Goal: Task Accomplishment & Management: Use online tool/utility

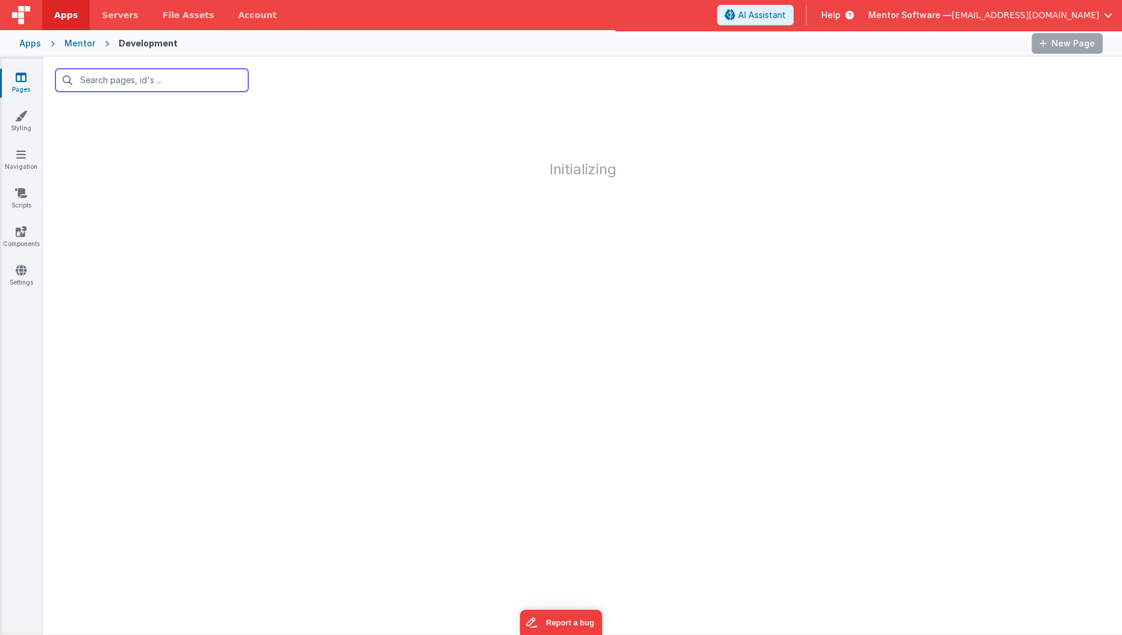
click at [146, 80] on input "text" at bounding box center [151, 80] width 193 height 23
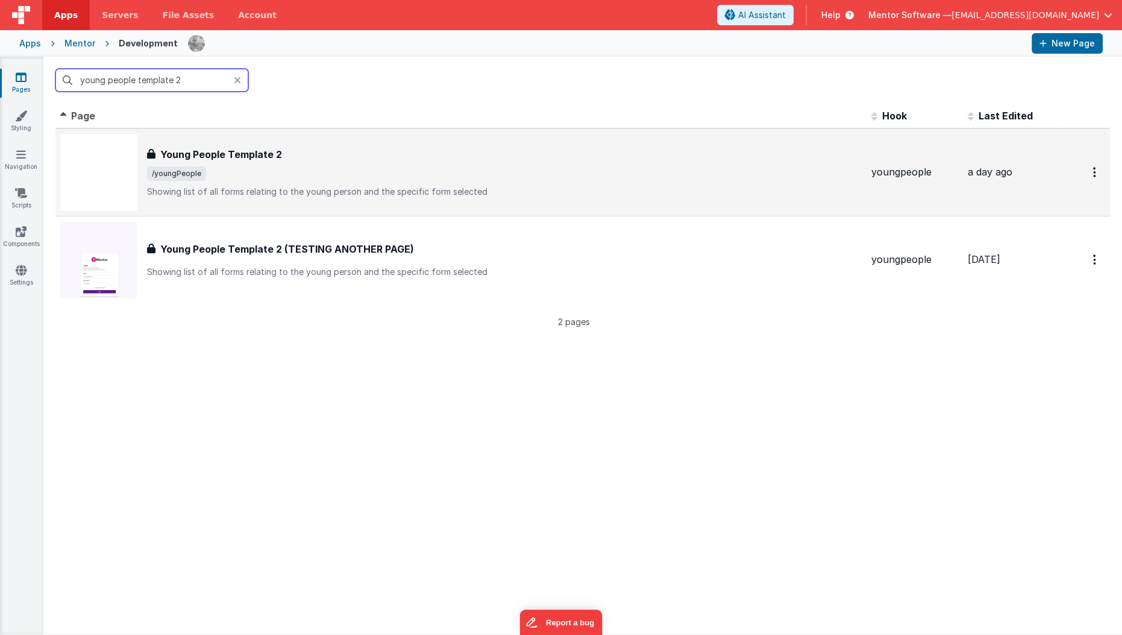
type input "young people template 2"
click at [224, 193] on p "Showing list of all forms relating to the young person and the specific form se…" at bounding box center [504, 192] width 715 height 12
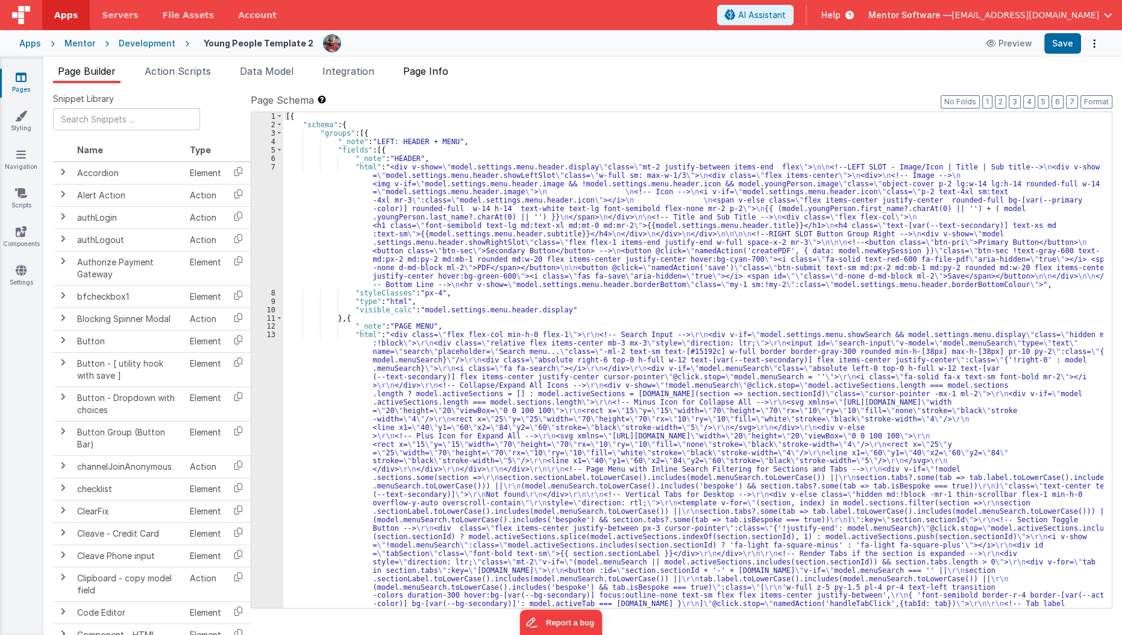
click at [428, 70] on span "Page Info" at bounding box center [425, 71] width 45 height 12
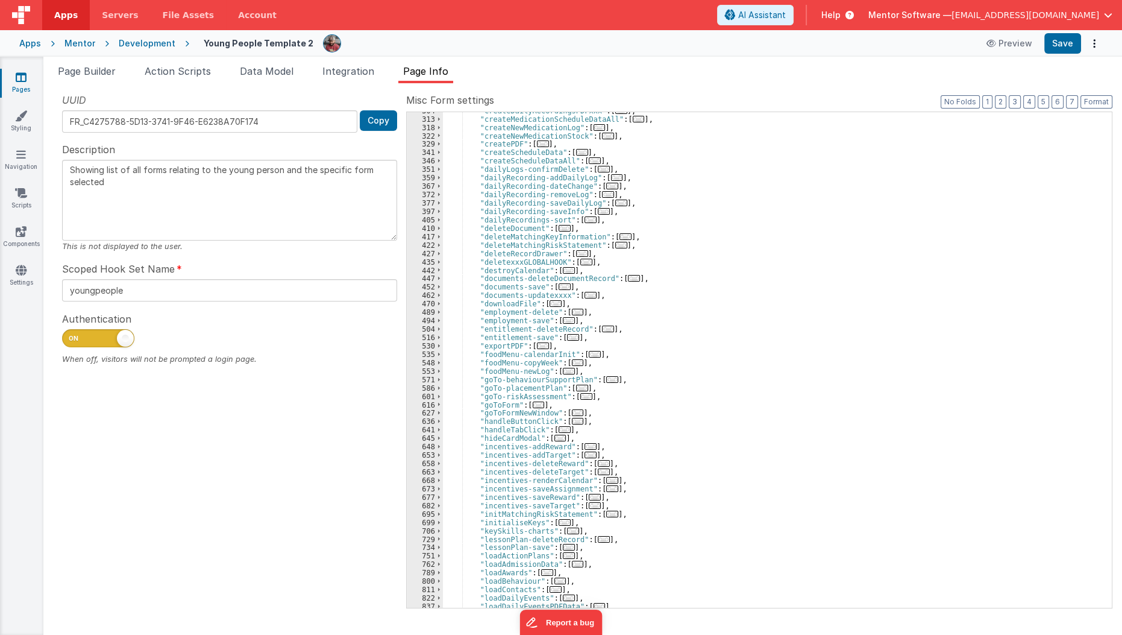
scroll to position [380, 0]
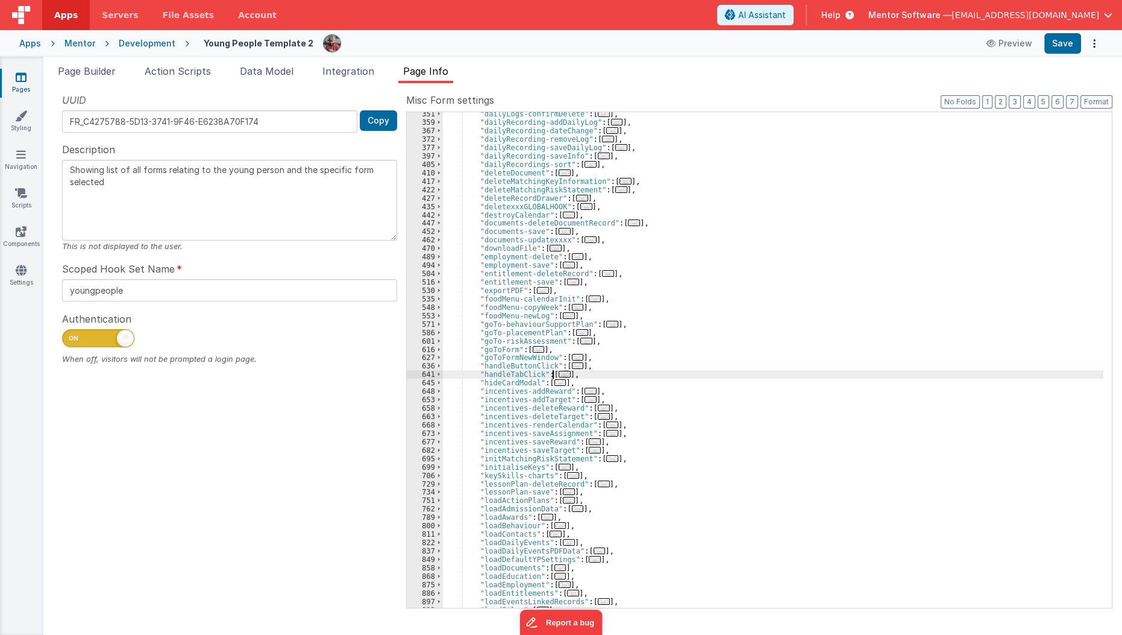
click at [559, 377] on span "..." at bounding box center [565, 374] width 12 height 7
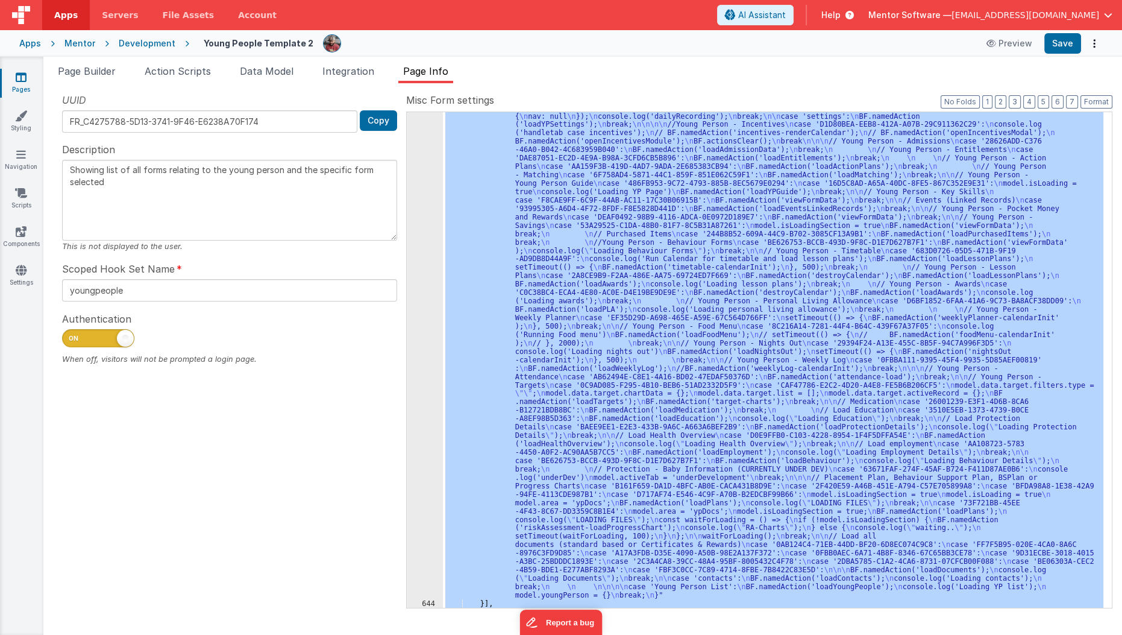
click at [417, 471] on div "643" at bounding box center [425, 284] width 36 height 630
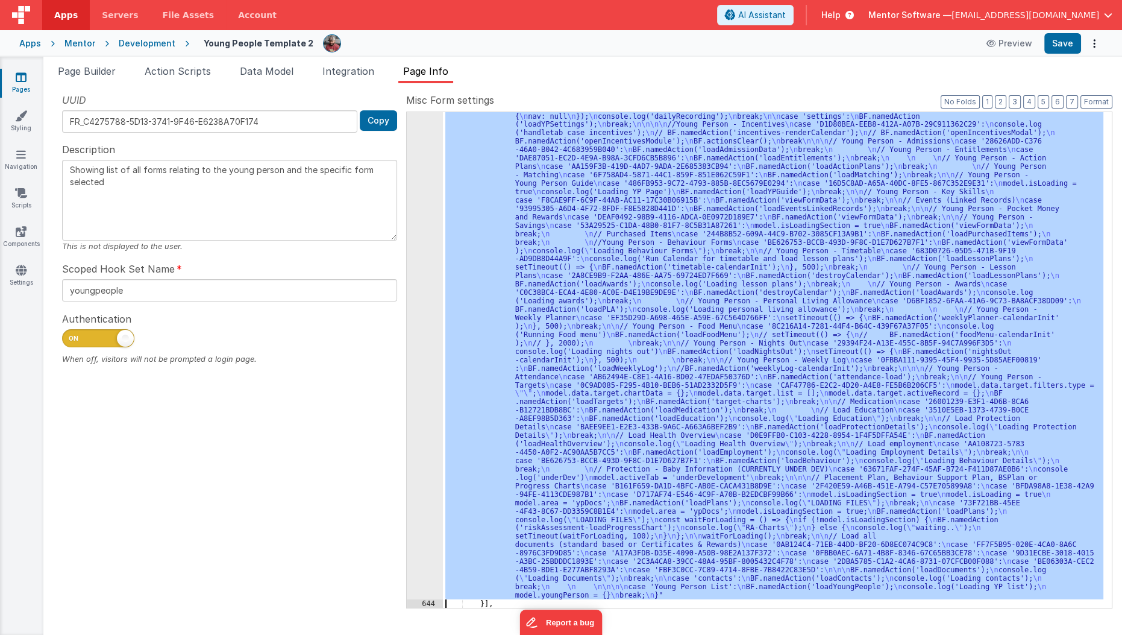
click at [417, 471] on div "643" at bounding box center [425, 284] width 36 height 630
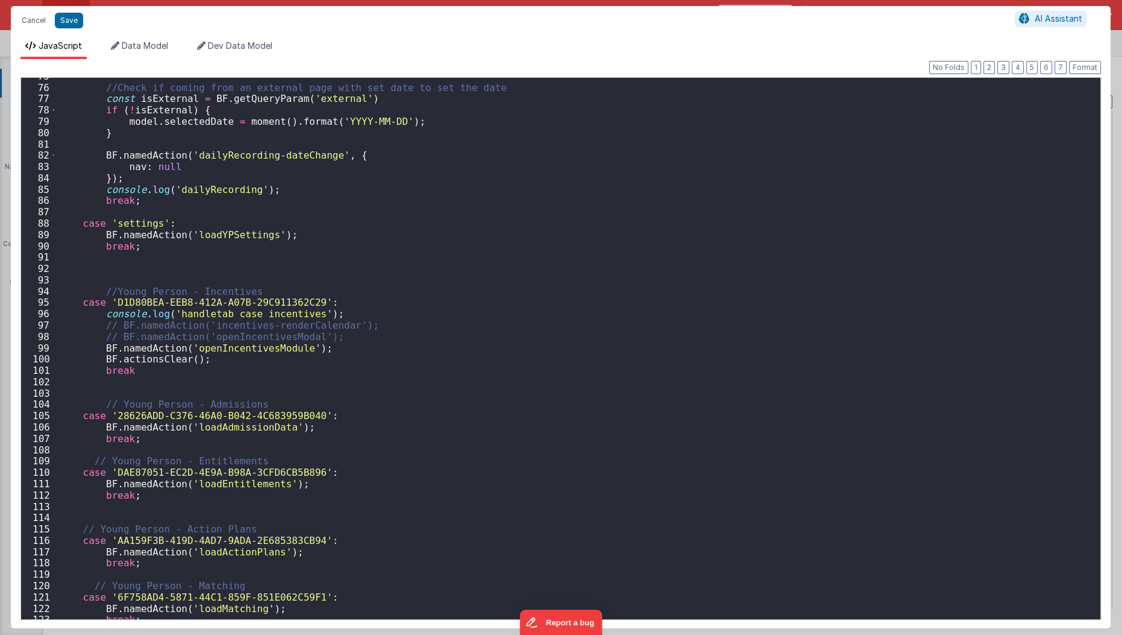
scroll to position [871, 0]
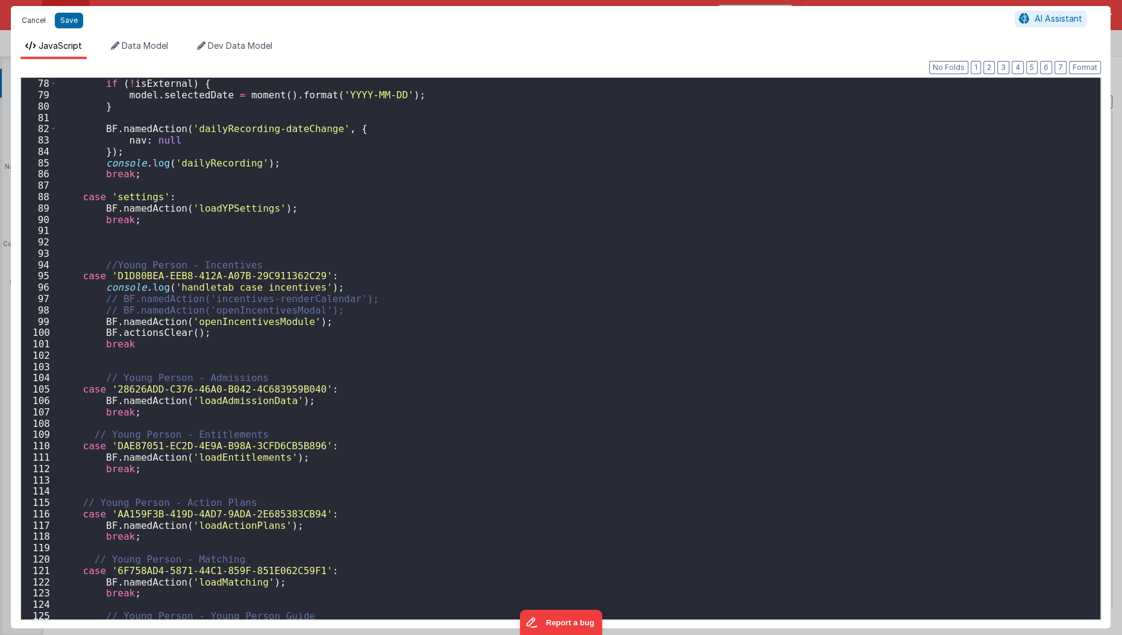
click at [28, 22] on button "Cancel" at bounding box center [34, 20] width 36 height 17
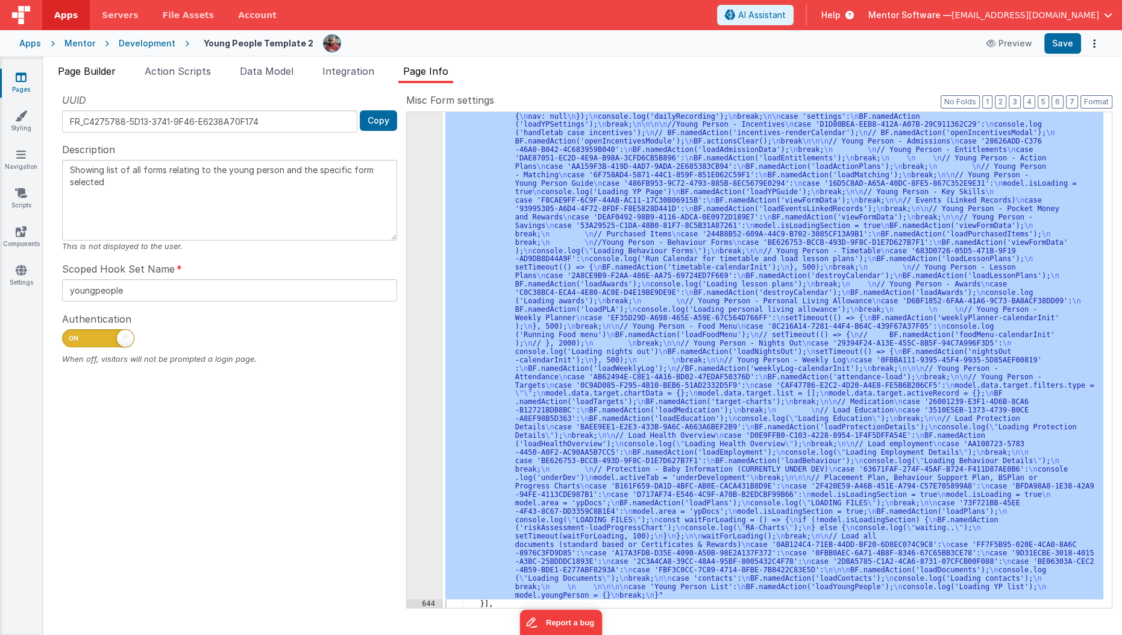
click at [96, 77] on li "Page Builder" at bounding box center [86, 73] width 67 height 19
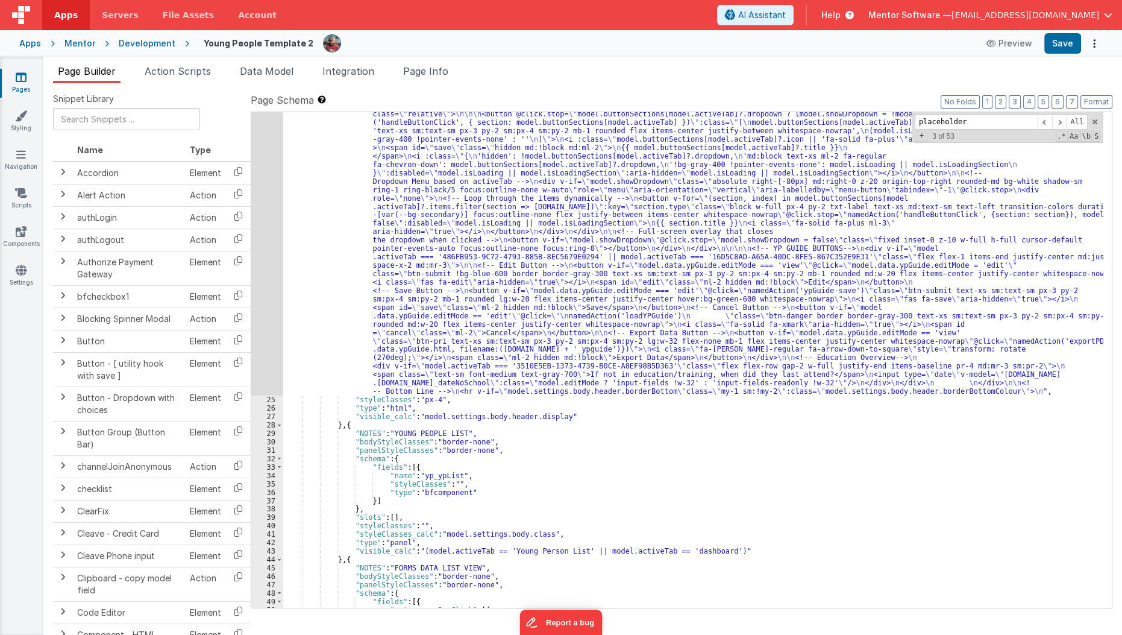
scroll to position [1505, 0]
type input "placeholder"
click at [512, 260] on div ""html" : "<div v-show= \" model.settings.body.header.display \" id= \" heading …" at bounding box center [693, 227] width 821 height 1344
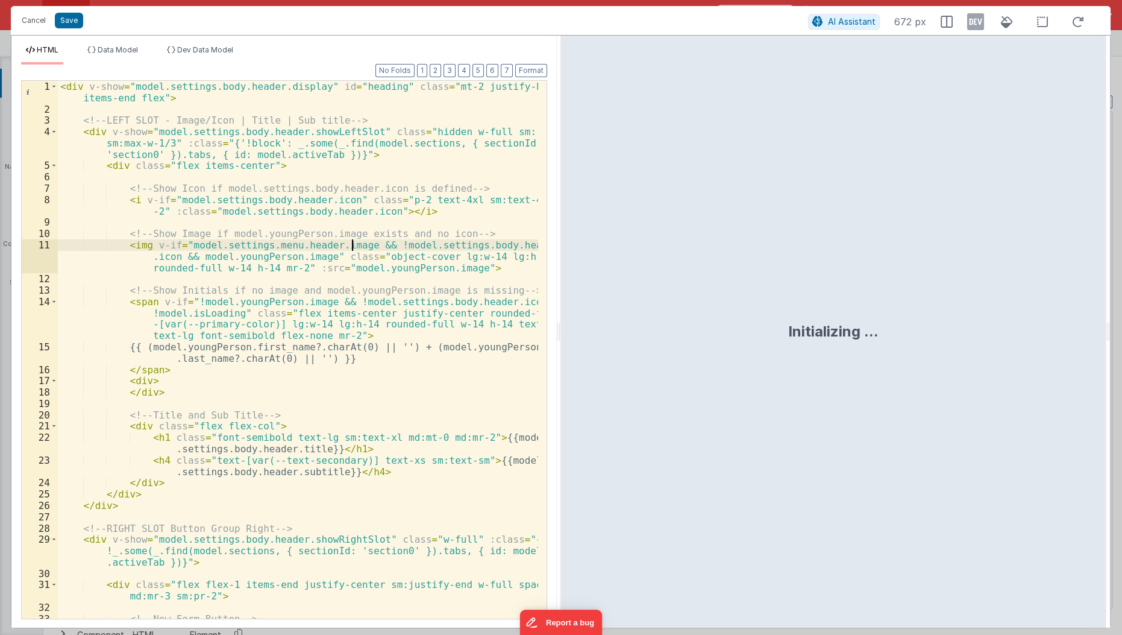
click at [354, 245] on div "< div v-show = "model.settings.body.header.display" id = "heading" class = "mt-…" at bounding box center [299, 378] width 482 height 595
click at [310, 372] on div "< div v-show = "model.settings.body.header.display" id = "heading" class = "mt-…" at bounding box center [299, 378] width 482 height 595
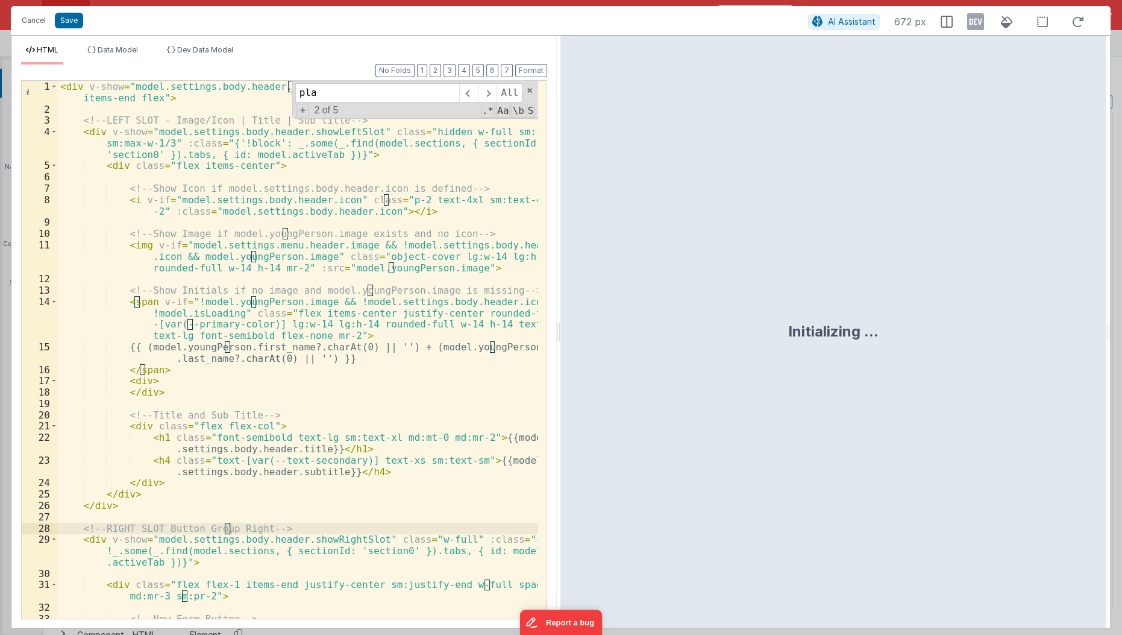
scroll to position [1633, 0]
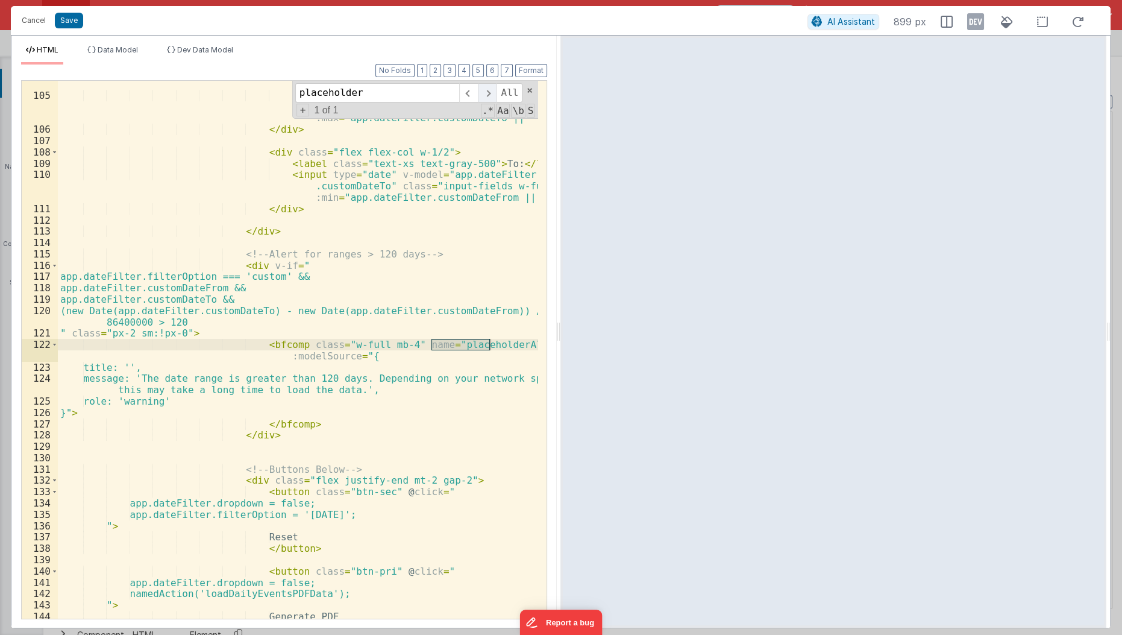
type input "placeholder"
click at [486, 90] on span at bounding box center [487, 92] width 19 height 19
click at [28, 14] on button "Cancel" at bounding box center [34, 20] width 36 height 17
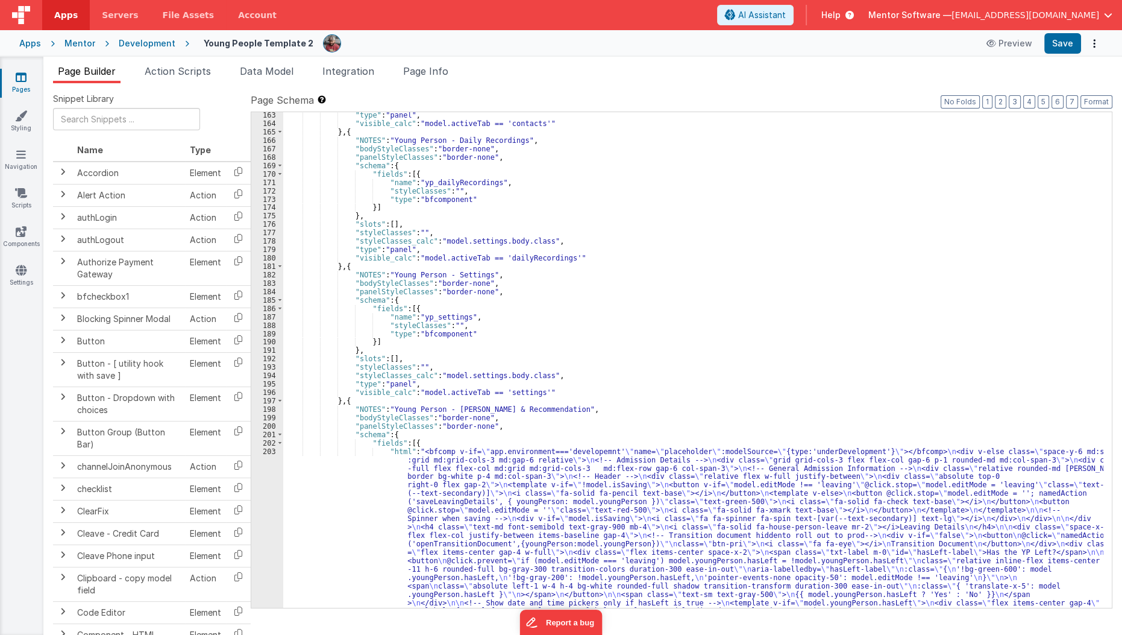
scroll to position [3155, 0]
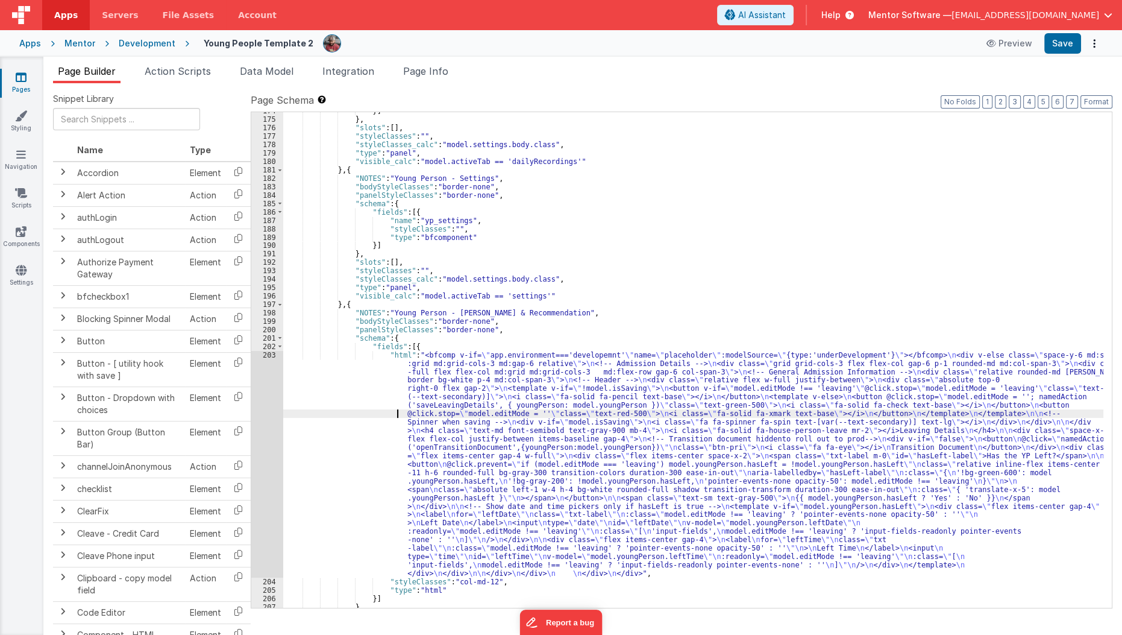
click at [356, 413] on div "}] } , "slots" : [ ] , "styleClasses" : "" , "styleClasses_calc" : "model.setti…" at bounding box center [693, 363] width 821 height 512
click at [269, 433] on div "203" at bounding box center [267, 464] width 32 height 227
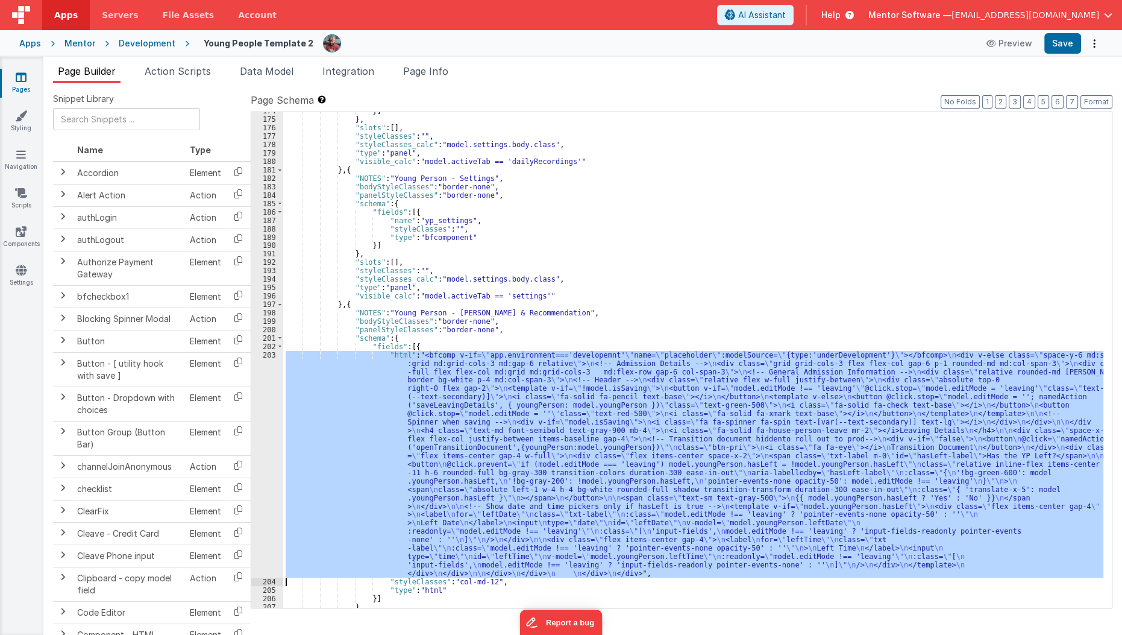
click at [383, 468] on div "}] } , "slots" : [ ] , "styleClasses" : "" , "styleClasses_calc" : "model.setti…" at bounding box center [693, 359] width 820 height 495
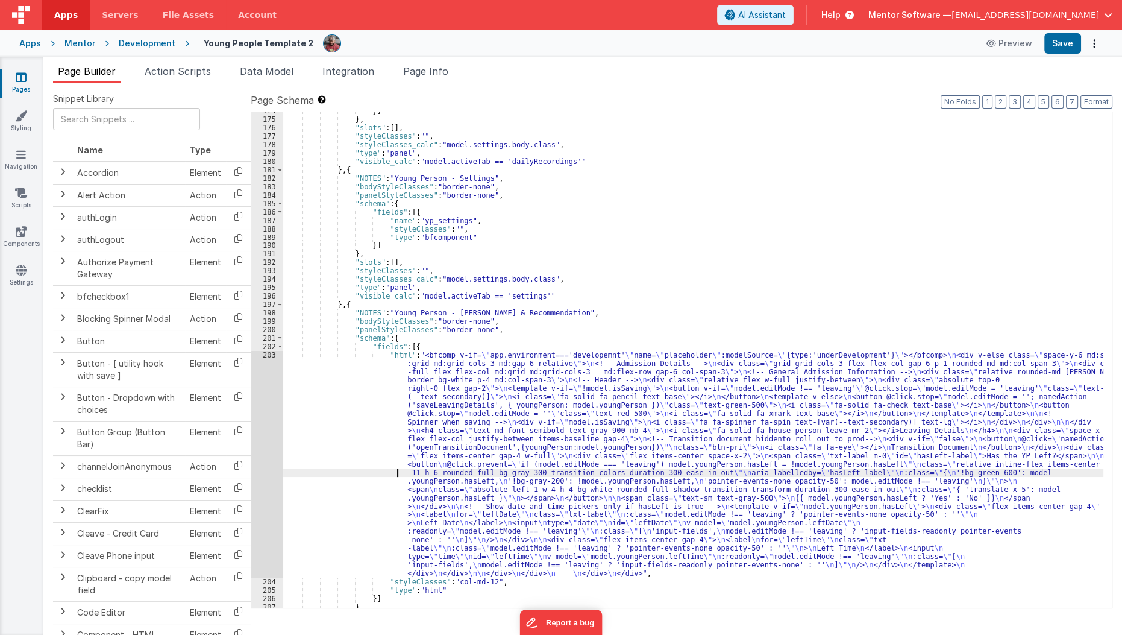
click at [271, 480] on div "203" at bounding box center [267, 464] width 32 height 227
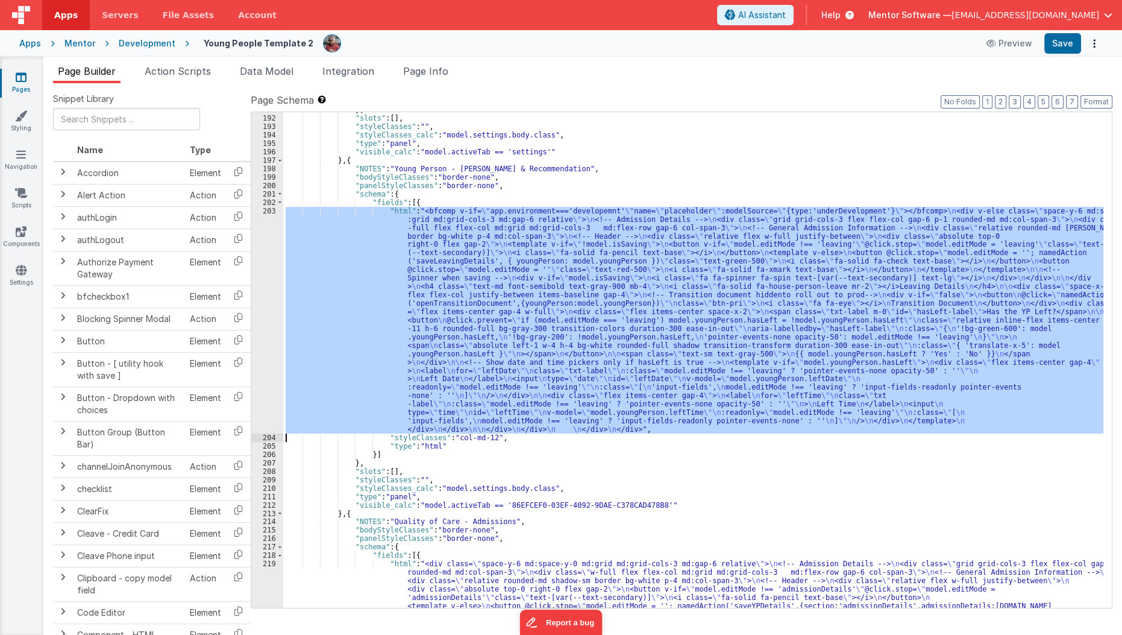
scroll to position [3298, 0]
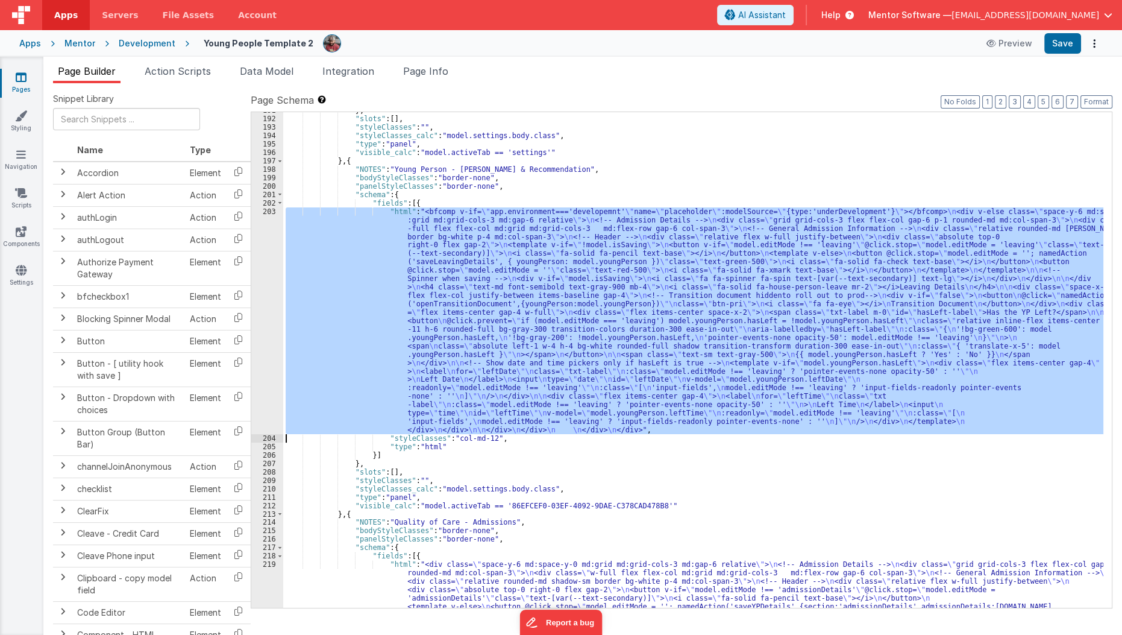
click at [394, 341] on div "} , "slots" : [ ] , "styleClasses" : "" , "styleClasses_calc" : "model.settings…" at bounding box center [693, 359] width 820 height 495
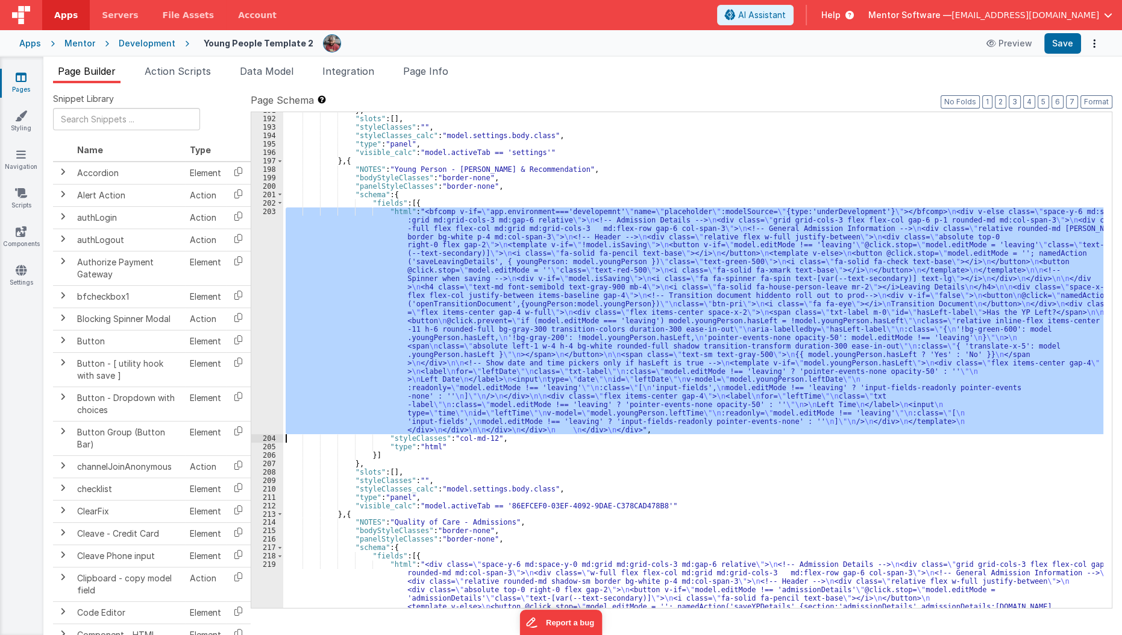
click at [271, 326] on div "203" at bounding box center [267, 320] width 32 height 227
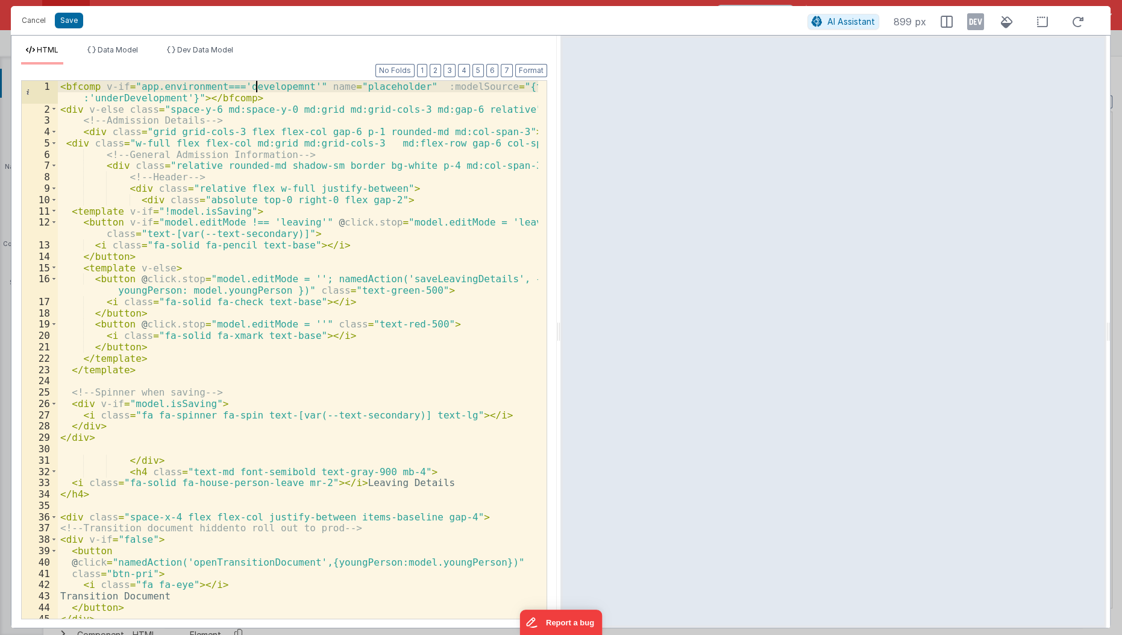
click at [257, 91] on div "< bfcomp v-if = "app.environment==='developemnt'" name = "placeholder" :modelSo…" at bounding box center [299, 367] width 482 height 573
click at [281, 87] on div "< bfcomp v-if = "app.environment==='developemnt'" name = "placeholder" :modelSo…" at bounding box center [299, 367] width 482 height 573
click at [24, 24] on button "Cancel" at bounding box center [34, 20] width 36 height 17
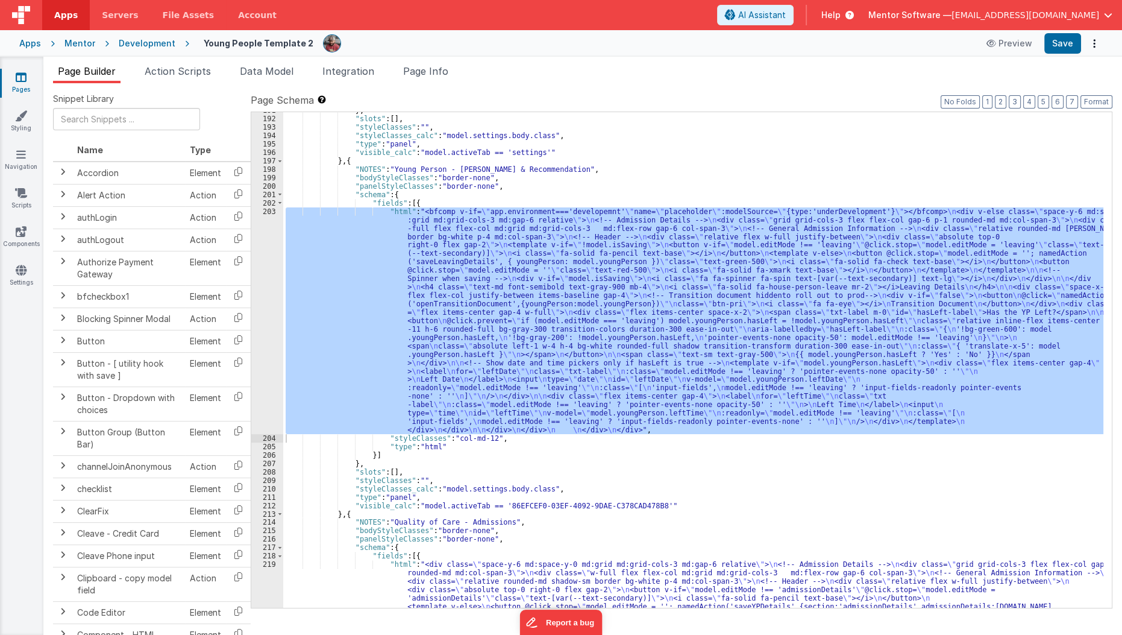
scroll to position [3301, 0]
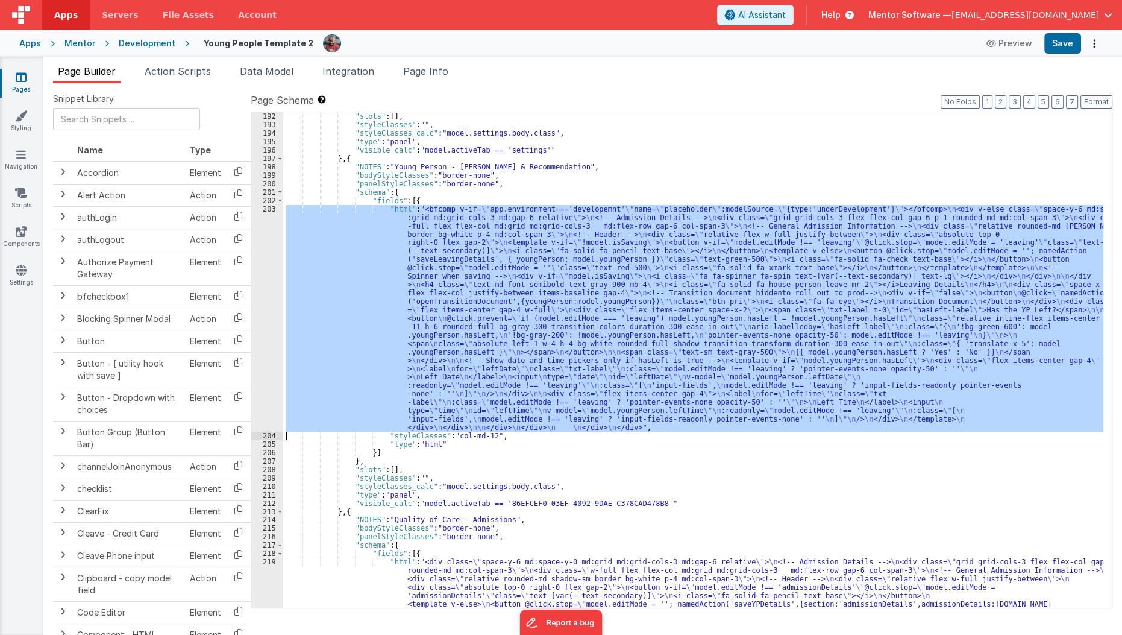
click at [306, 334] on div "} , "slots" : [ ] , "styleClasses" : "" , "styleClasses_calc" : "model.settings…" at bounding box center [693, 359] width 820 height 495
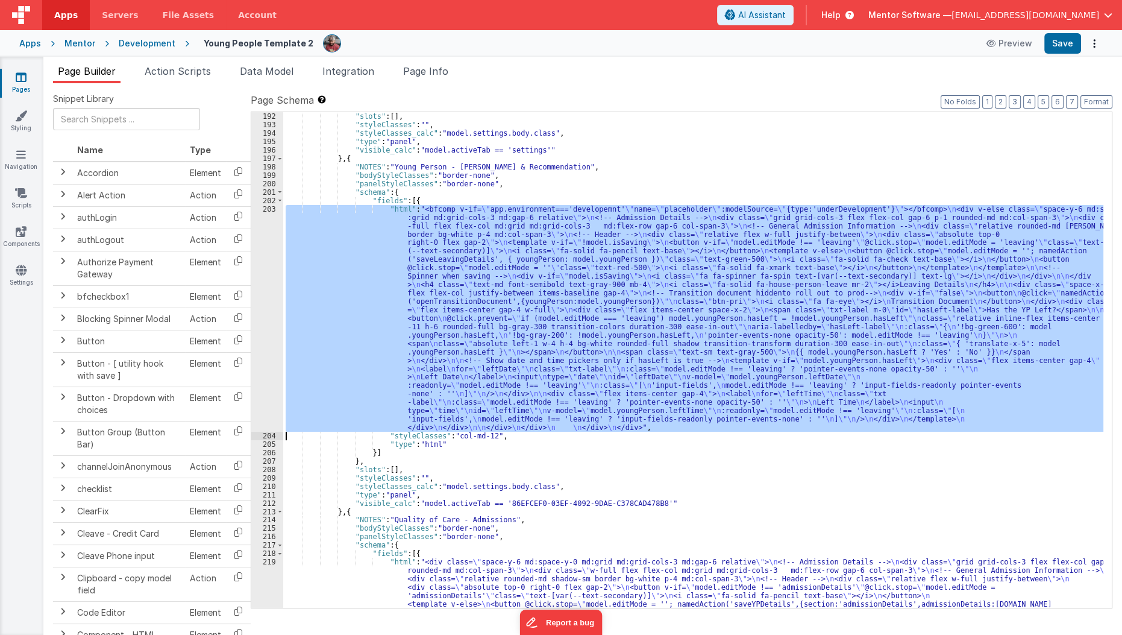
click at [266, 319] on div "203" at bounding box center [267, 318] width 32 height 227
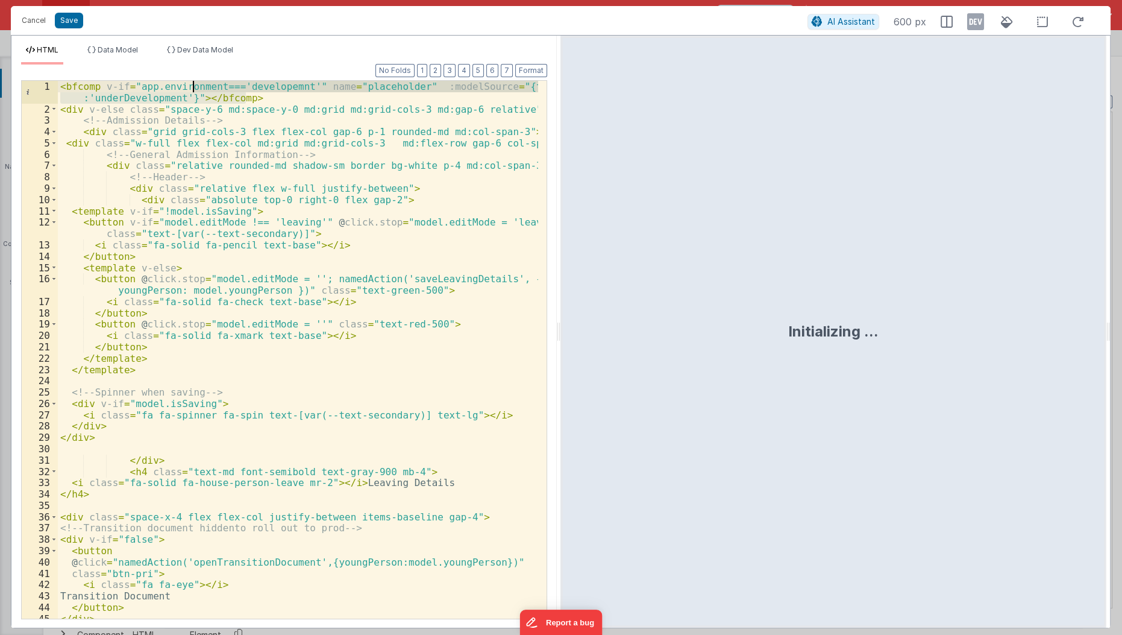
drag, startPoint x: 266, startPoint y: 95, endPoint x: 14, endPoint y: 64, distance: 253.2
click at [14, 64] on div "Format 7 6 5 4 3 2 1 No Folds 1 2 3 4 5 6 7 8 9 10 11 12 13 14 15 16 17 18 19 2…" at bounding box center [283, 345] width 545 height 563
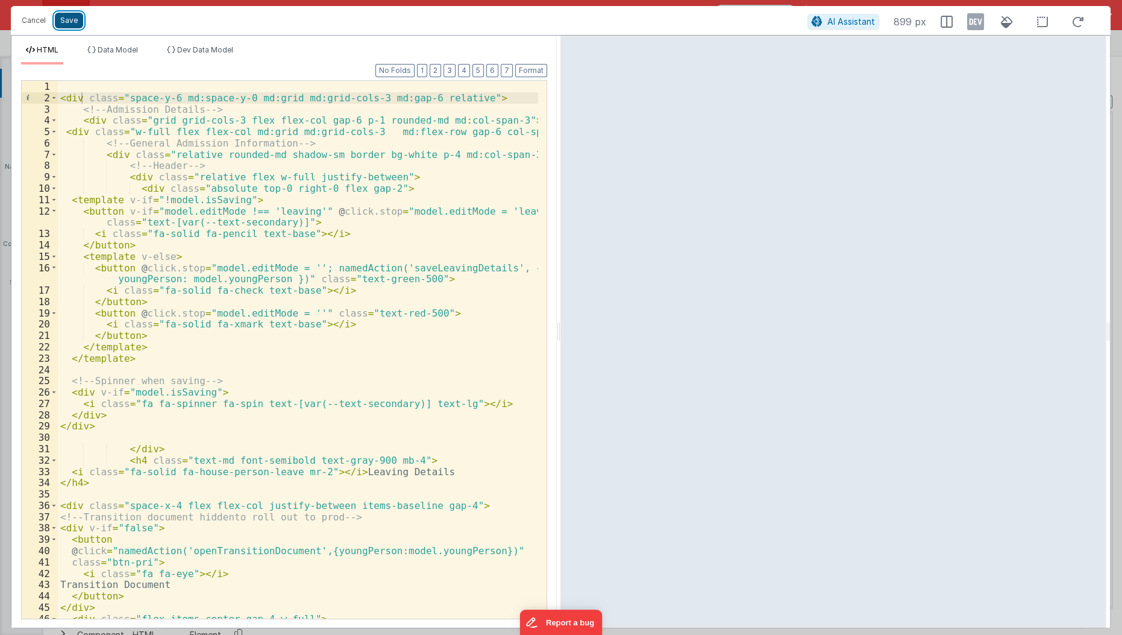
click at [71, 26] on button "Save" at bounding box center [69, 21] width 28 height 16
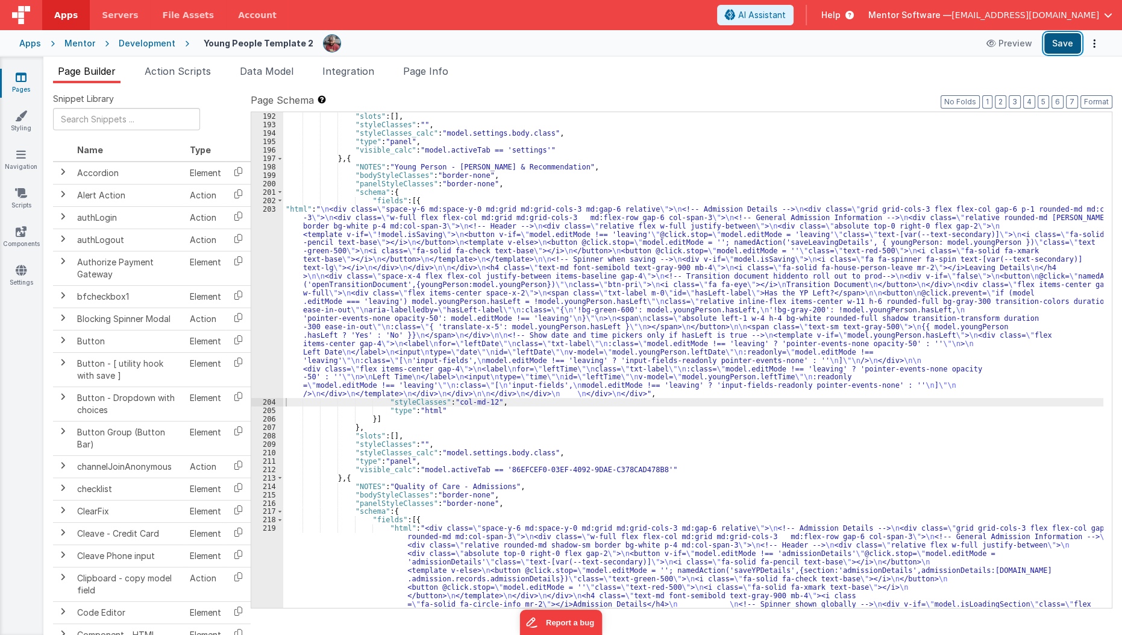
click at [1065, 45] on button "Save" at bounding box center [1062, 43] width 37 height 20
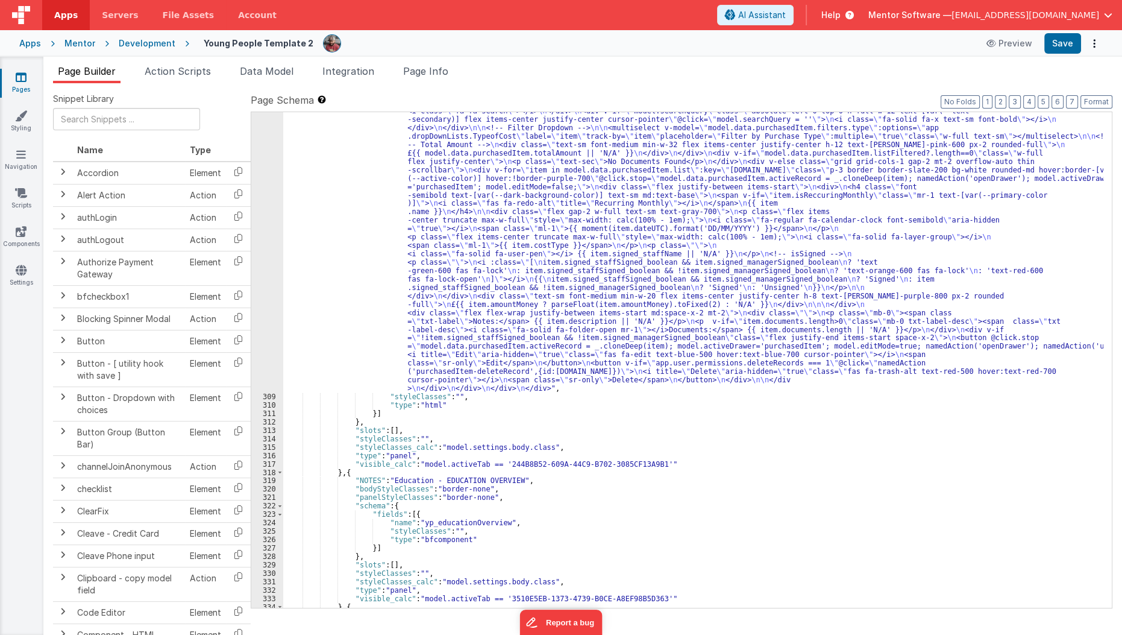
scroll to position [6409, 0]
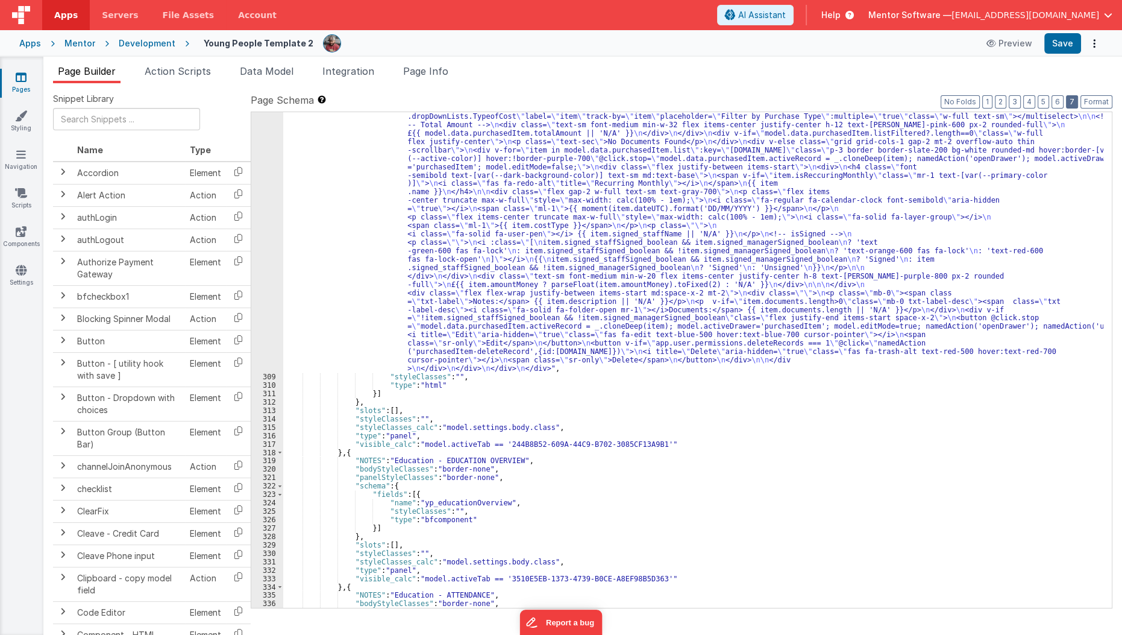
click at [1073, 105] on button "7" at bounding box center [1072, 101] width 12 height 13
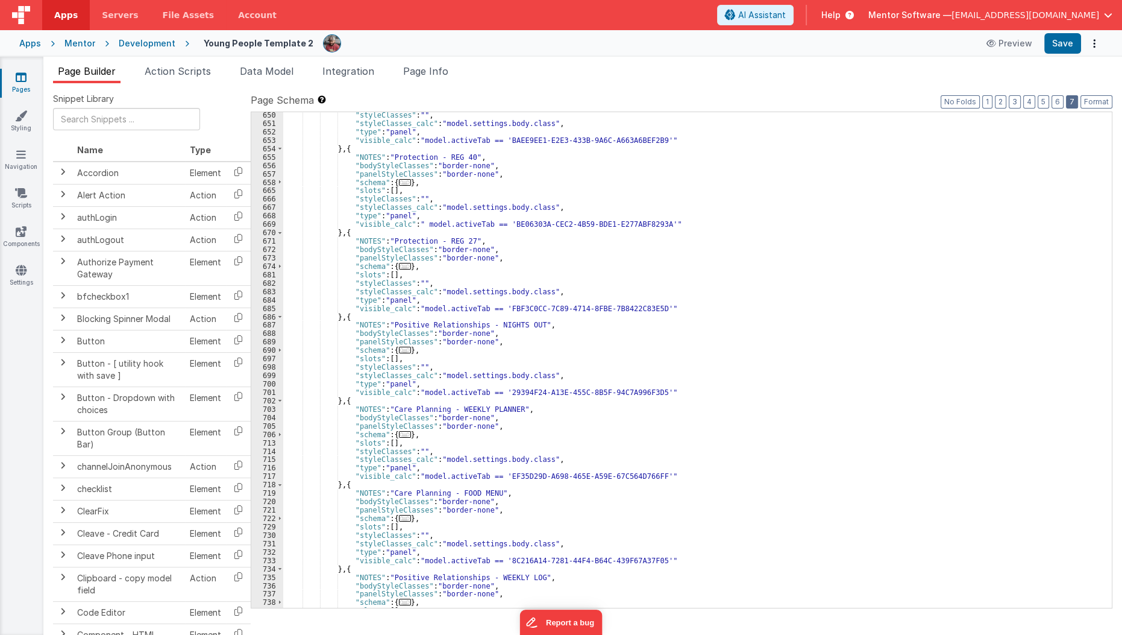
scroll to position [4655, 0]
click at [400, 351] on span "..." at bounding box center [405, 350] width 12 height 7
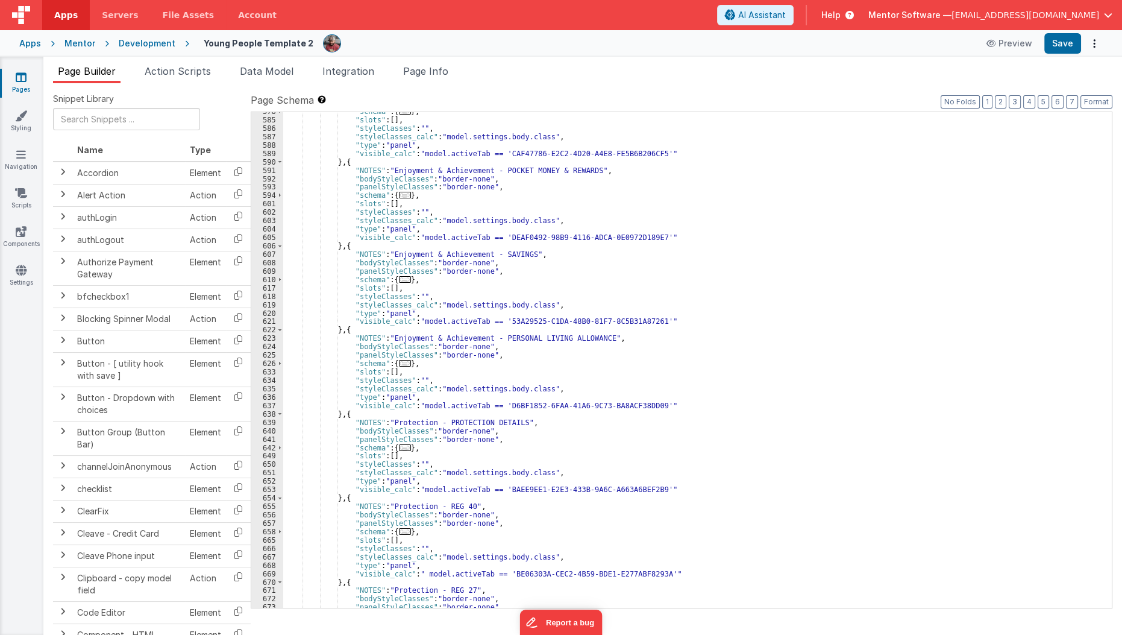
scroll to position [4305, 0]
click at [399, 361] on span "..." at bounding box center [405, 363] width 12 height 7
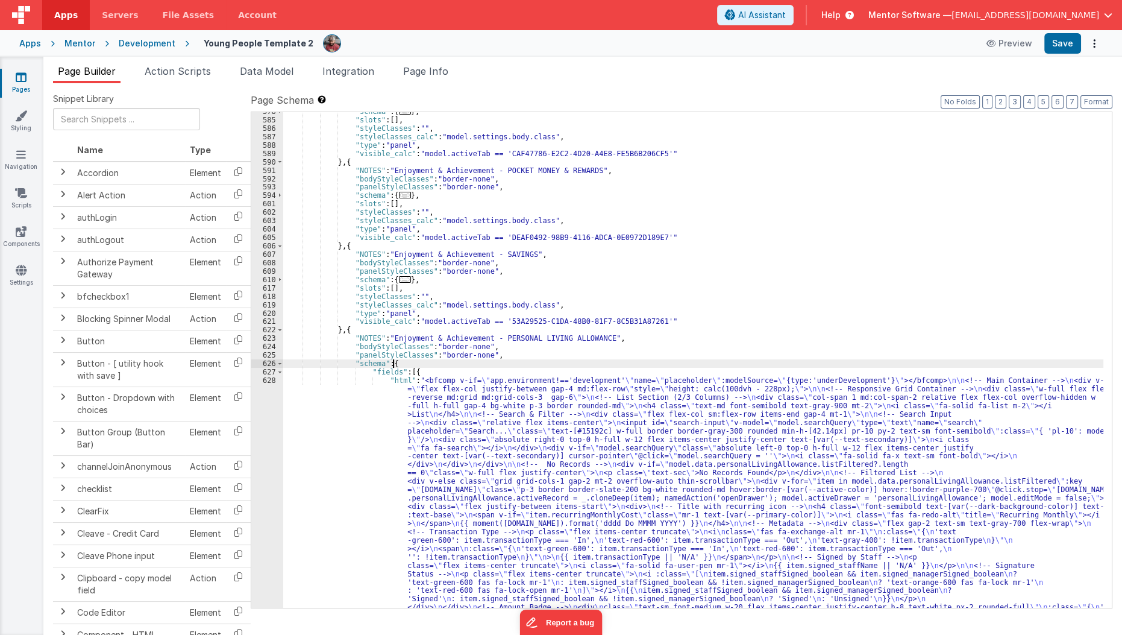
click at [373, 413] on div ""schema" : { ... } , "slots" : [ ] , "styleClasses" : "" , "styleClasses_calc" …" at bounding box center [693, 581] width 821 height 949
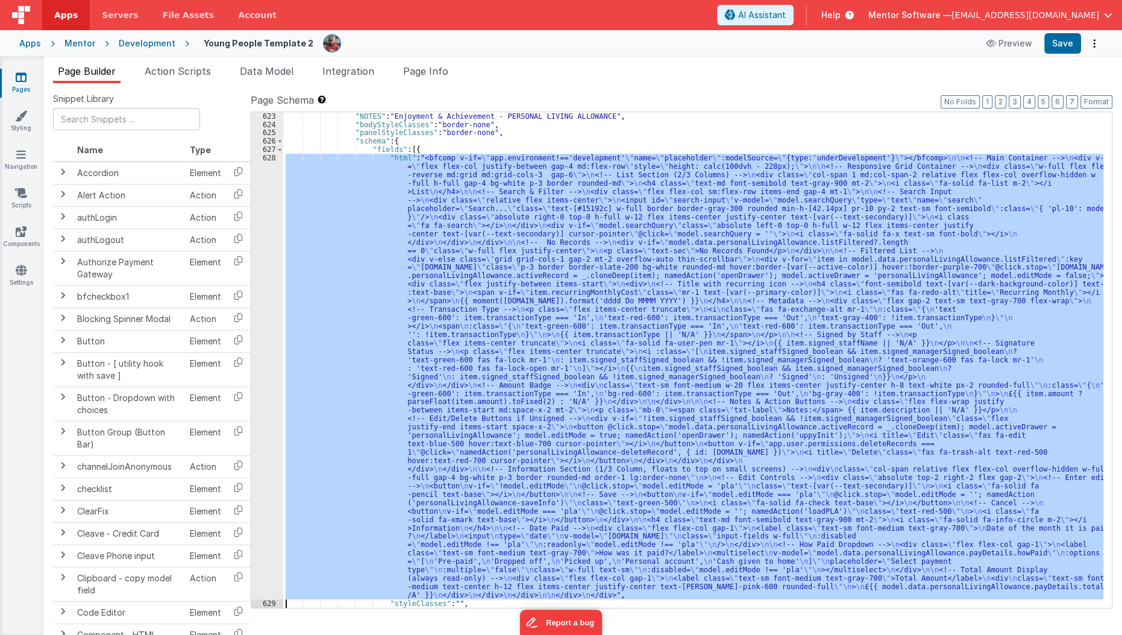
scroll to position [4528, 0]
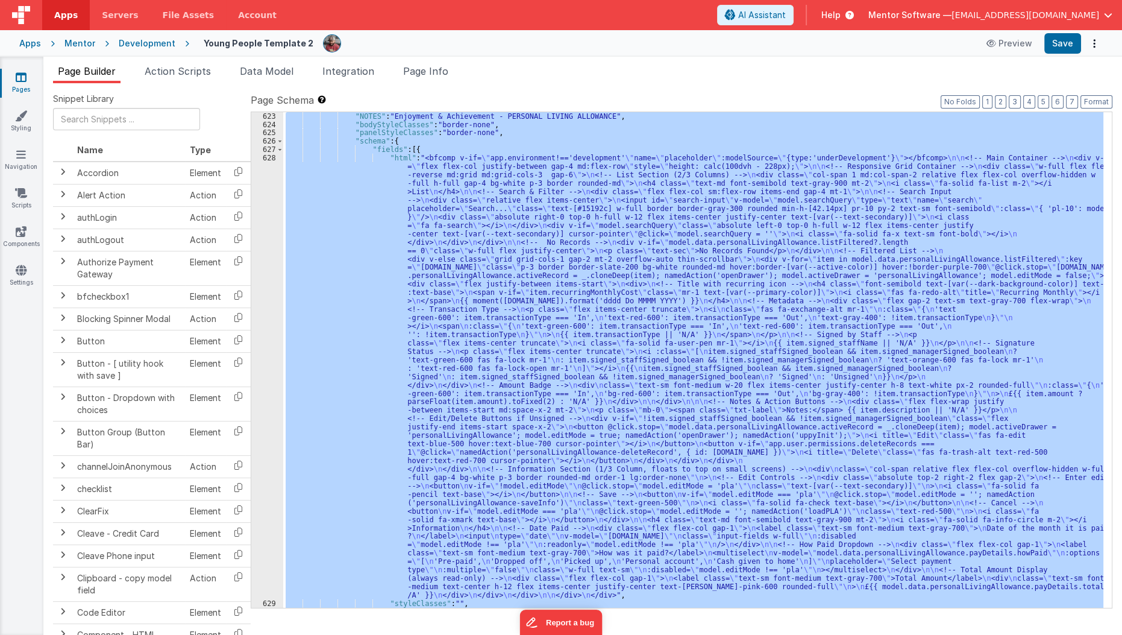
click at [272, 441] on div "628" at bounding box center [267, 376] width 32 height 445
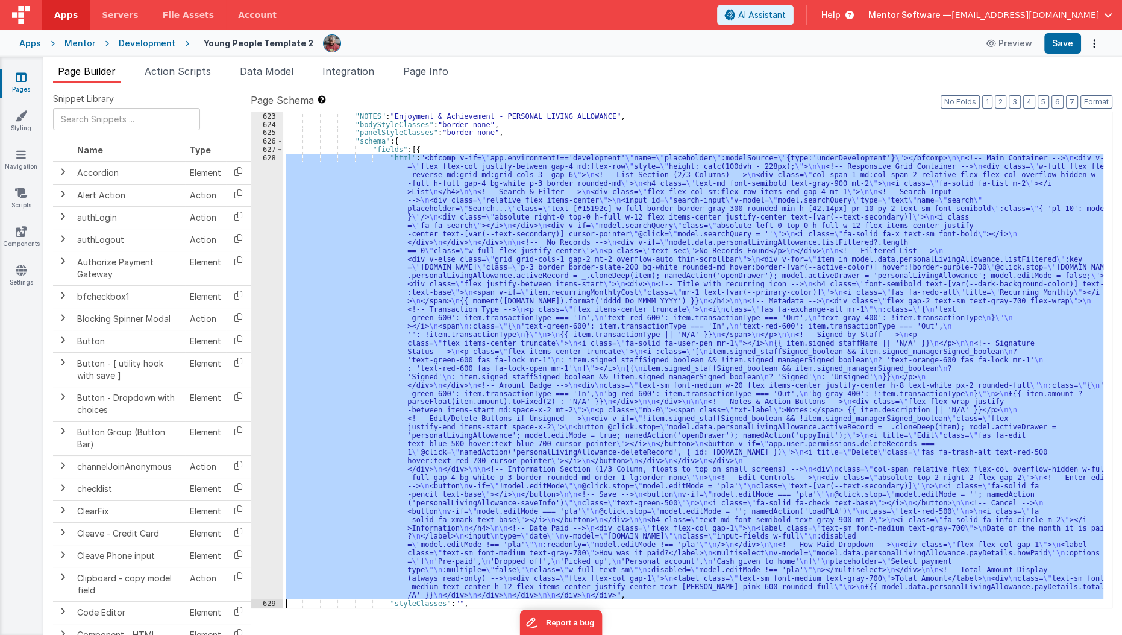
click at [272, 441] on div "628" at bounding box center [267, 376] width 32 height 445
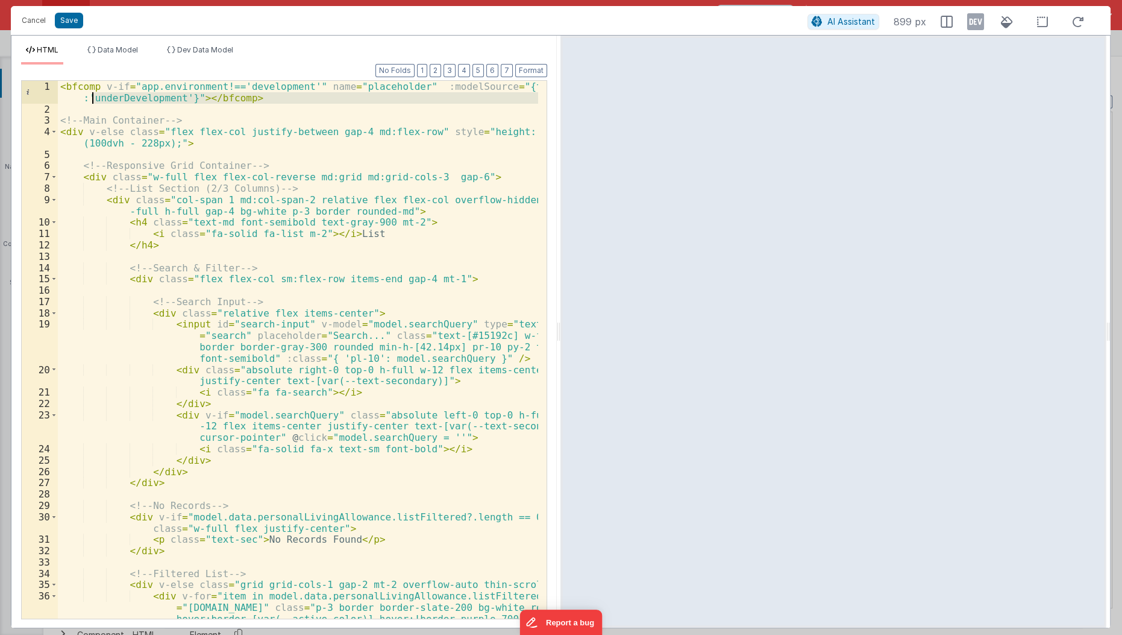
drag, startPoint x: 278, startPoint y: 103, endPoint x: 91, endPoint y: 98, distance: 186.9
click at [91, 98] on div "< bfcomp v-if = "app.environment!=='development'" name = "placeholder" :modelSo…" at bounding box center [299, 395] width 482 height 629
click at [101, 126] on div "< bfcomp v-if = "app.environment!=='development'" name = "placeholder" :modelSo…" at bounding box center [299, 395] width 482 height 629
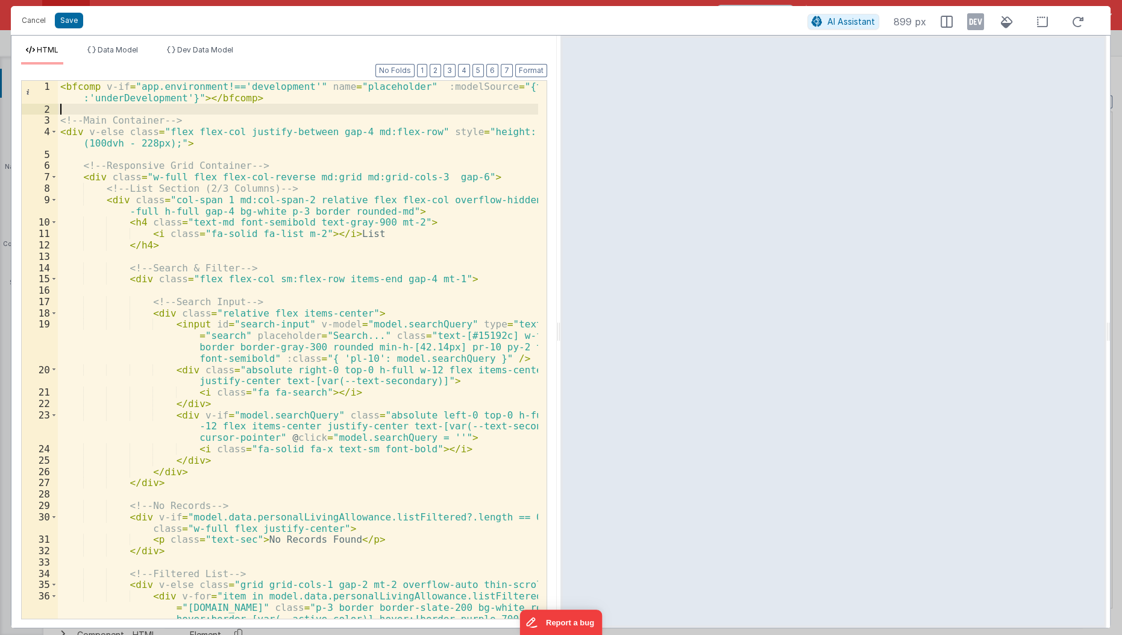
click at [224, 111] on div "< bfcomp v-if = "app.environment!=='development'" name = "placeholder" :modelSo…" at bounding box center [299, 395] width 482 height 629
click at [33, 24] on button "Cancel" at bounding box center [34, 20] width 36 height 17
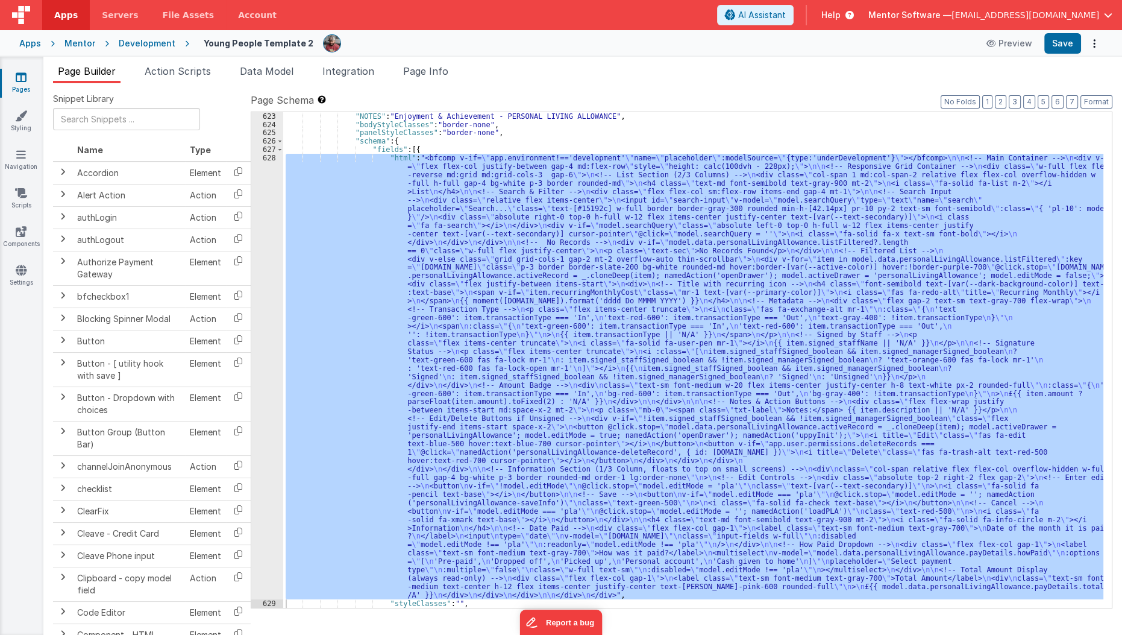
click at [392, 285] on div ""NOTES" : "Enjoyment & Achievement - PERSONAL LIVING ALLOWANCE" , "bodyStyleCla…" at bounding box center [693, 359] width 820 height 495
click at [266, 311] on div "628" at bounding box center [267, 376] width 32 height 445
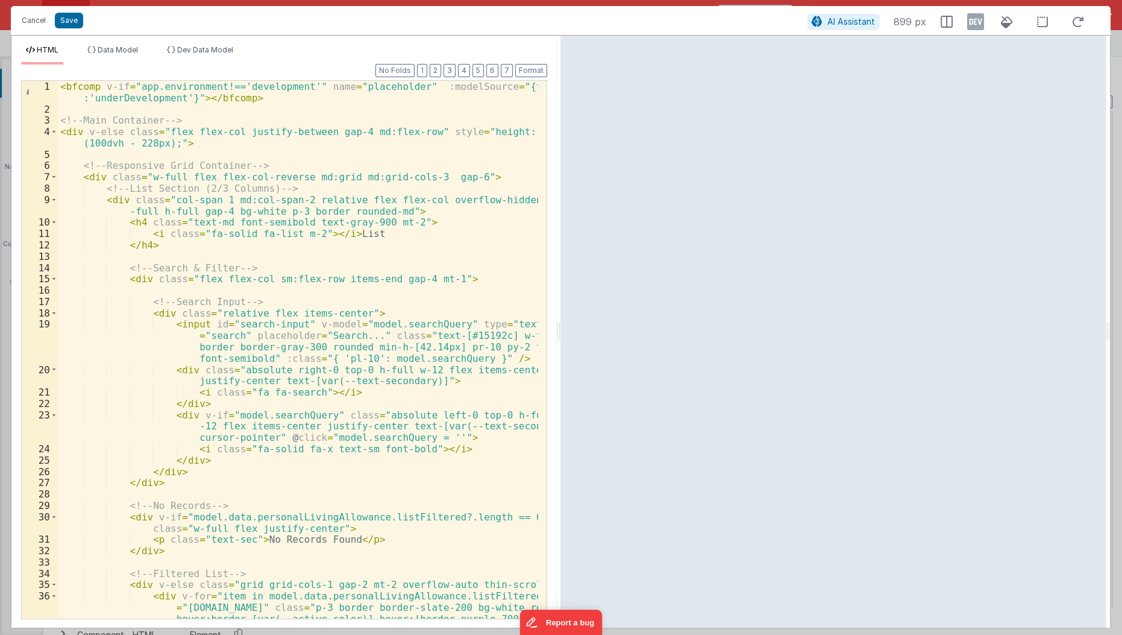
click at [11, 289] on div "Format 7 6 5 4 3 2 1 No Folds 1 2 3 4 5 6 7 8 9 10 11 12 13 14 15 16 17 18 19 2…" at bounding box center [283, 345] width 545 height 563
drag, startPoint x: 256, startPoint y: 99, endPoint x: 1, endPoint y: 61, distance: 257.0
click at [1, 61] on div "Cancel Save AI Assistant 899 px HTML Data Model Dev Data Model Format 7 6 5 4 3…" at bounding box center [561, 317] width 1122 height 635
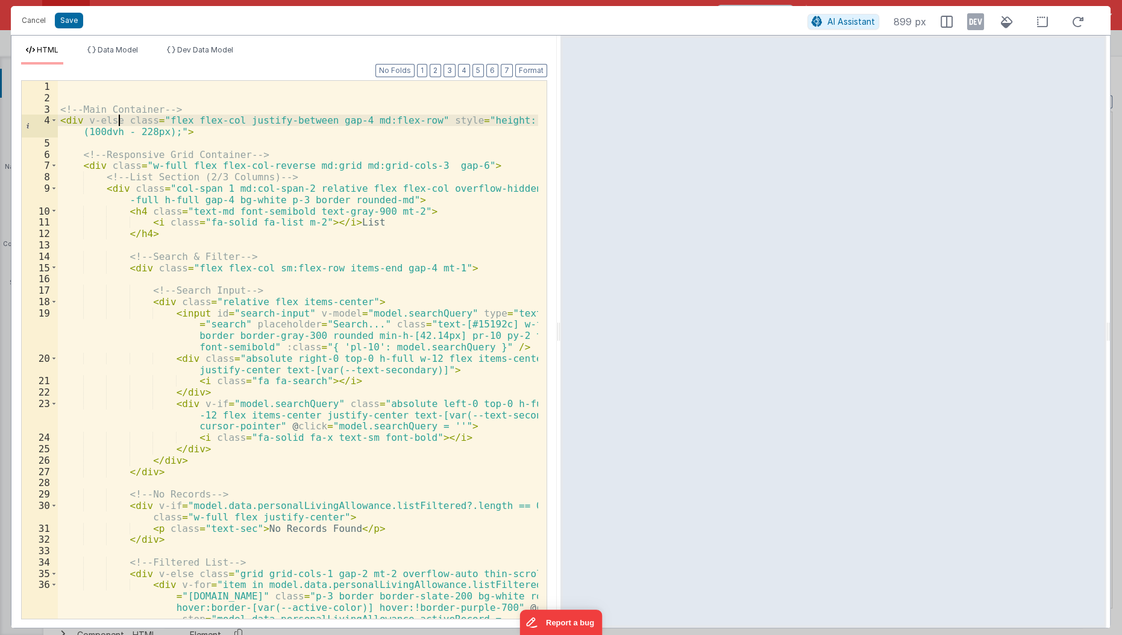
click at [119, 118] on div "<!-- Main Container --> < div v-else class = "flex flex-col justify-between gap…" at bounding box center [299, 390] width 482 height 618
click at [71, 26] on button "Save" at bounding box center [69, 21] width 28 height 16
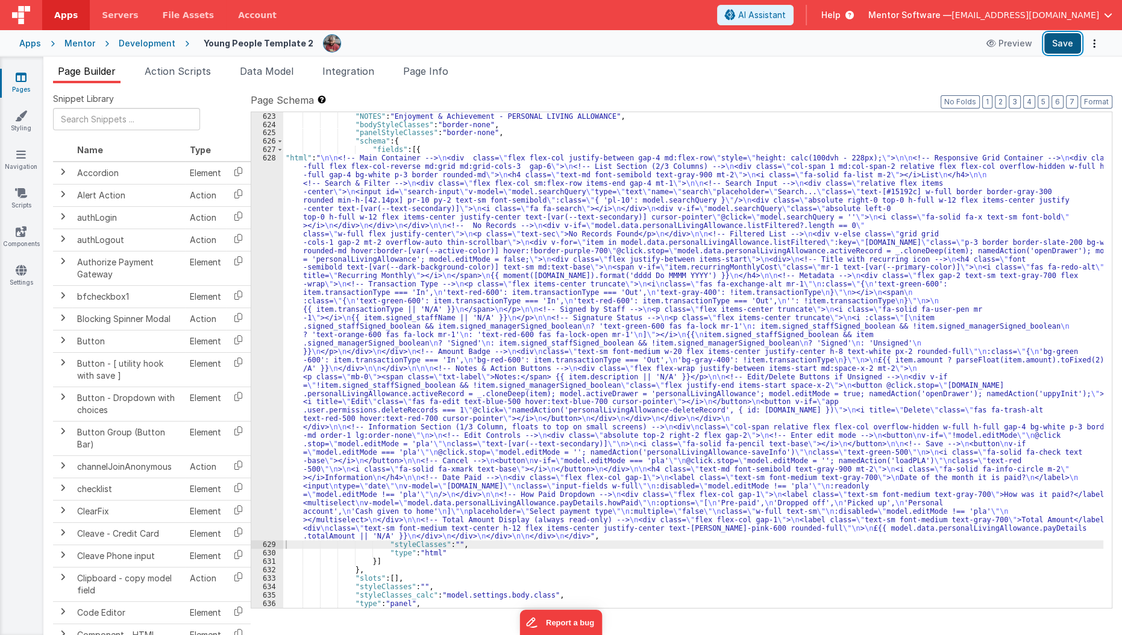
click at [1073, 51] on button "Save" at bounding box center [1062, 43] width 37 height 20
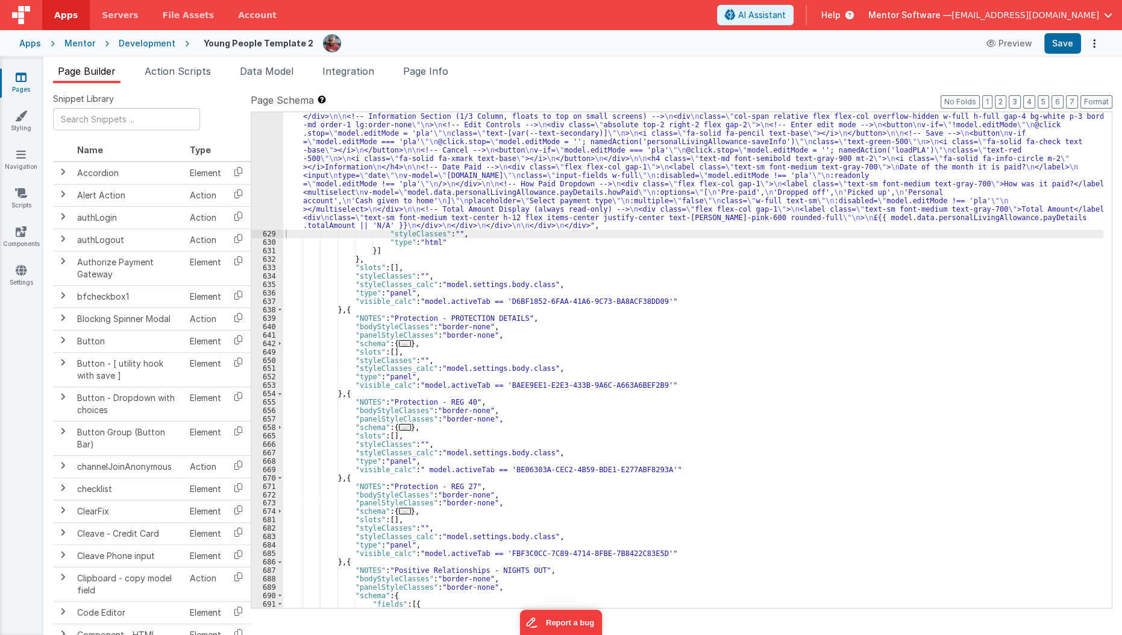
scroll to position [4838, 0]
click at [577, 324] on div ""html" : " \n\n <!-- Main Container --> \n <div class= \" flex flex-col justify…" at bounding box center [693, 288] width 821 height 890
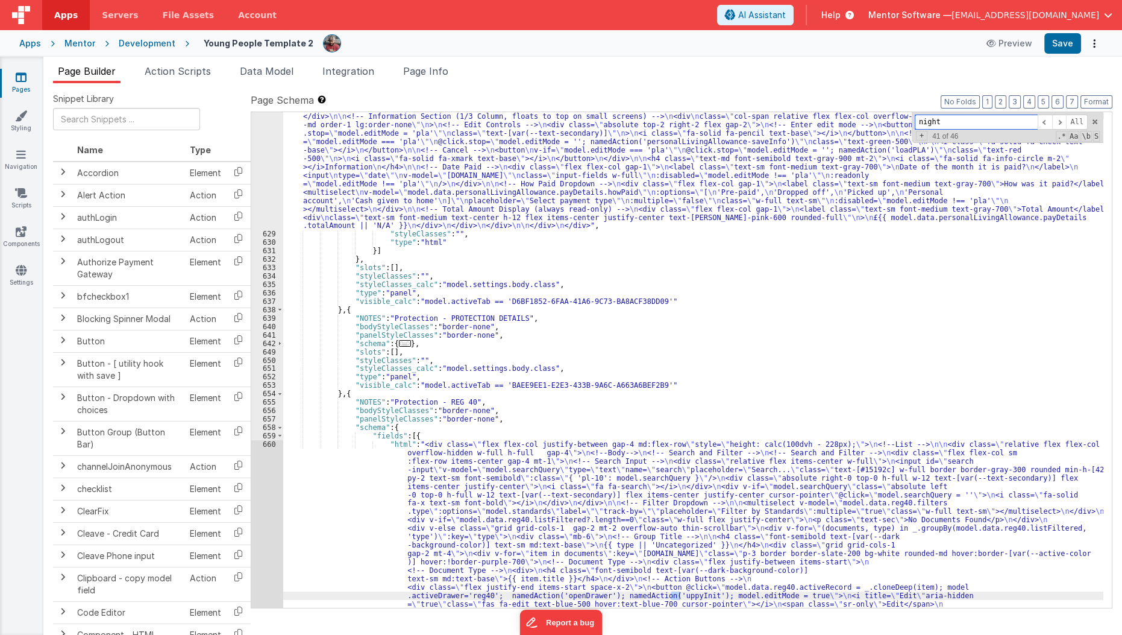
scroll to position [5439, 0]
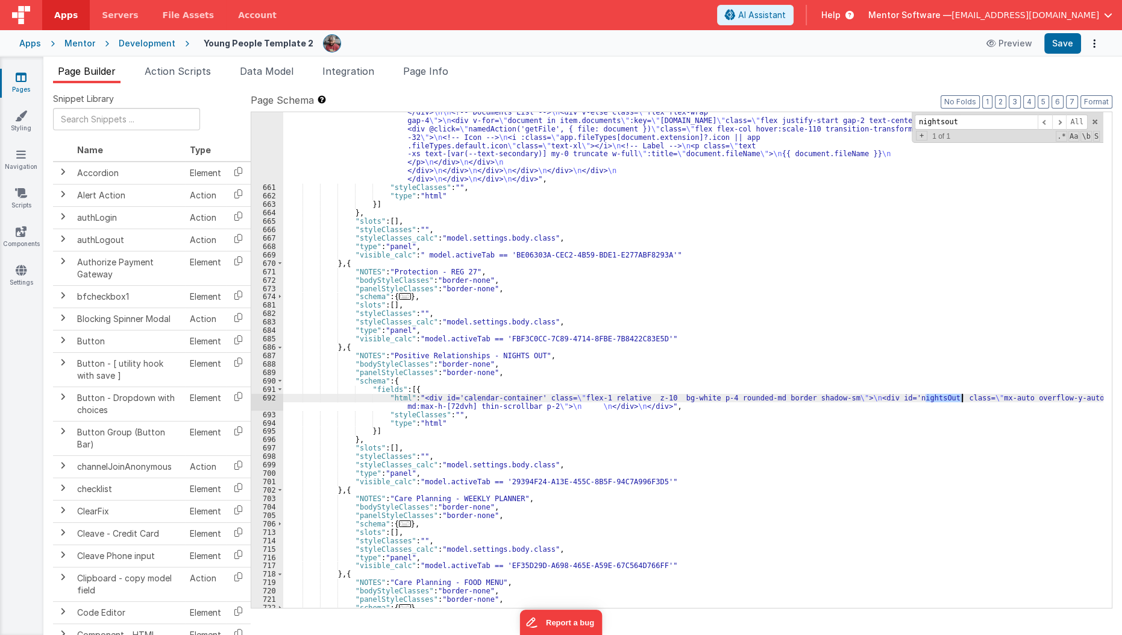
click at [261, 404] on div "692" at bounding box center [267, 402] width 32 height 17
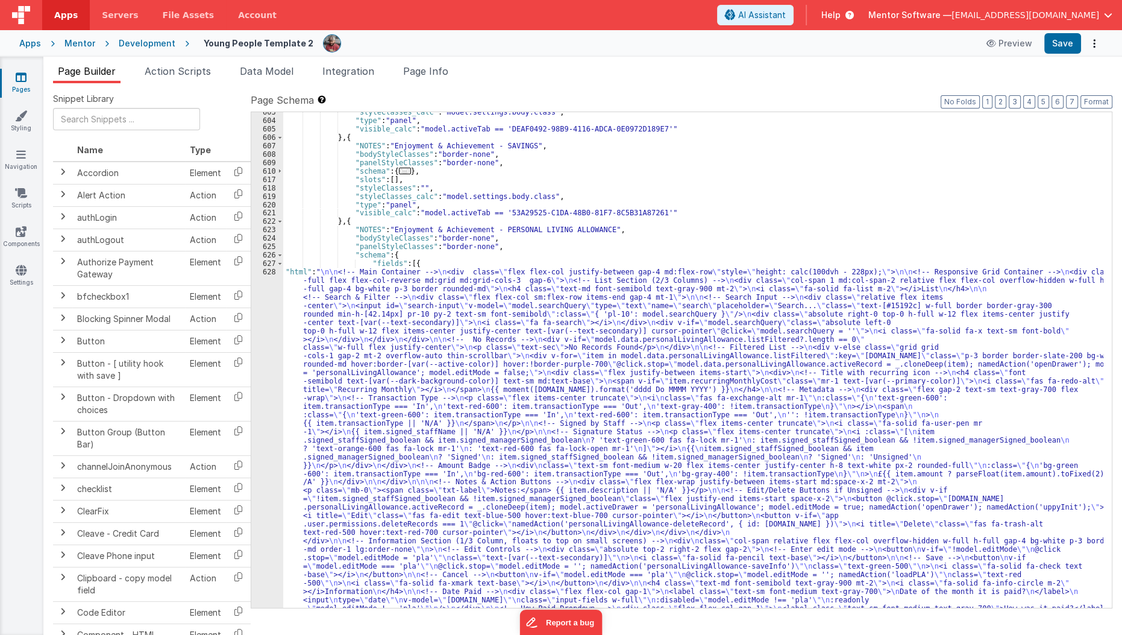
scroll to position [4343, 0]
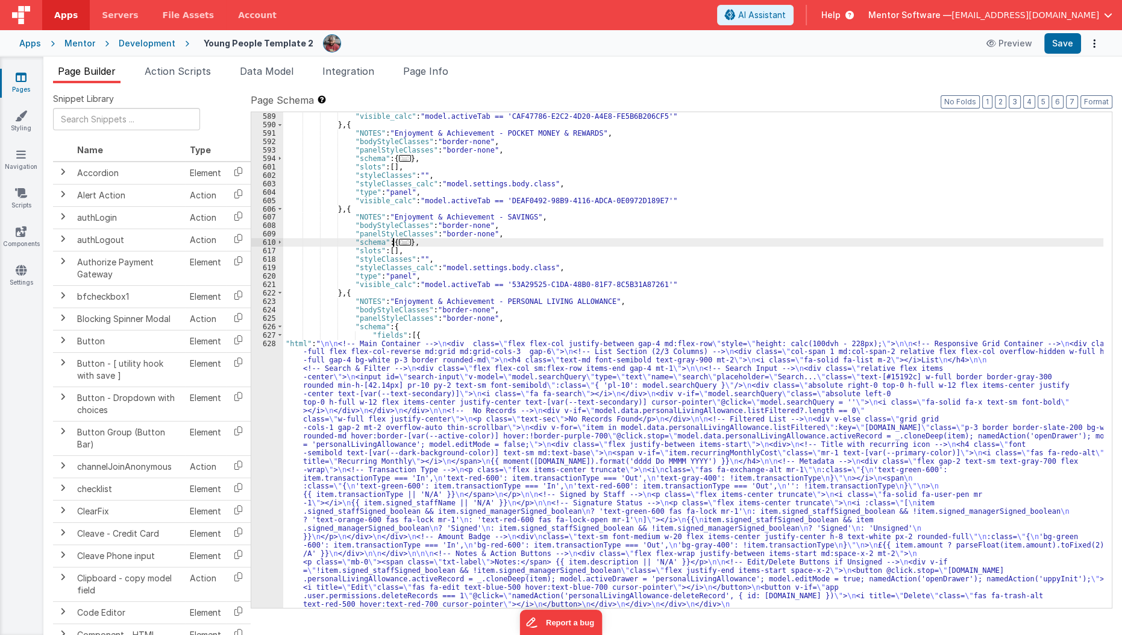
click at [401, 241] on span "..." at bounding box center [405, 242] width 12 height 7
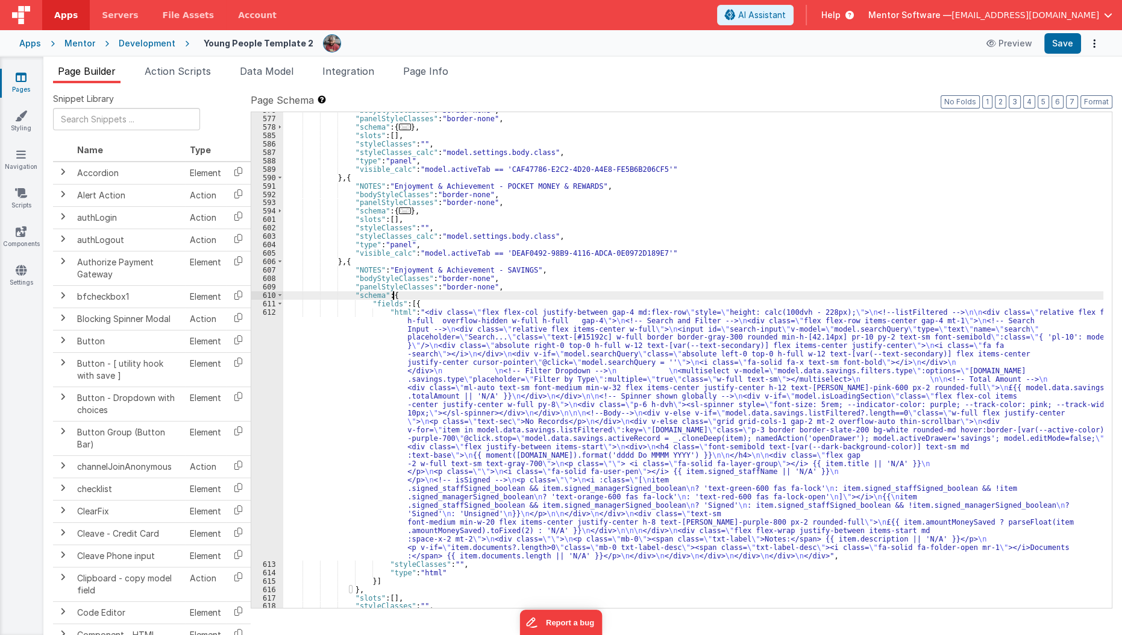
scroll to position [4271, 0]
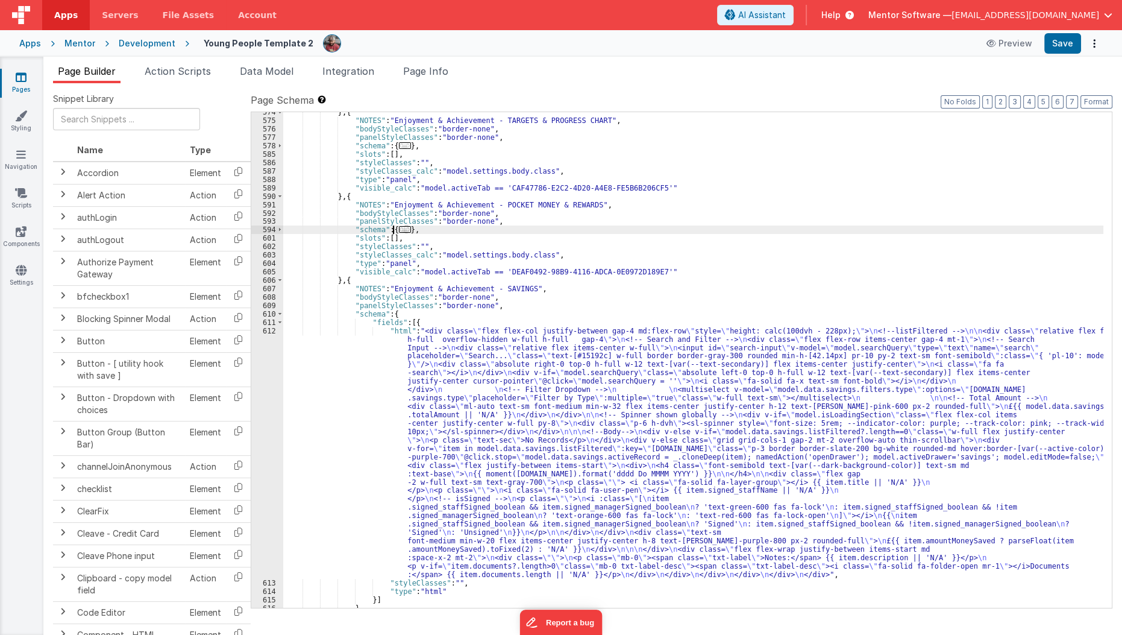
click at [401, 231] on span "..." at bounding box center [405, 229] width 12 height 7
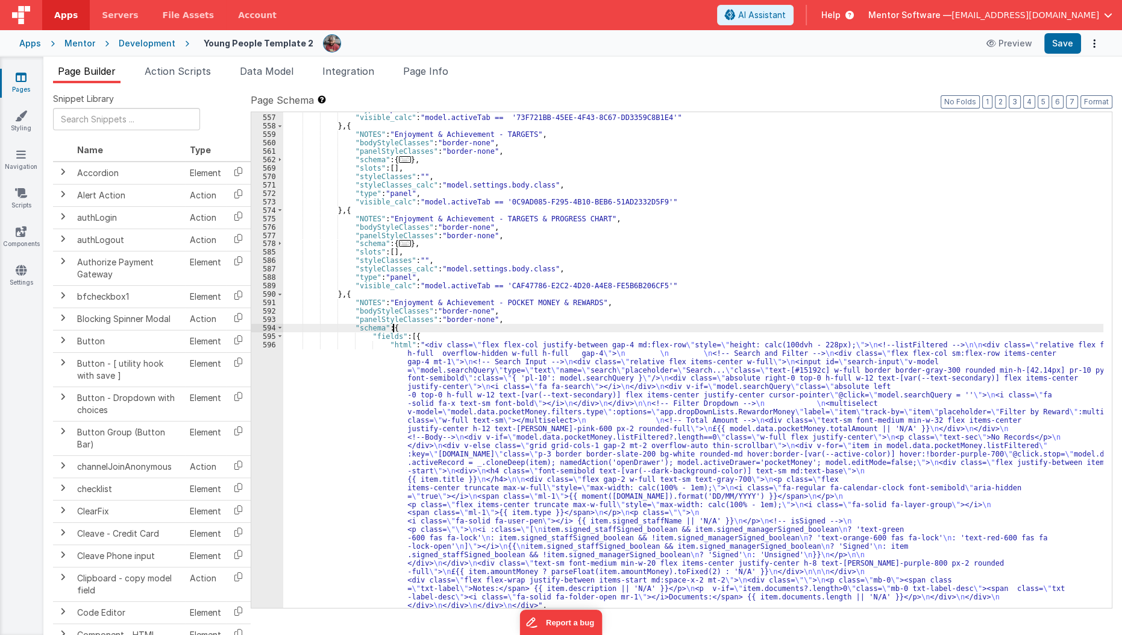
scroll to position [4173, 0]
click at [400, 242] on span "..." at bounding box center [405, 243] width 12 height 7
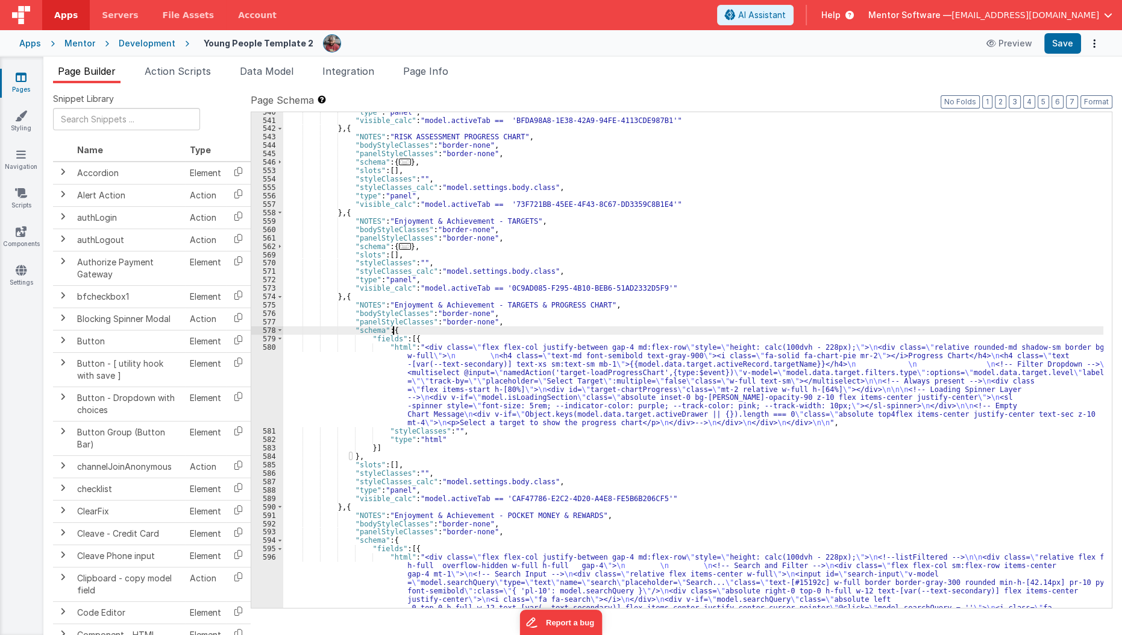
scroll to position [4087, 0]
click at [400, 243] on span "..." at bounding box center [405, 246] width 12 height 7
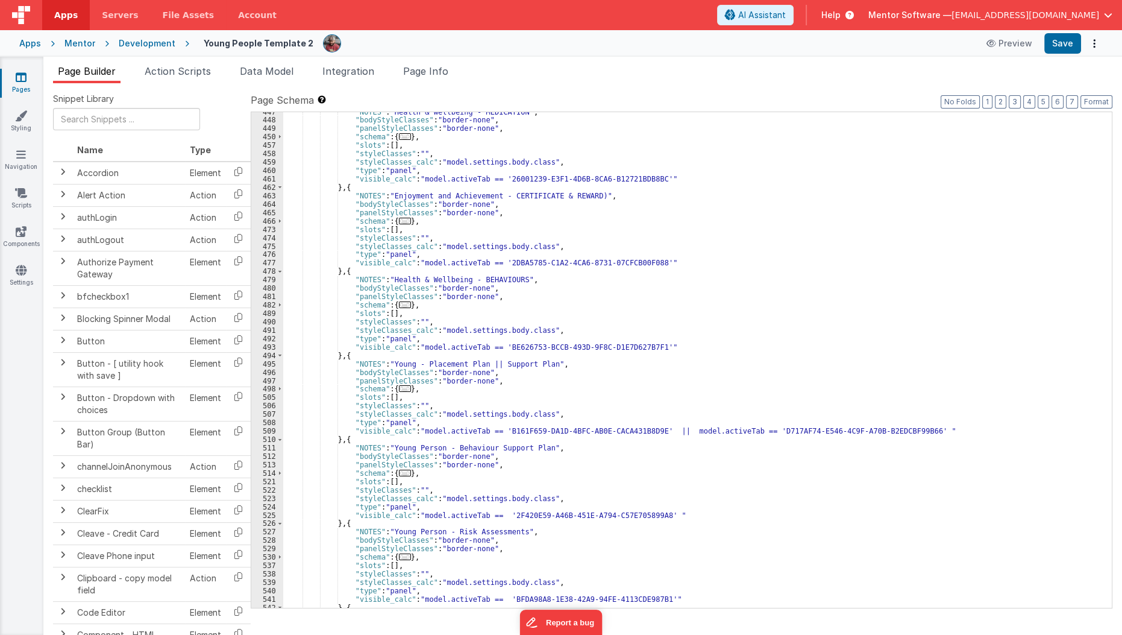
scroll to position [3608, 0]
click at [397, 215] on div ""NOTES" : "Health & Wellbeing - MEDICATION" , "bodyStyleClasses" : "border-none…" at bounding box center [693, 364] width 821 height 512
click at [399, 218] on span "..." at bounding box center [405, 221] width 12 height 7
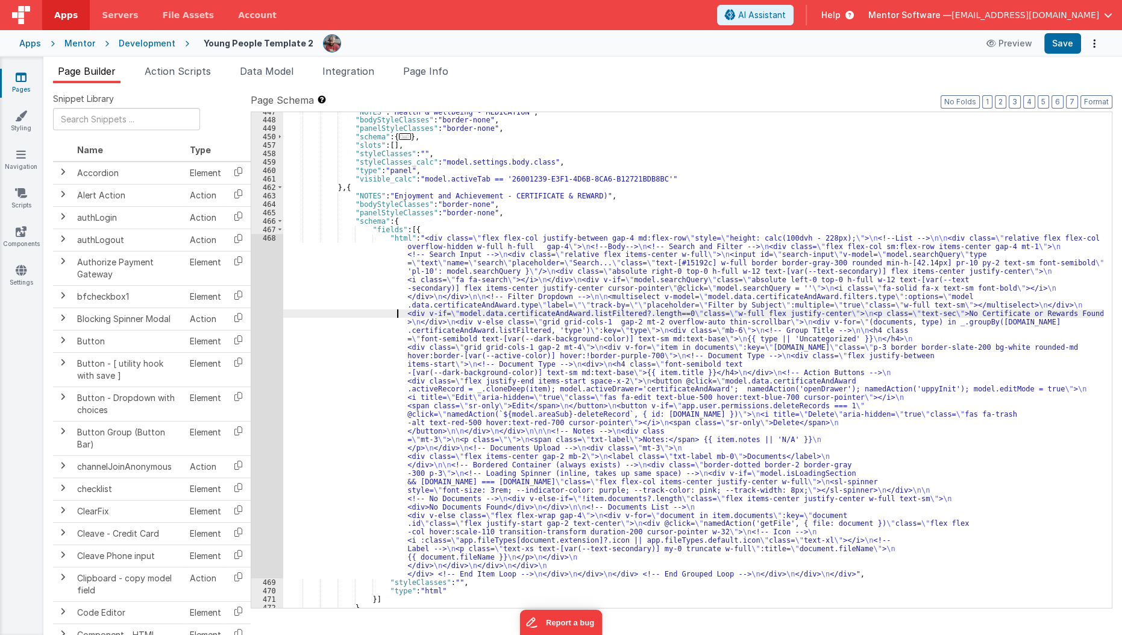
click at [383, 309] on div ""NOTES" : "Health & Wellbeing - MEDICATION" , "bodyStyleClasses" : "border-none…" at bounding box center [693, 364] width 821 height 512
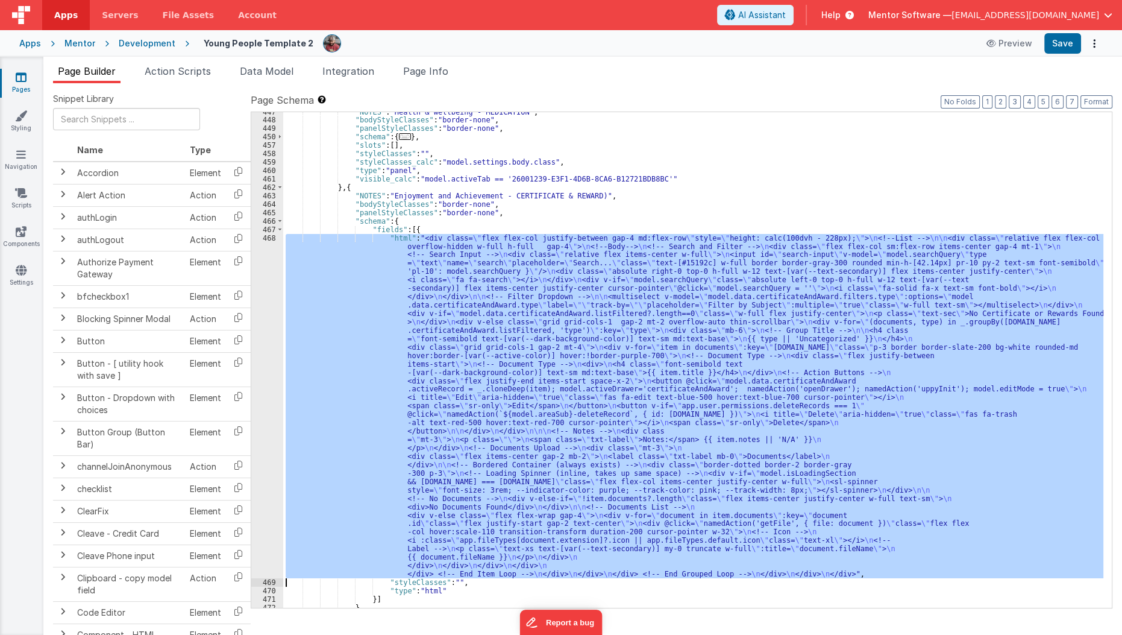
click at [271, 336] on div "468" at bounding box center [267, 406] width 32 height 345
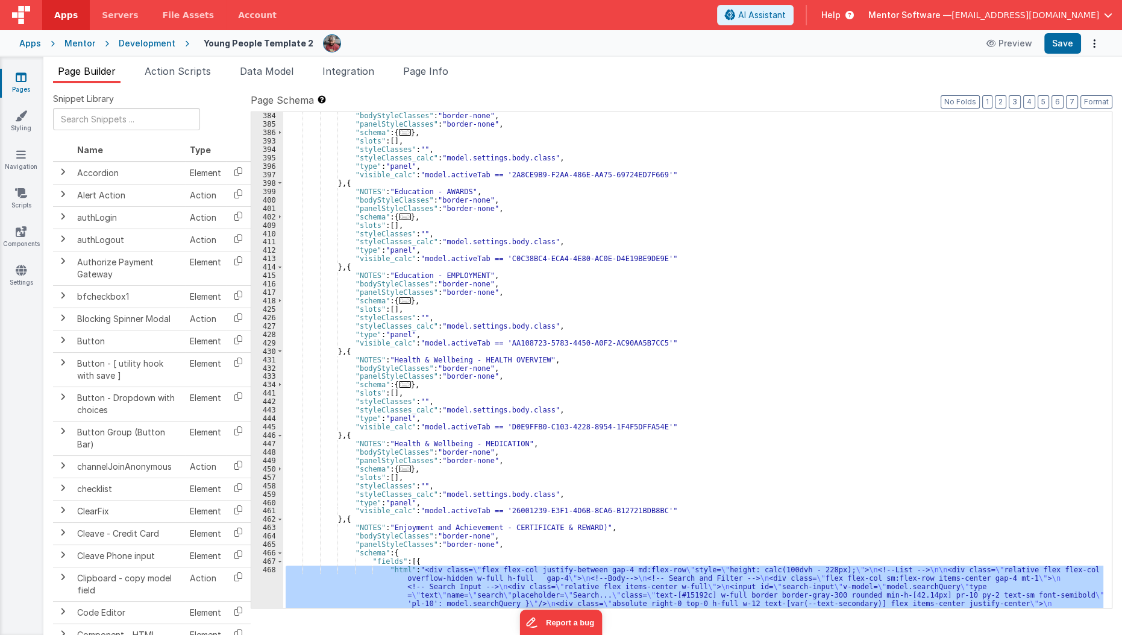
scroll to position [3269, 0]
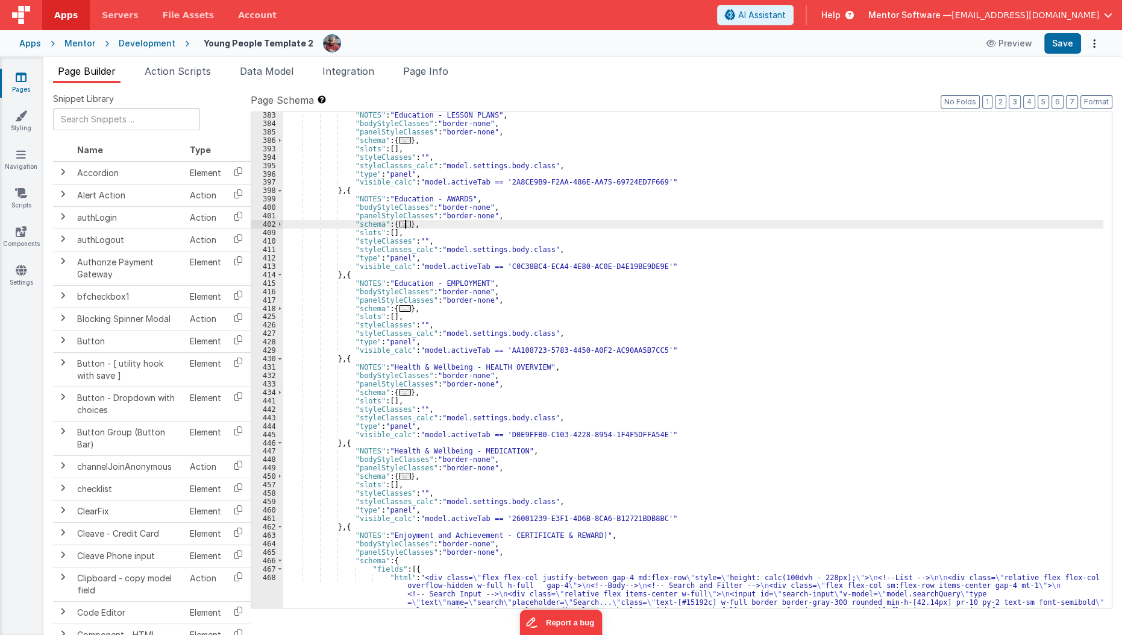
click at [404, 221] on span "..." at bounding box center [405, 224] width 12 height 7
click at [400, 222] on span "..." at bounding box center [405, 224] width 12 height 7
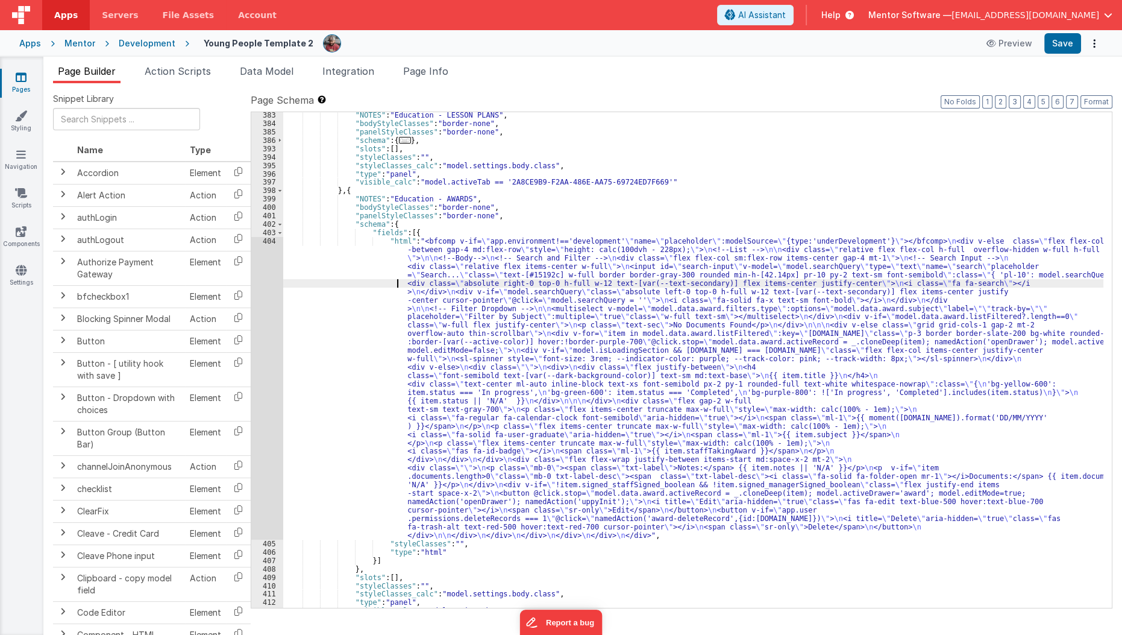
click at [374, 284] on div ""NOTES" : "Education - LESSON PLANS" , "bodyStyleClasses" : "border-none" , "pa…" at bounding box center [693, 367] width 821 height 512
click at [261, 321] on div "404" at bounding box center [267, 388] width 32 height 303
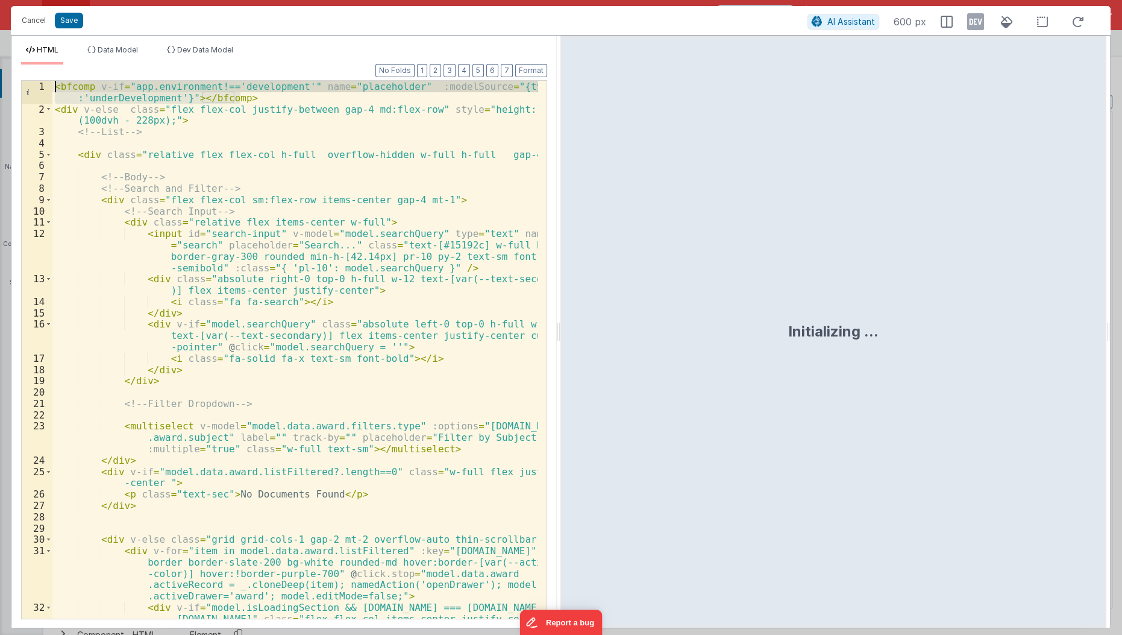
drag, startPoint x: 262, startPoint y: 93, endPoint x: 56, endPoint y: 43, distance: 212.2
click at [56, 43] on div "HTML Data Model Dev Data Model Format 7 6 5 4 3 2 1 No Folds 1 2 3 4 5 6 7 8 9 …" at bounding box center [283, 332] width 545 height 592
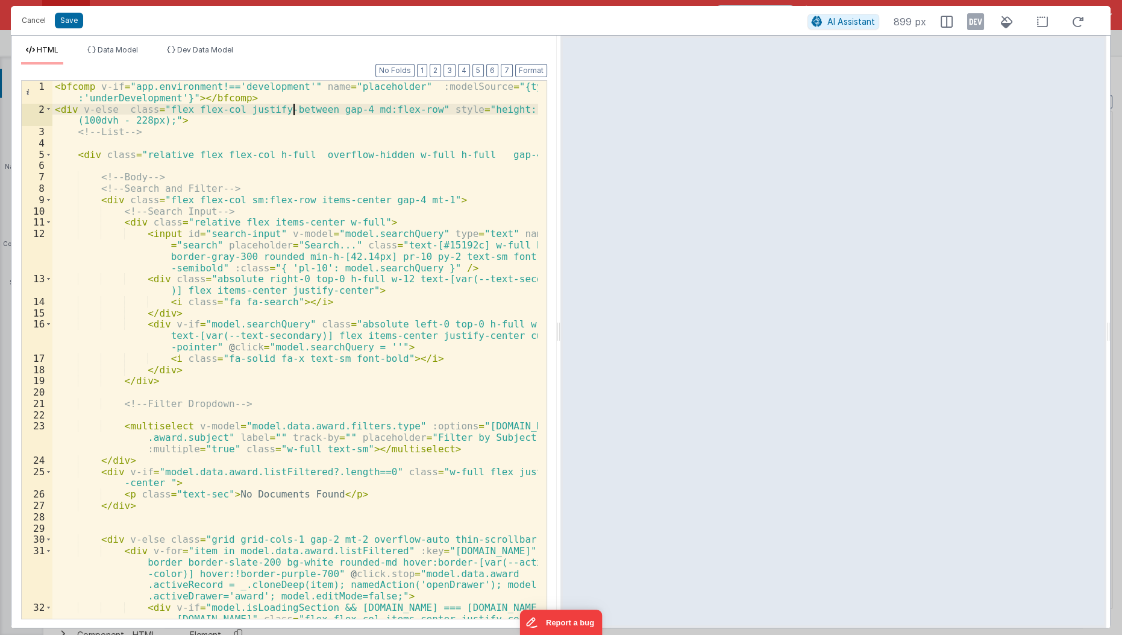
click at [295, 104] on div "< bfcomp v-if = "app.environment!=='development'" name = "placeholder" :modelSo…" at bounding box center [295, 378] width 487 height 595
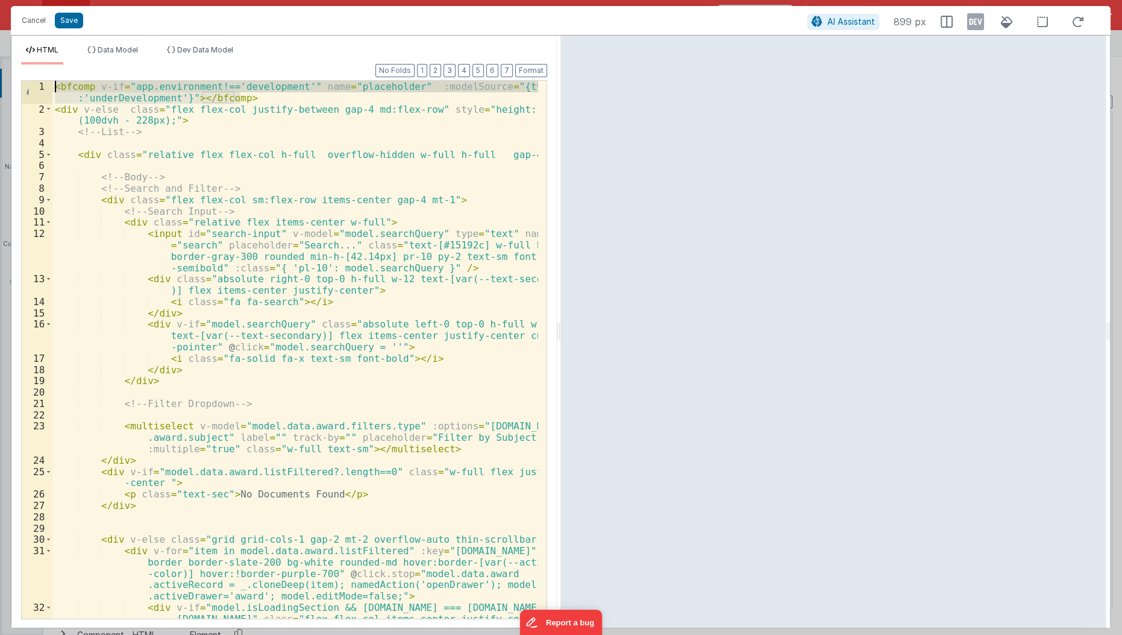
drag, startPoint x: 259, startPoint y: 97, endPoint x: 0, endPoint y: 90, distance: 258.6
click at [0, 90] on div "Cancel Save AI Assistant 899 px HTML Data Model Dev Data Model Format 7 6 5 4 3…" at bounding box center [561, 317] width 1122 height 635
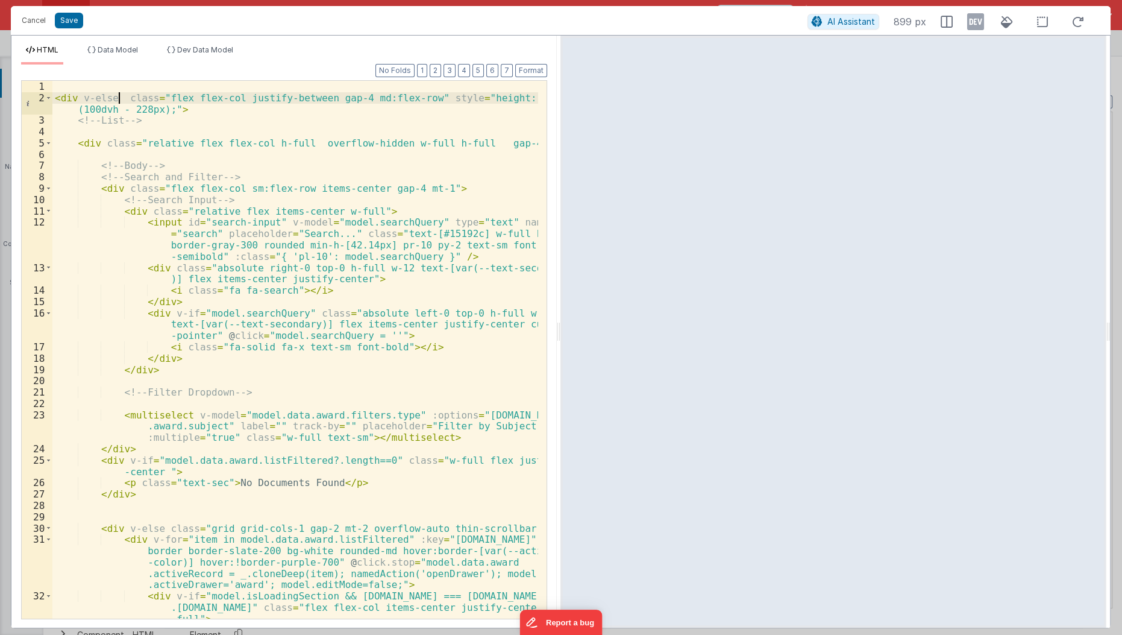
click at [118, 94] on div "< div v-else class = "flex flex-col justify-between gap-4 md:flex-row" style = …" at bounding box center [295, 367] width 487 height 573
click at [66, 26] on button "Save" at bounding box center [69, 21] width 28 height 16
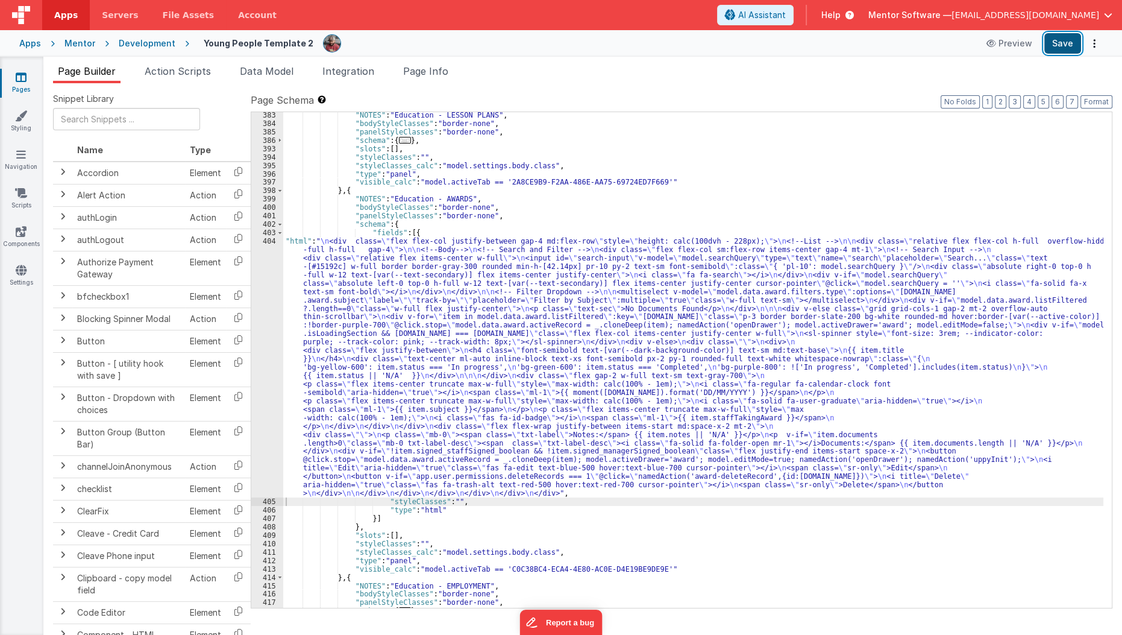
click at [1072, 42] on button "Save" at bounding box center [1062, 43] width 37 height 20
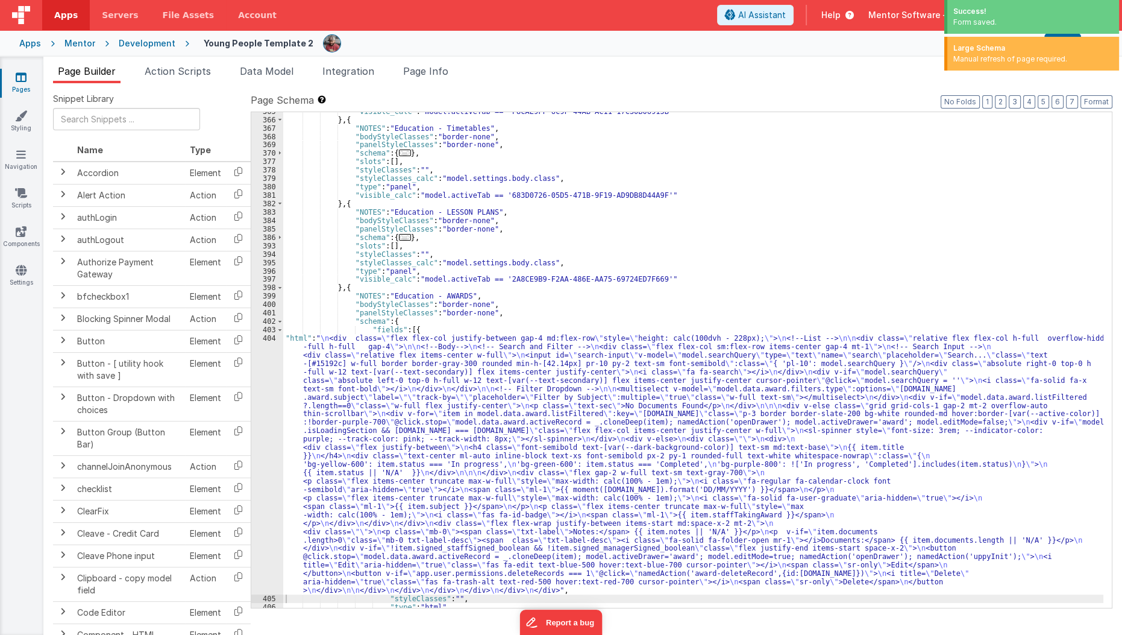
scroll to position [3172, 0]
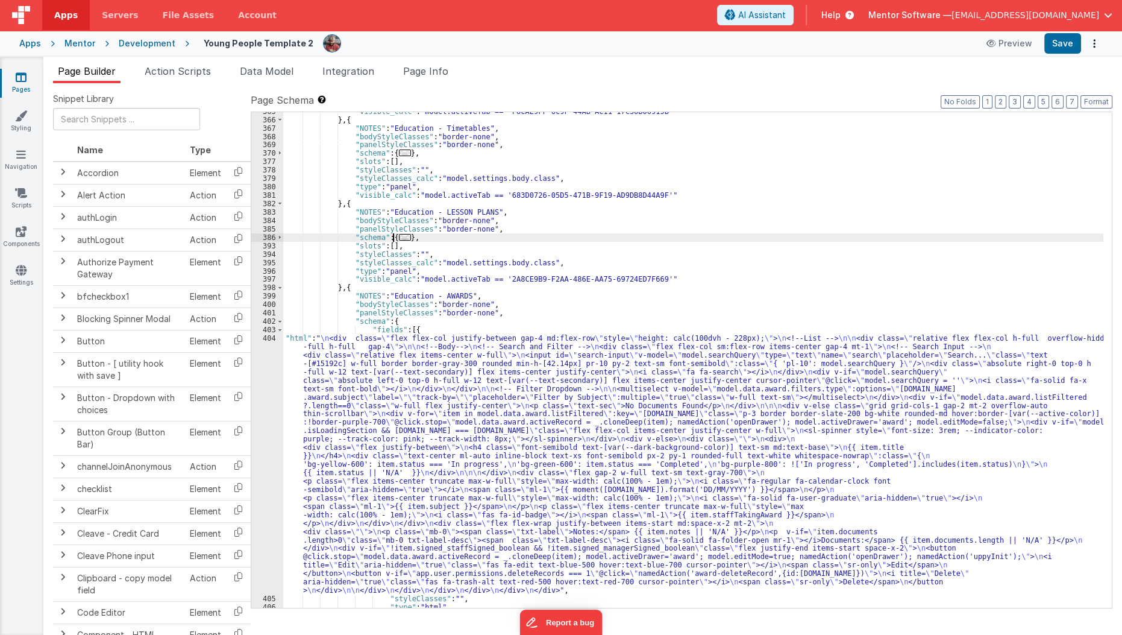
click at [402, 234] on span "..." at bounding box center [405, 237] width 12 height 7
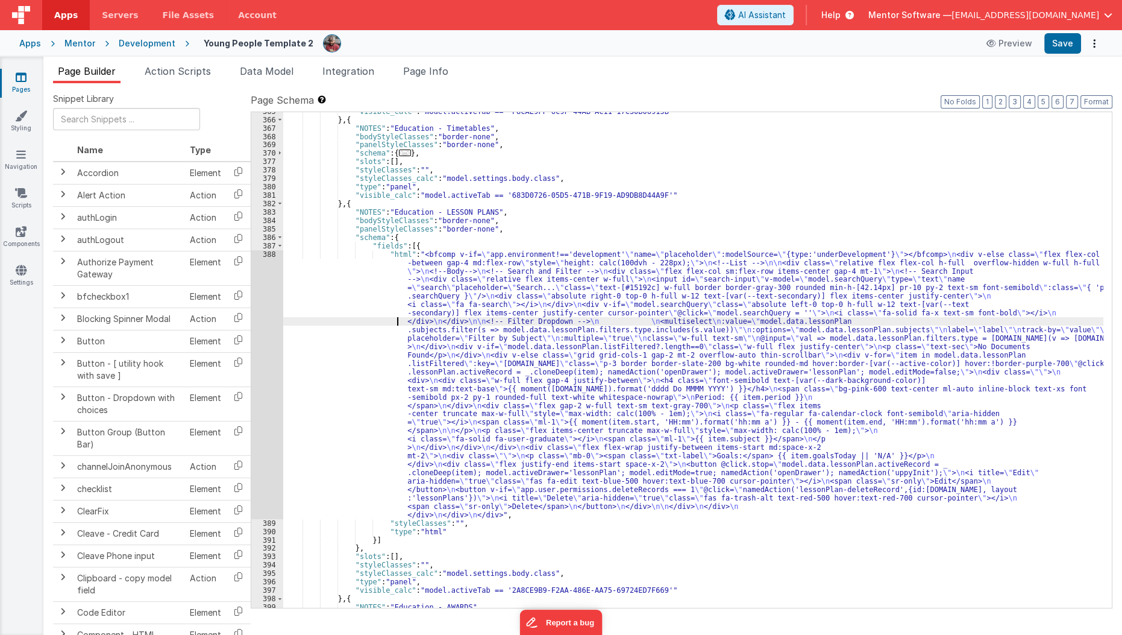
click at [357, 324] on div ""visible_calc" : "model.activeTab == 'F8CAE9FF-6C9F-44AB-AC11-17C30B06915B'" } …" at bounding box center [693, 363] width 821 height 512
click at [265, 339] on div "388" at bounding box center [267, 384] width 32 height 269
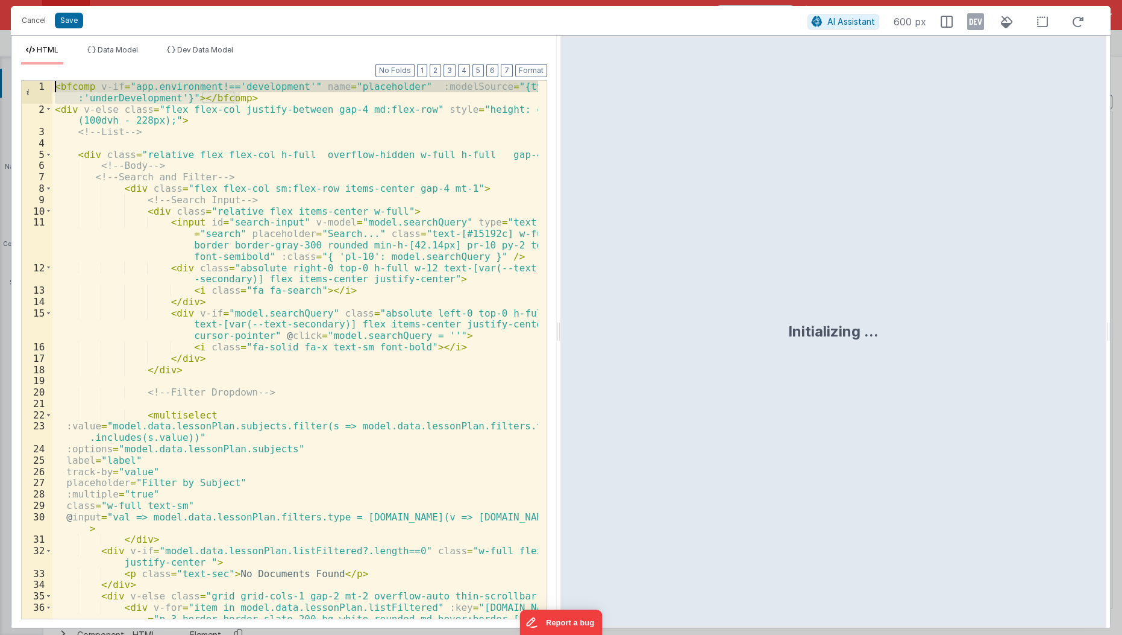
drag, startPoint x: 259, startPoint y: 95, endPoint x: 0, endPoint y: 46, distance: 263.0
click at [0, 46] on div "Cancel Save AI Assistant 600 px HTML Data Model Dev Data Model Format 7 6 5 4 3…" at bounding box center [561, 317] width 1122 height 635
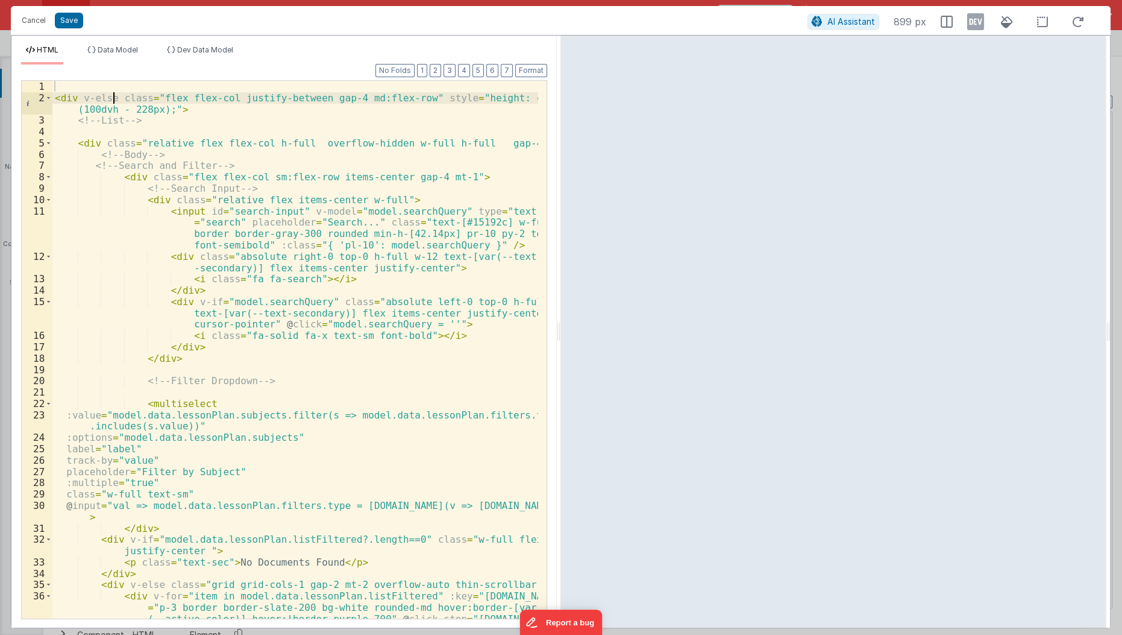
click at [113, 99] on div "< div v-else class = "flex flex-col justify-between gap-4 md:flex-row" style = …" at bounding box center [295, 384] width 487 height 607
click at [72, 17] on button "Save" at bounding box center [69, 21] width 28 height 16
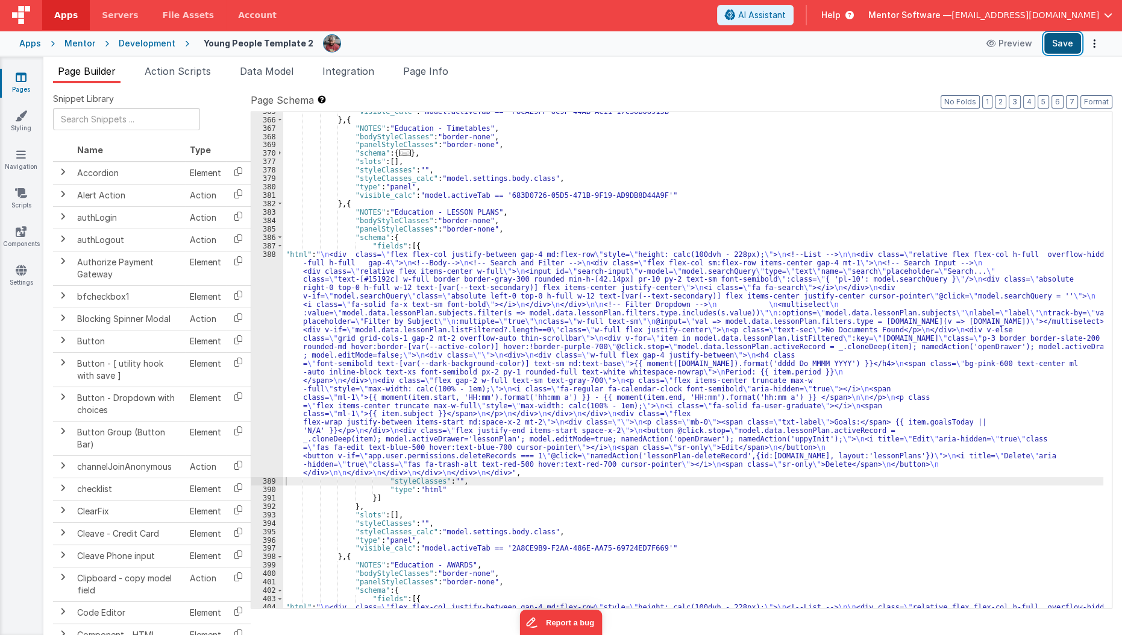
click at [1061, 42] on button "Save" at bounding box center [1062, 43] width 37 height 20
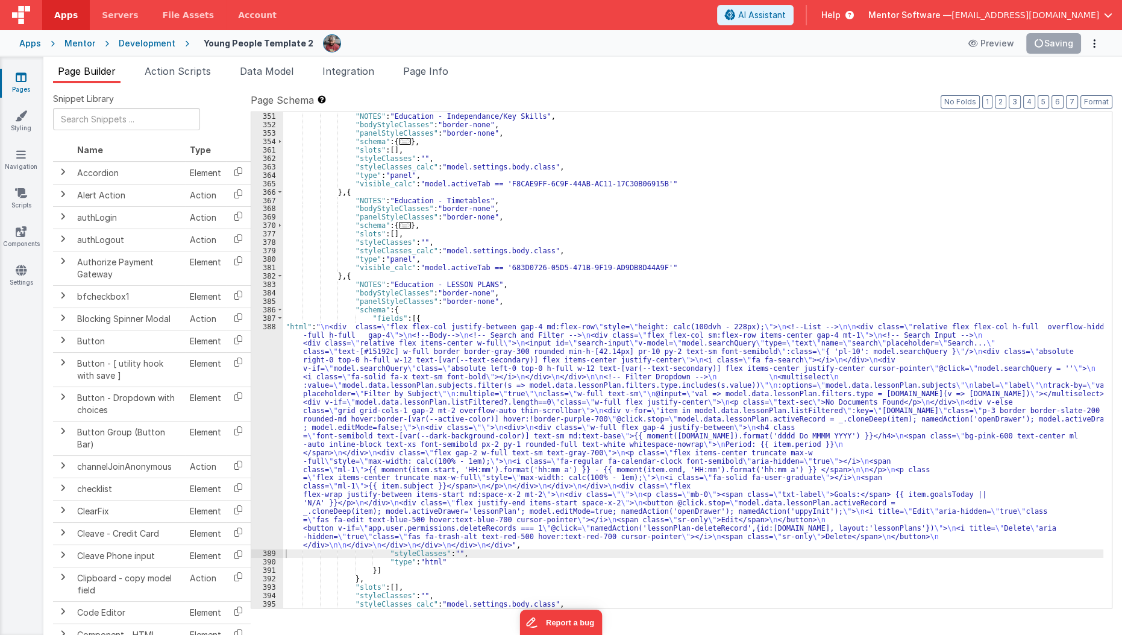
scroll to position [3097, 0]
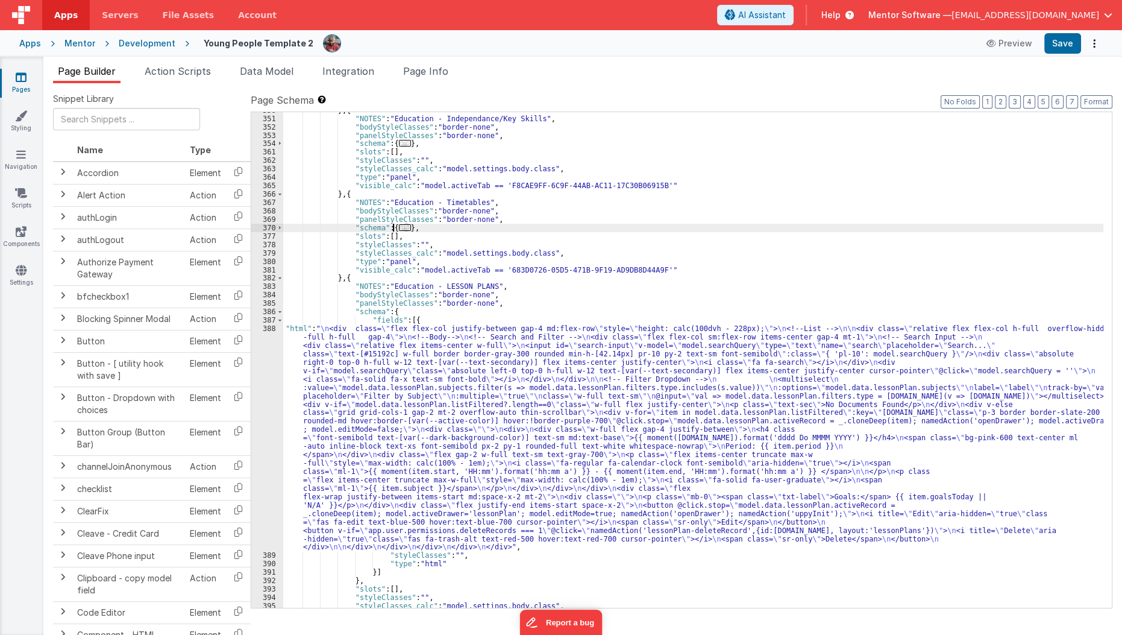
click at [399, 228] on span "..." at bounding box center [405, 227] width 12 height 7
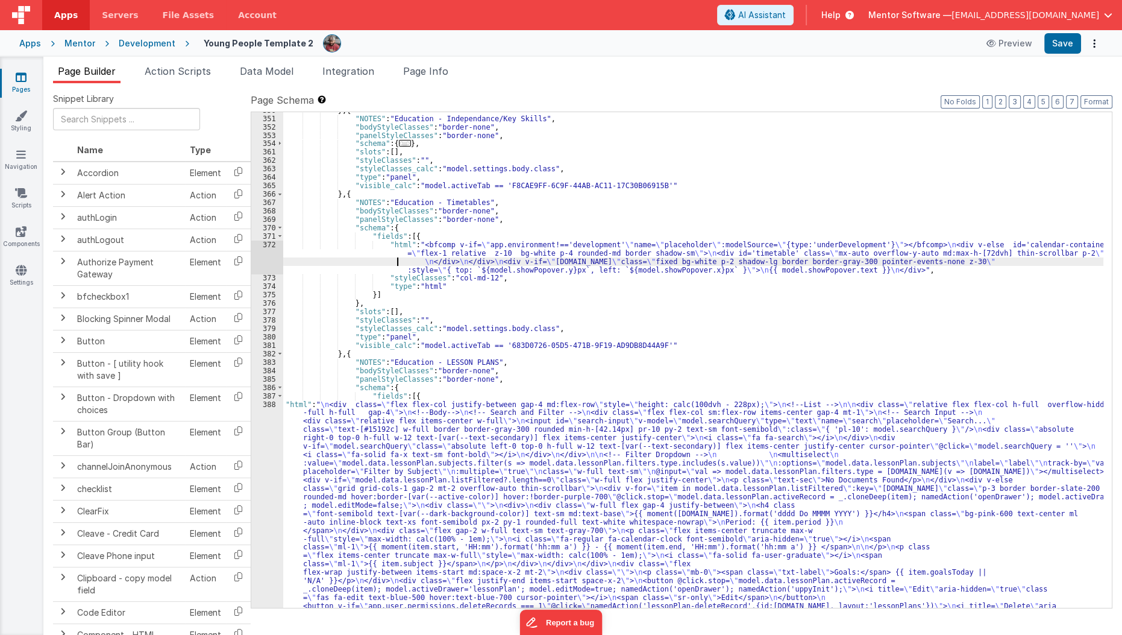
click at [380, 257] on div "} , { "NOTES" : "Education - Independance/Key Skills" , "bodyStyleClasses" : "b…" at bounding box center [693, 471] width 821 height 730
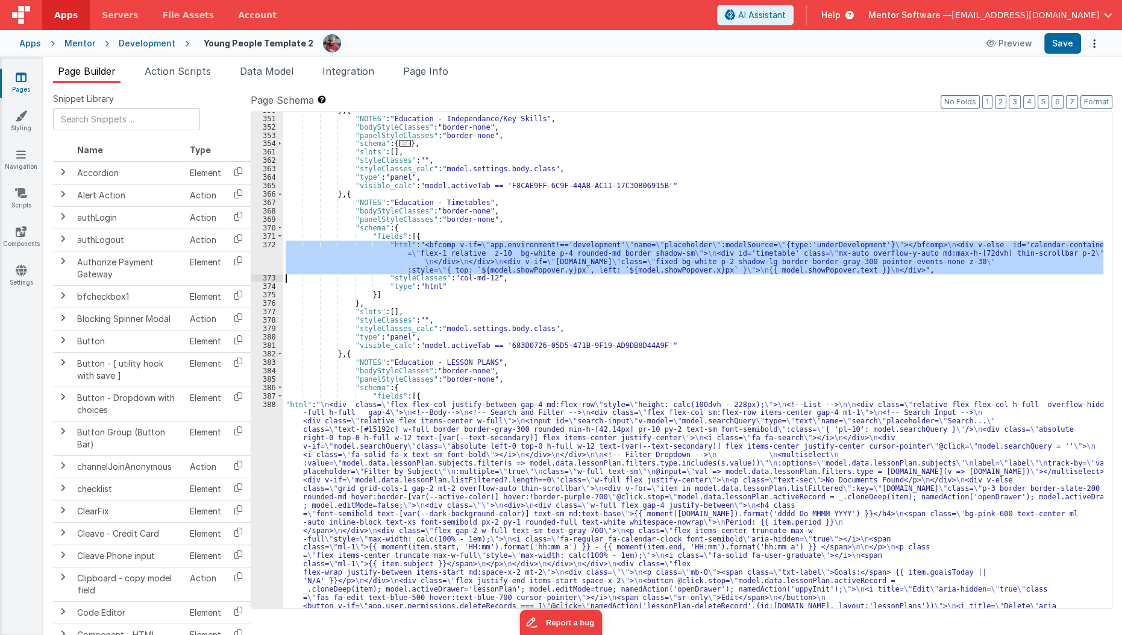
click at [268, 261] on div "372" at bounding box center [267, 257] width 32 height 34
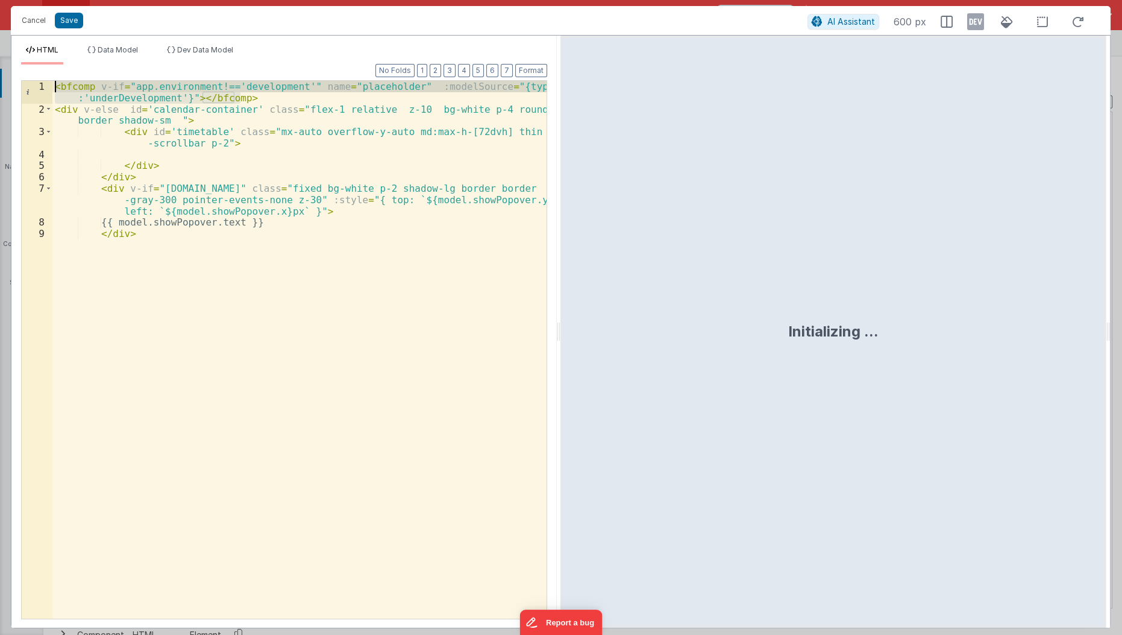
drag, startPoint x: 264, startPoint y: 99, endPoint x: 0, endPoint y: 67, distance: 266.0
click at [0, 67] on div "Cancel Save AI Assistant 600 px HTML Data Model Dev Data Model Format 7 6 5 4 3…" at bounding box center [561, 317] width 1122 height 635
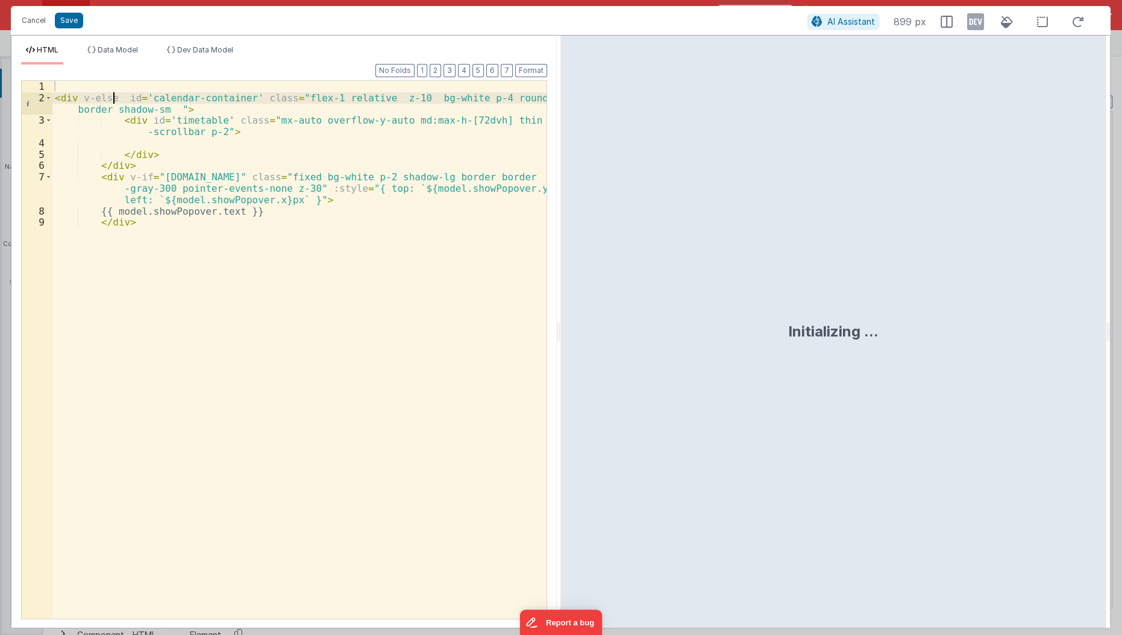
click at [111, 98] on div "< div v-else id = 'calendar-container' class = "flex-1 relative z-10 bg-white p…" at bounding box center [299, 362] width 495 height 562
click at [66, 21] on button "Save" at bounding box center [69, 21] width 28 height 16
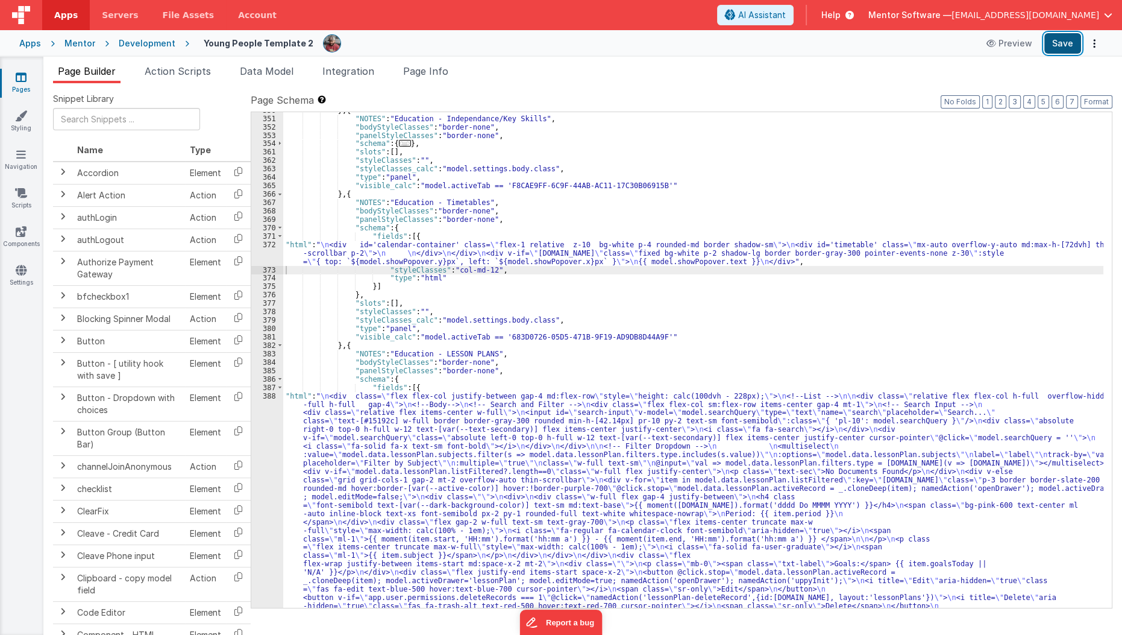
click at [1068, 52] on button "Save" at bounding box center [1062, 43] width 37 height 20
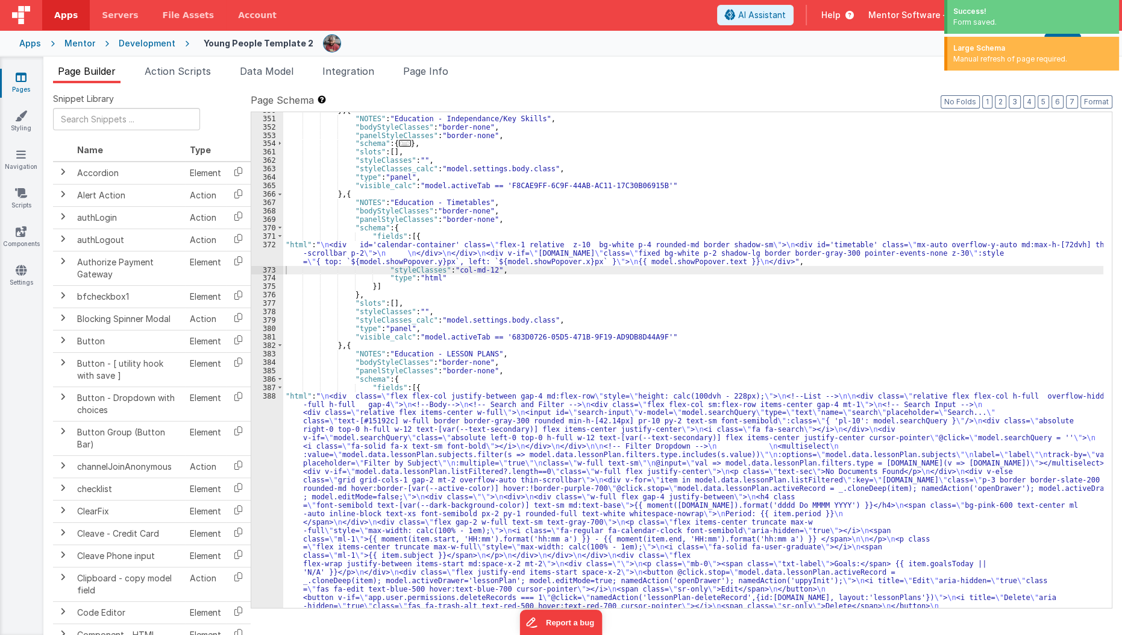
scroll to position [2997, 0]
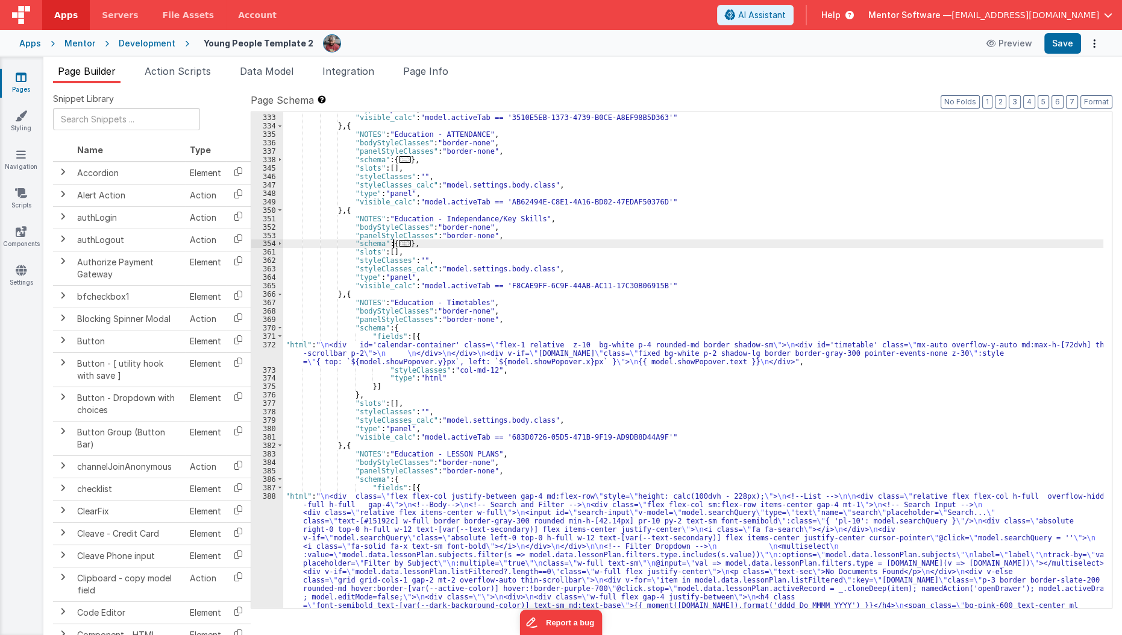
click at [399, 245] on span "..." at bounding box center [405, 243] width 12 height 7
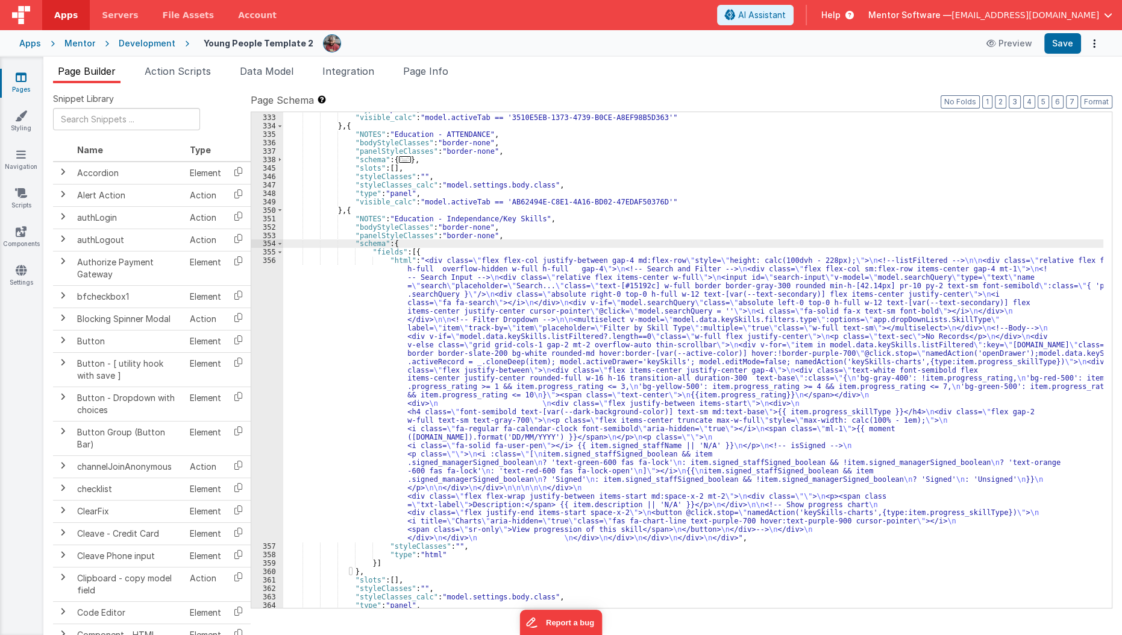
scroll to position [2973, 0]
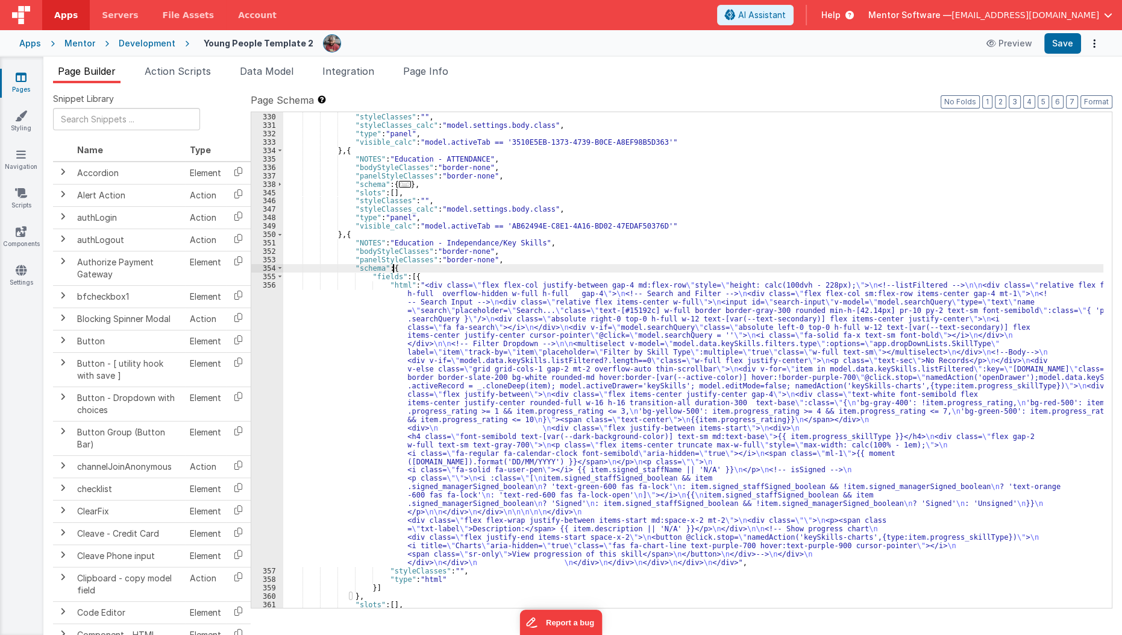
click at [400, 186] on span "..." at bounding box center [405, 184] width 12 height 7
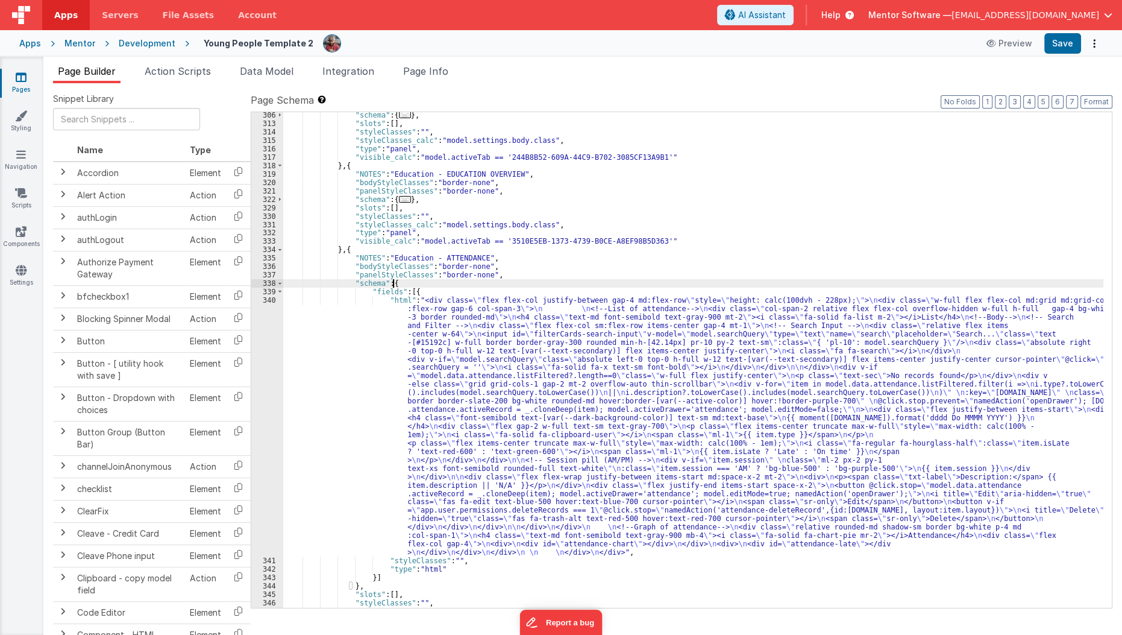
scroll to position [2874, 0]
click at [400, 200] on span "..." at bounding box center [405, 199] width 12 height 7
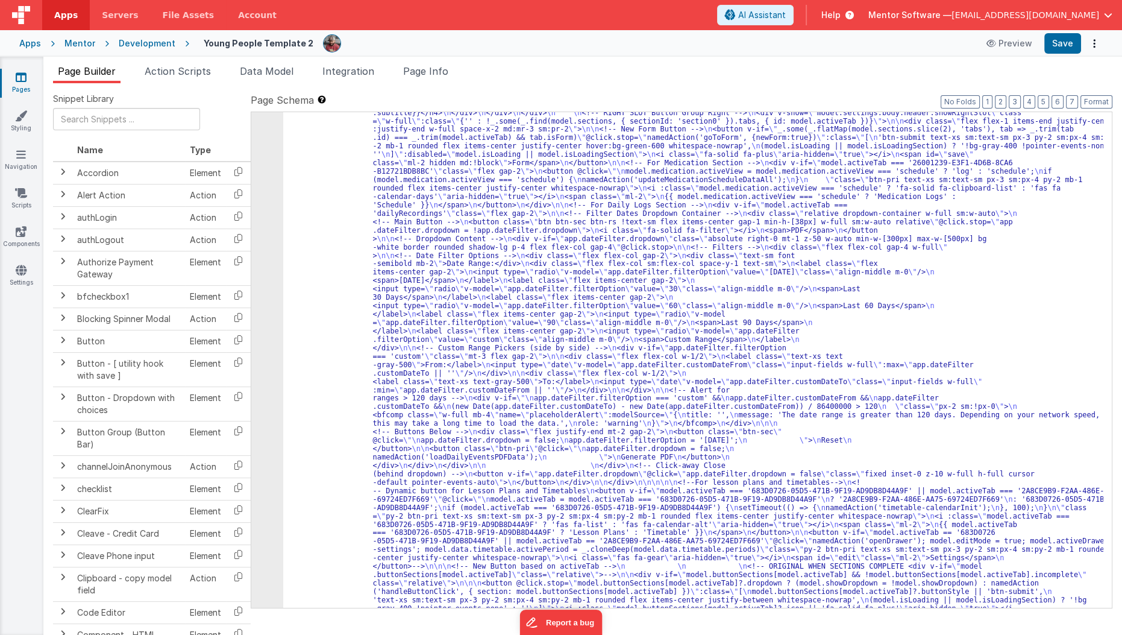
scroll to position [984, 0]
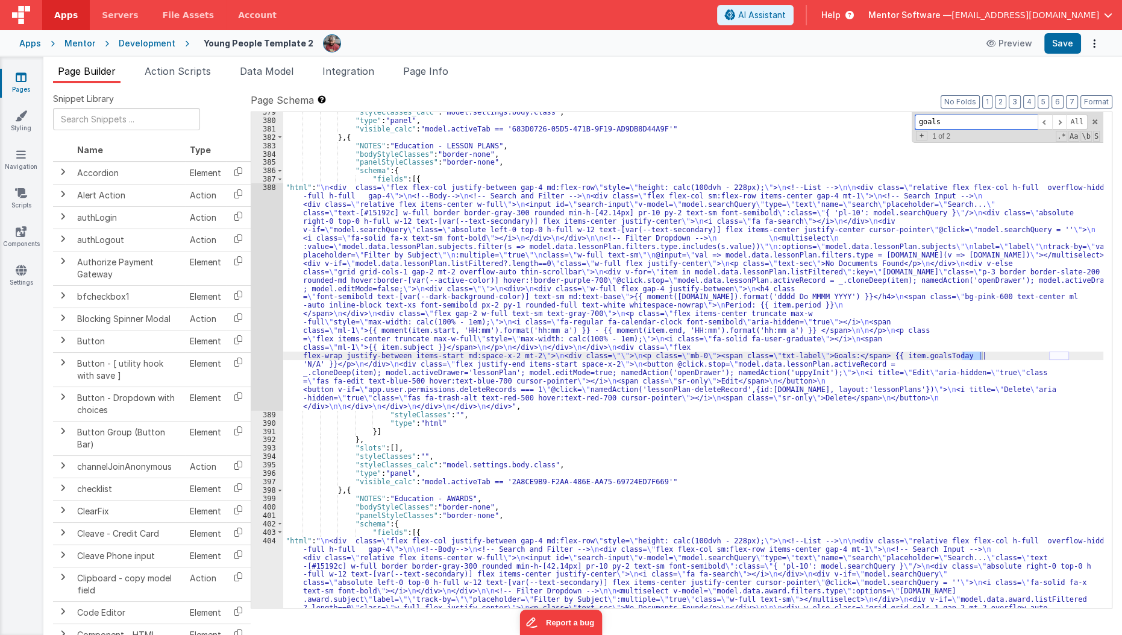
scroll to position [4624, 0]
click at [693, 361] on div ""styleClasses_calc" : "model.settings.body.class" , "type" : "panel" , "visible…" at bounding box center [693, 490] width 821 height 764
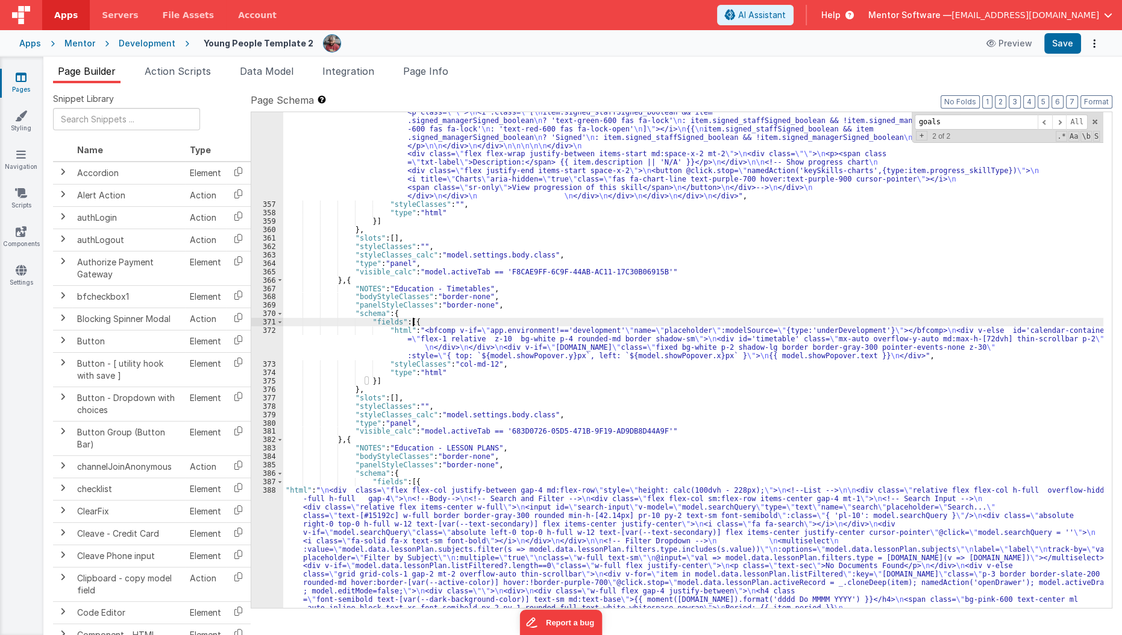
click at [500, 321] on div ""html" : "<div class= \" flex flex-col justify-between gap-4 md:flex-row \" sty…" at bounding box center [693, 418] width 821 height 1008
click at [478, 331] on div ""html" : "<div class= \" flex flex-col justify-between gap-4 md:flex-row \" sty…" at bounding box center [693, 418] width 821 height 1008
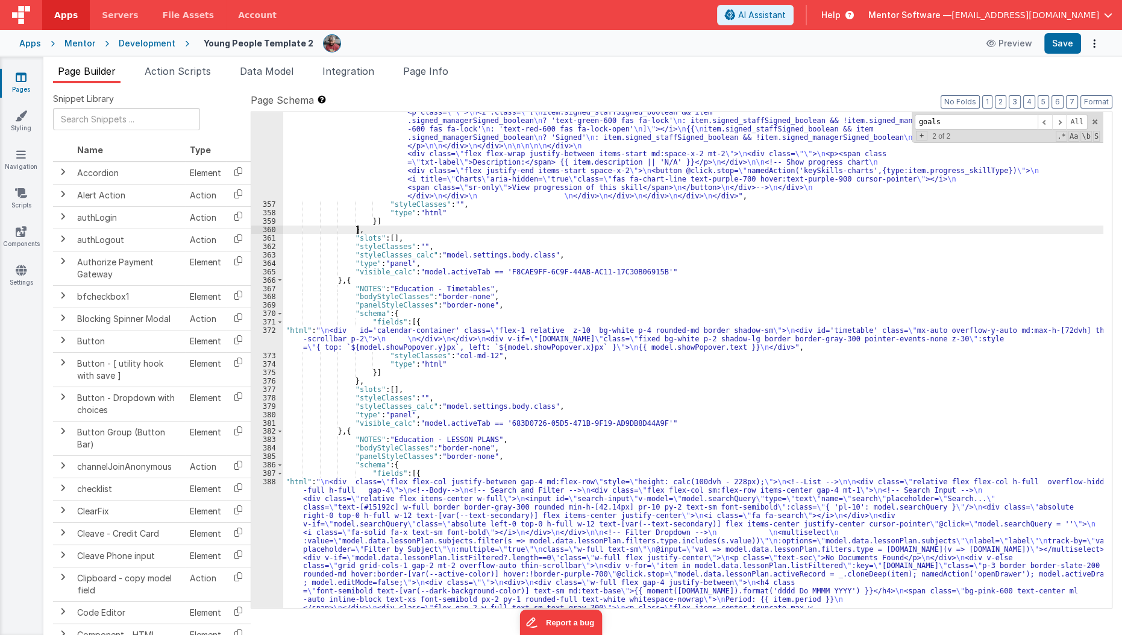
click at [607, 225] on div ""html" : "<div class= \" flex flex-col justify-between gap-4 md:flex-row \" sty…" at bounding box center [693, 418] width 821 height 1008
paste input "app.environment!=='development'"
type input "app.environment!=='development'"
click at [607, 225] on div ""html" : "<div class= \" flex flex-col justify-between gap-4 md:flex-row \" sty…" at bounding box center [693, 418] width 821 height 1008
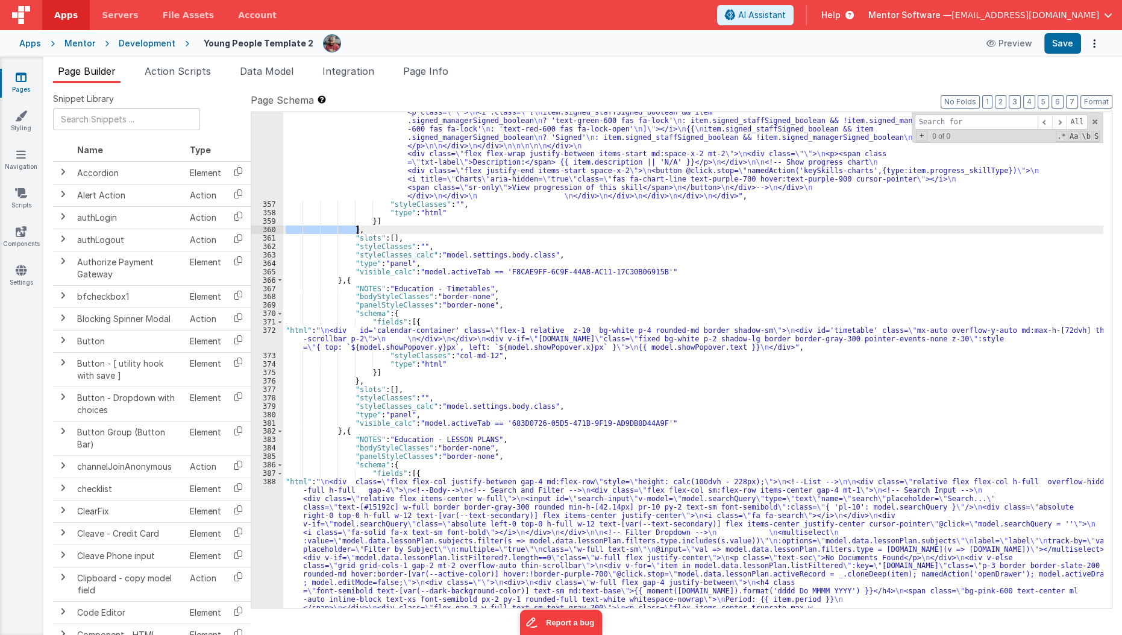
click at [607, 225] on div ""html" : "<div class= \" flex flex-col justify-between gap-4 md:flex-row \" sty…" at bounding box center [693, 418] width 821 height 1008
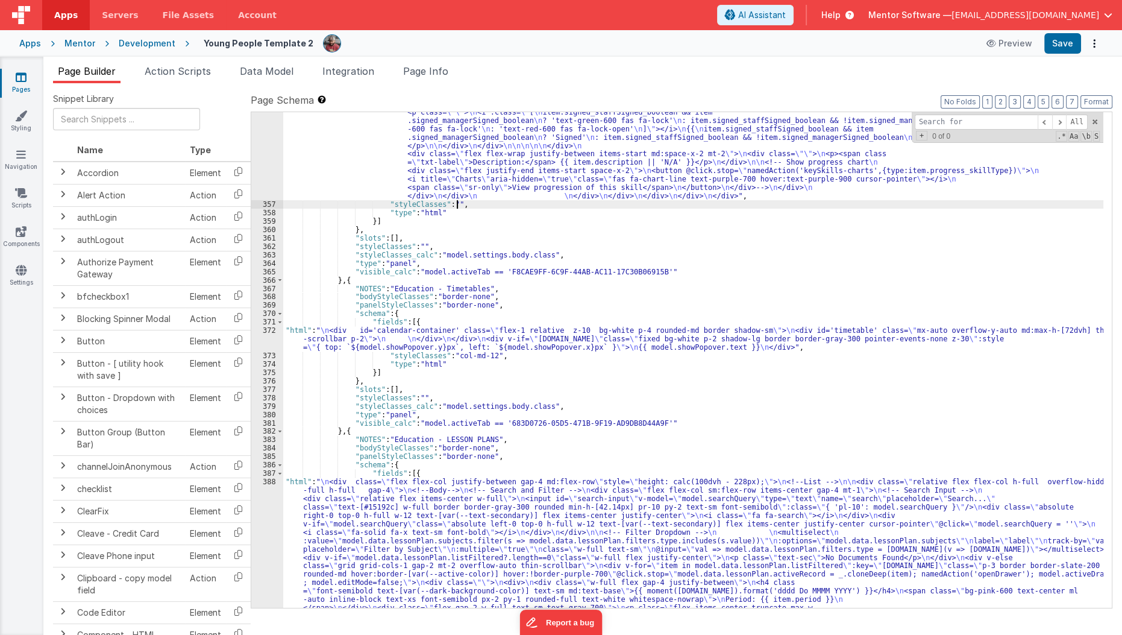
click at [462, 207] on div ""html" : "<div class= \" flex flex-col justify-between gap-4 md:flex-row \" sty…" at bounding box center [693, 418] width 821 height 1008
paste input "D9C4CB03-22E6-41E3-9238-2E809BFCE93B"
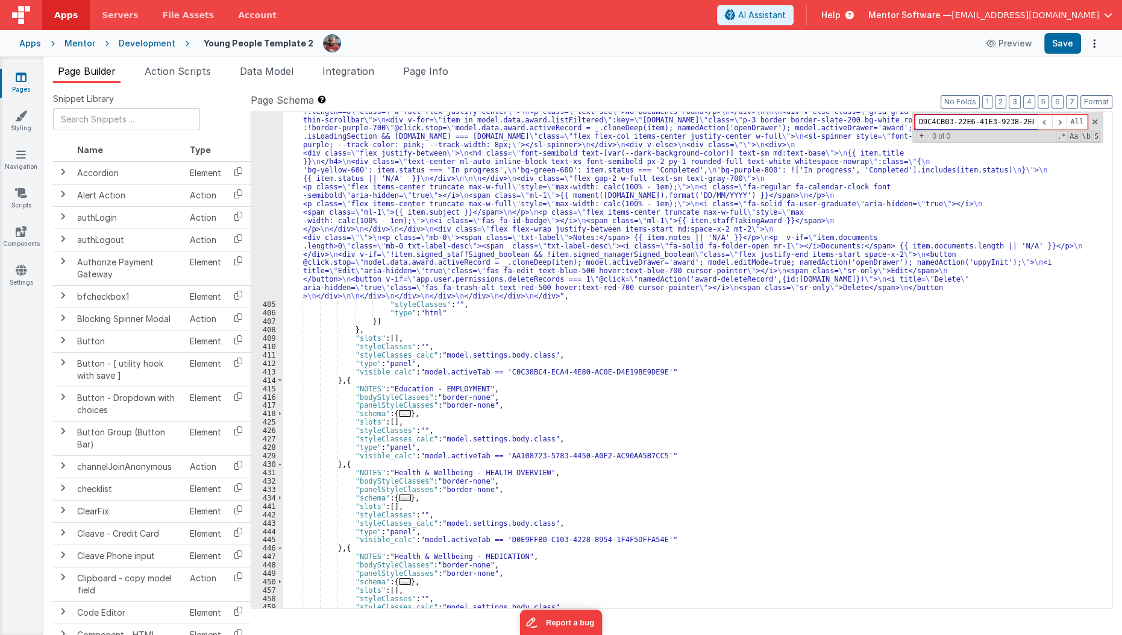
scroll to position [5120, 0]
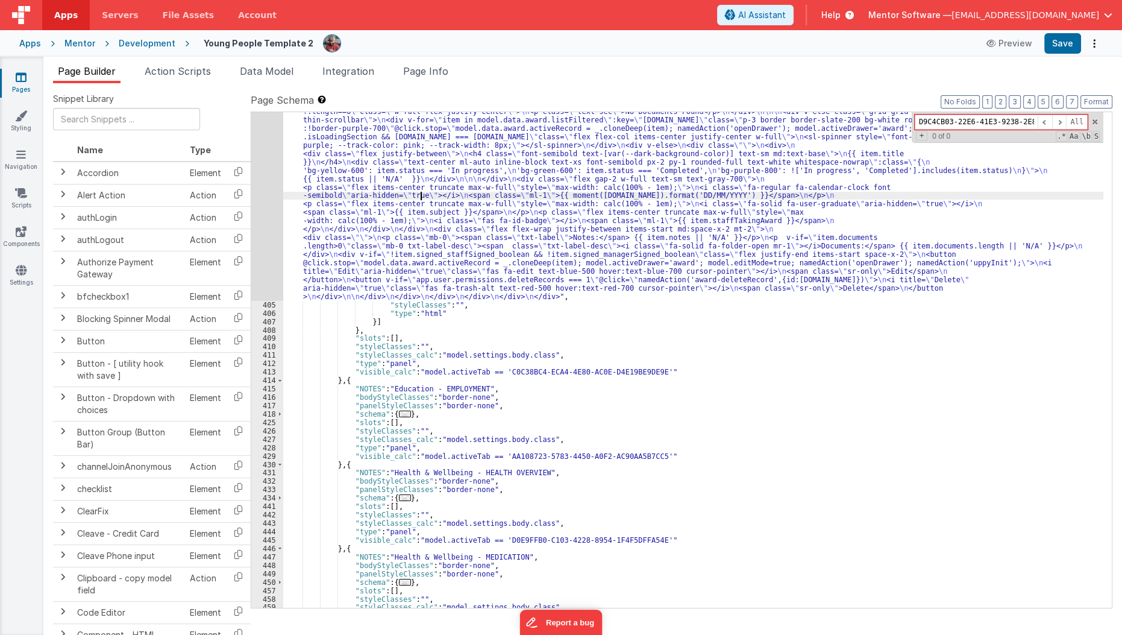
click at [421, 195] on div ""html" : " \n <div class= \" flex flex-col justify-between gap-4 md:flex-row \"…" at bounding box center [693, 422] width 821 height 764
paste input "yp_eduGoals"
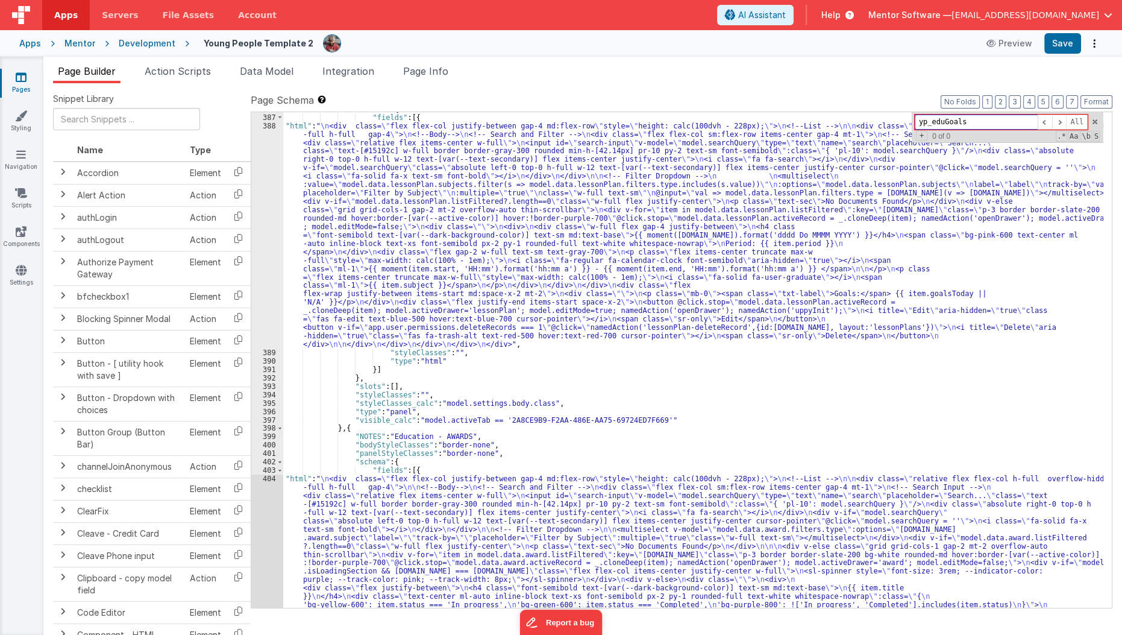
scroll to position [4681, 0]
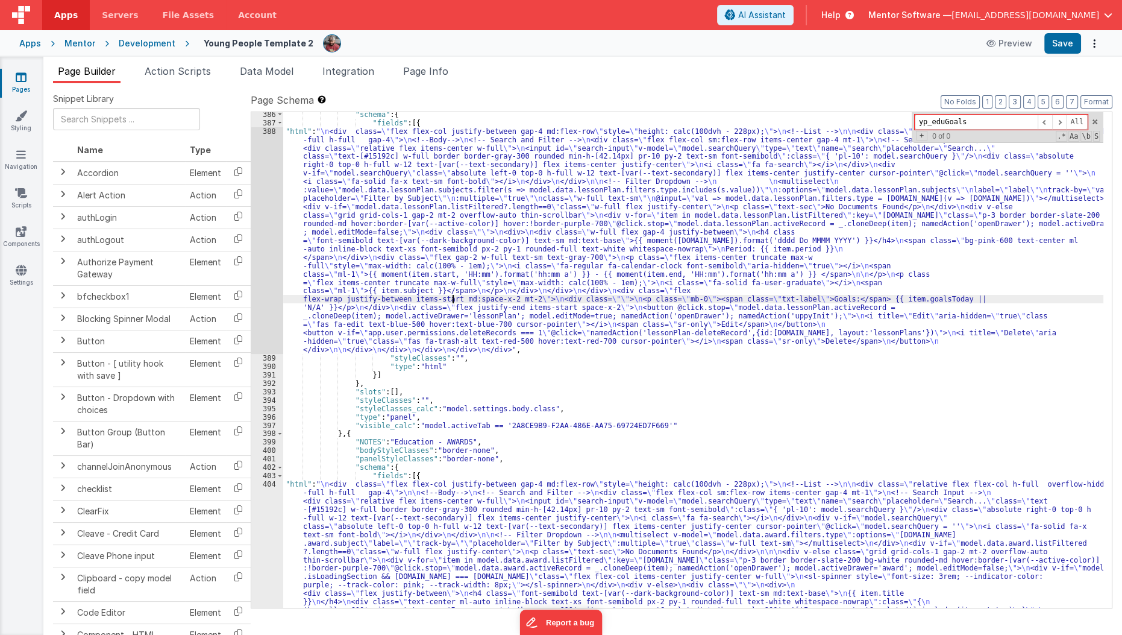
click at [453, 296] on div ""schema" : { "fields" : [{ "html" : " \n <div class= \" flex flex-col justify-b…" at bounding box center [693, 492] width 821 height 764
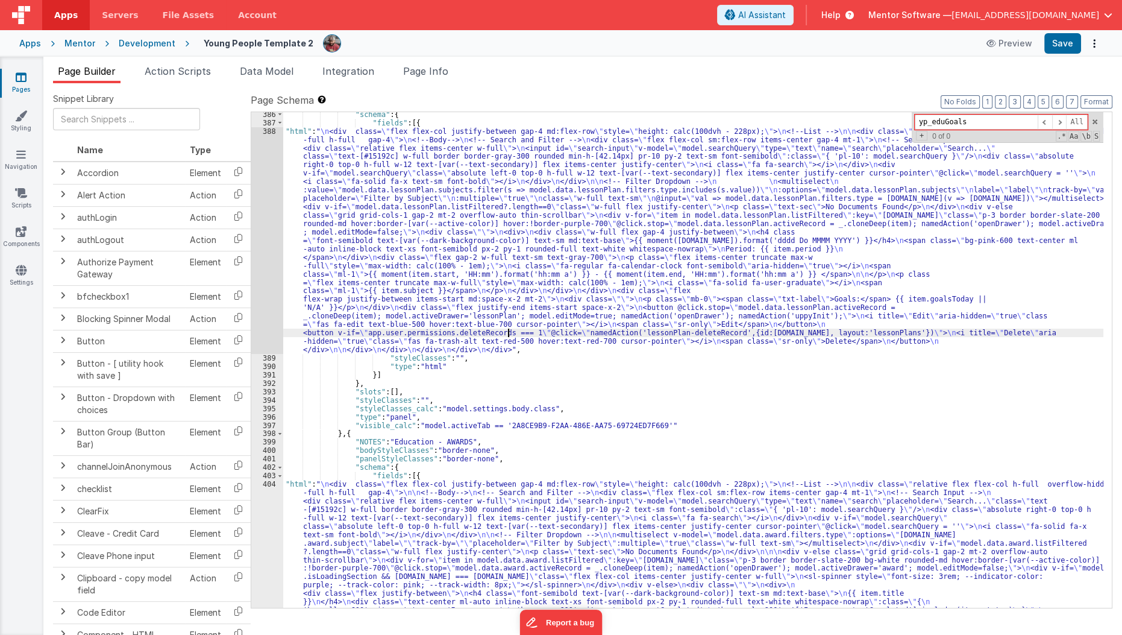
click at [508, 332] on div ""schema" : { "fields" : [{ "html" : " \n <div class= \" flex flex-col justify-b…" at bounding box center [693, 492] width 821 height 764
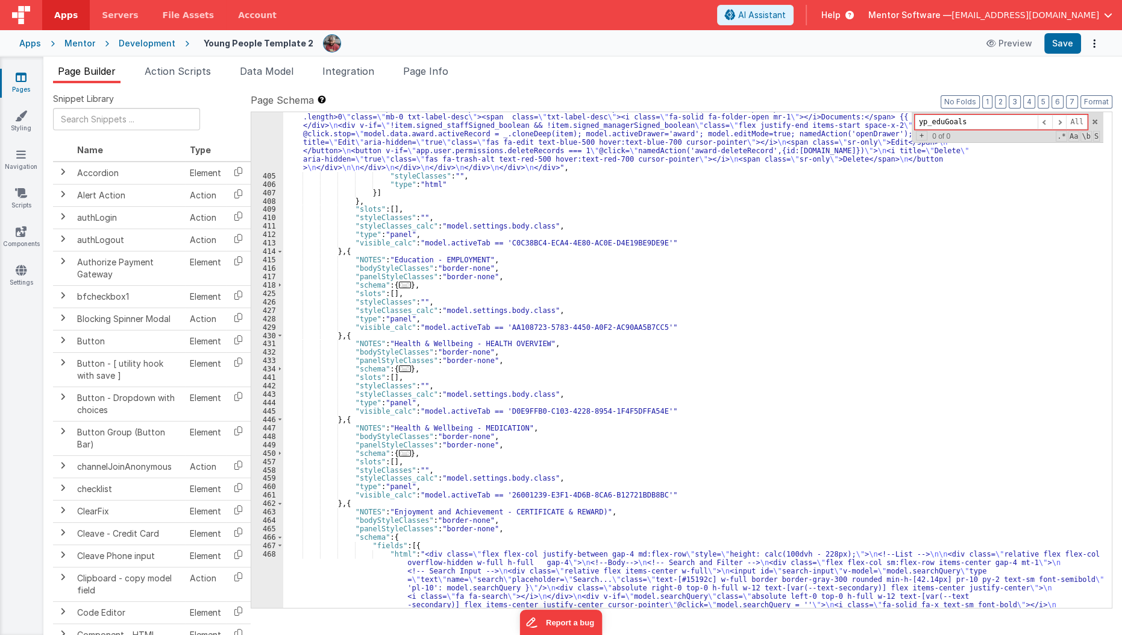
scroll to position [5333, 0]
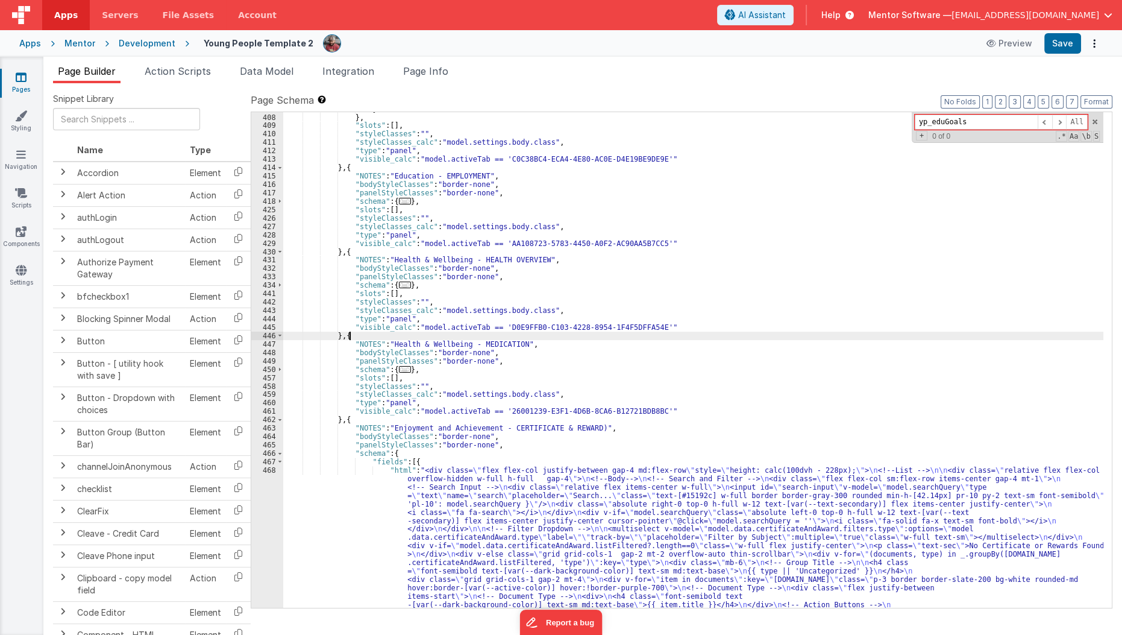
click at [508, 332] on div "}] } , "slots" : [ ] , "styleClasses" : "" , "styleClasses_calc" : "model.setti…" at bounding box center [693, 529] width 821 height 848
type input "o"
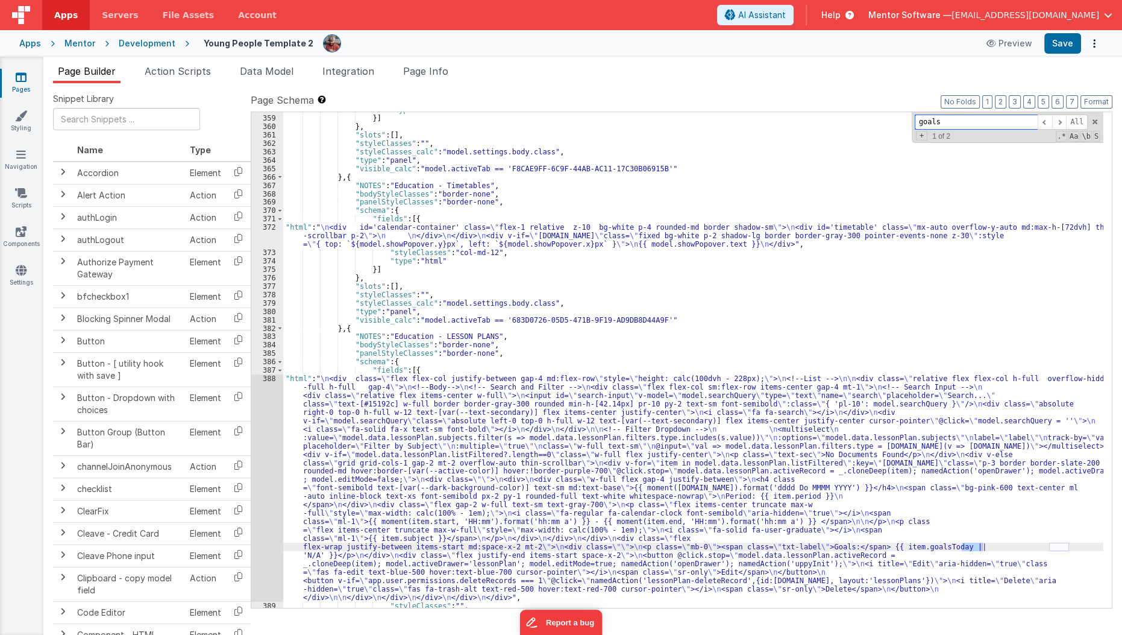
scroll to position [4429, 0]
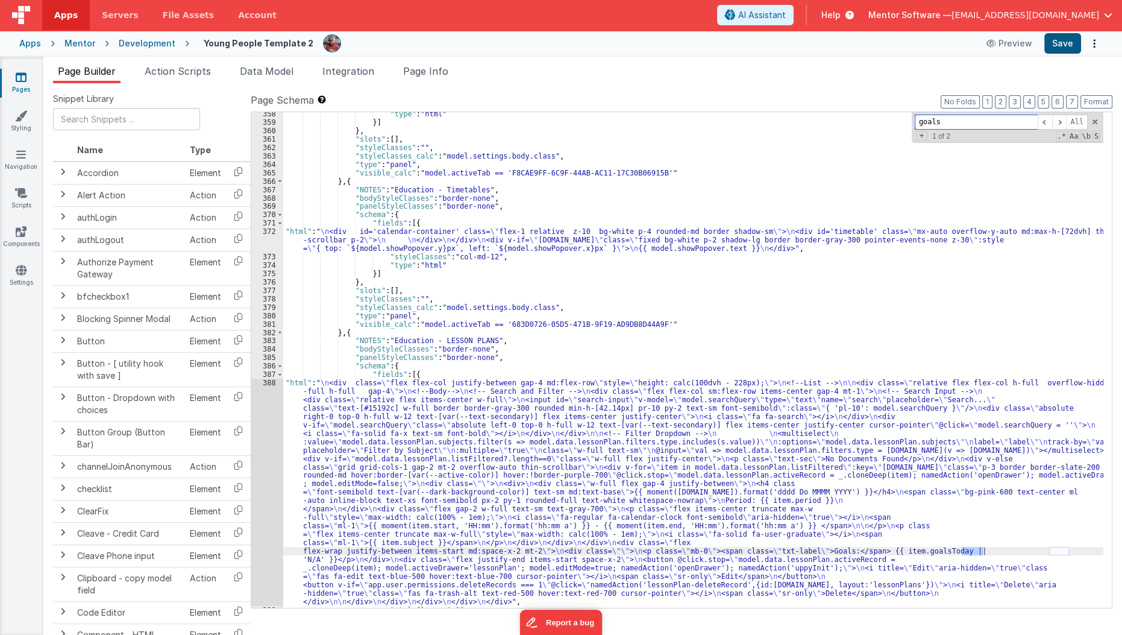
type input "goals"
click at [1059, 46] on button "Save" at bounding box center [1062, 43] width 37 height 20
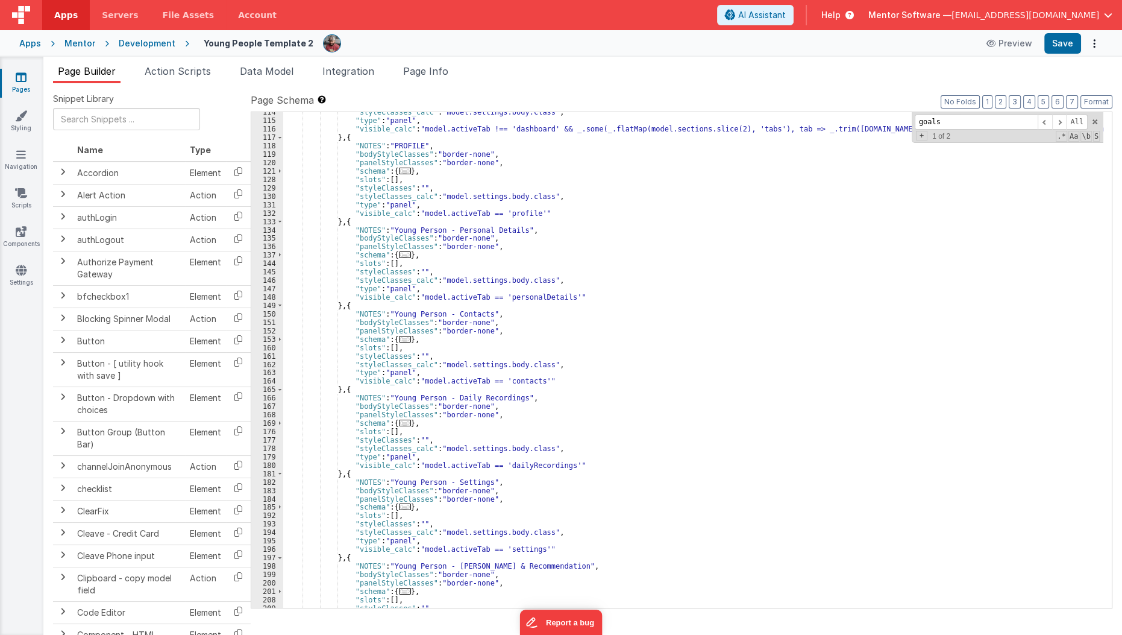
scroll to position [2528, 0]
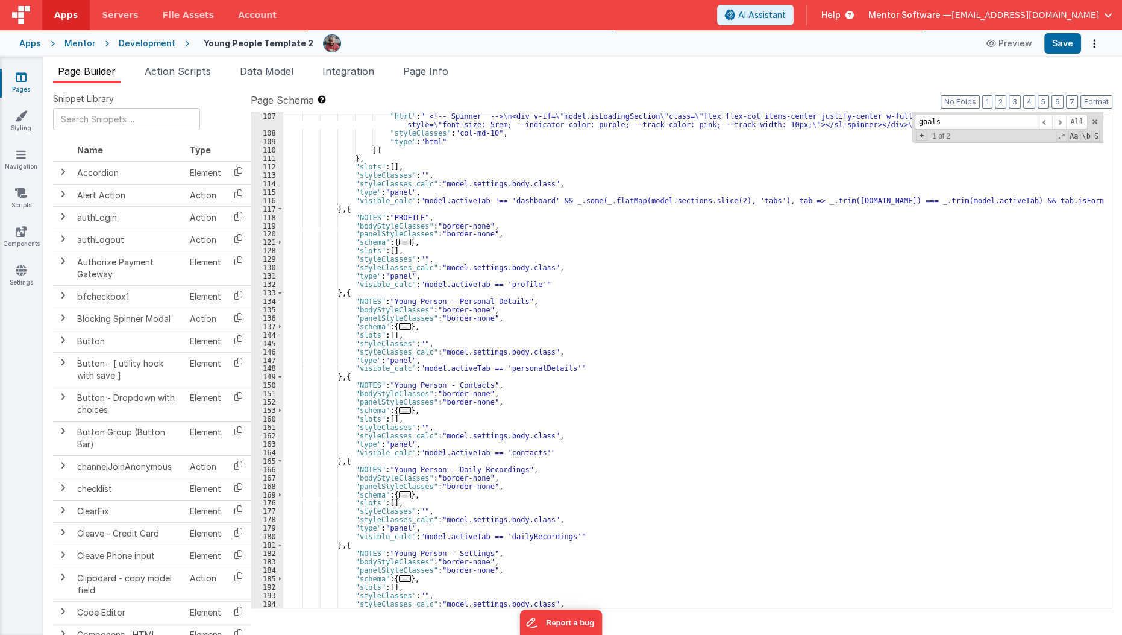
click at [18, 85] on link "Pages" at bounding box center [20, 83] width 43 height 24
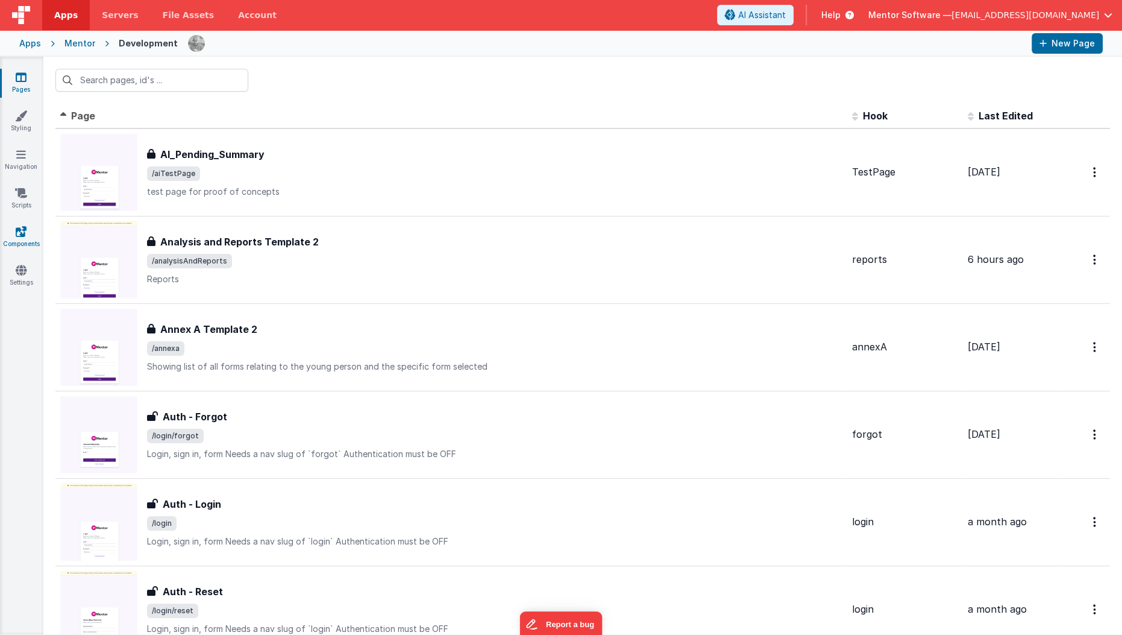
click at [20, 233] on icon at bounding box center [21, 231] width 11 height 12
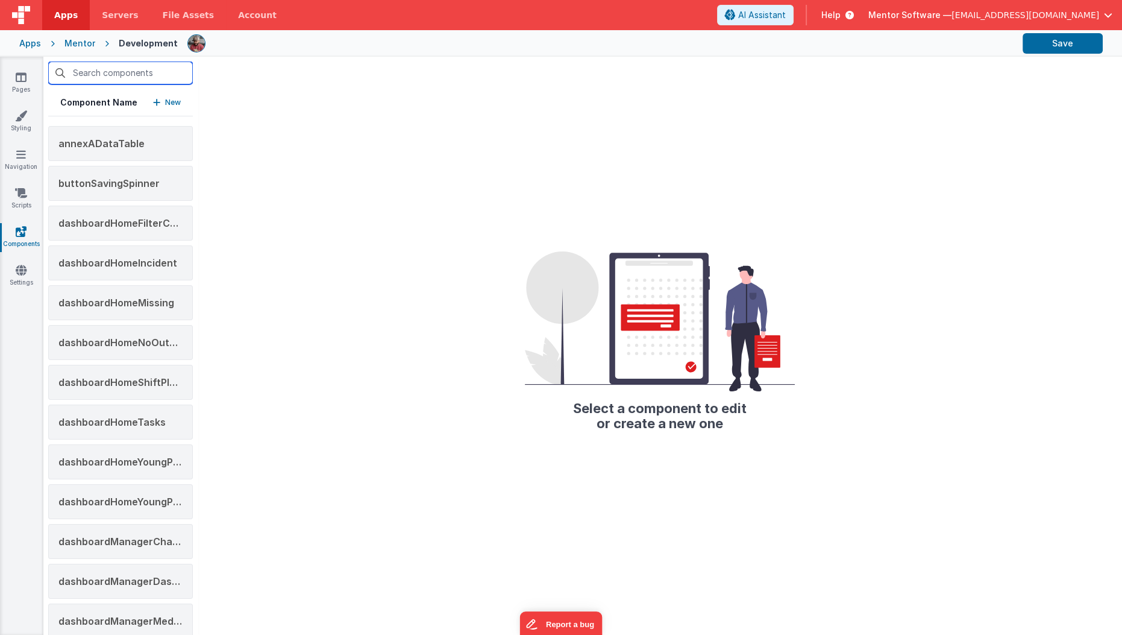
click at [104, 78] on input "text" at bounding box center [120, 72] width 145 height 23
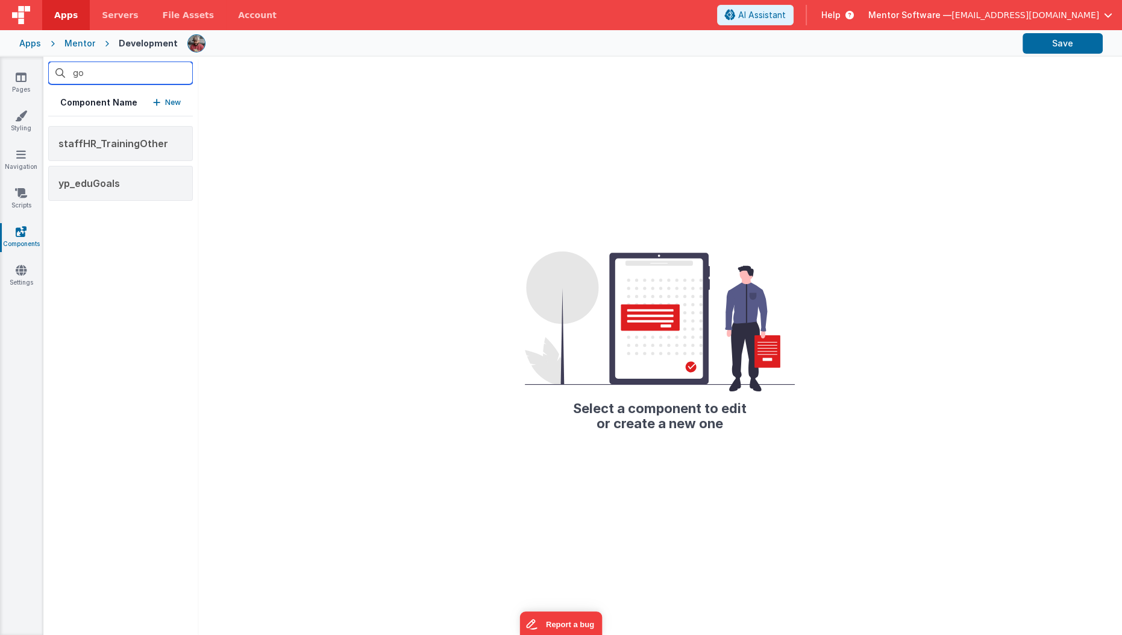
type input "go"
drag, startPoint x: 96, startPoint y: 200, endPoint x: 118, endPoint y: 181, distance: 29.5
click at [118, 181] on div "go Component Name New staffHR_TrainingOther yp_eduGoals" at bounding box center [120, 346] width 154 height 578
click at [118, 181] on span "yp_eduGoals" at bounding box center [88, 183] width 61 height 12
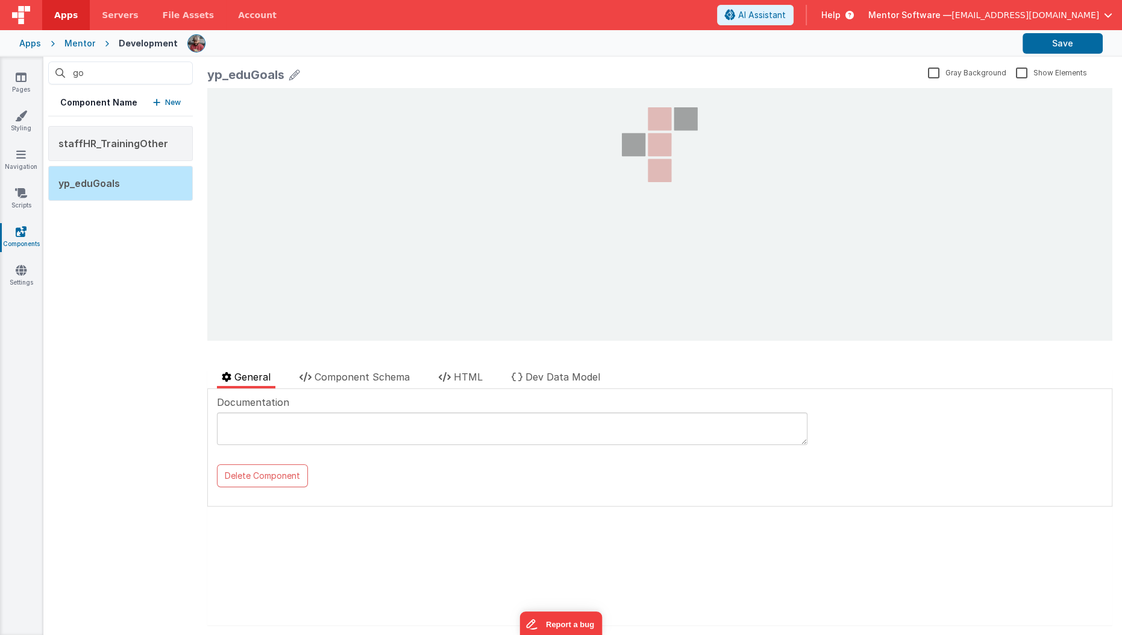
click at [242, 78] on div "yp_eduGoals" at bounding box center [245, 74] width 77 height 17
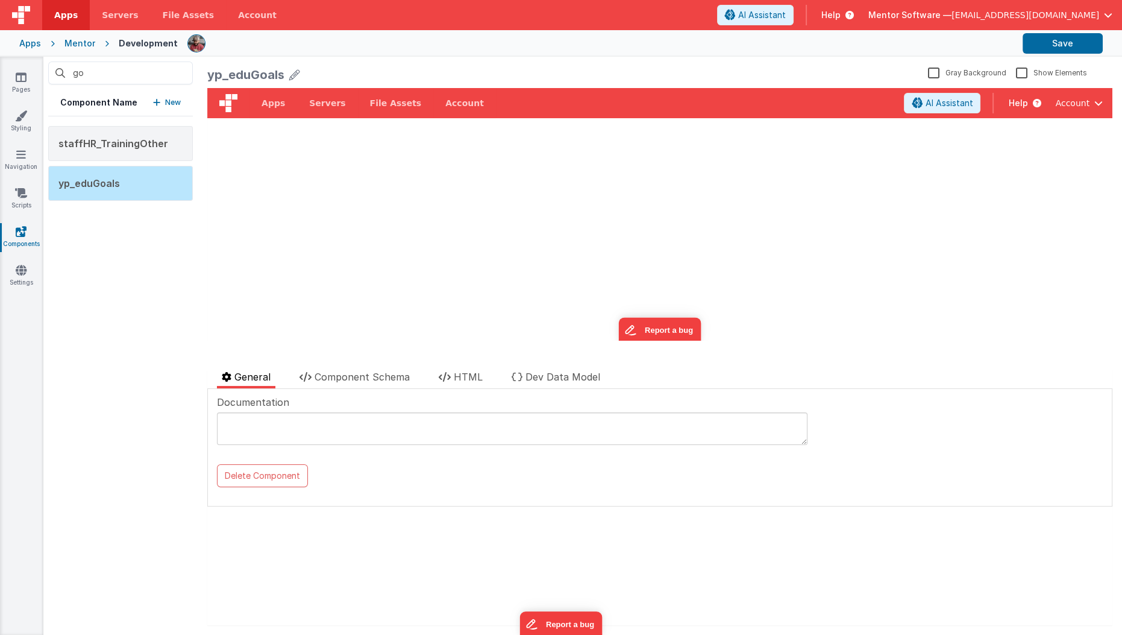
click at [242, 78] on div "yp_eduGoals" at bounding box center [245, 74] width 77 height 17
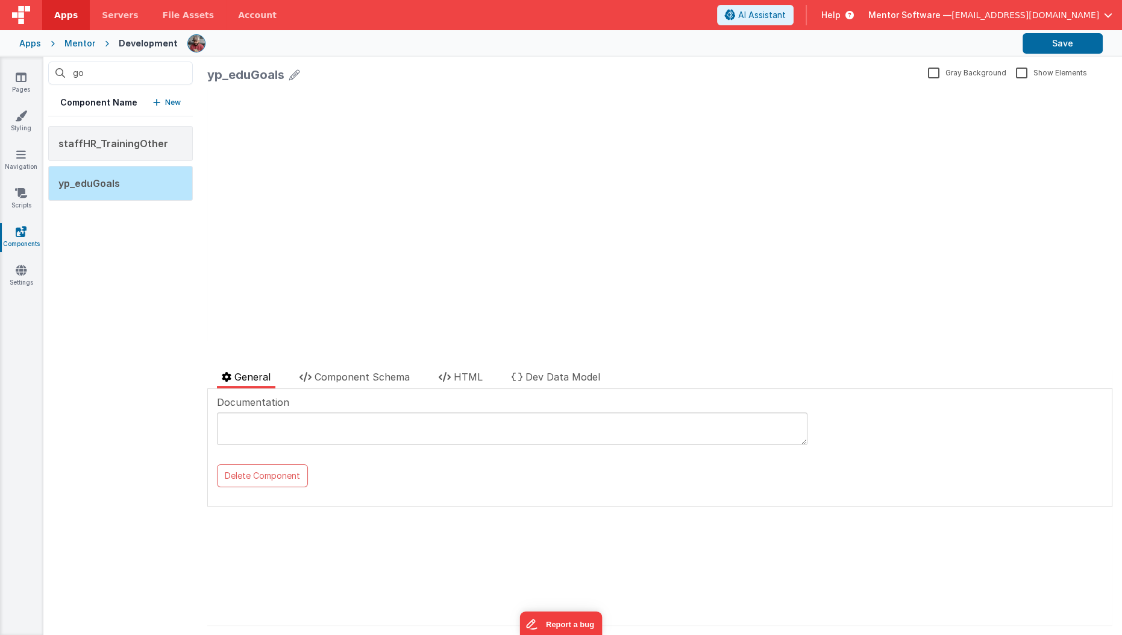
click at [292, 77] on icon at bounding box center [294, 74] width 11 height 17
click at [268, 76] on input "yp_eduGoals" at bounding box center [388, 78] width 362 height 28
click at [604, 74] on div "yp_eduGoals" at bounding box center [565, 78] width 716 height 25
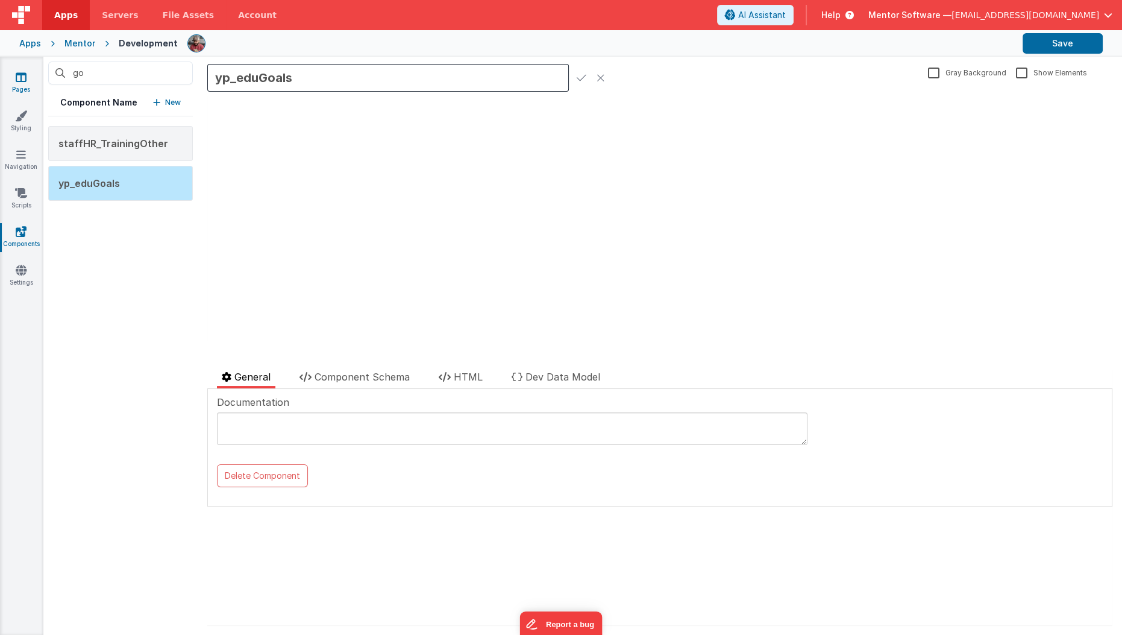
click at [25, 80] on icon at bounding box center [21, 77] width 11 height 12
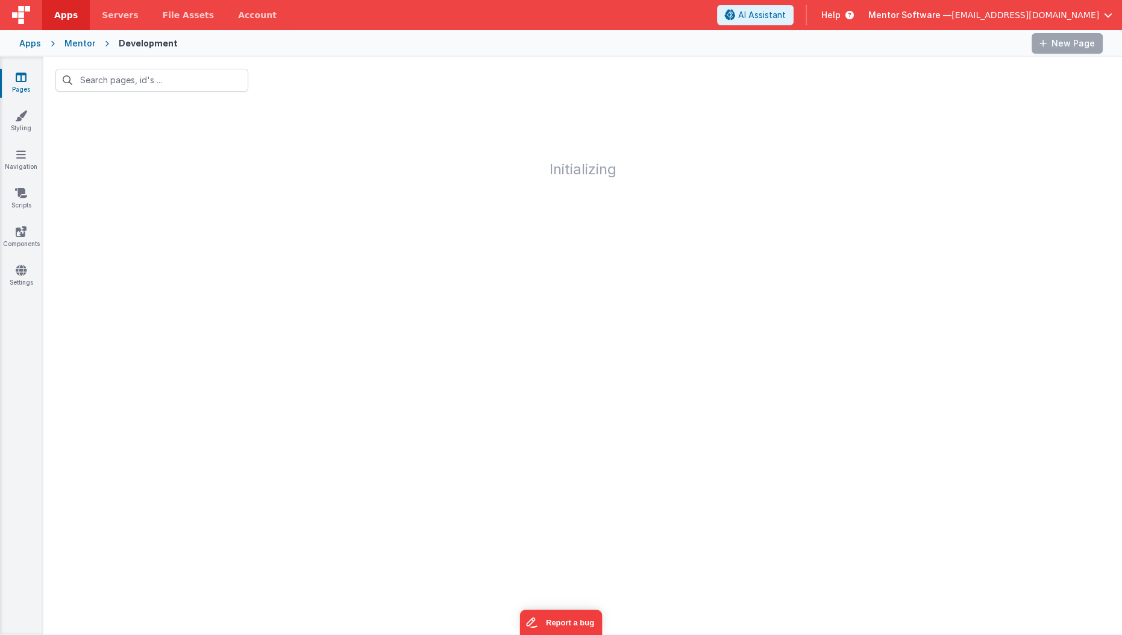
click at [85, 45] on div "Mentor" at bounding box center [79, 43] width 31 height 12
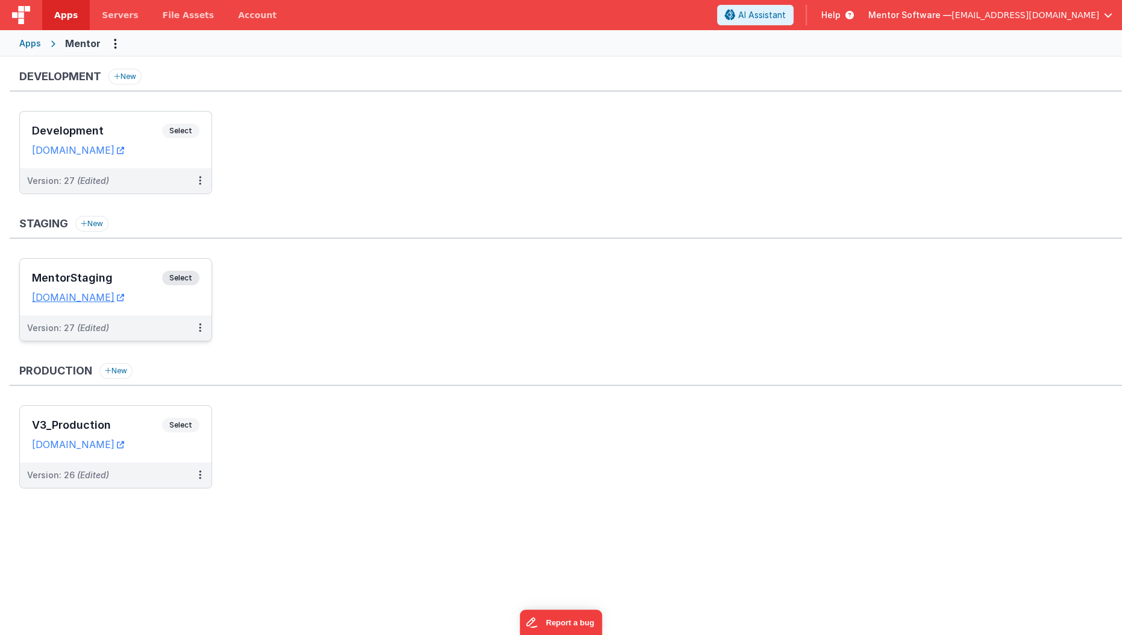
click at [139, 274] on h3 "MentorStaging" at bounding box center [97, 278] width 130 height 12
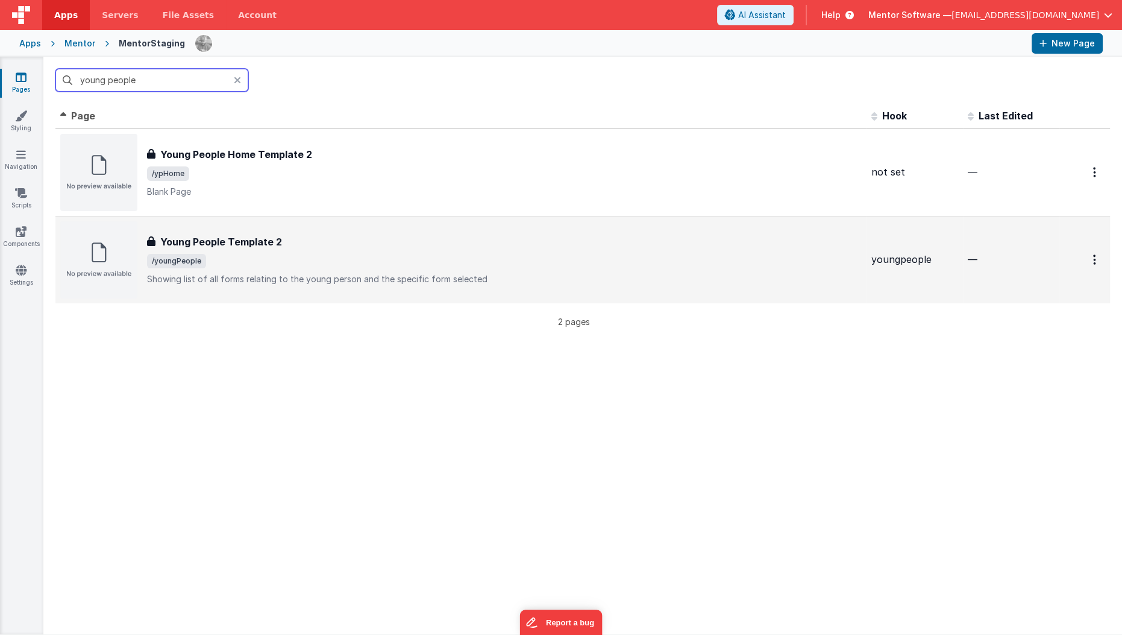
type input "young people"
click at [218, 241] on h3 "Young People Template 2" at bounding box center [221, 241] width 122 height 14
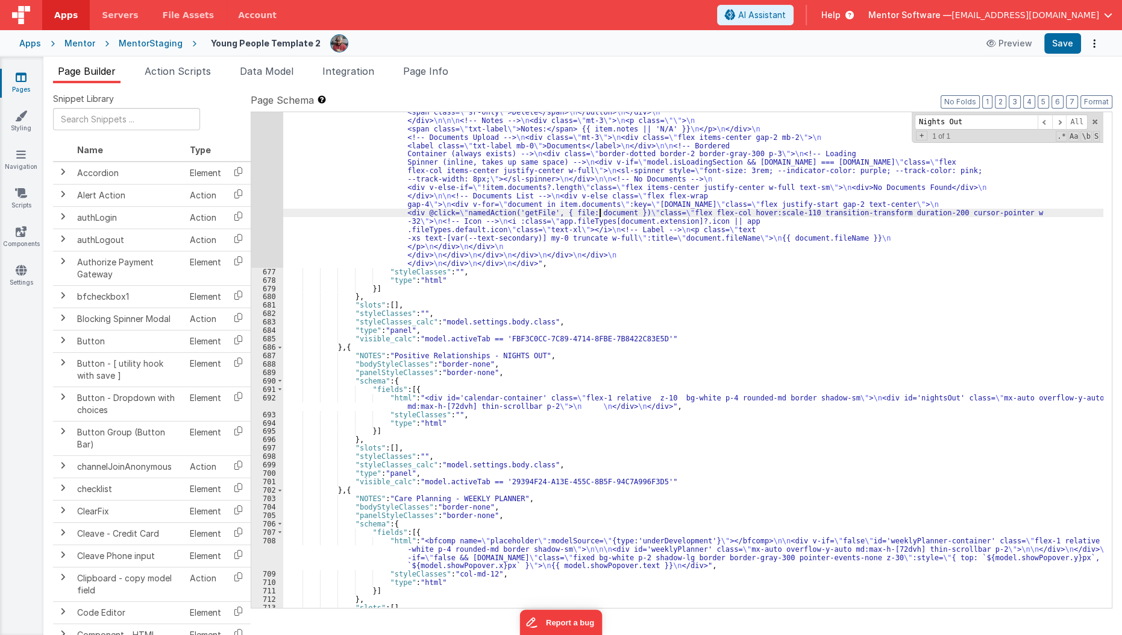
click at [601, 210] on div ""html" : "<div class= \" flex flex-col justify-between gap-4 md:flex-row \" sty…" at bounding box center [693, 347] width 821 height 848
paste input "Personal Living"
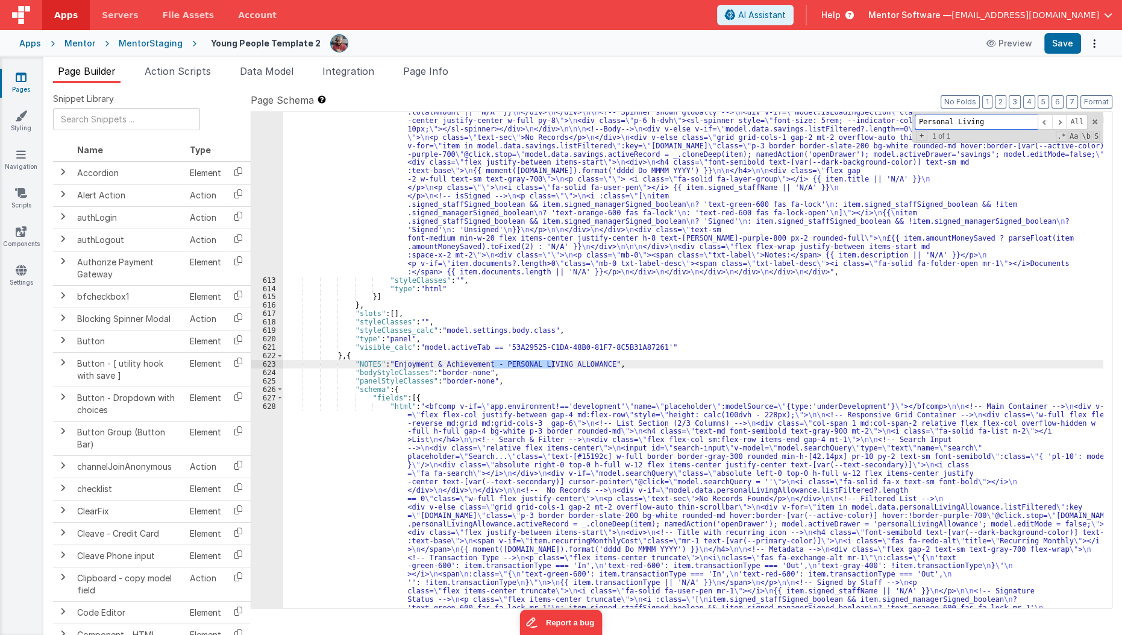
scroll to position [14377, 0]
type input "Personal Living"
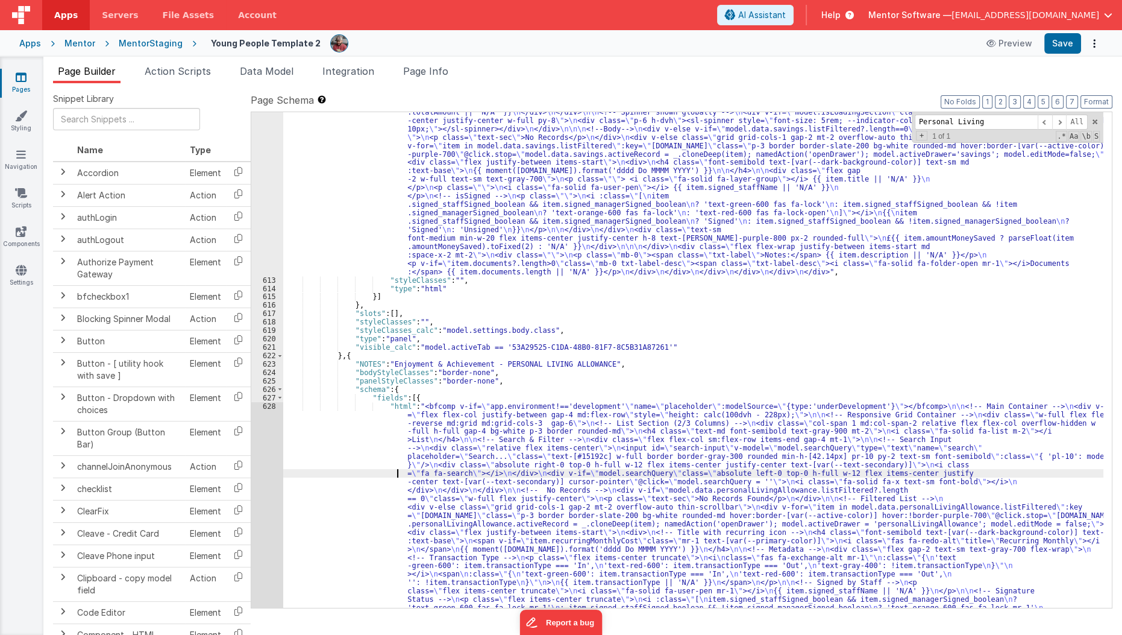
click at [284, 475] on div ""html" : "<div class= \" flex flex-col justify-between gap-4 md:flex-row \" sty…" at bounding box center [693, 620] width 821 height 1193
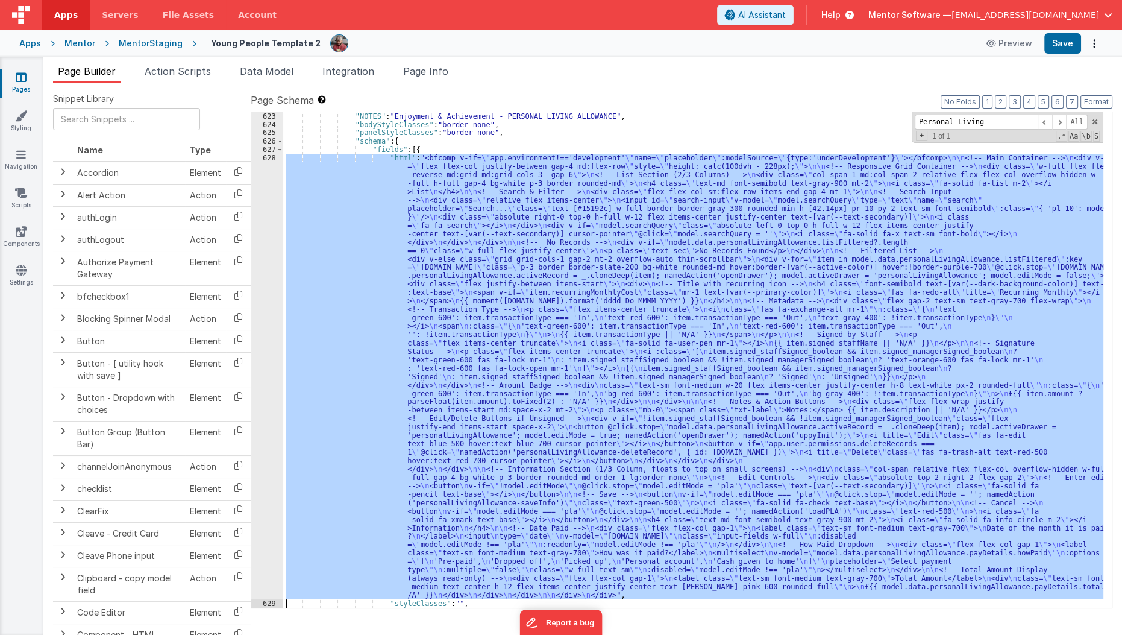
click at [259, 477] on div "628" at bounding box center [267, 376] width 32 height 445
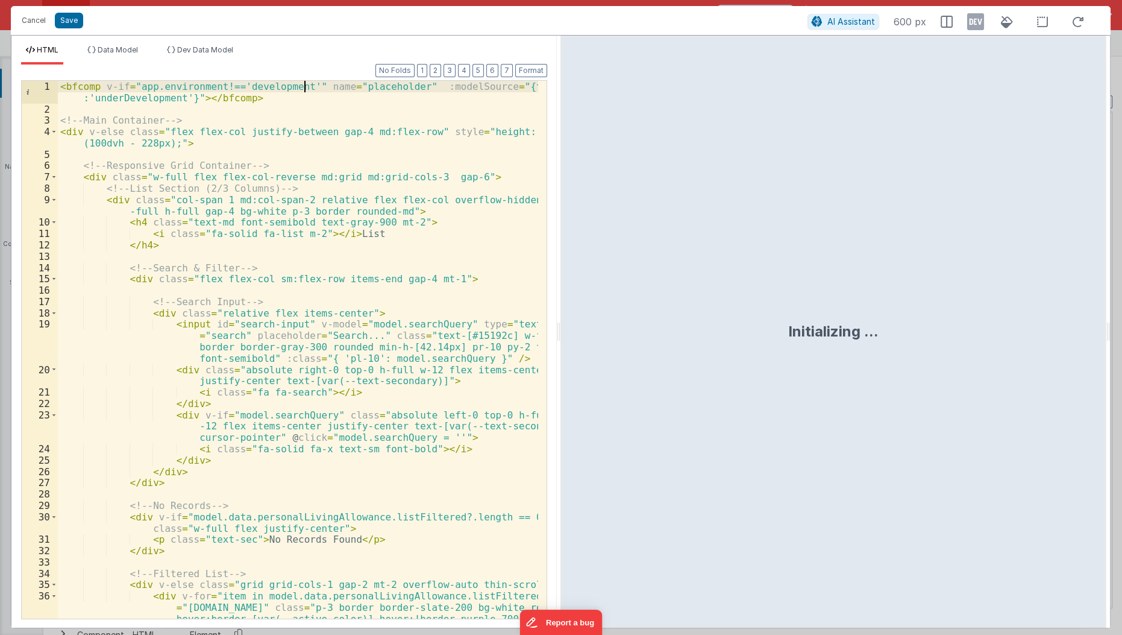
click at [303, 83] on div "< bfcomp v-if = "app.environment!=='development'" name = "placeholder" :modelSo…" at bounding box center [299, 395] width 482 height 629
drag, startPoint x: 98, startPoint y: 111, endPoint x: 0, endPoint y: 54, distance: 113.7
click at [0, 54] on div "Cancel Save AI Assistant 600 px HTML Data Model Dev Data Model Format 7 6 5 4 3…" at bounding box center [561, 317] width 1122 height 635
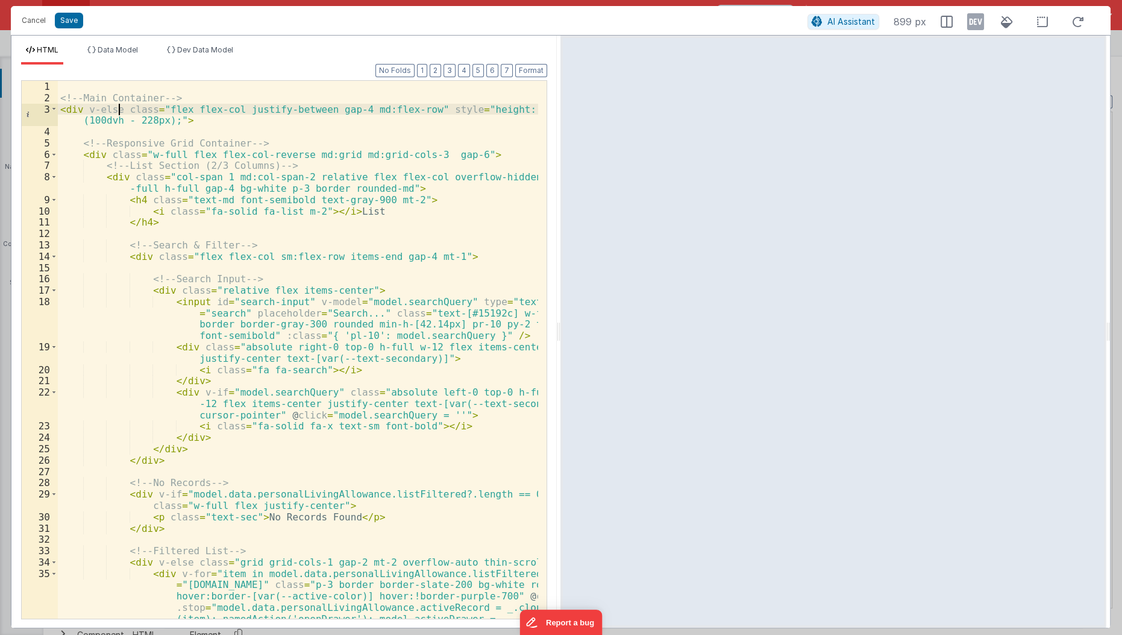
click at [119, 110] on div "<!-- Main Container --> < div v-else class = "flex flex-col justify-between gap…" at bounding box center [299, 390] width 482 height 618
click at [61, 20] on button "Save" at bounding box center [69, 21] width 28 height 16
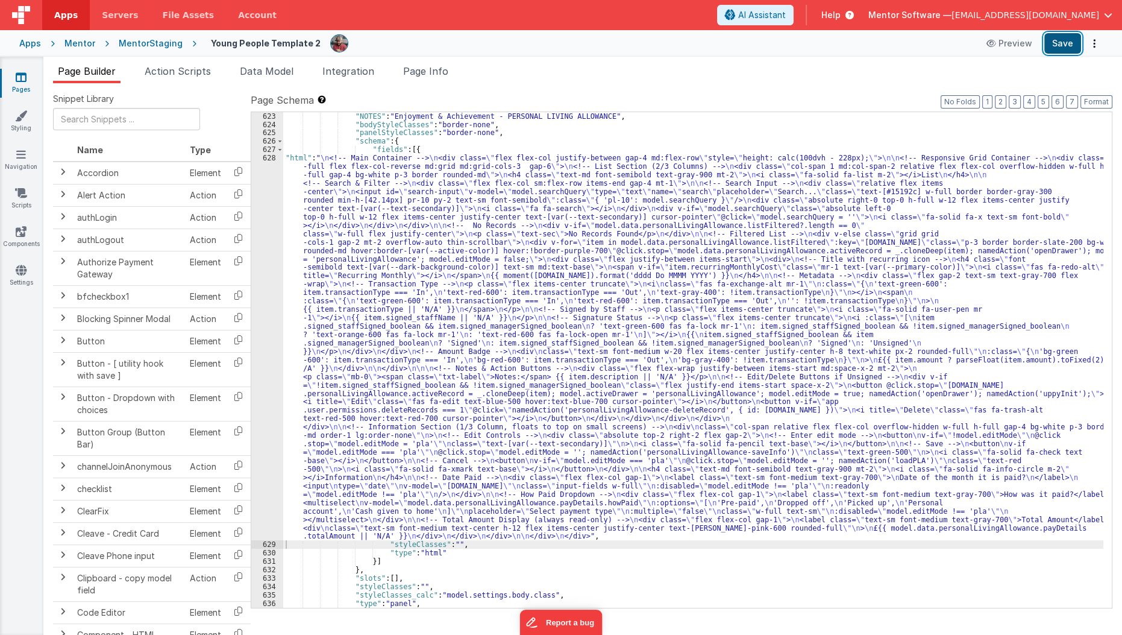
click at [1063, 45] on button "Save" at bounding box center [1062, 43] width 37 height 20
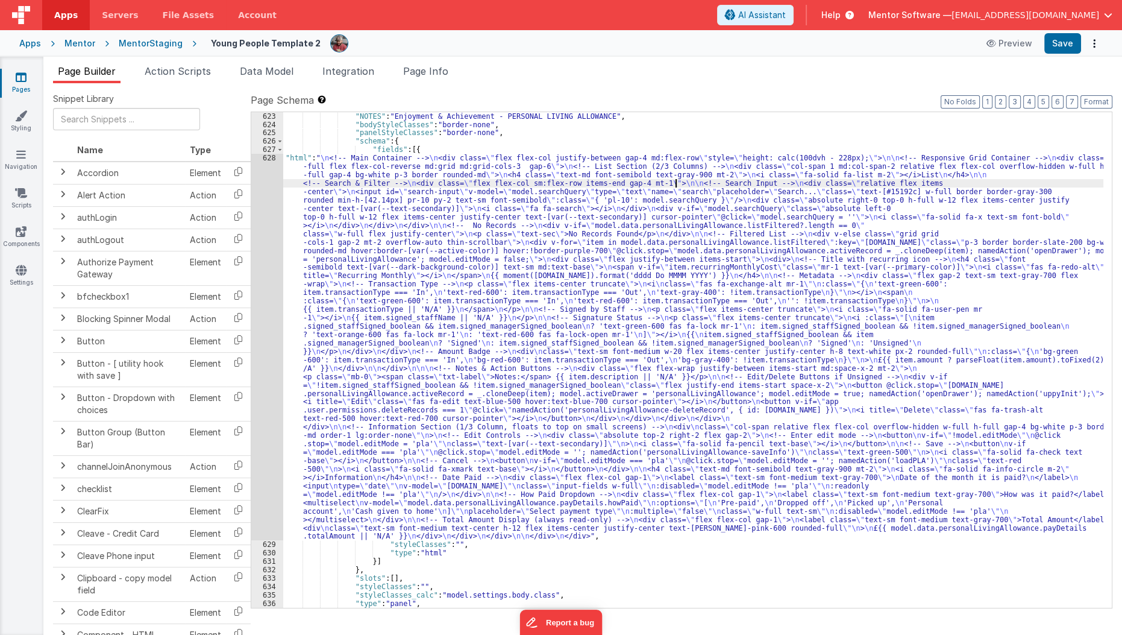
click at [674, 186] on div ""NOTES" : "Enjoyment & Achievement - PERSONAL LIVING ALLOWANCE" , "bodyStyleCla…" at bounding box center [693, 368] width 821 height 512
paste input "Awards"
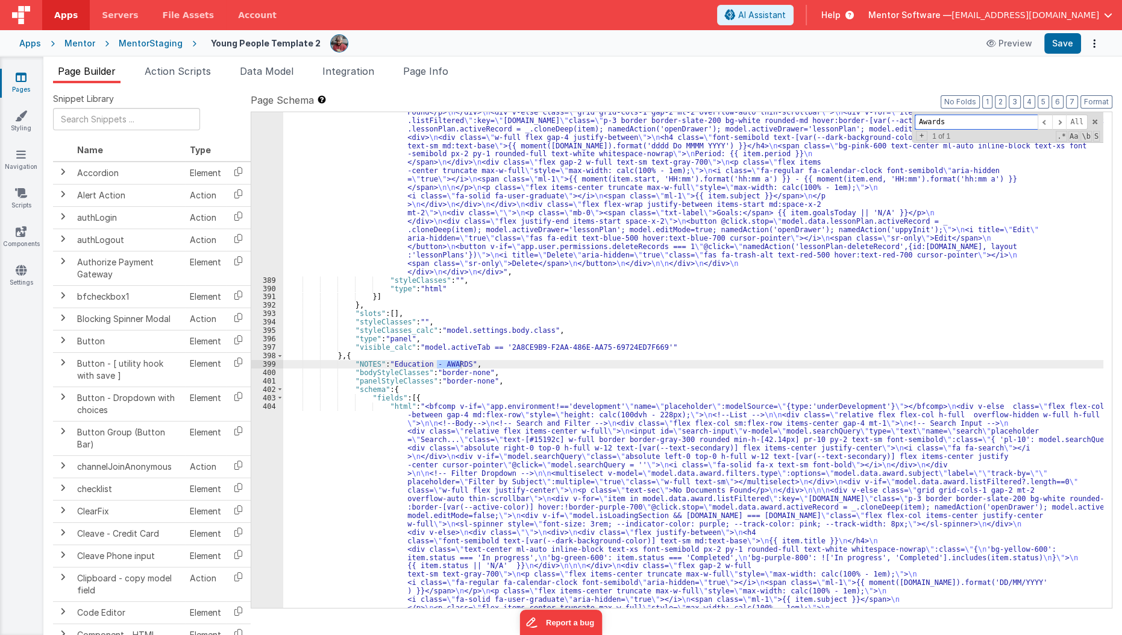
scroll to position [8027, 0]
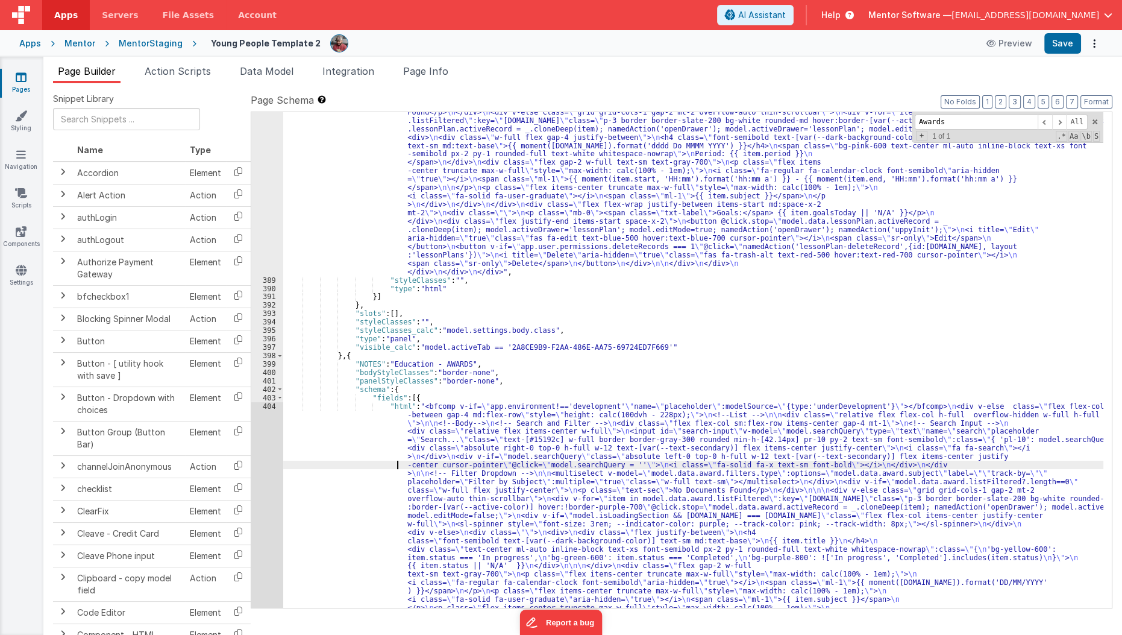
click at [386, 466] on div ""html" : "<bfcomp v-if= \" app.environment!=='development' \" name= \" placehol…" at bounding box center [693, 540] width 821 height 1067
click at [271, 494] on div "404" at bounding box center [267, 553] width 32 height 303
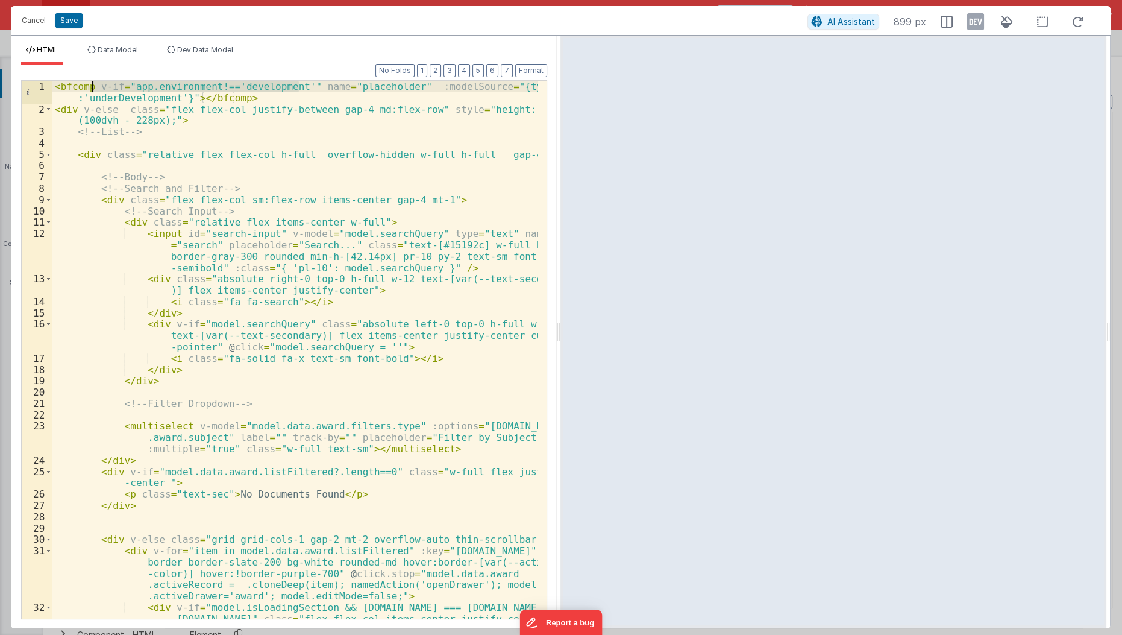
drag, startPoint x: 299, startPoint y: 86, endPoint x: 93, endPoint y: 90, distance: 205.5
click at [93, 90] on div "< bfcomp v-if = "app.environment!=='development'" name = "placeholder" :modelSo…" at bounding box center [295, 378] width 487 height 595
drag, startPoint x: 251, startPoint y: 93, endPoint x: 0, endPoint y: 56, distance: 254.0
click at [0, 56] on div "Cancel Save AI Assistant 899 px HTML Data Model Dev Data Model Format 7 6 5 4 3…" at bounding box center [561, 317] width 1122 height 635
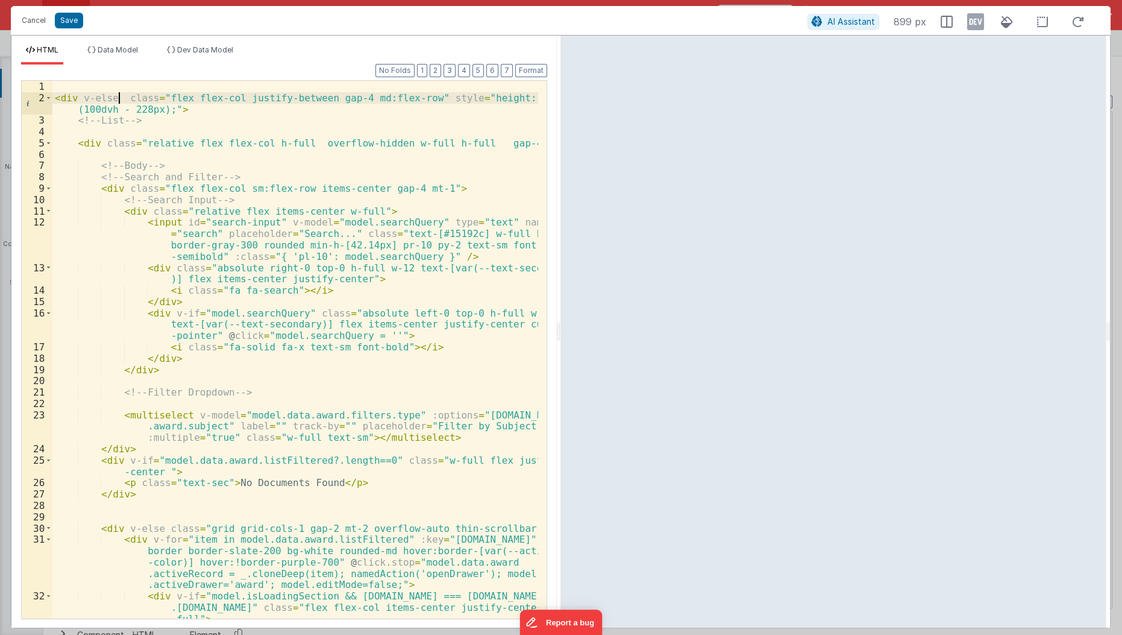
click at [116, 94] on div "< div v-else class = "flex flex-col justify-between gap-4 md:flex-row" style = …" at bounding box center [295, 367] width 487 height 573
click at [66, 20] on button "Save" at bounding box center [69, 21] width 28 height 16
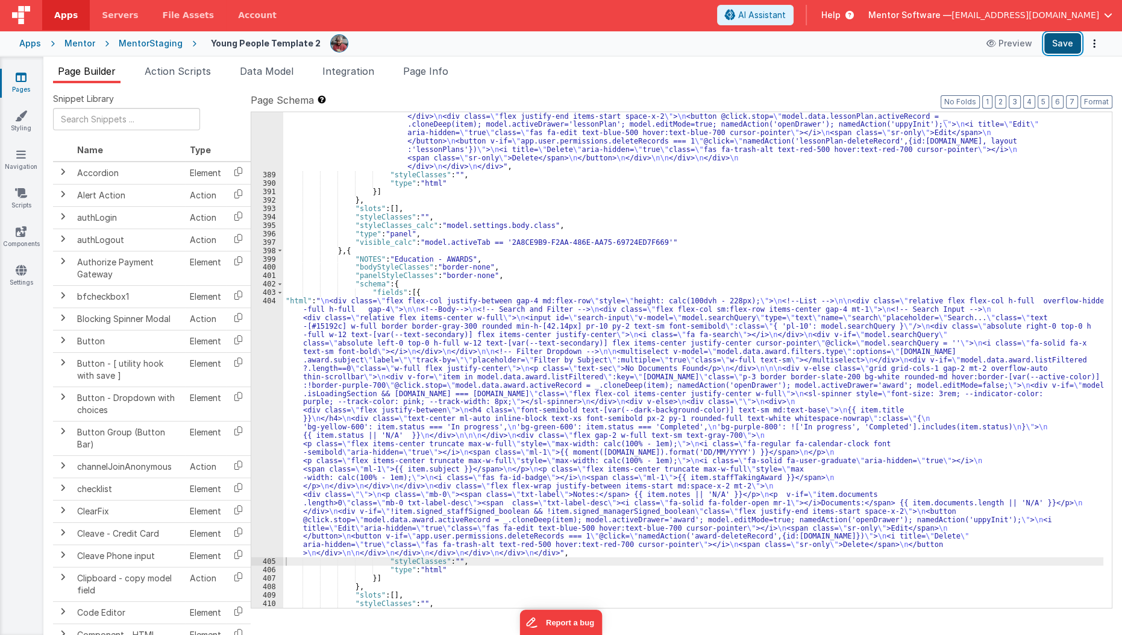
click at [1052, 48] on button "Save" at bounding box center [1062, 43] width 37 height 20
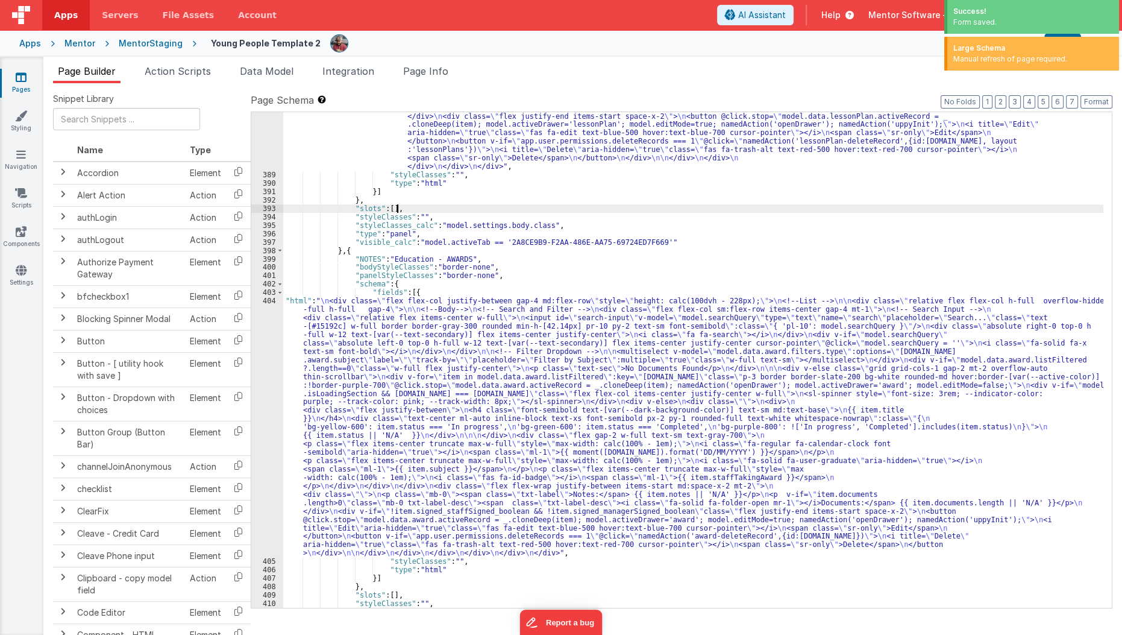
click at [626, 209] on div ""html" : "<bfcomp v-if= \" app.environment!=='development' \" name= \" placehol…" at bounding box center [693, 288] width 821 height 773
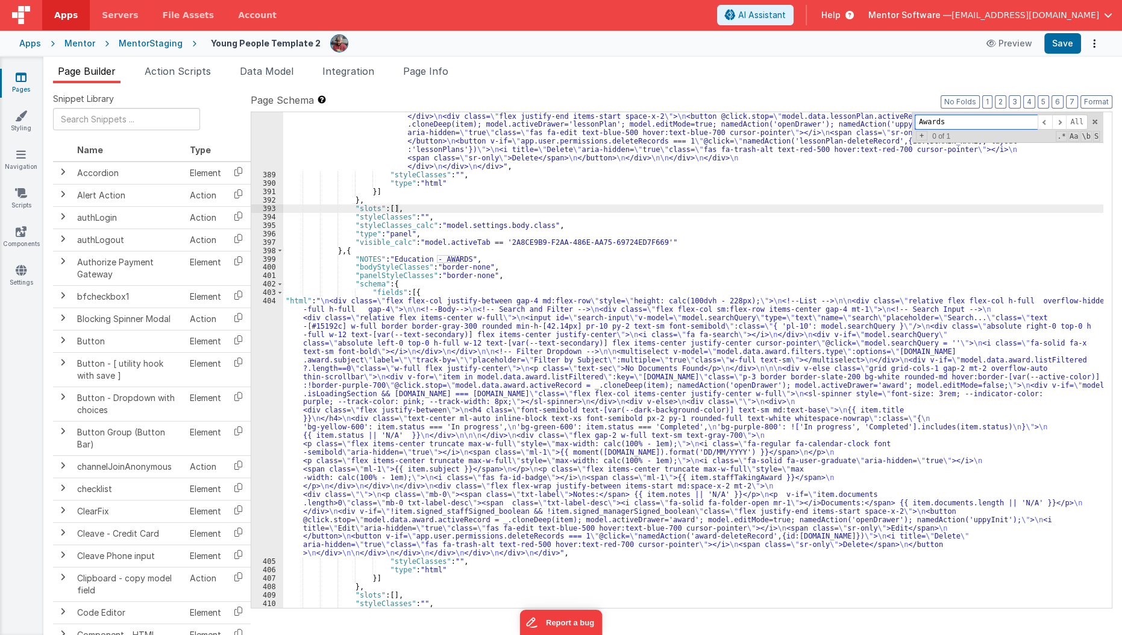
paste input "v-if="app.environment!=='development'""
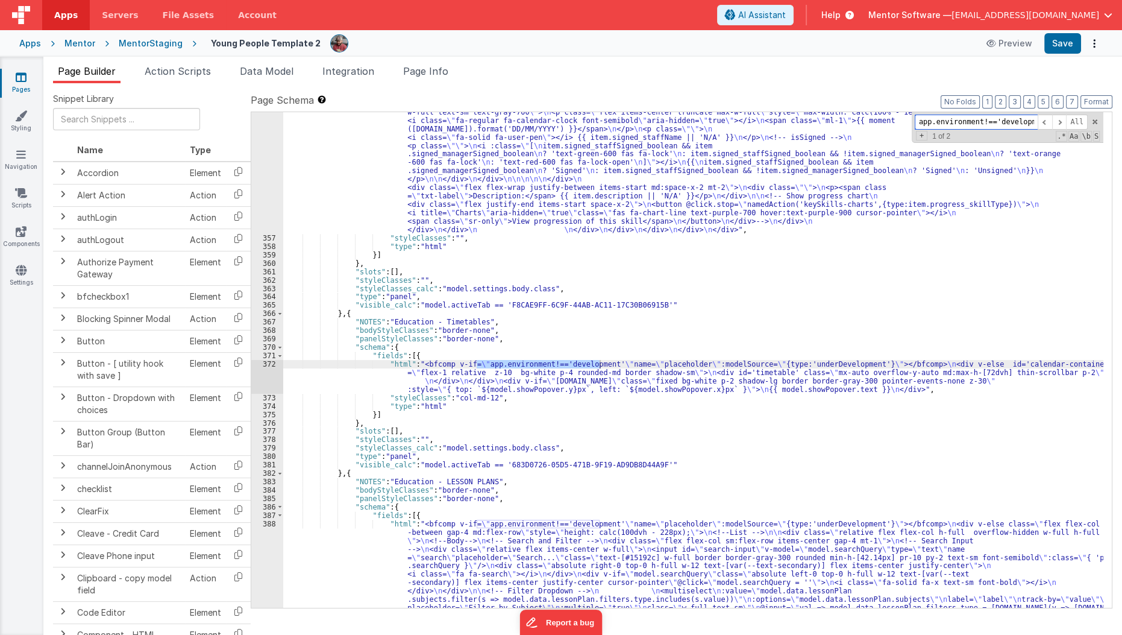
scroll to position [7514, 0]
click at [263, 374] on div "372" at bounding box center [267, 377] width 32 height 34
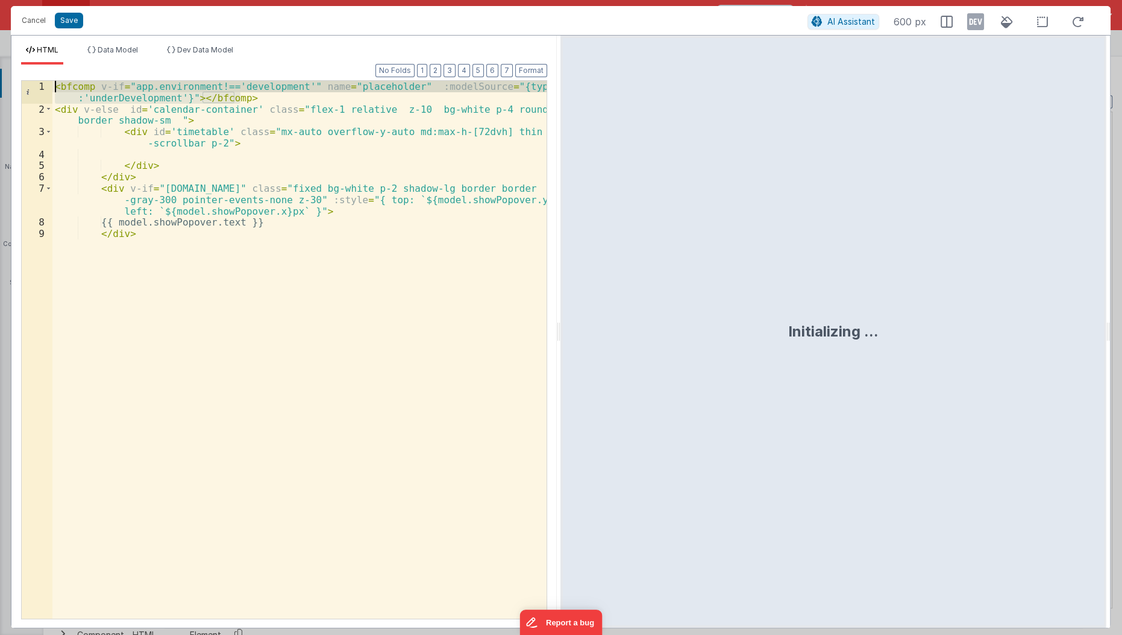
drag, startPoint x: 259, startPoint y: 98, endPoint x: 0, endPoint y: 63, distance: 261.5
click at [0, 63] on div "Cancel Save AI Assistant 600 px HTML Data Model Dev Data Model Format 7 6 5 4 3…" at bounding box center [561, 317] width 1122 height 635
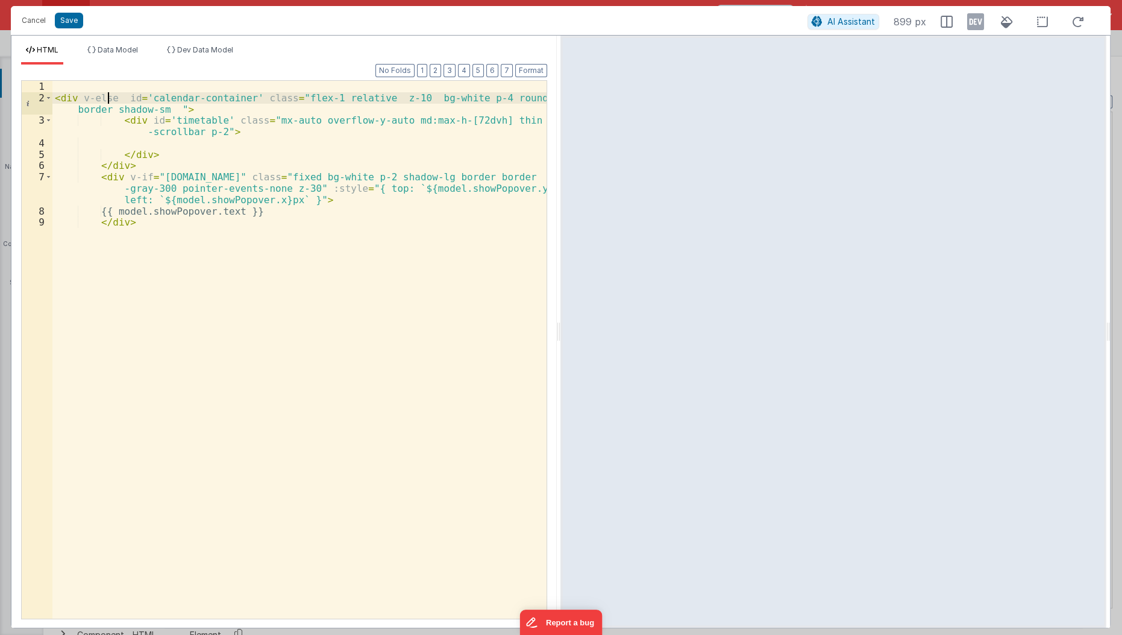
click at [108, 99] on div "< div v-else id = 'calendar-container' class = "flex-1 relative z-10 bg-white p…" at bounding box center [299, 362] width 495 height 562
click at [72, 20] on button "Save" at bounding box center [69, 21] width 28 height 16
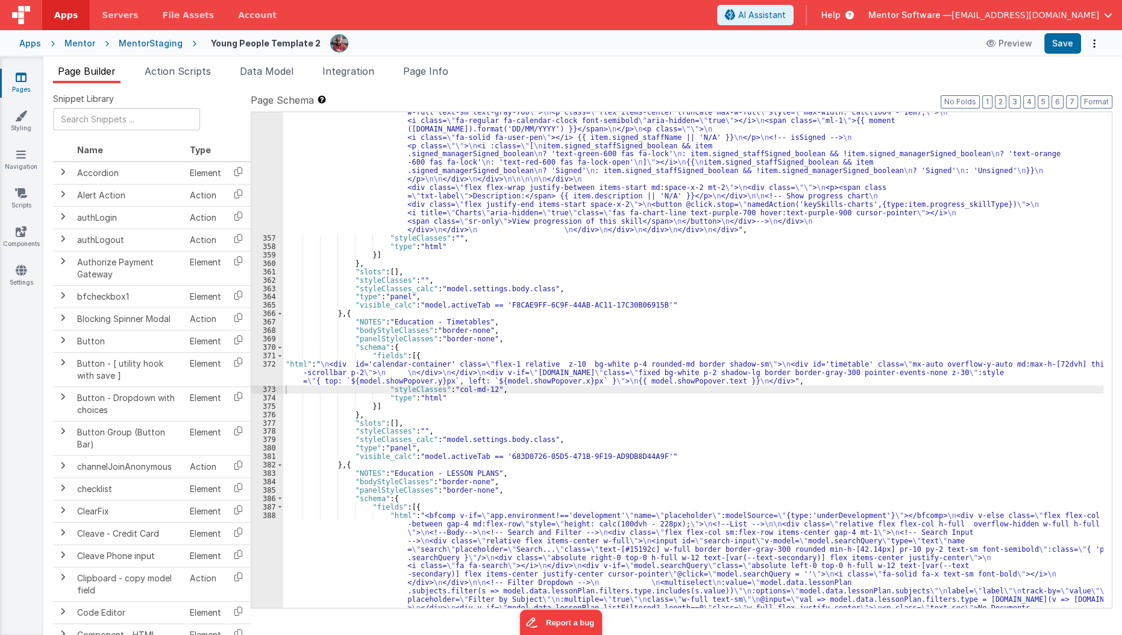
click at [457, 294] on div ""html" : "<div class= \" flex flex-col justify-between gap-4 md:flex-row \" sty…" at bounding box center [693, 473] width 821 height 1050
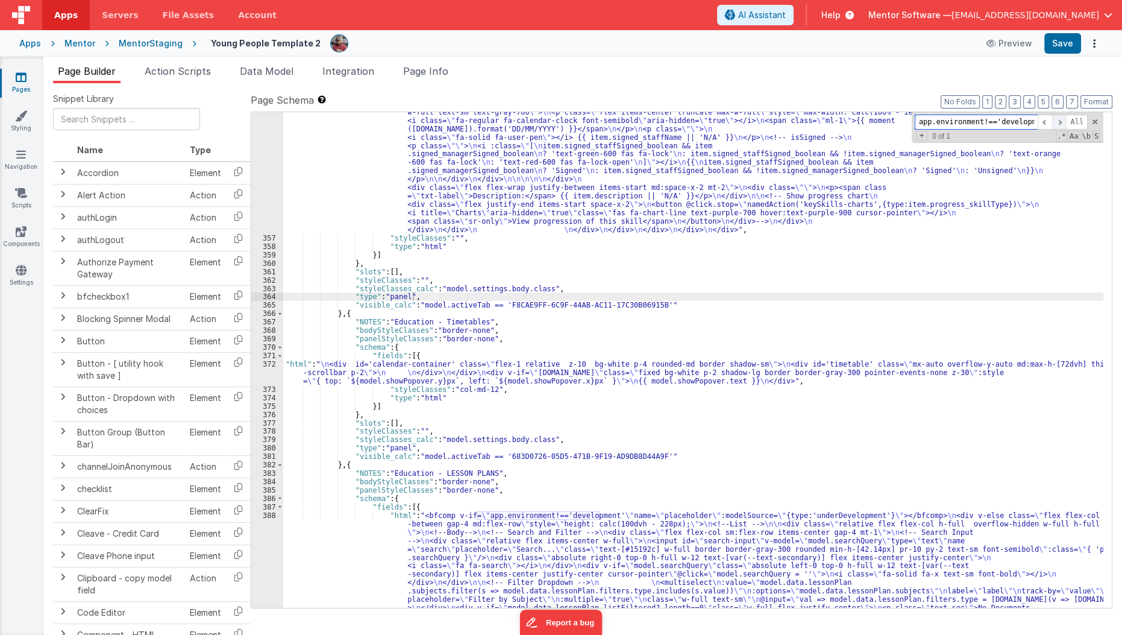
click at [1061, 121] on span at bounding box center [1059, 122] width 14 height 15
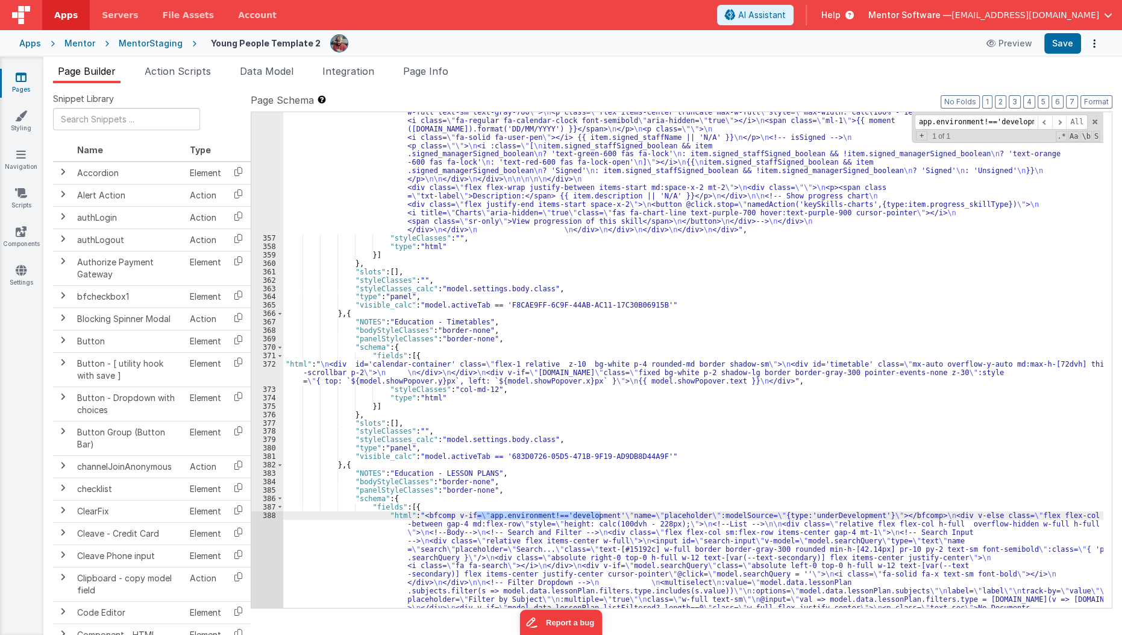
click at [413, 539] on div ""html" : "<div class= \" flex flex-col justify-between gap-4 md:flex-row \" sty…" at bounding box center [693, 473] width 821 height 1050
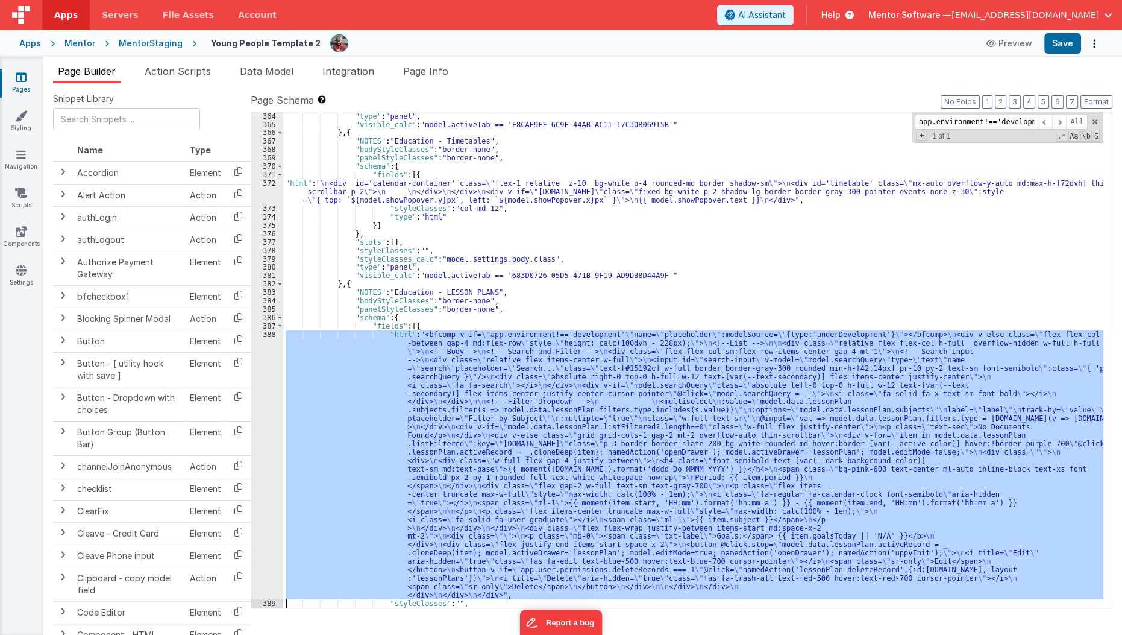
click at [263, 568] on div "388" at bounding box center [267, 464] width 32 height 269
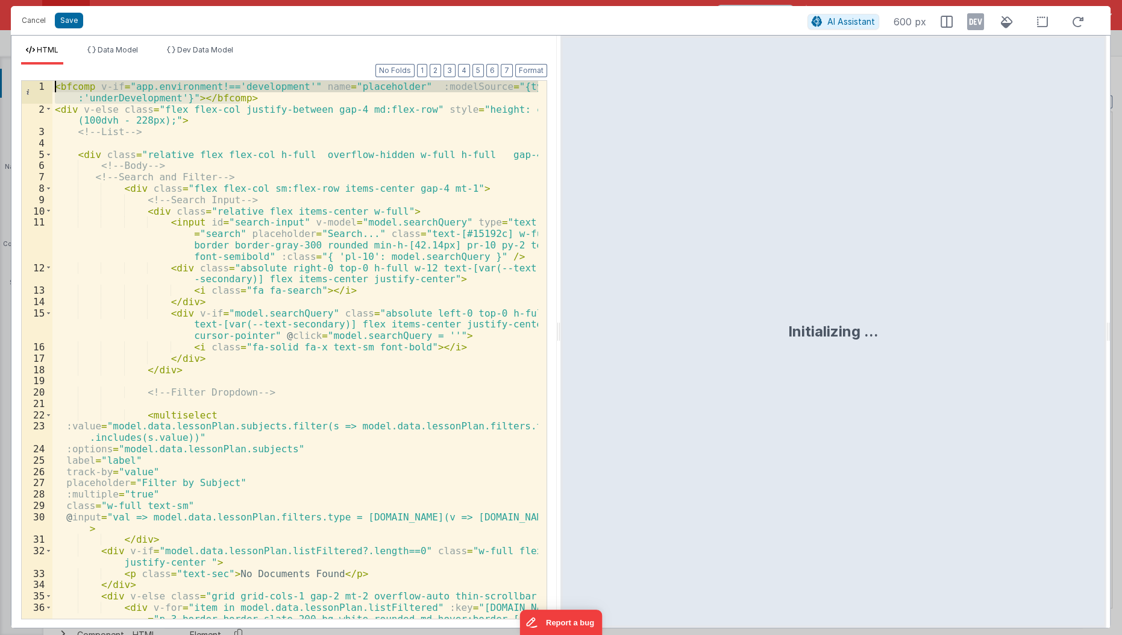
drag, startPoint x: 249, startPoint y: 96, endPoint x: 0, endPoint y: 27, distance: 258.9
click at [0, 27] on div "Cancel Save AI Assistant 600 px HTML Data Model Dev Data Model Format 7 6 5 4 3…" at bounding box center [561, 317] width 1122 height 635
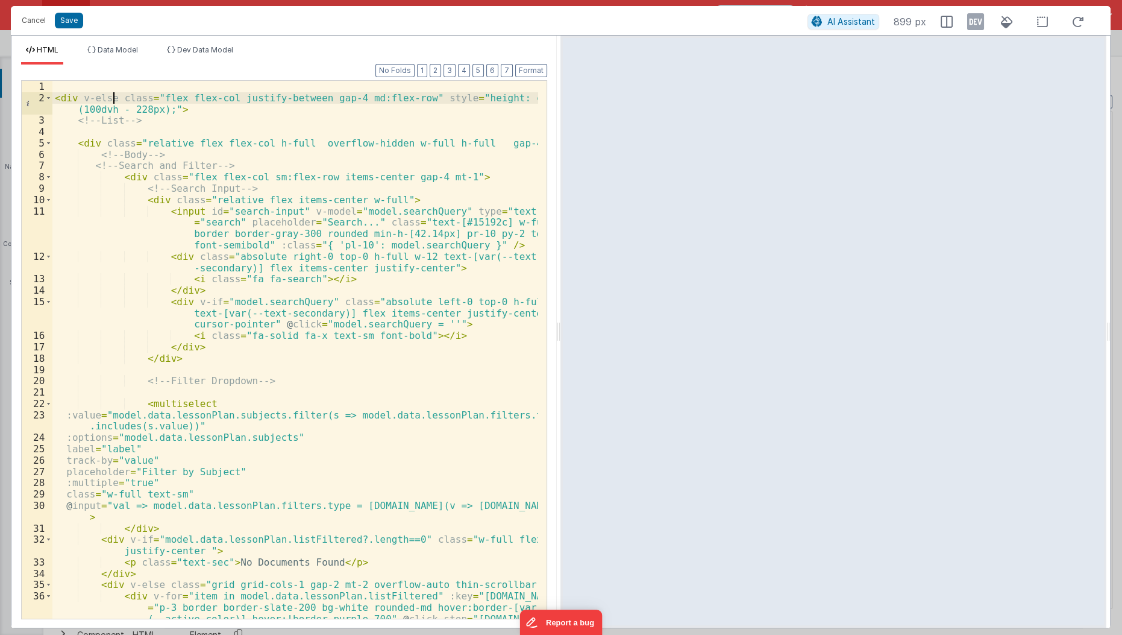
click at [113, 102] on div "< div v-else class = "flex flex-col justify-between gap-4 md:flex-row" style = …" at bounding box center [295, 384] width 487 height 607
click at [75, 22] on button "Save" at bounding box center [69, 21] width 28 height 16
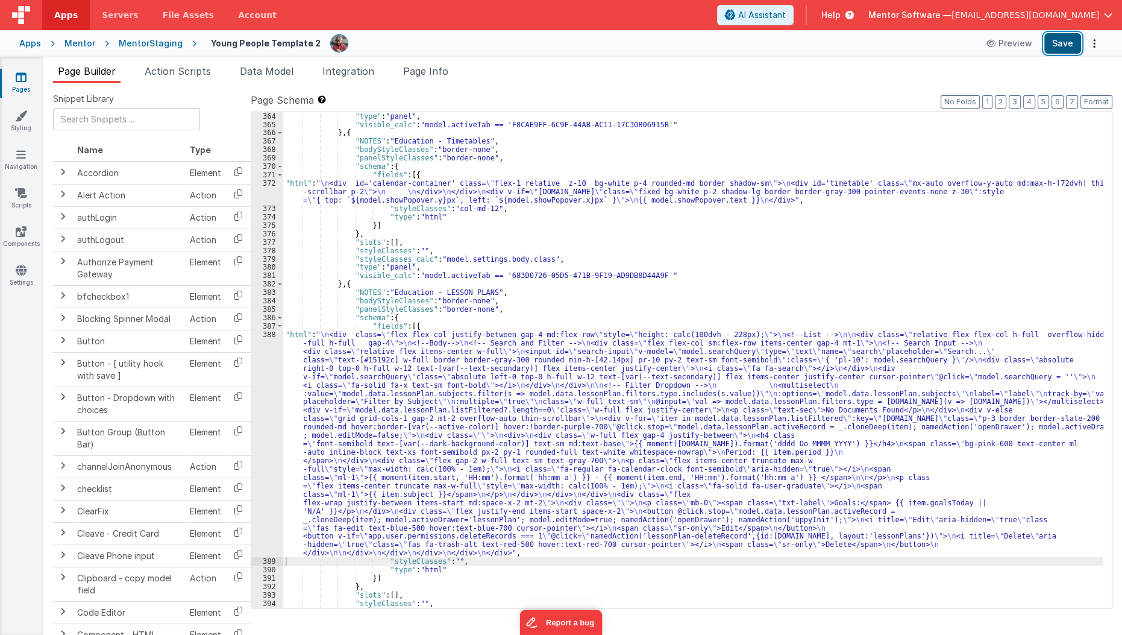
click at [1071, 46] on button "Save" at bounding box center [1062, 43] width 37 height 20
click at [674, 236] on div ""type" : "panel" , "visible_calc" : "model.activeTab == 'F8CAE9FF-6C9F-44AB-AC1…" at bounding box center [693, 368] width 821 height 512
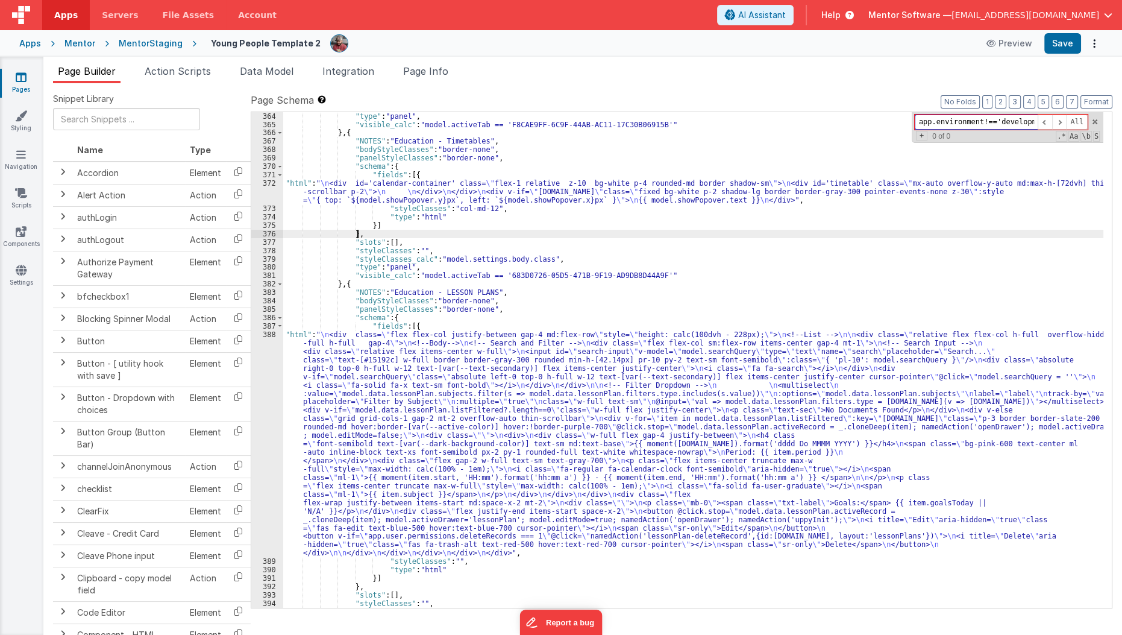
click at [970, 115] on input "app.environment!=='development'" at bounding box center [976, 122] width 123 height 15
paste input "Nights Out"
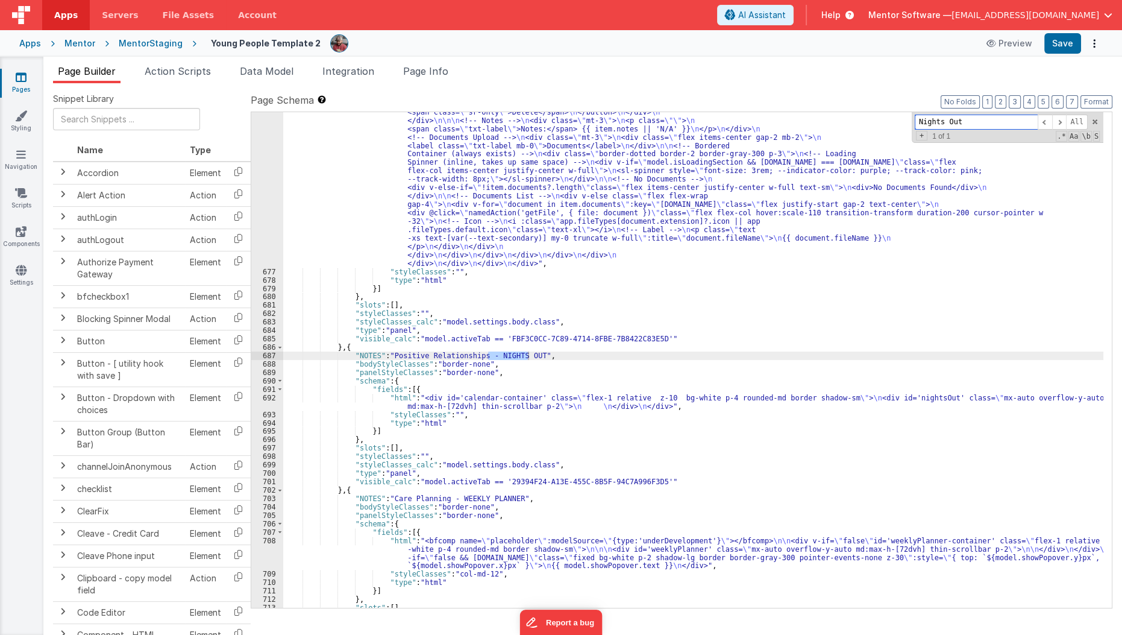
scroll to position [16091, 0]
paste input "Personal Living"
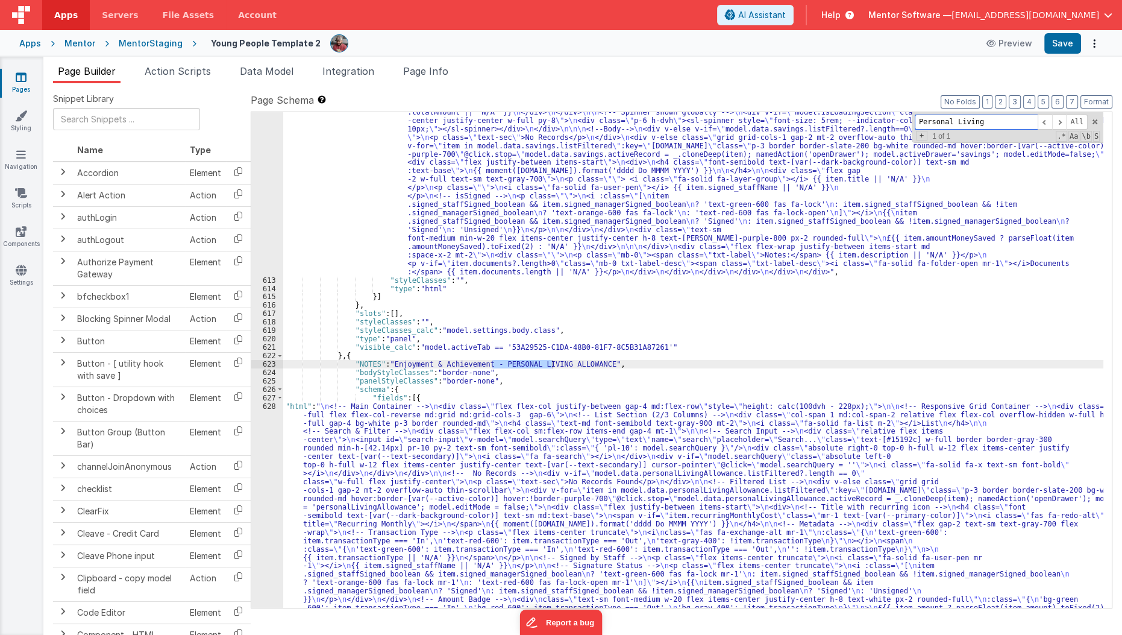
click at [1018, 120] on input "Personal Living" at bounding box center [976, 122] width 123 height 15
paste input "Awards"
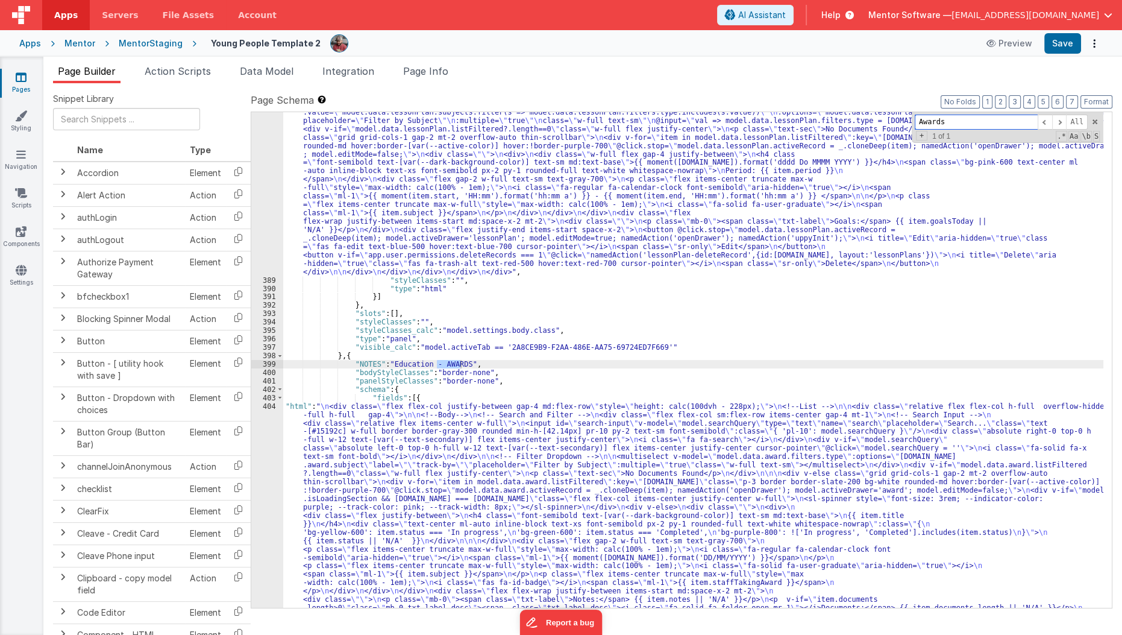
scroll to position [7976, 0]
click at [956, 118] on input "Awards" at bounding box center [976, 122] width 123 height 15
paste input "Lesson plan"
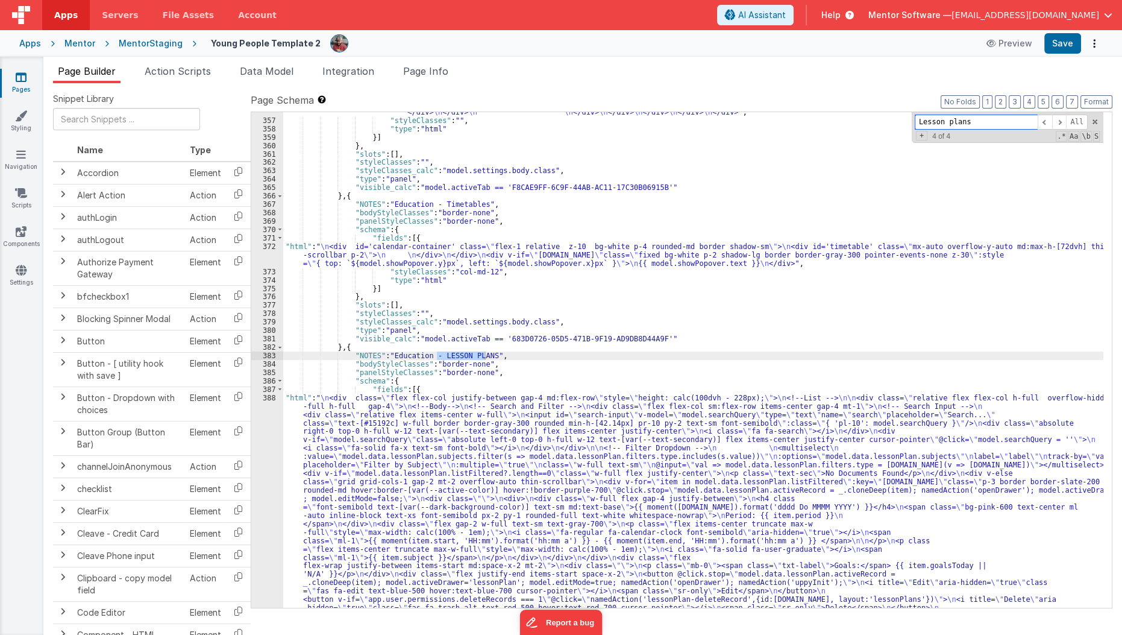
scroll to position [7632, 0]
click at [935, 125] on input "Lesson plans" at bounding box center [976, 122] width 123 height 15
paste input "Timetable"
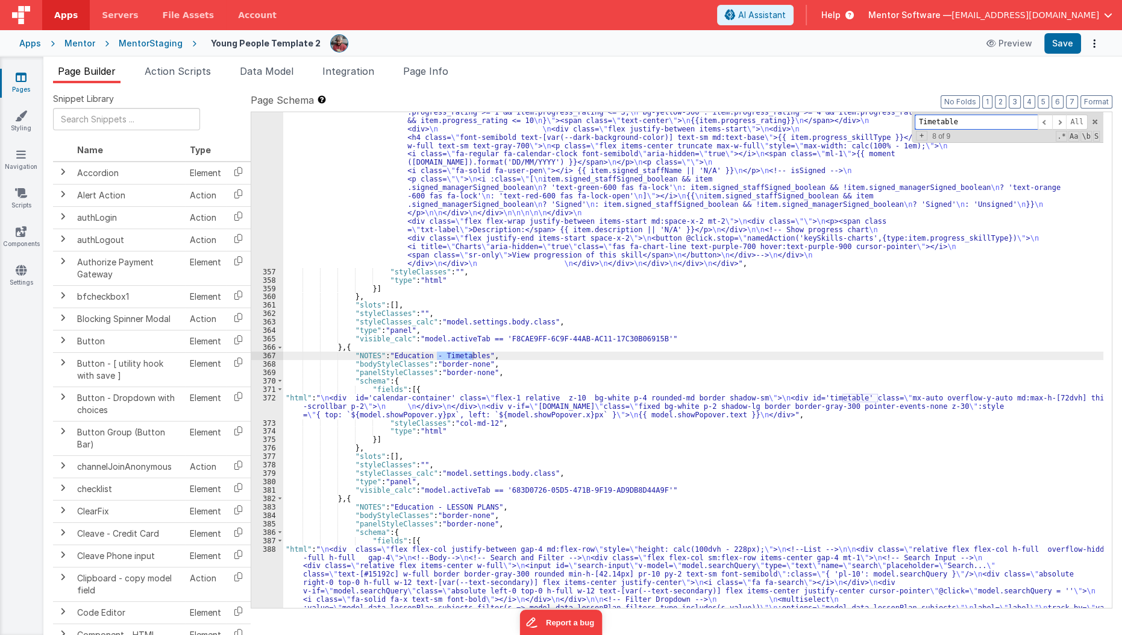
scroll to position [7481, 0]
type input "Timetable"
click at [1062, 49] on button "Save" at bounding box center [1062, 43] width 37 height 20
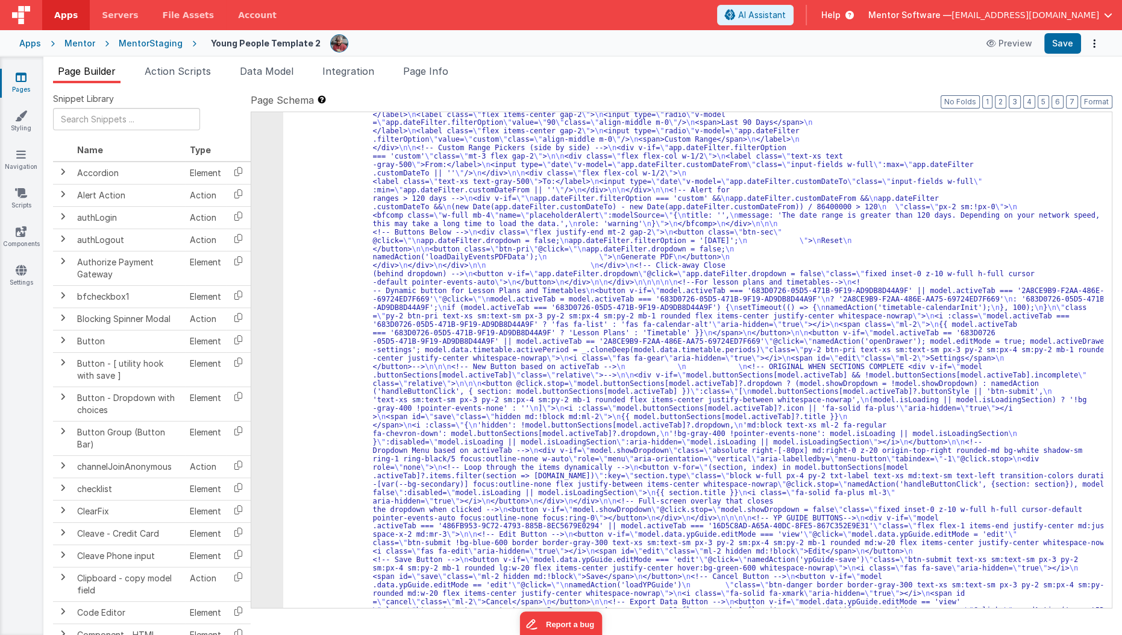
scroll to position [1242, 0]
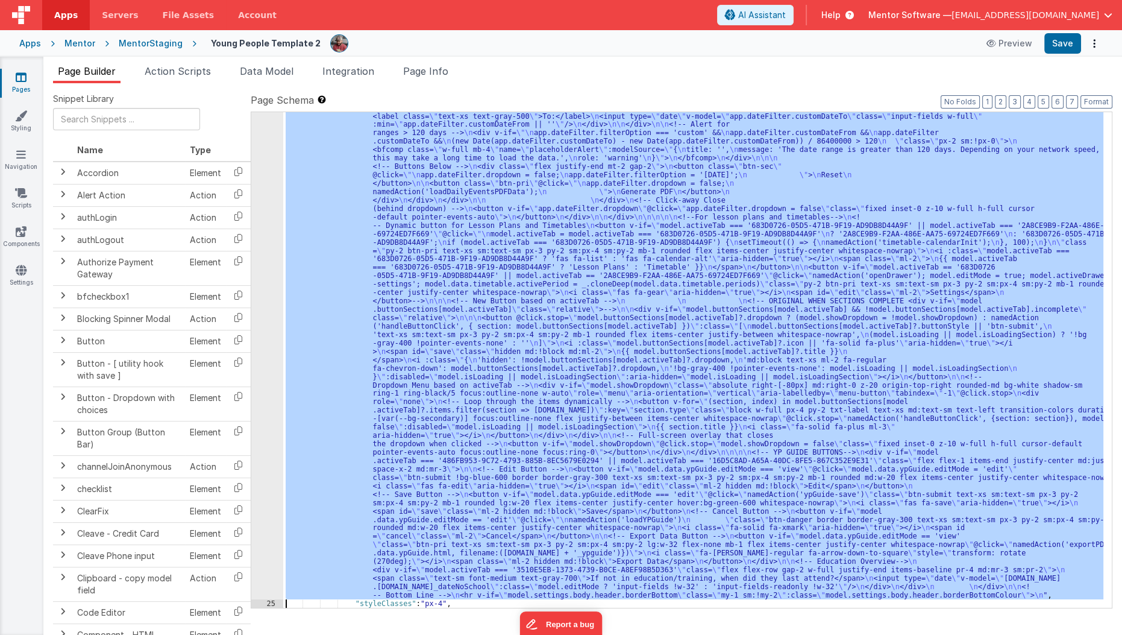
click at [266, 426] on div "24" at bounding box center [267, 179] width 32 height 840
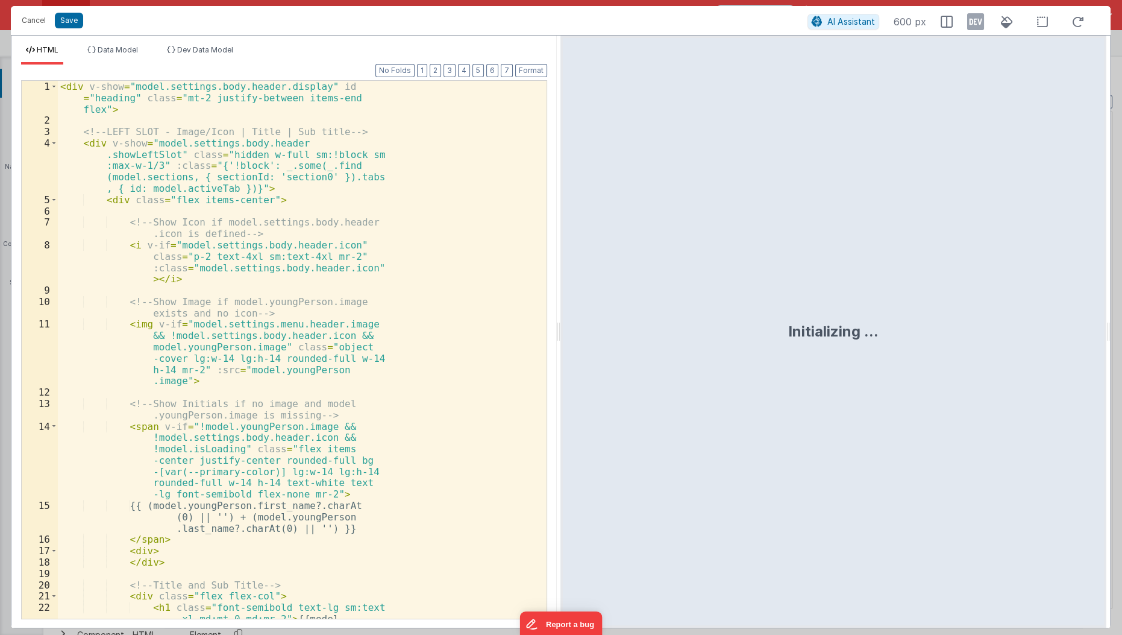
scroll to position [1302, 0]
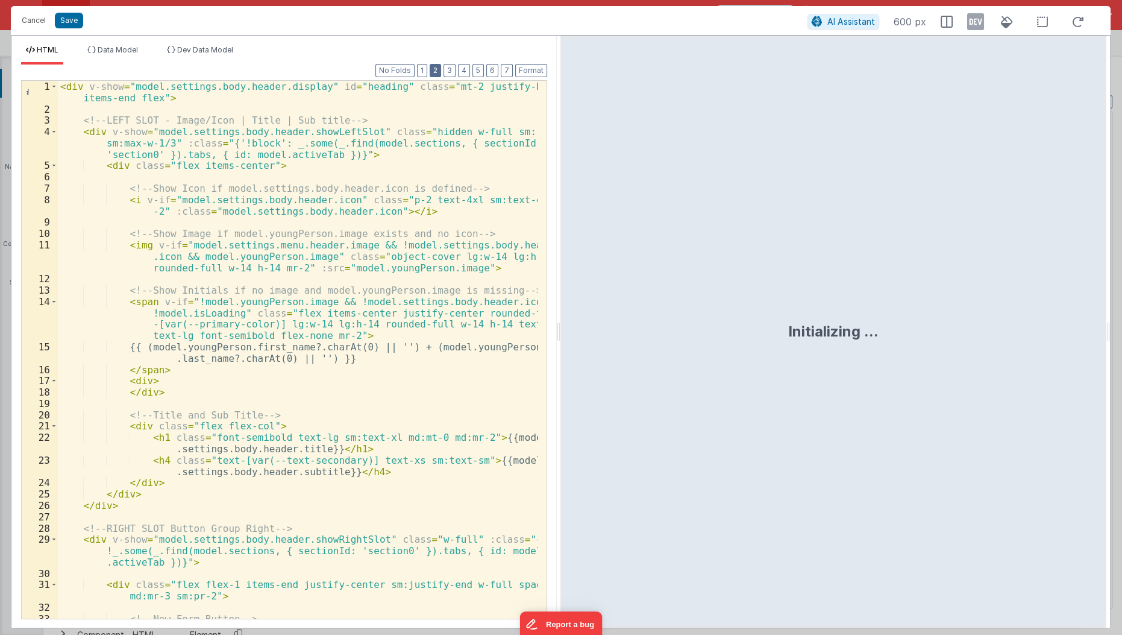
click at [441, 67] on button "2" at bounding box center [435, 70] width 11 height 13
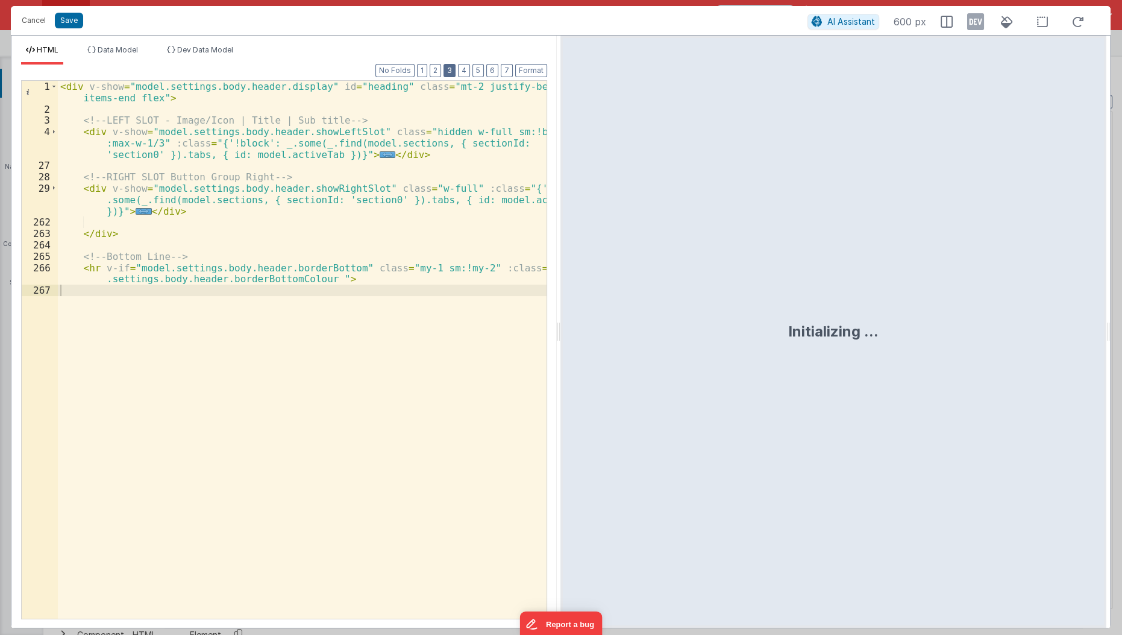
click at [456, 66] on button "3" at bounding box center [450, 70] width 12 height 13
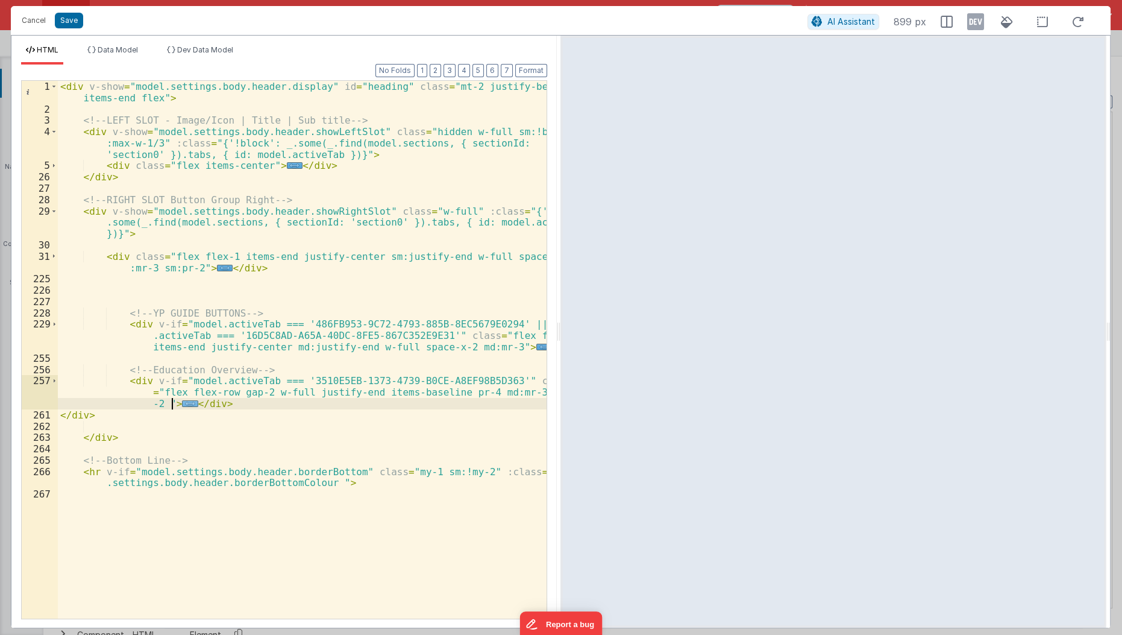
click at [182, 403] on span "..." at bounding box center [190, 403] width 16 height 7
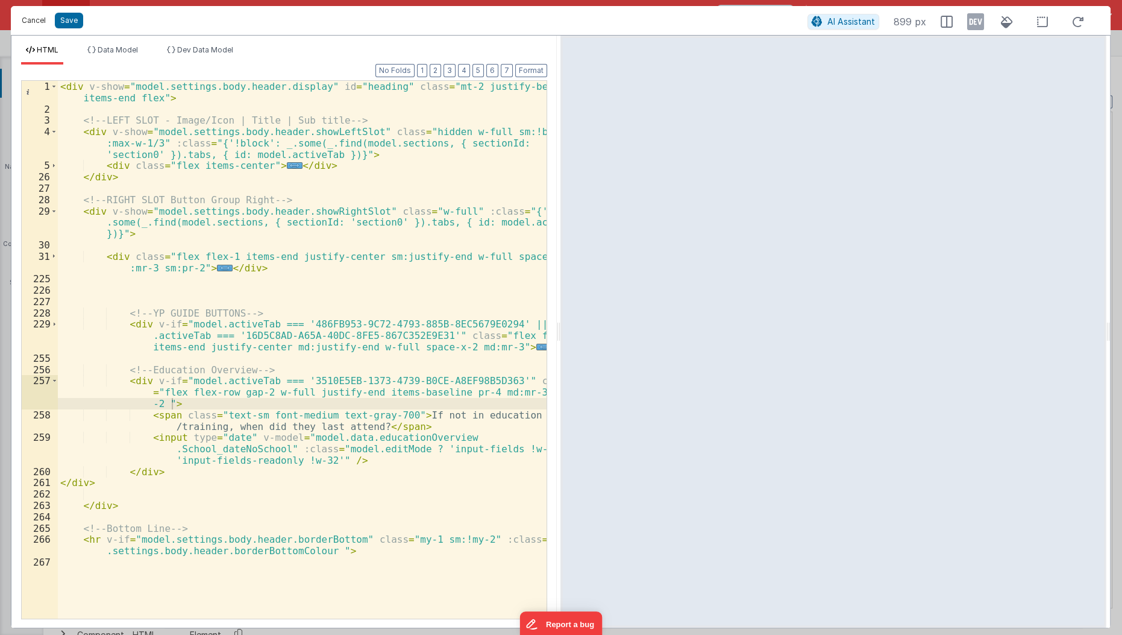
click at [33, 28] on button "Cancel" at bounding box center [34, 20] width 36 height 17
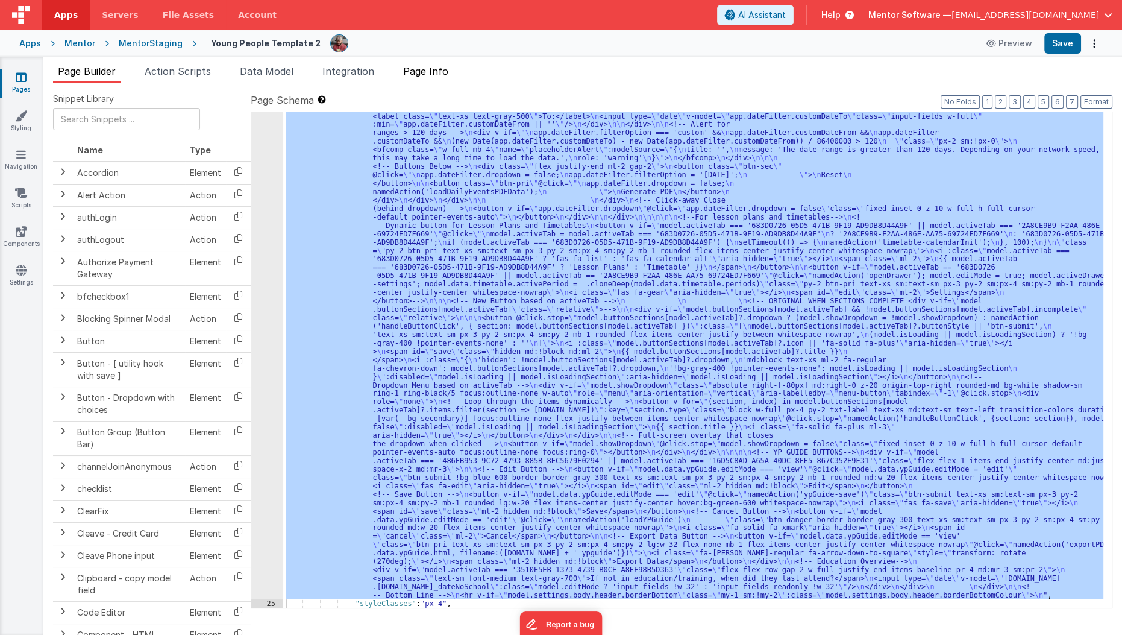
click at [415, 69] on span "Page Info" at bounding box center [425, 71] width 45 height 12
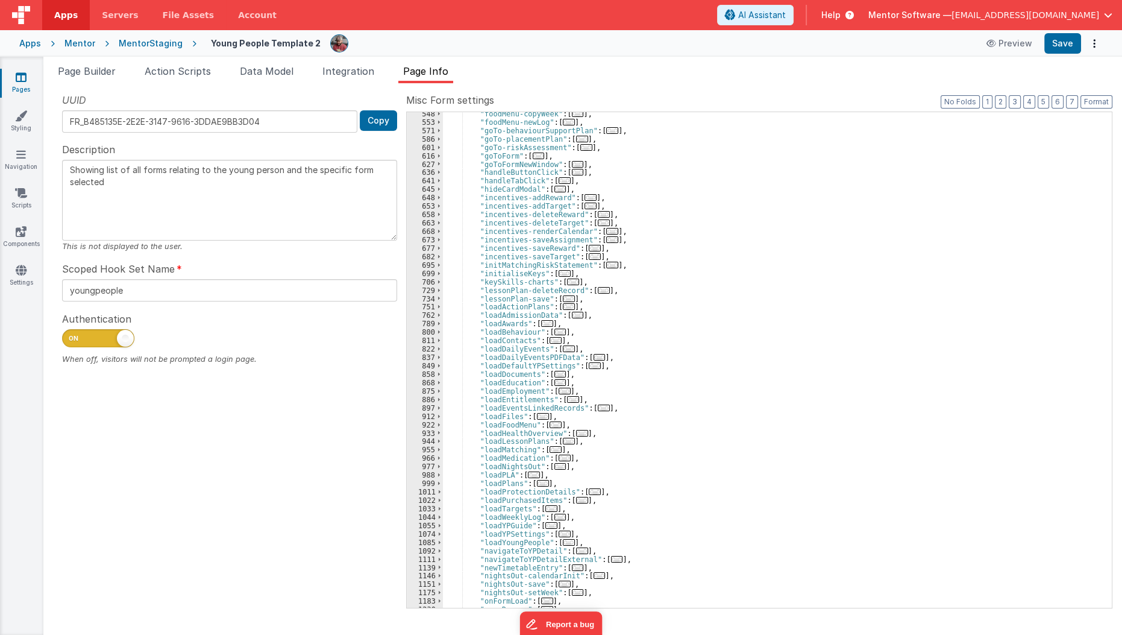
scroll to position [607, 0]
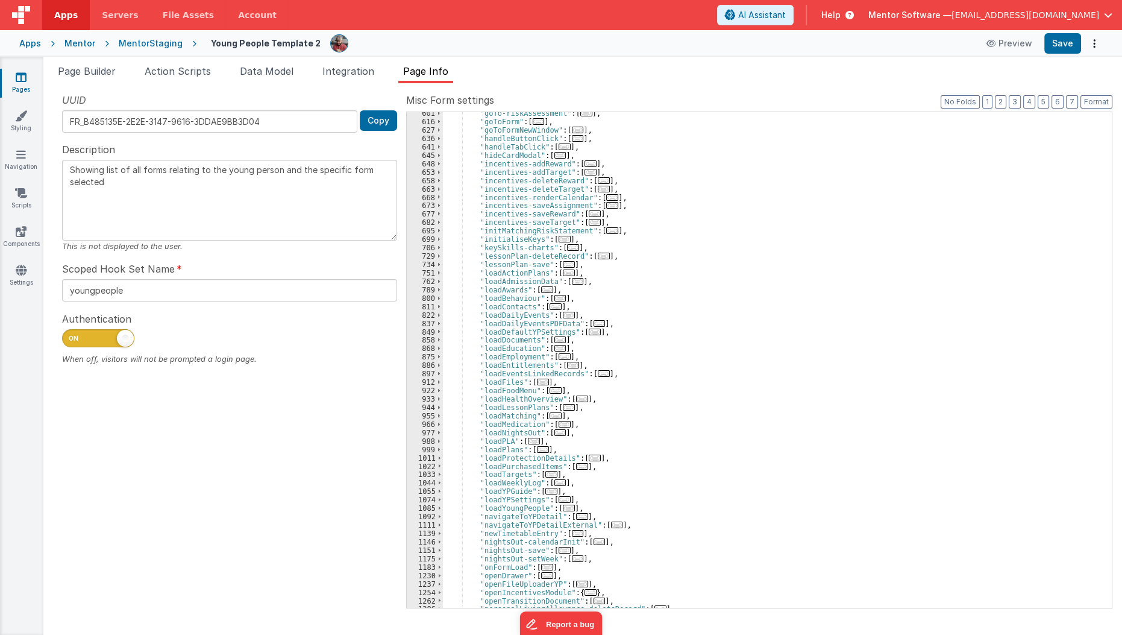
click at [624, 407] on div ""goTo-riskAssessment" : [ ... ] , "goToForm" : [ ... ] , "goToFormNewWindow" : …" at bounding box center [773, 365] width 661 height 512
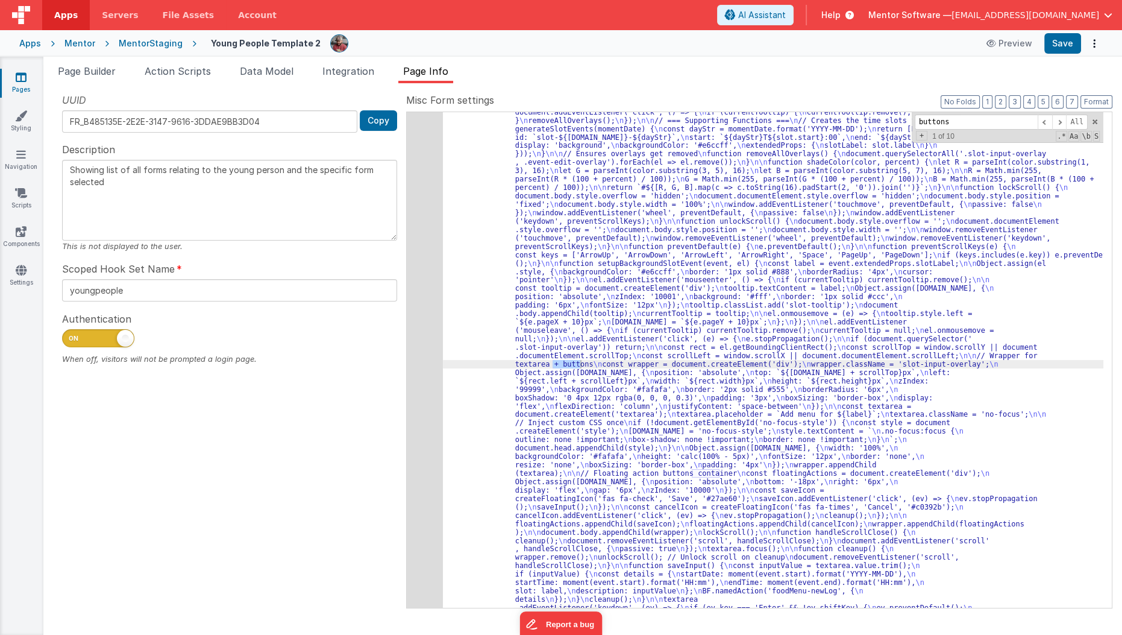
scroll to position [1004, 0]
type input "buttons"
click at [435, 496] on div "541" at bounding box center [425, 486] width 36 height 1529
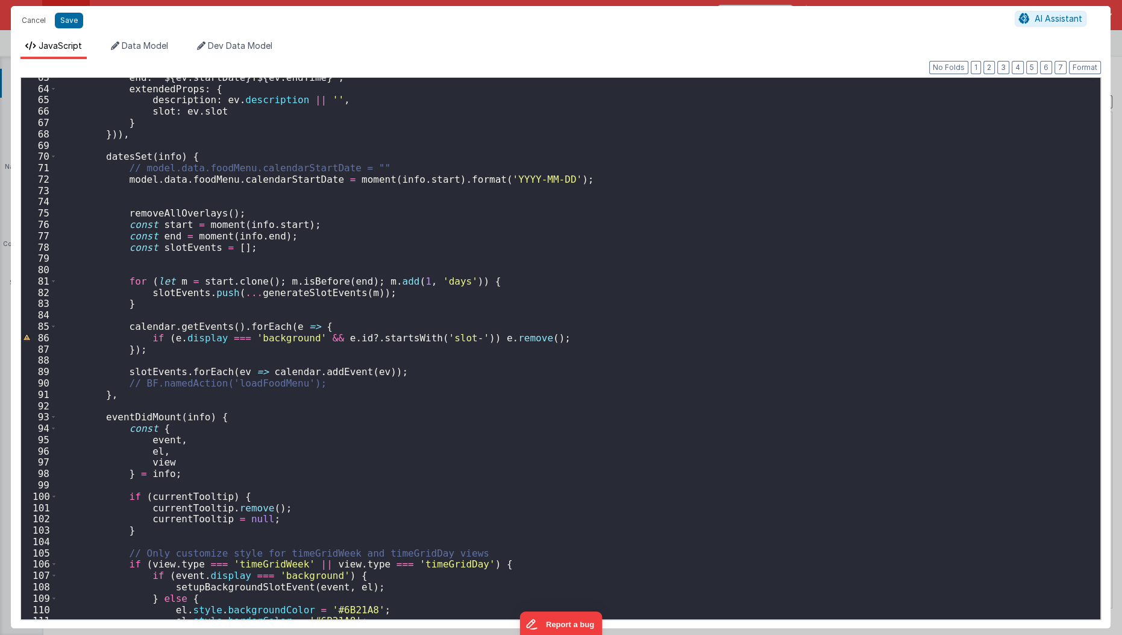
scroll to position [755, 0]
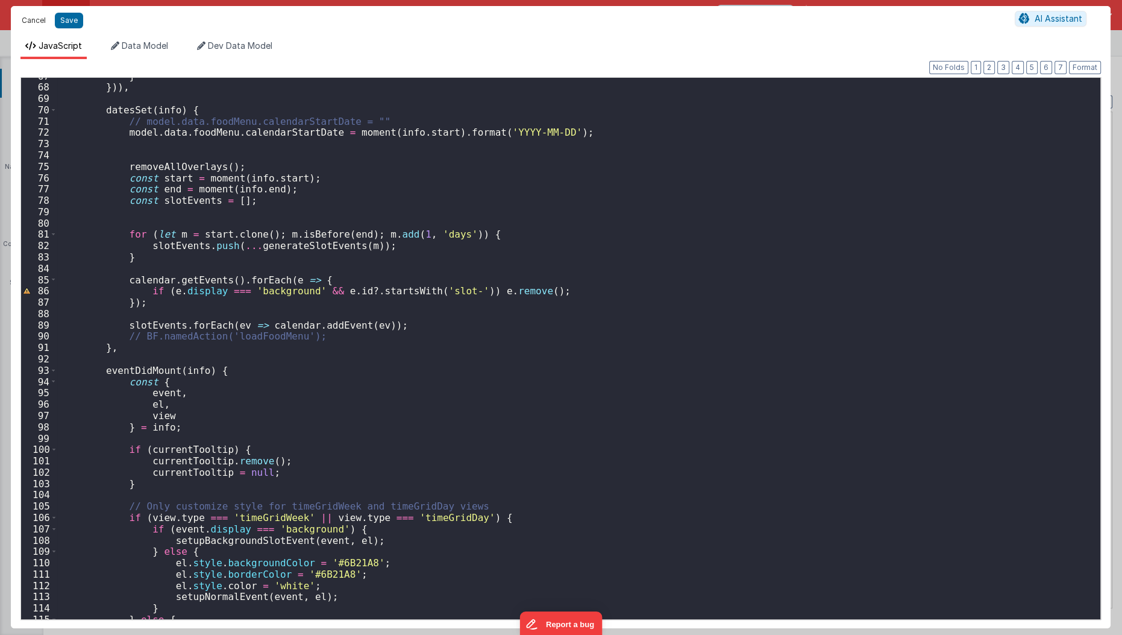
click at [38, 22] on button "Cancel" at bounding box center [34, 20] width 36 height 17
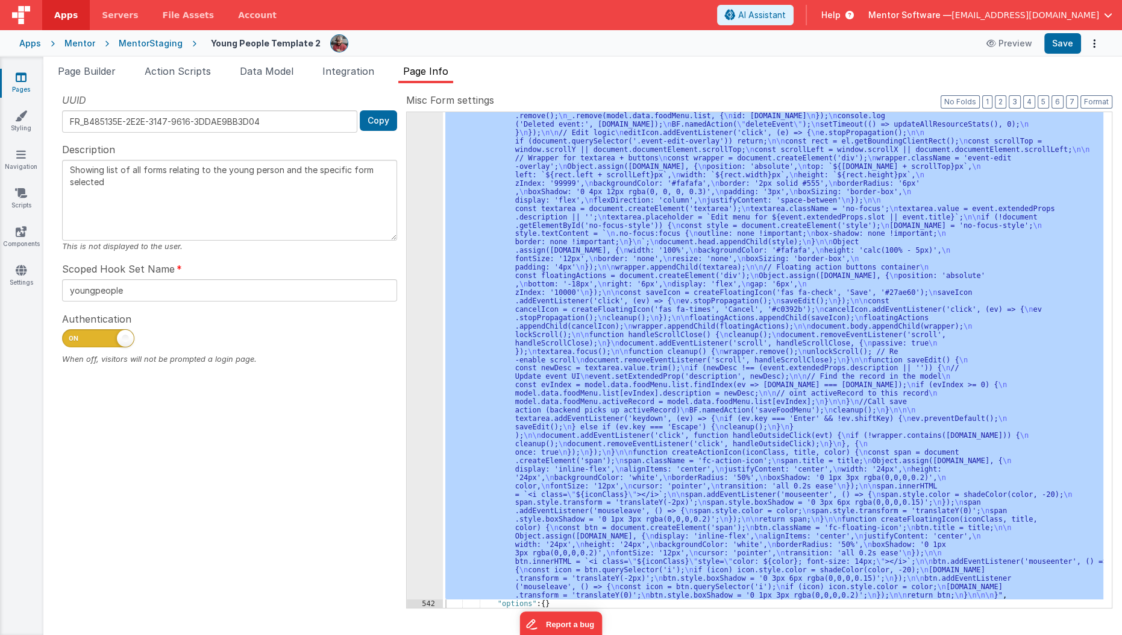
click at [83, 45] on div "Mentor" at bounding box center [79, 43] width 31 height 12
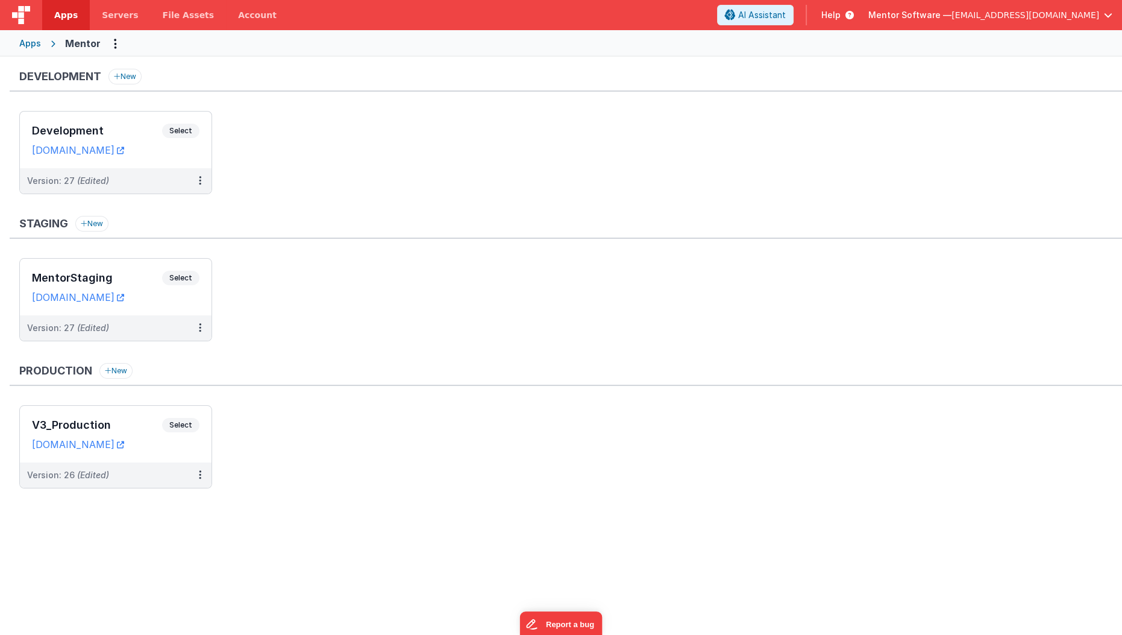
click at [78, 122] on div "Development Select URLs mentordev.fmbetterforms.com" at bounding box center [116, 139] width 192 height 57
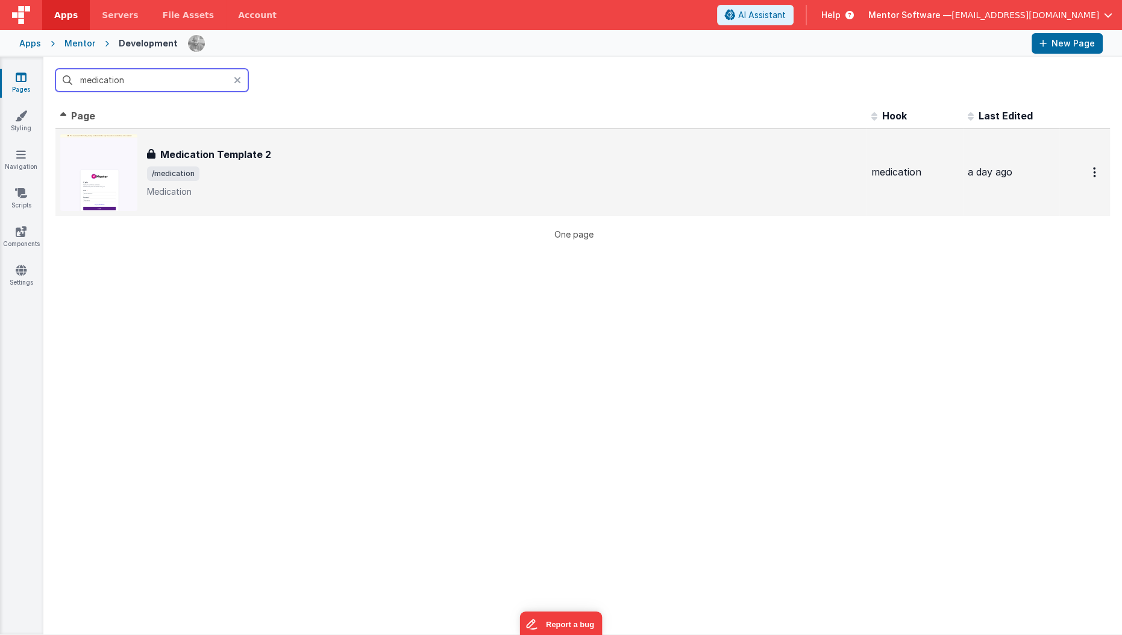
type input "medication"
click at [237, 171] on span "/medication" at bounding box center [504, 173] width 715 height 14
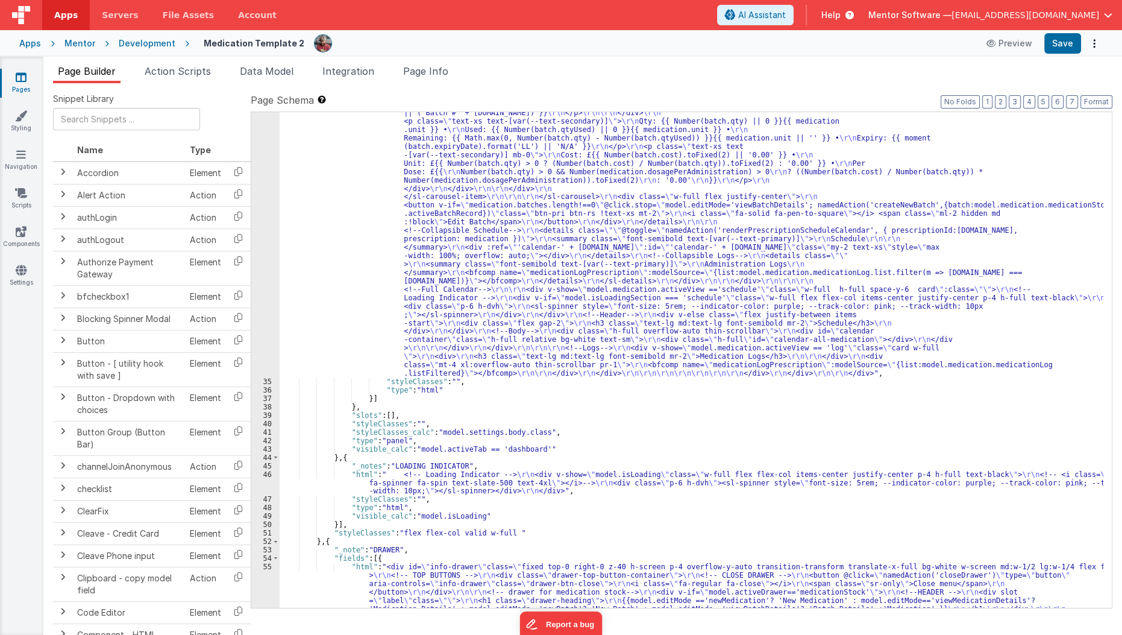
scroll to position [1627, 0]
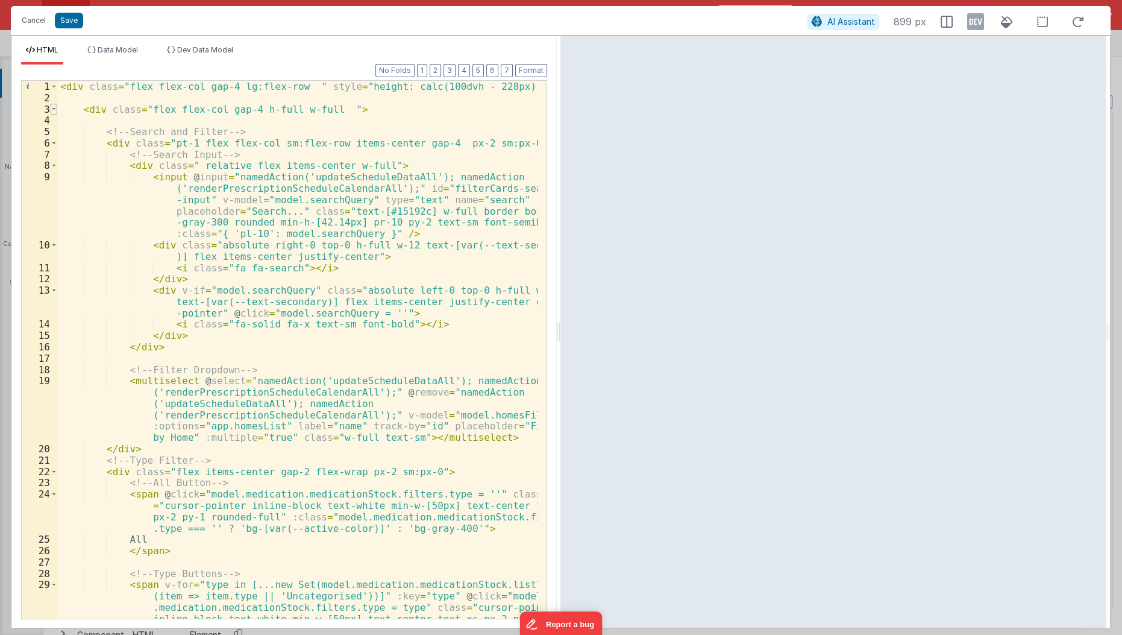
click at [54, 110] on span at bounding box center [54, 109] width 7 height 11
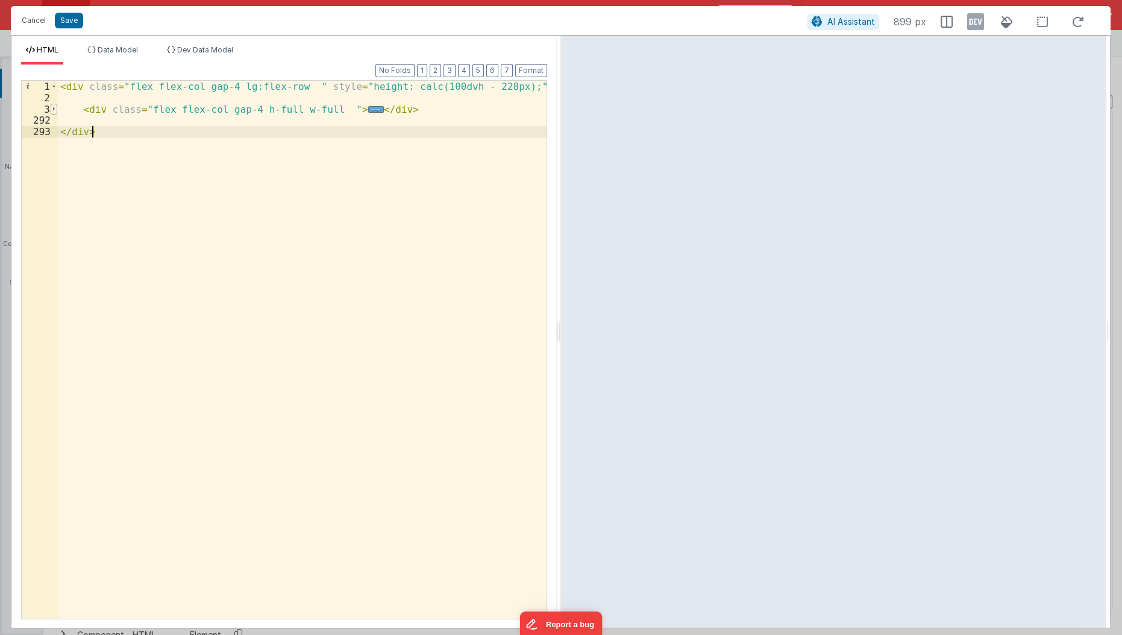
click at [54, 110] on span at bounding box center [54, 109] width 7 height 11
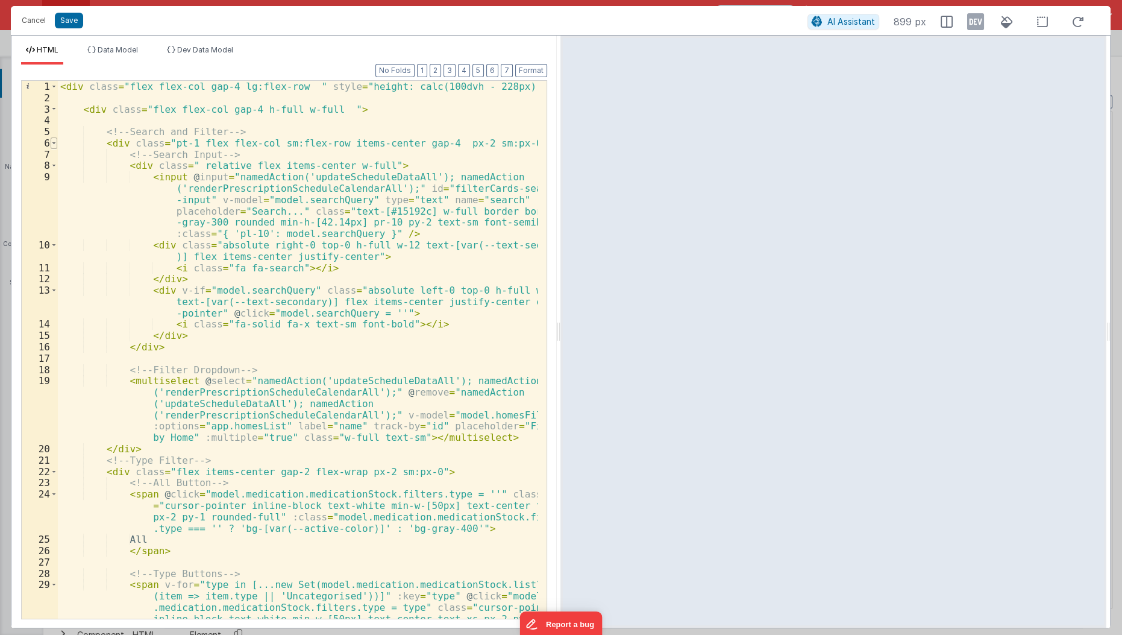
click at [56, 145] on span at bounding box center [54, 142] width 7 height 11
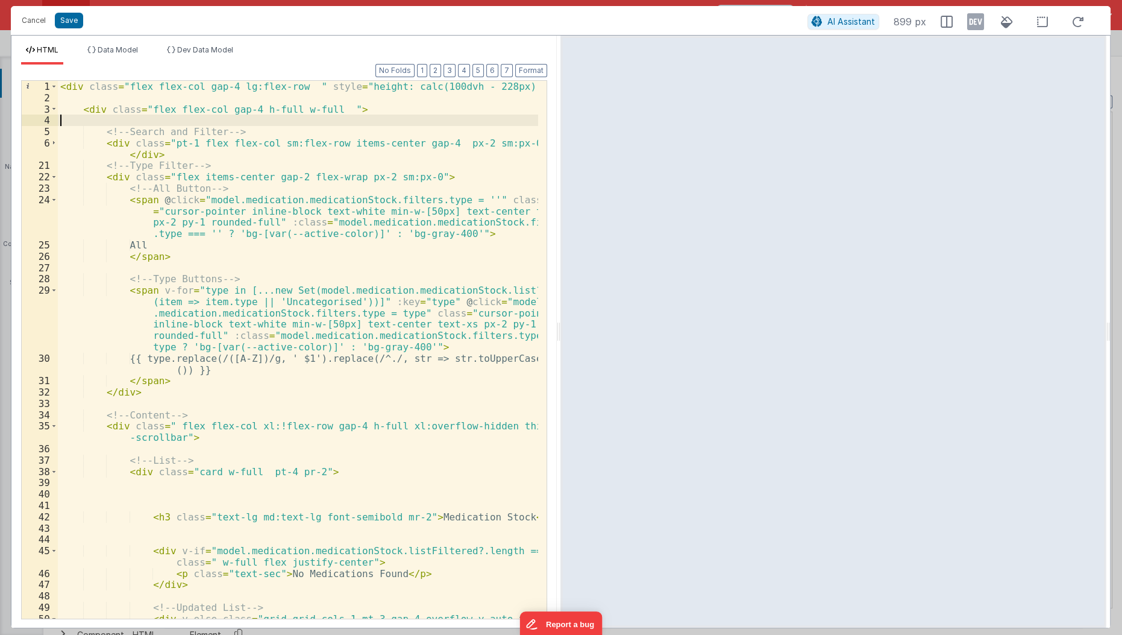
click at [119, 119] on div "< div class = "flex flex-col gap-4 lg:flex-row " style = "height: calc(100dvh -…" at bounding box center [299, 367] width 482 height 573
click at [231, 125] on div "< div class = "flex flex-col gap-4 lg:flex-row " style = "height: calc(100dvh -…" at bounding box center [299, 367] width 482 height 573
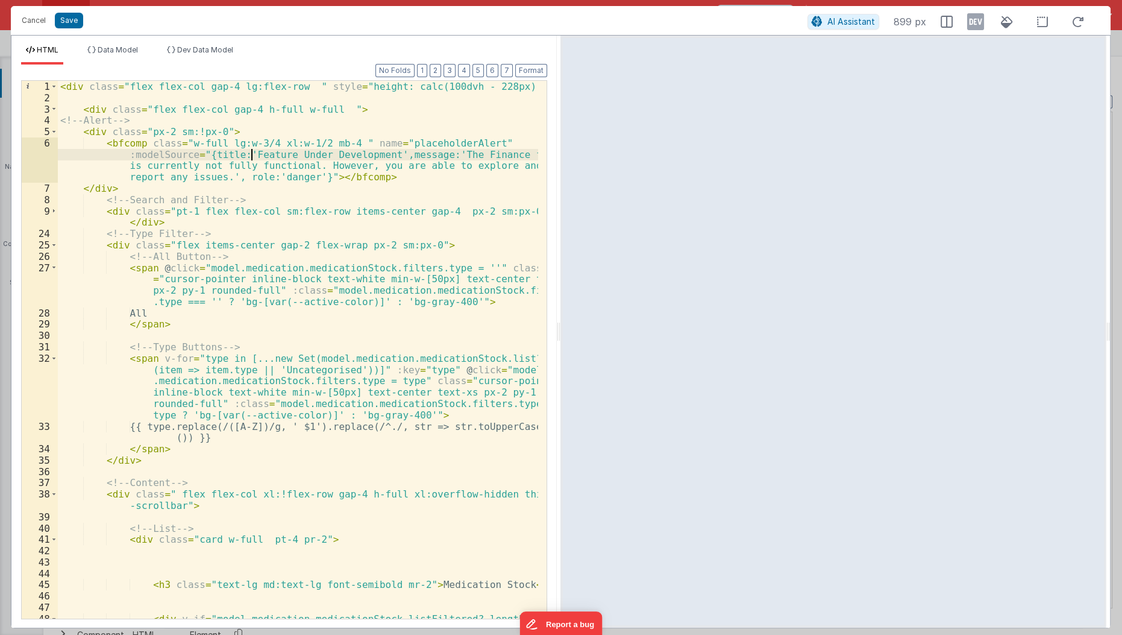
click at [249, 152] on div "< div class = "flex flex-col gap-4 lg:flex-row " style = "height: calc(100dvh -…" at bounding box center [299, 367] width 482 height 573
click at [286, 180] on div "< div class = "flex flex-col gap-4 lg:flex-row " style = "height: calc(100dvh -…" at bounding box center [299, 367] width 482 height 573
click at [243, 156] on div "< div class = "flex flex-col gap-4 lg:flex-row " style = "height: calc(100dvh -…" at bounding box center [299, 367] width 482 height 573
click at [426, 149] on div "< div class = "flex flex-col gap-4 lg:flex-row " style = "height: calc(100dvh -…" at bounding box center [299, 367] width 482 height 573
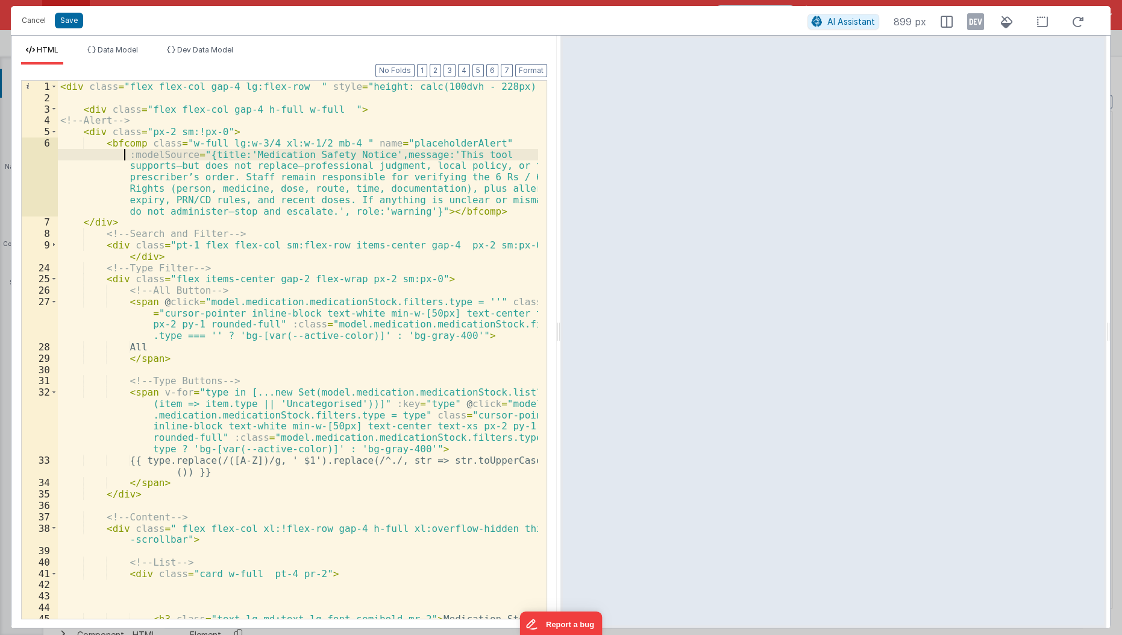
click at [93, 148] on div "< div class = "flex flex-col gap-4 lg:flex-row " style = "height: calc(100dvh -…" at bounding box center [299, 362] width 482 height 562
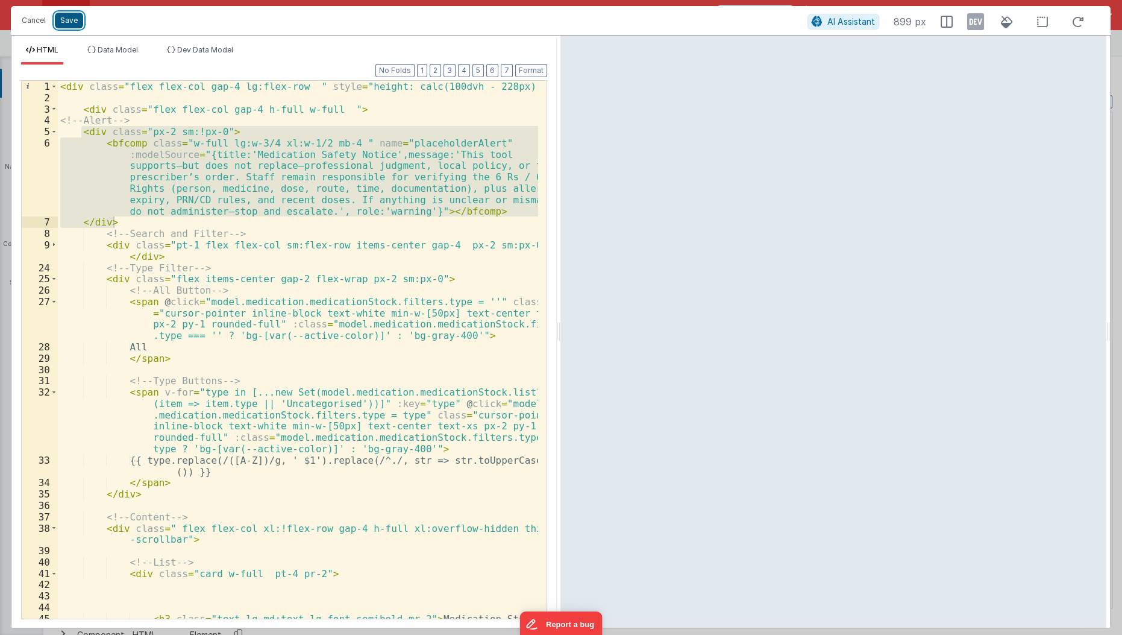
click at [66, 20] on button "Save" at bounding box center [69, 21] width 28 height 16
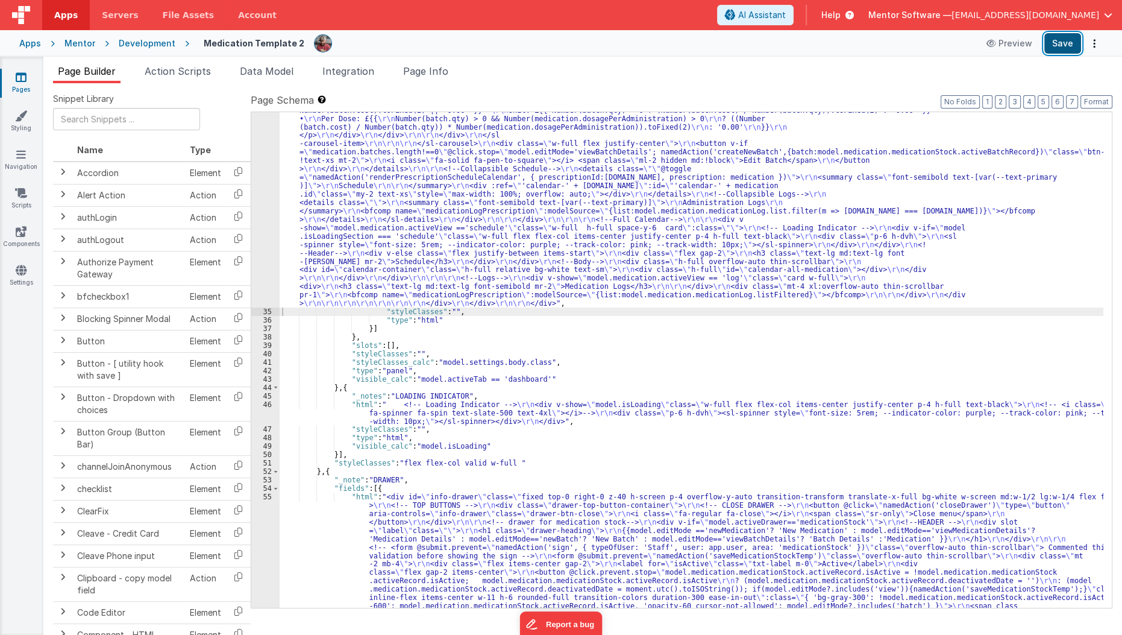
click at [1064, 45] on button "Save" at bounding box center [1062, 43] width 37 height 20
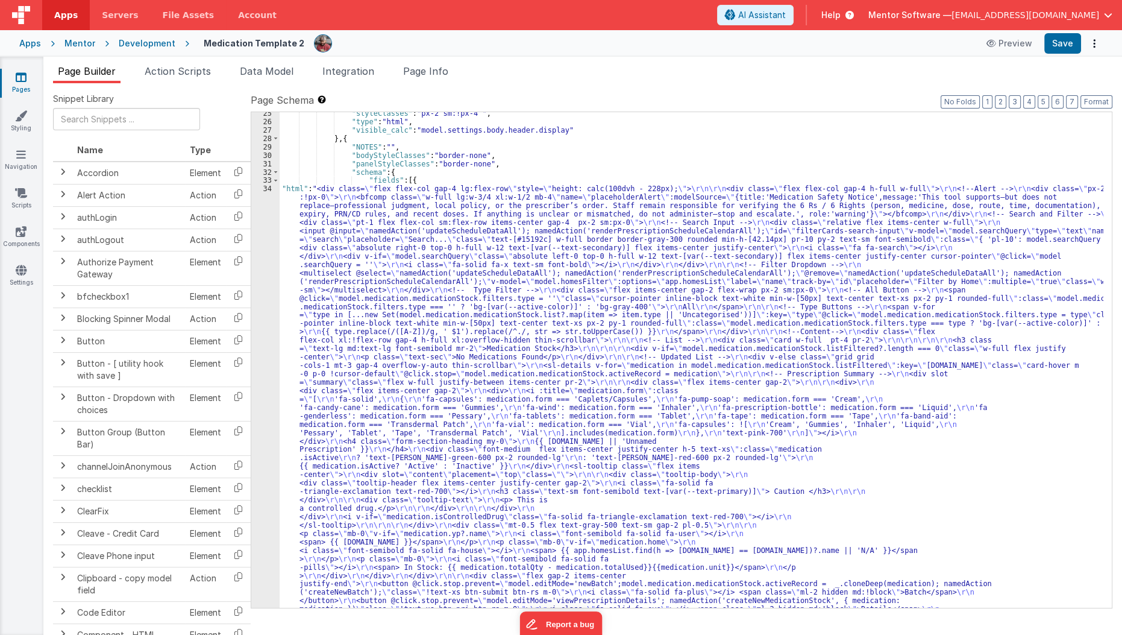
scroll to position [896, 0]
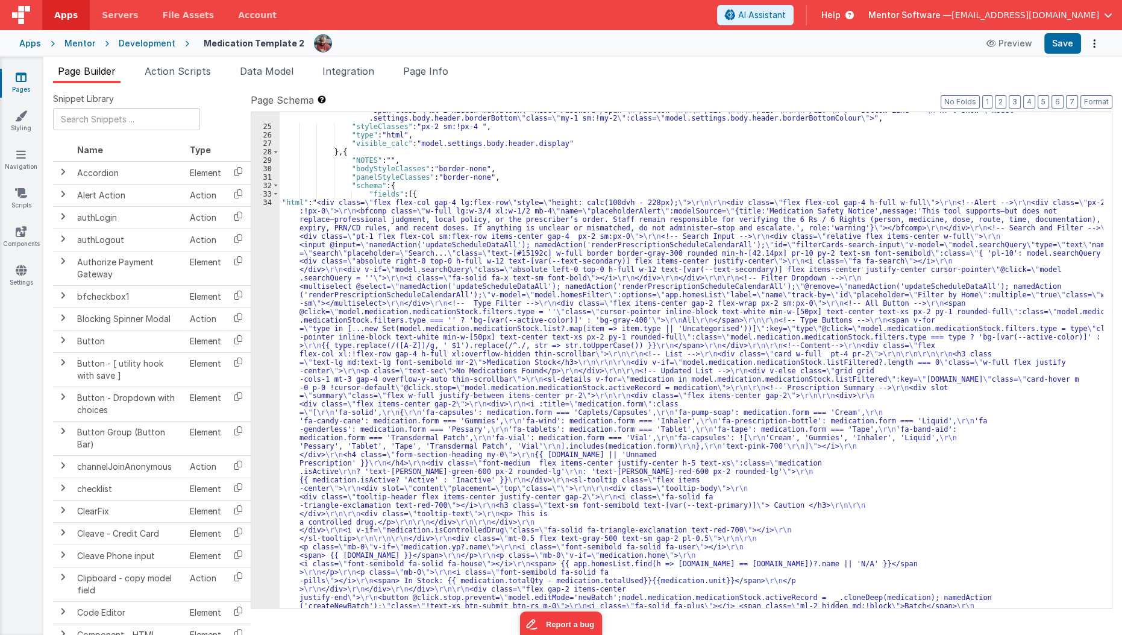
click at [262, 324] on div "34" at bounding box center [265, 618] width 28 height 840
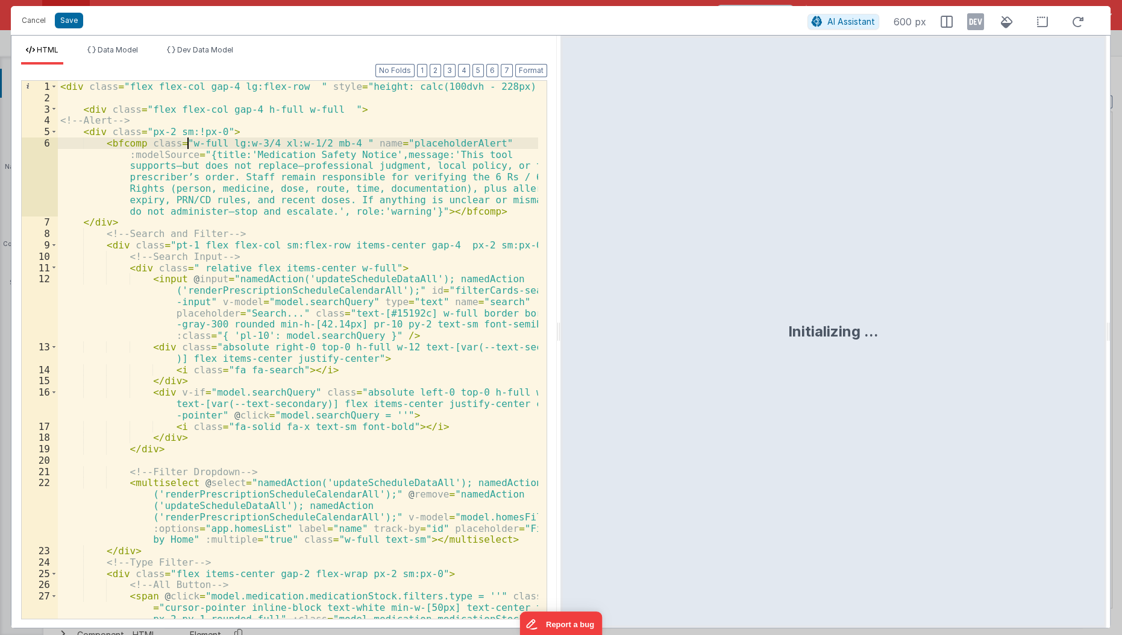
click at [186, 144] on div "< div class = "flex flex-col gap-4 lg:flex-row " style = "height: calc(100dvh -…" at bounding box center [299, 378] width 482 height 595
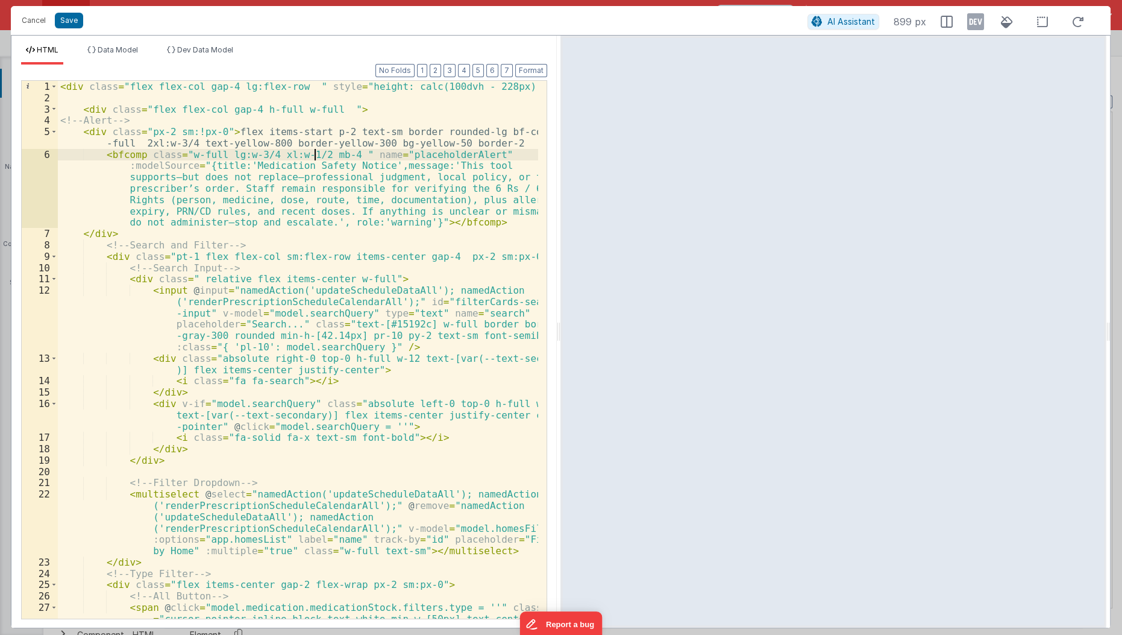
click at [313, 155] on div "< div class = "flex flex-col gap-4 lg:flex-row " style = "height: calc(100dvh -…" at bounding box center [299, 378] width 482 height 595
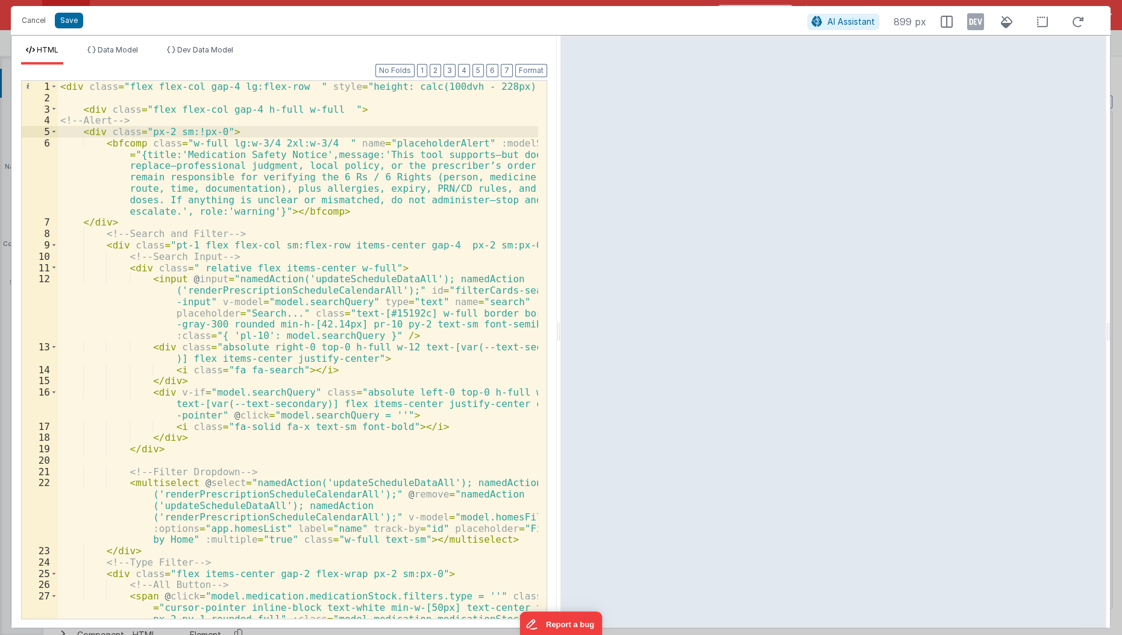
click at [262, 142] on div "< div class = "flex flex-col gap-4 lg:flex-row " style = "height: calc(100dvh -…" at bounding box center [299, 378] width 482 height 595
click at [70, 22] on button "Save" at bounding box center [69, 21] width 28 height 16
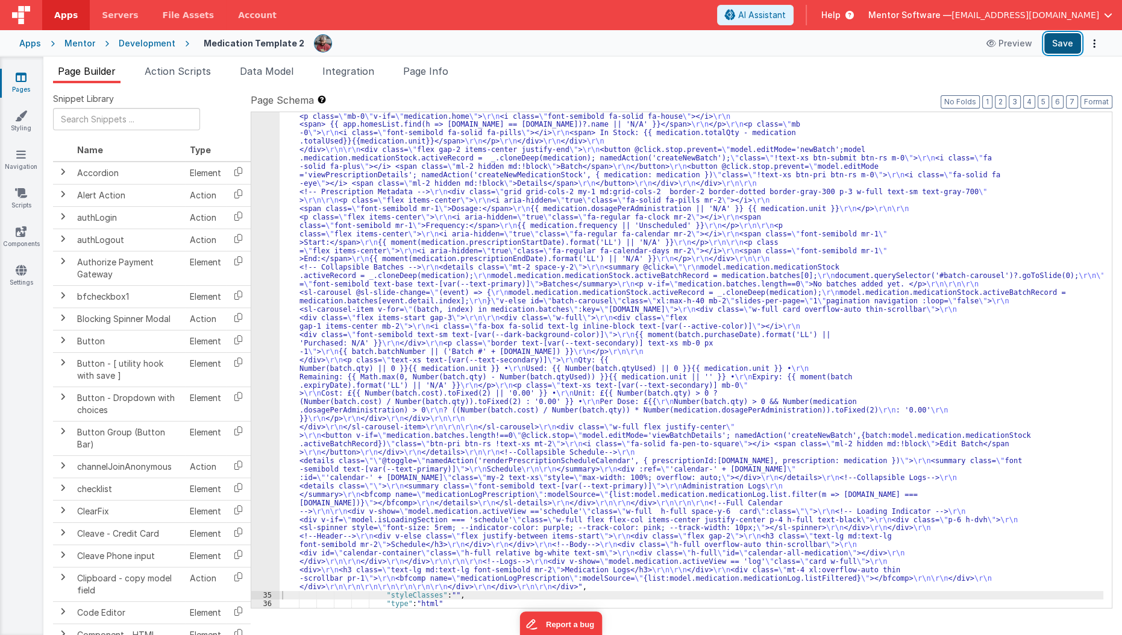
click at [1079, 46] on button "Save" at bounding box center [1062, 43] width 37 height 20
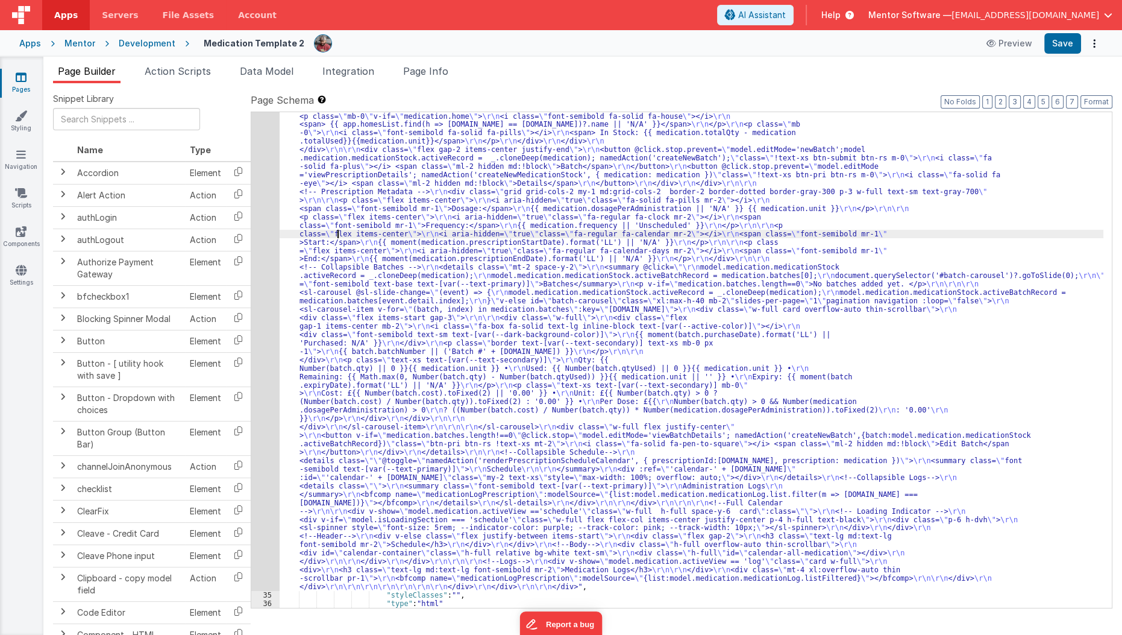
click at [336, 236] on div ""html" : "<div class= \" flex flex-col gap-4 lg:flex-row \" style= \" height: c…" at bounding box center [692, 426] width 824 height 1335
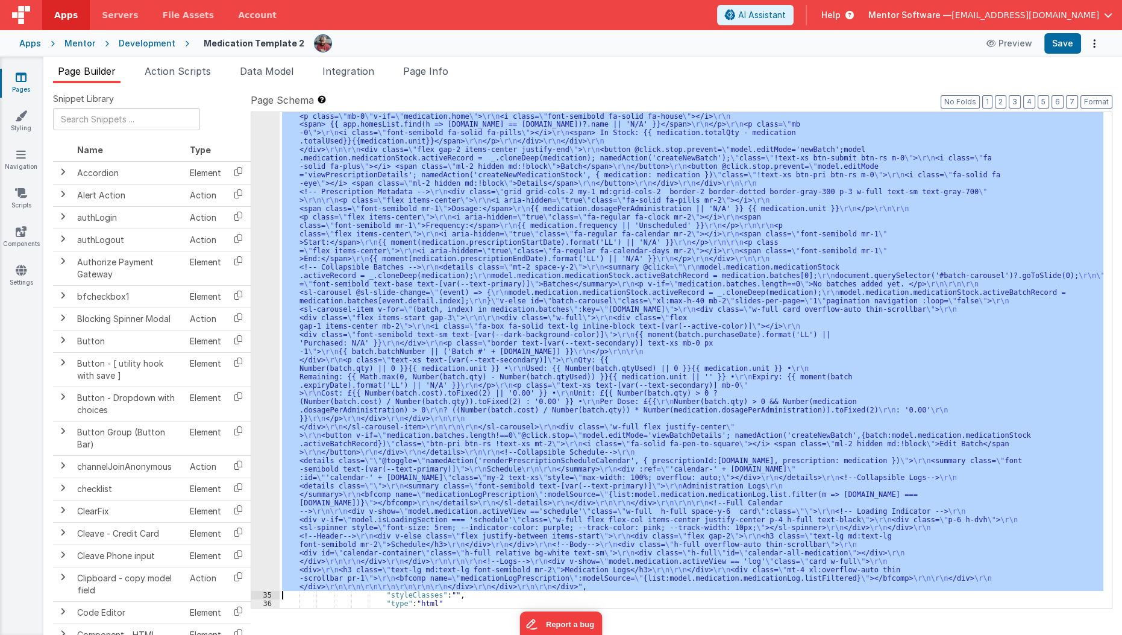
click at [263, 247] on div "34" at bounding box center [265, 175] width 28 height 832
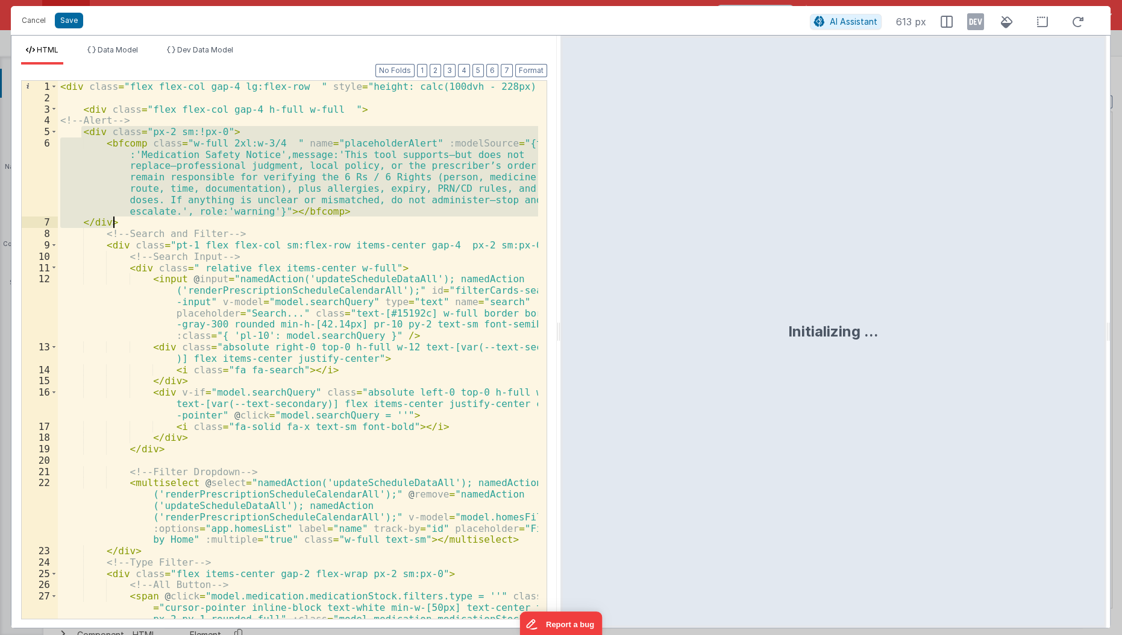
drag, startPoint x: 78, startPoint y: 134, endPoint x: 238, endPoint y: 218, distance: 180.3
click at [238, 218] on div "< div class = "flex flex-col gap-4 lg:flex-row " style = "height: calc(100dvh -…" at bounding box center [299, 378] width 482 height 595
click at [238, 218] on div "< div class = "flex flex-col gap-4 lg:flex-row " style = "height: calc(100dvh -…" at bounding box center [298, 350] width 480 height 538
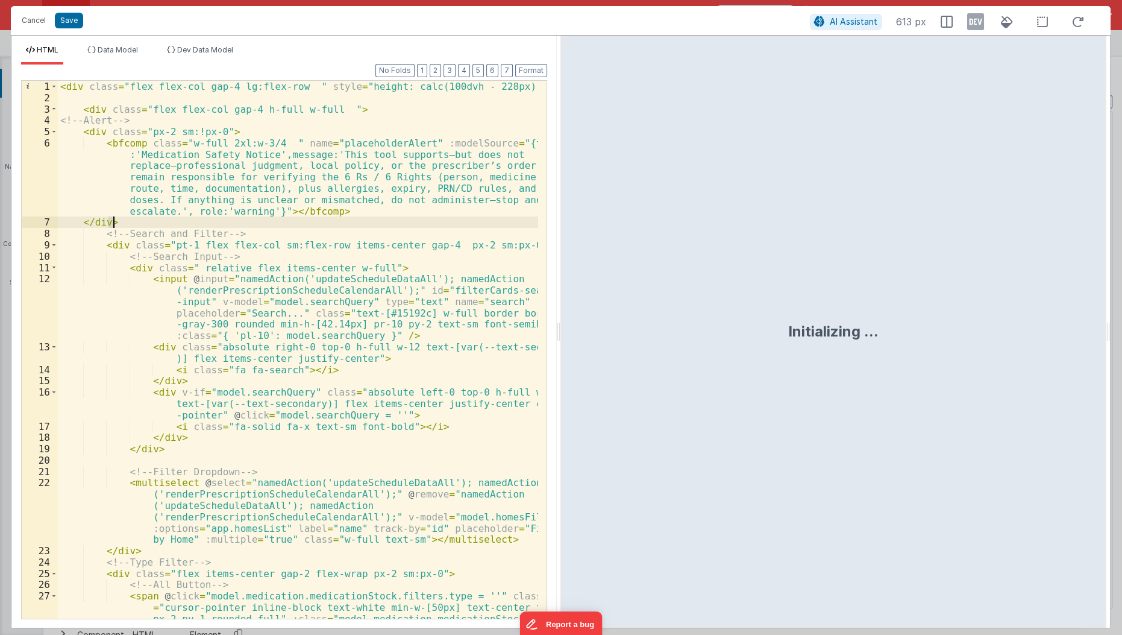
click at [238, 218] on div "< div class = "flex flex-col gap-4 lg:flex-row " style = "height: calc(100dvh -…" at bounding box center [299, 378] width 482 height 595
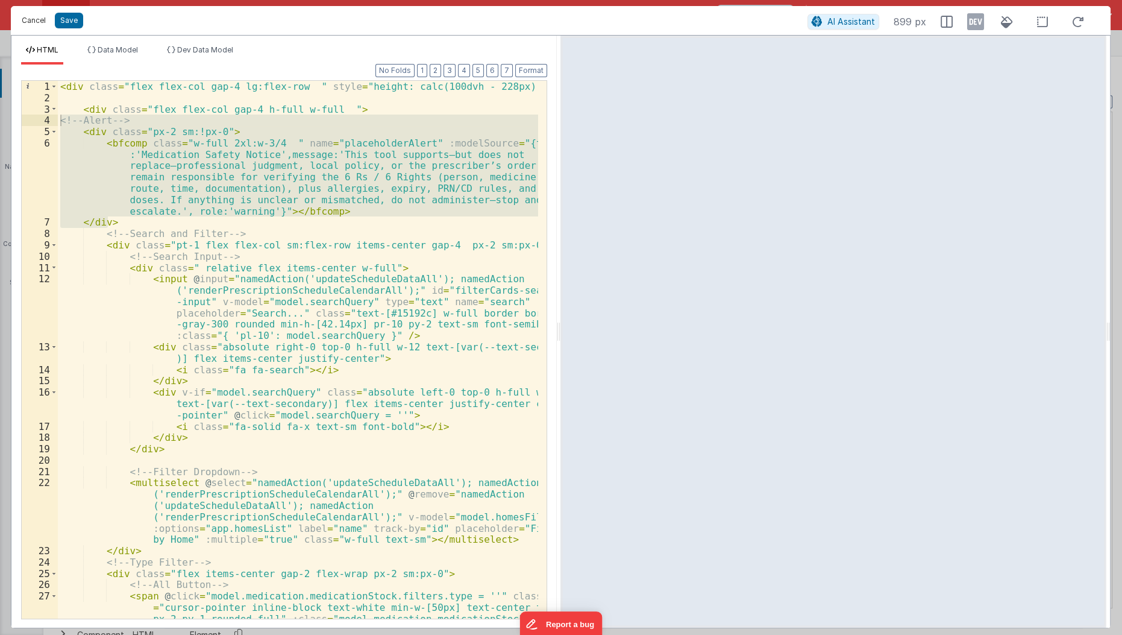
click at [35, 17] on button "Cancel" at bounding box center [34, 20] width 36 height 17
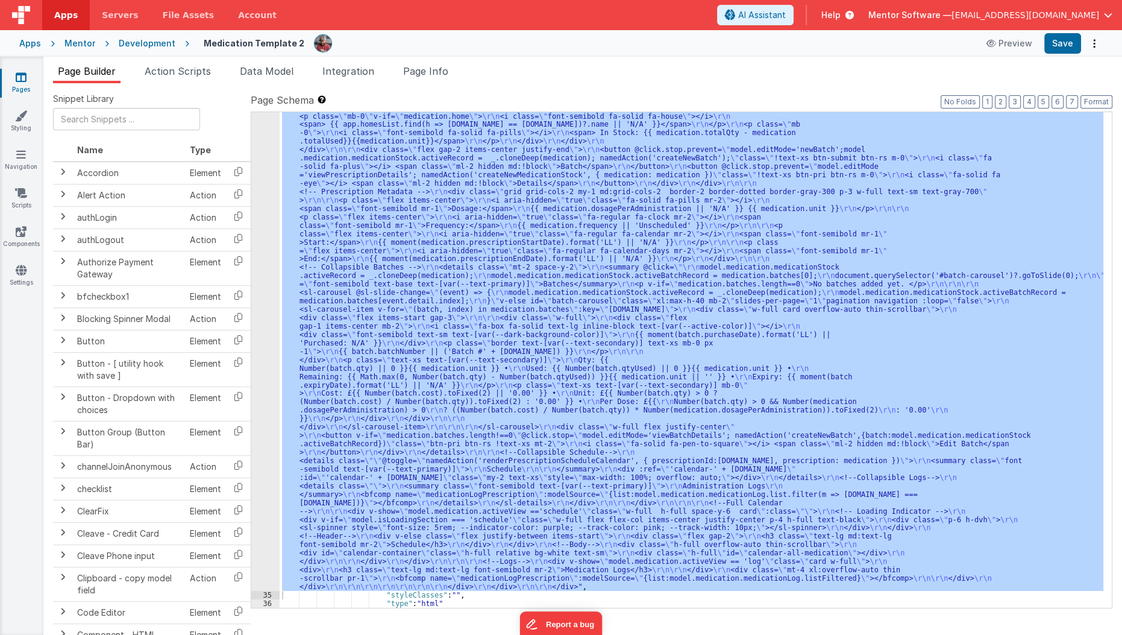
click at [16, 72] on icon at bounding box center [21, 77] width 11 height 12
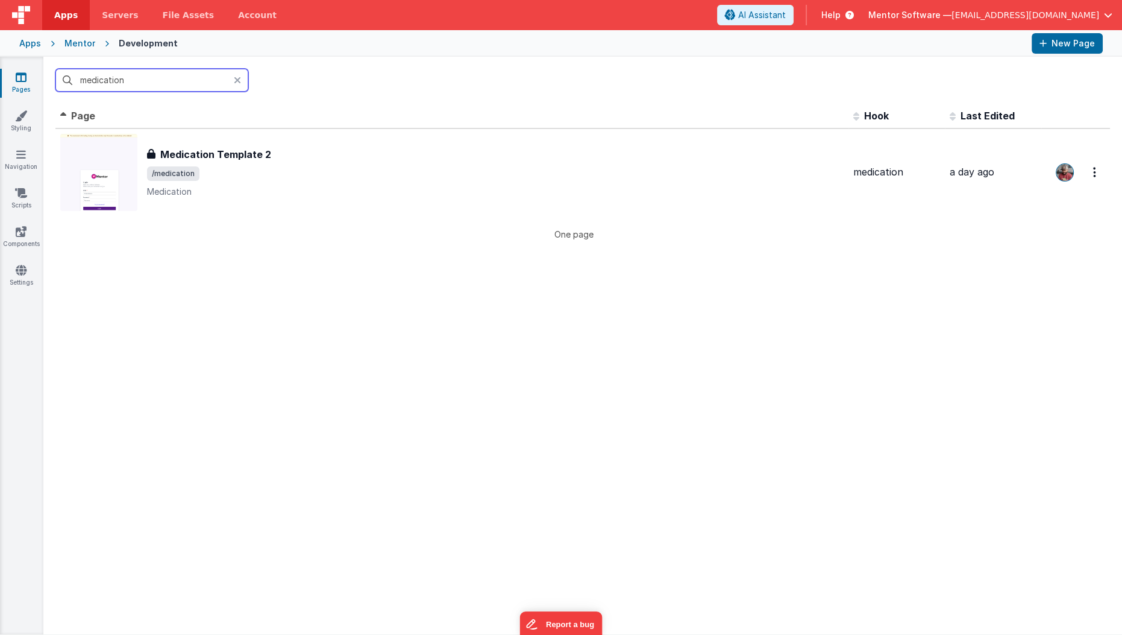
click at [142, 80] on input "medication" at bounding box center [151, 80] width 193 height 23
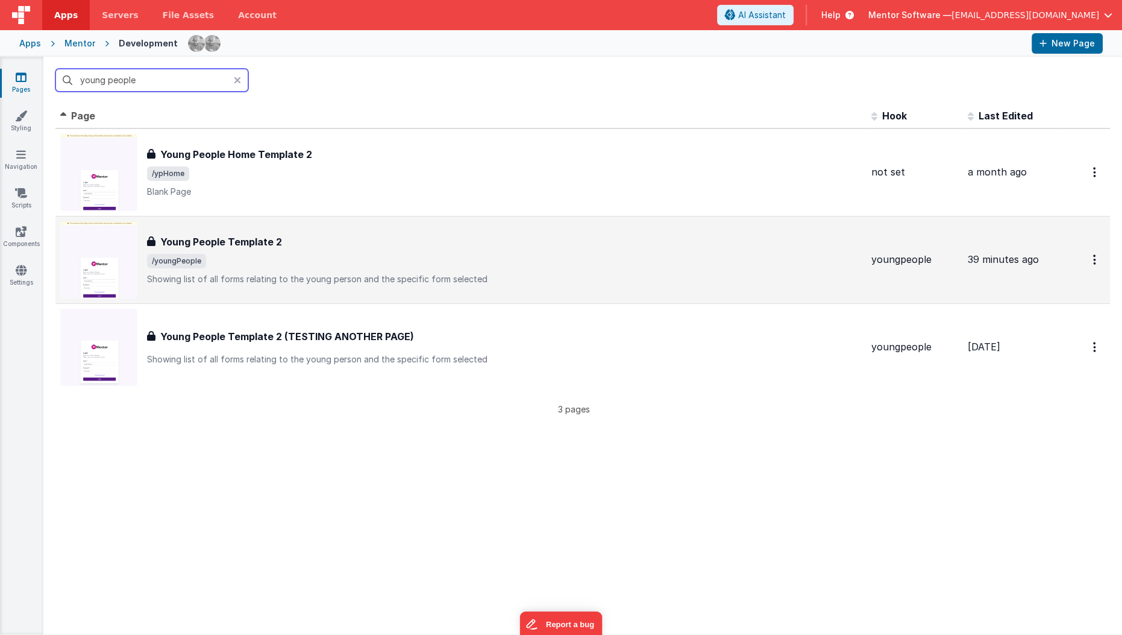
type input "young people"
click at [233, 244] on h3 "Young People Template 2" at bounding box center [221, 241] width 122 height 14
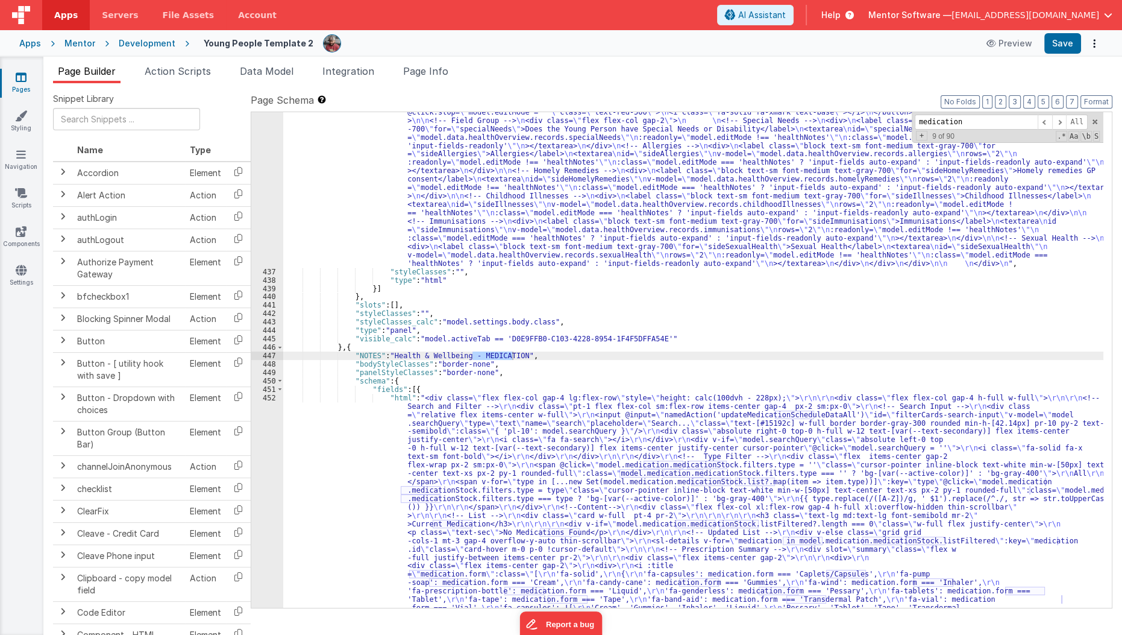
scroll to position [9387, 0]
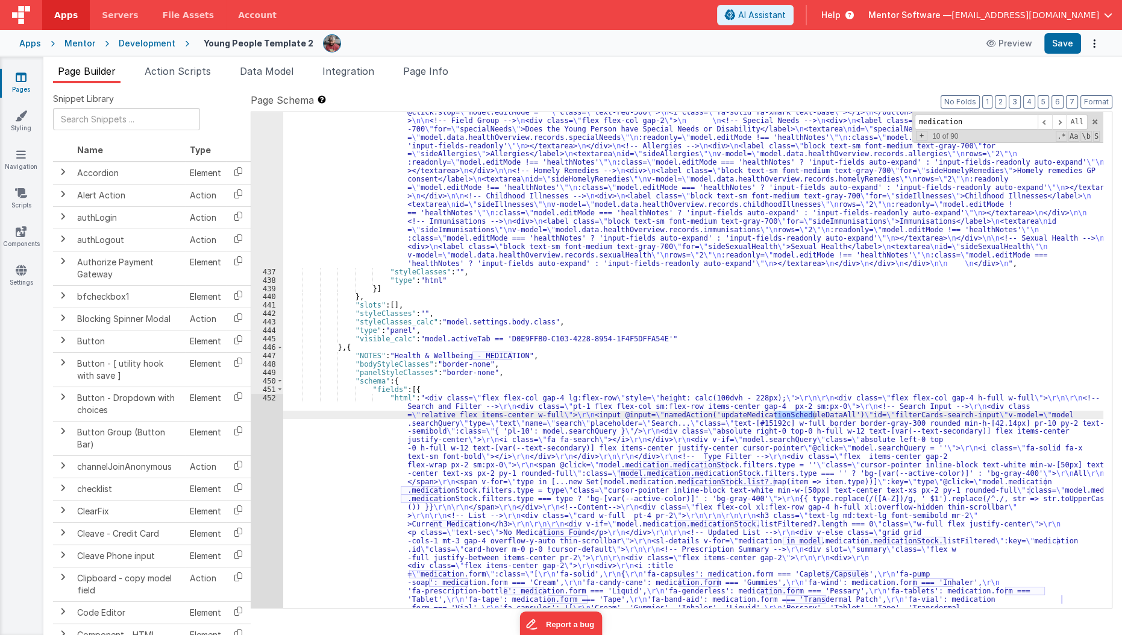
type input "medication"
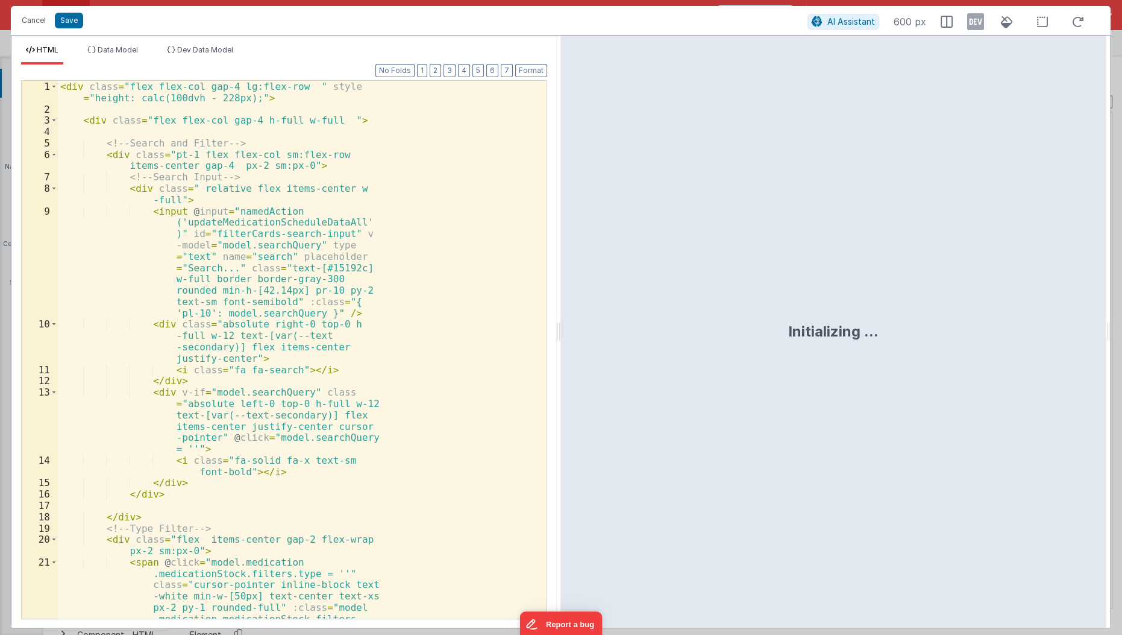
scroll to position [9997, 0]
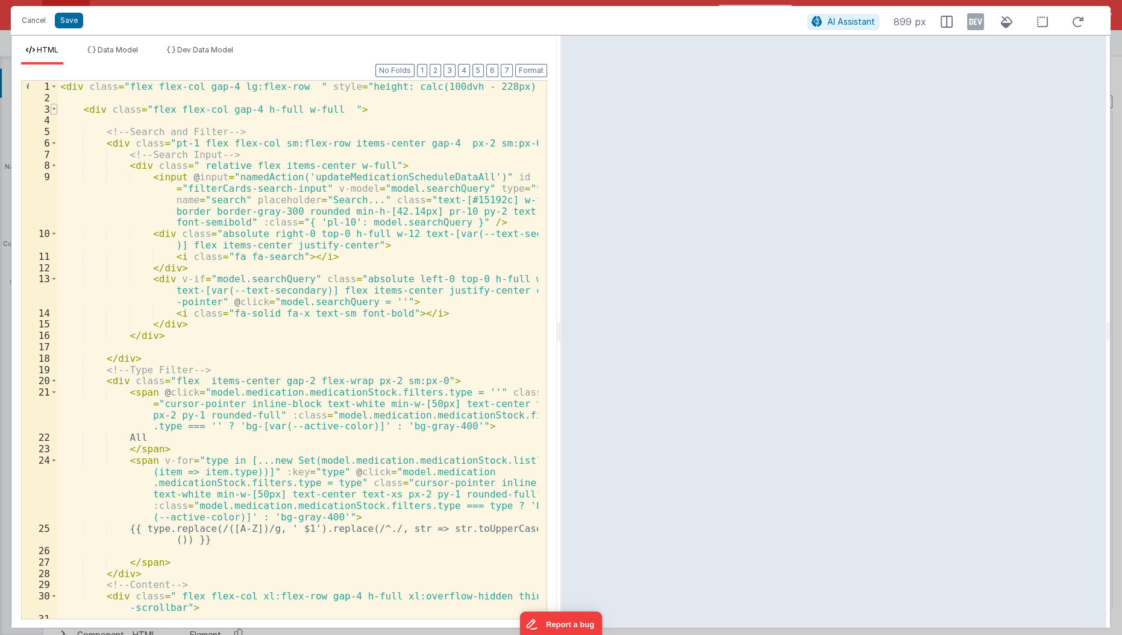
click at [54, 107] on span at bounding box center [54, 109] width 7 height 11
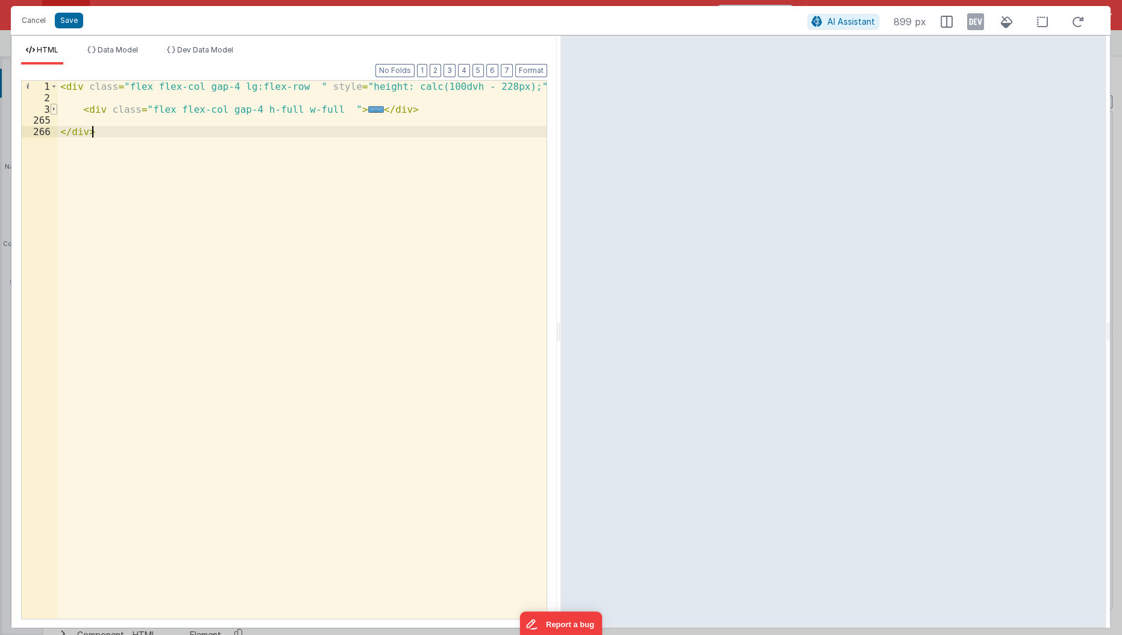
click at [54, 107] on span at bounding box center [54, 109] width 7 height 11
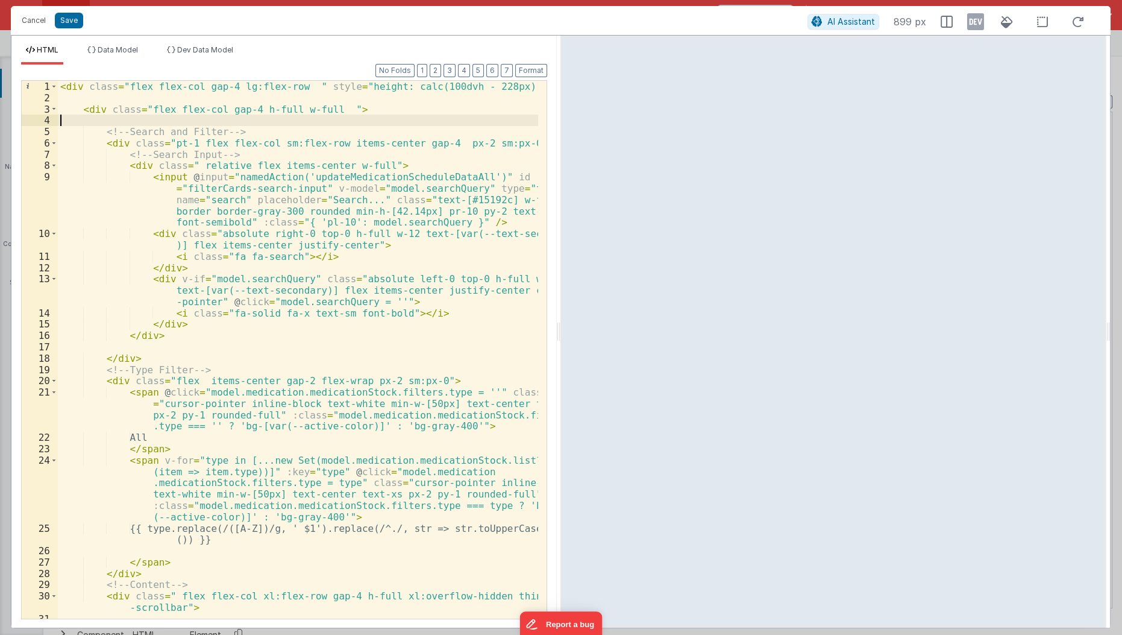
click at [86, 124] on div "< div class = "flex flex-col gap-4 lg:flex-row " style = "height: calc(100dvh -…" at bounding box center [299, 362] width 482 height 562
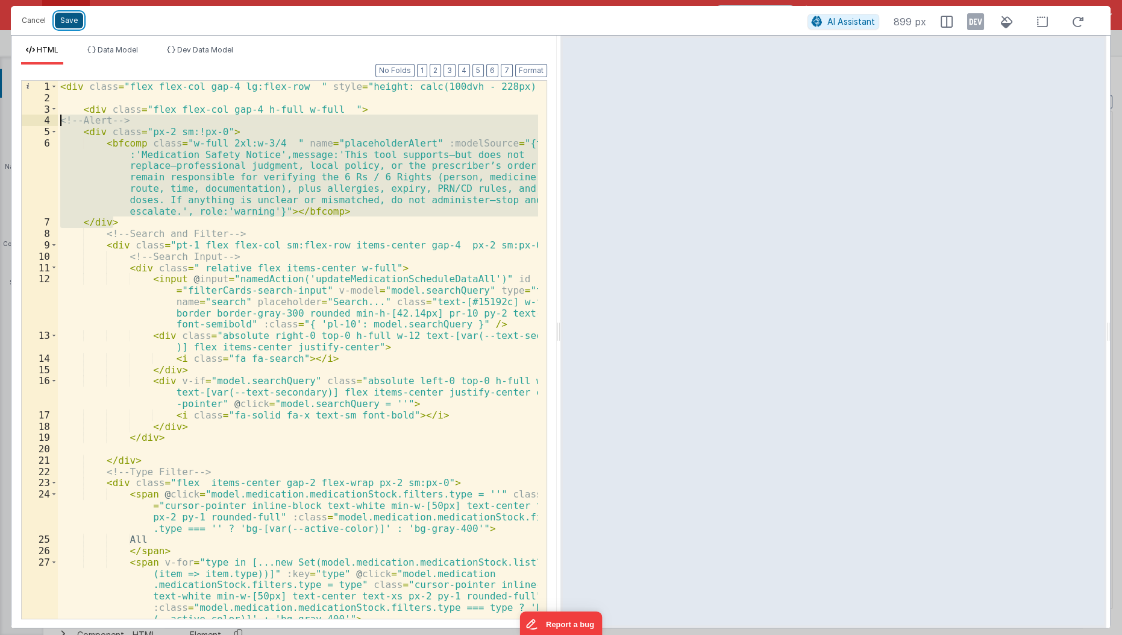
click at [69, 22] on button "Save" at bounding box center [69, 21] width 28 height 16
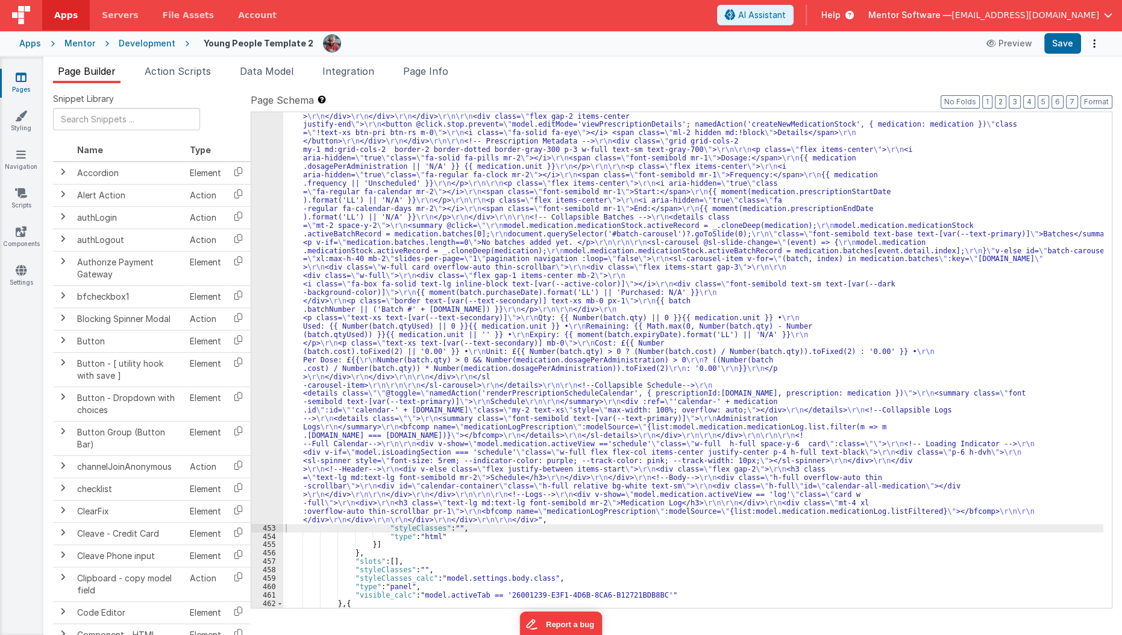
click at [1055, 54] on div "Apps Mentor Development Young People Template 2 Preview Save" at bounding box center [561, 43] width 1122 height 27
click at [1056, 51] on button "Save" at bounding box center [1062, 43] width 37 height 20
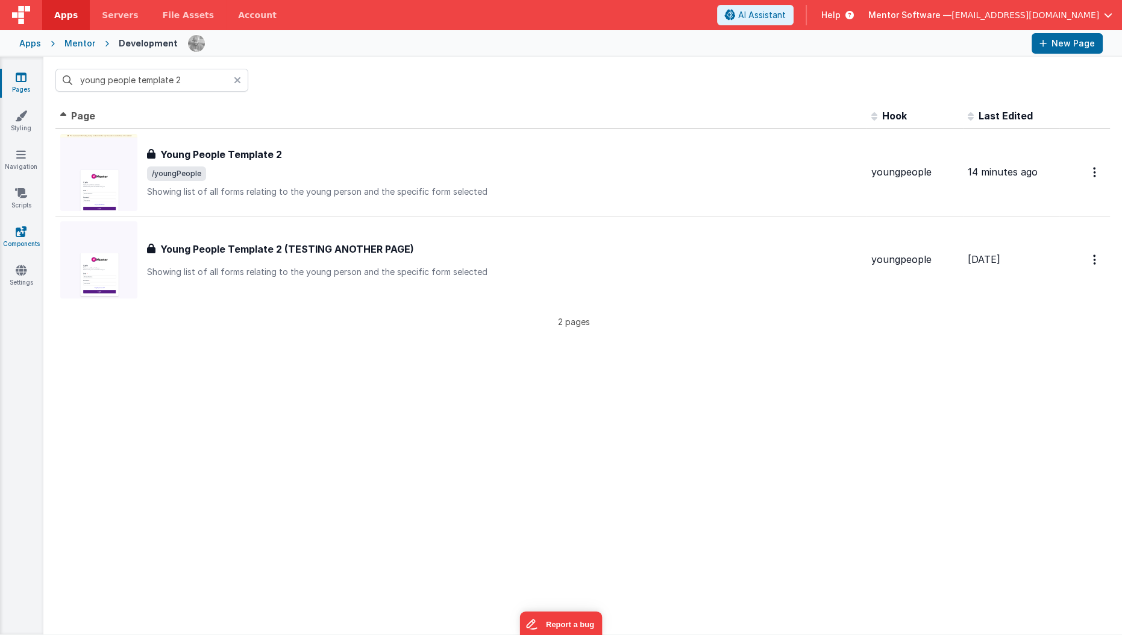
click at [16, 236] on icon at bounding box center [21, 231] width 11 height 12
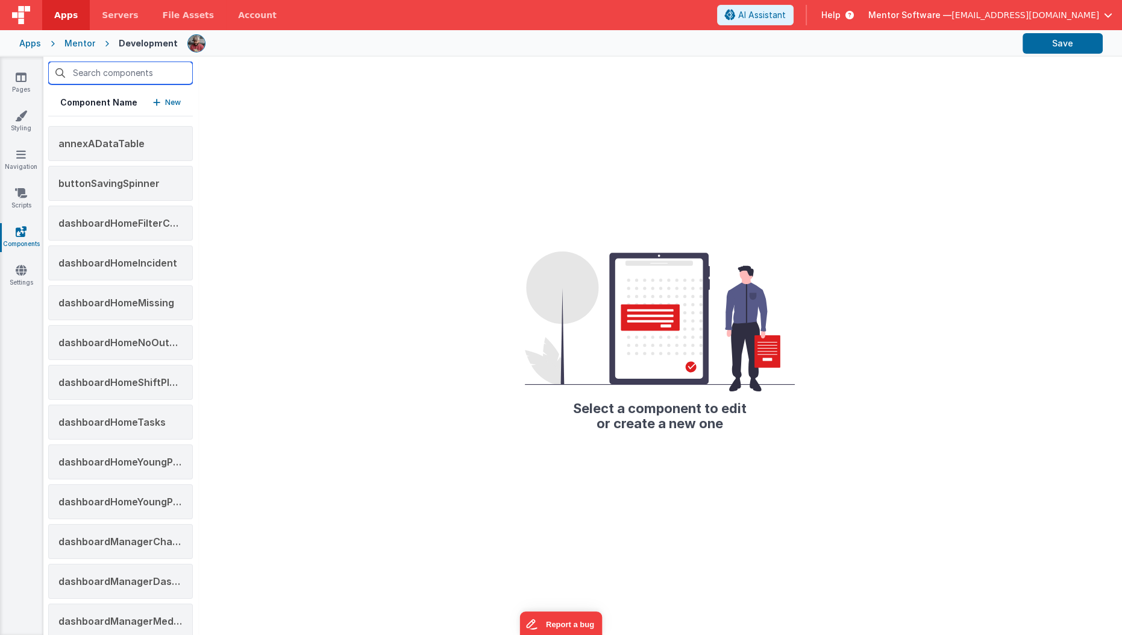
click at [130, 79] on input "text" at bounding box center [120, 72] width 145 height 23
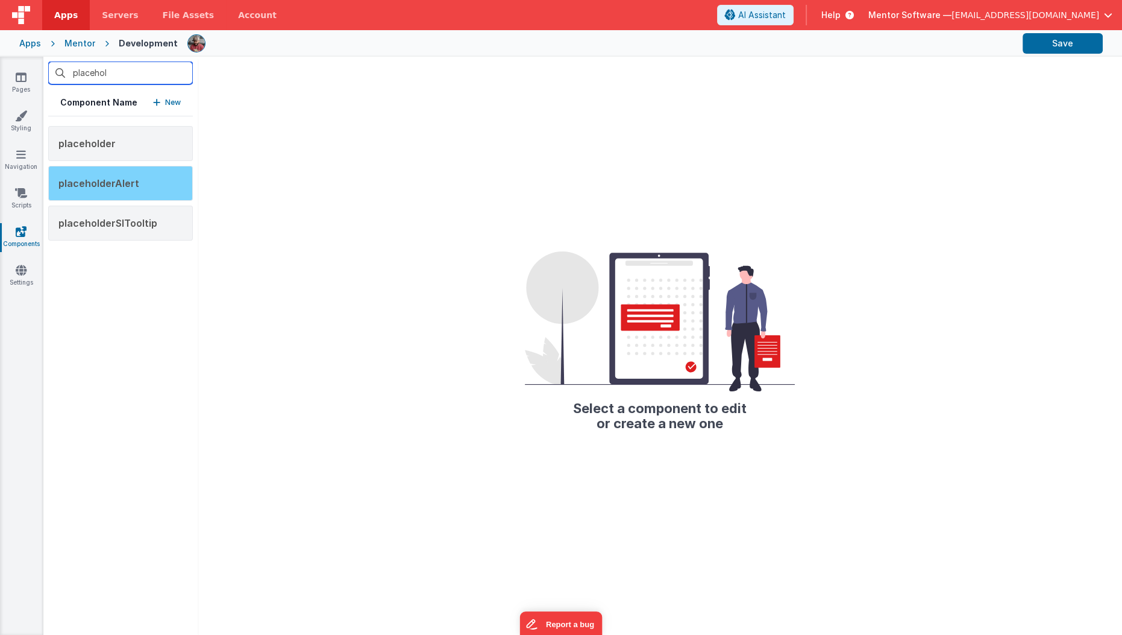
type input "placehol"
click at [113, 178] on span "placeholderAlert" at bounding box center [98, 183] width 81 height 12
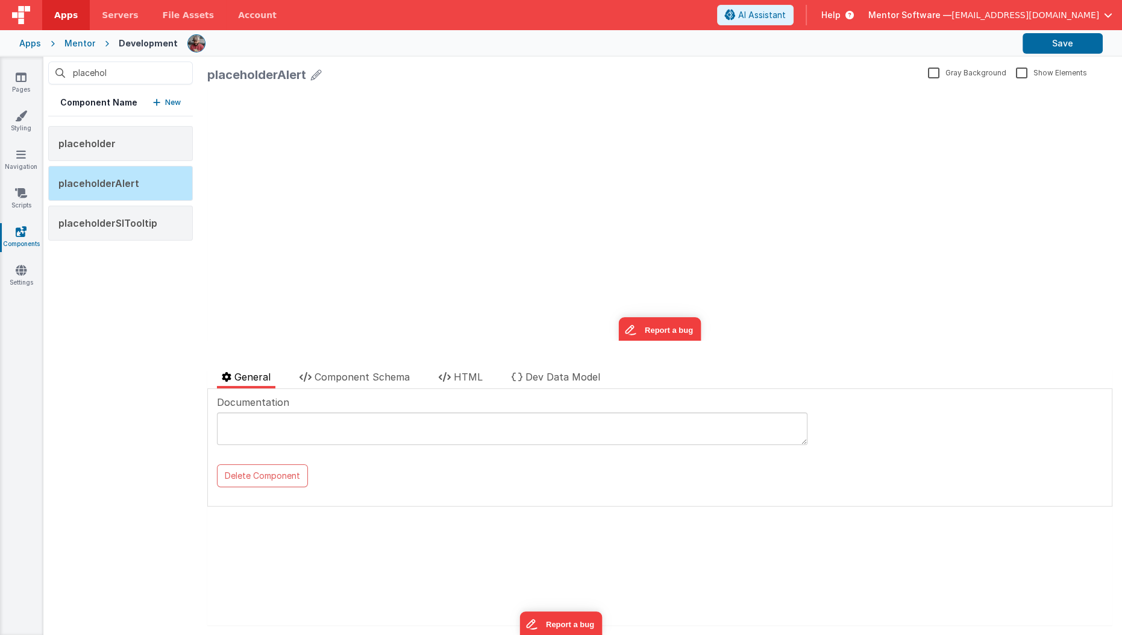
click at [562, 363] on div at bounding box center [433, 359] width 453 height 19
click at [556, 377] on span "Dev Data Model" at bounding box center [563, 377] width 75 height 12
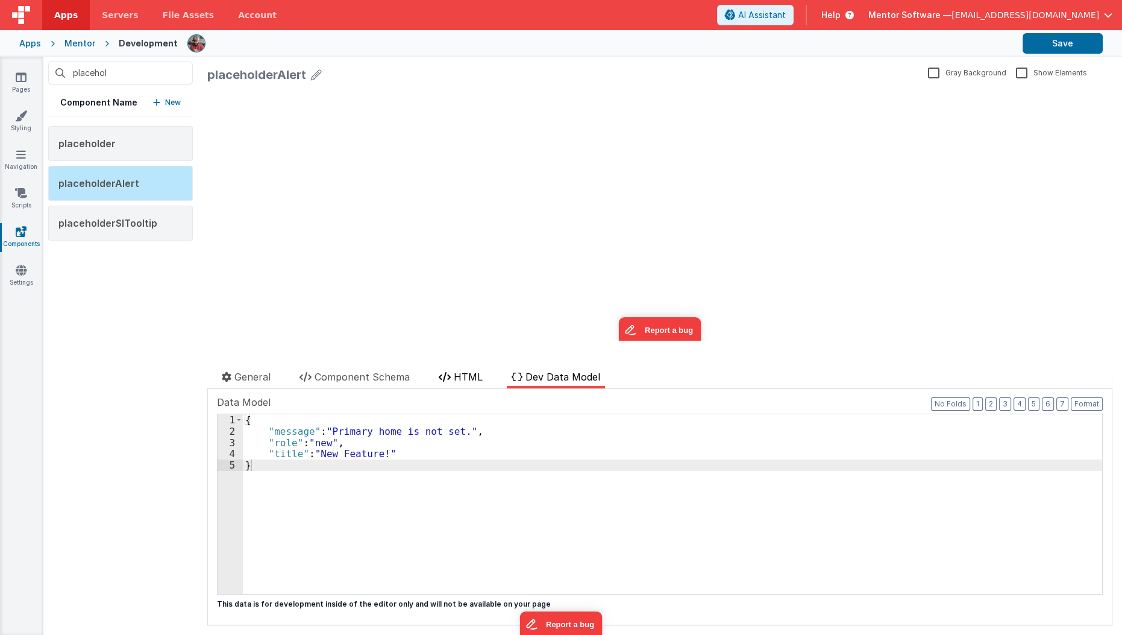
click at [472, 377] on span "HTML" at bounding box center [468, 377] width 29 height 12
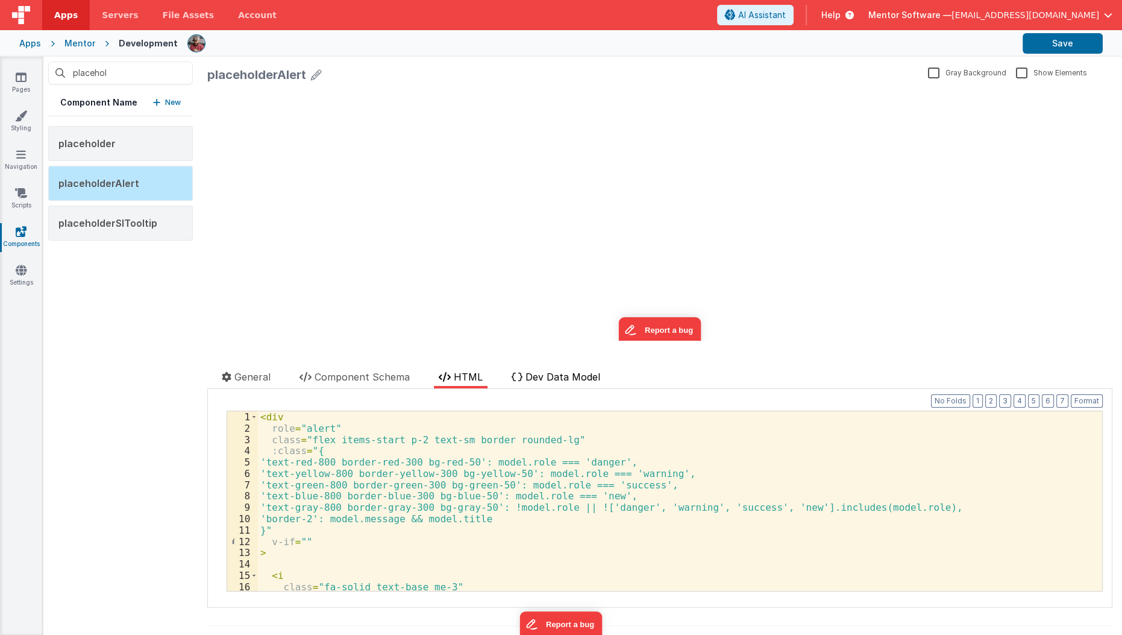
click at [544, 378] on span "Dev Data Model" at bounding box center [563, 377] width 75 height 12
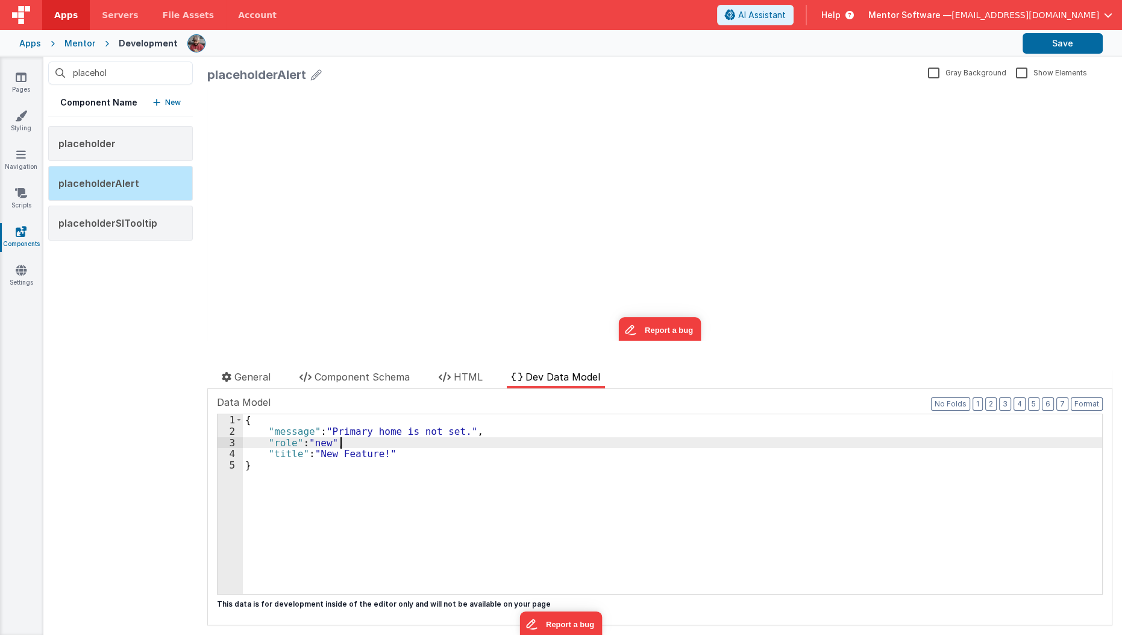
click at [361, 445] on div "{ "message" : "Primary home is not set." , "role" : "new" , "title" : "New Feat…" at bounding box center [672, 515] width 859 height 203
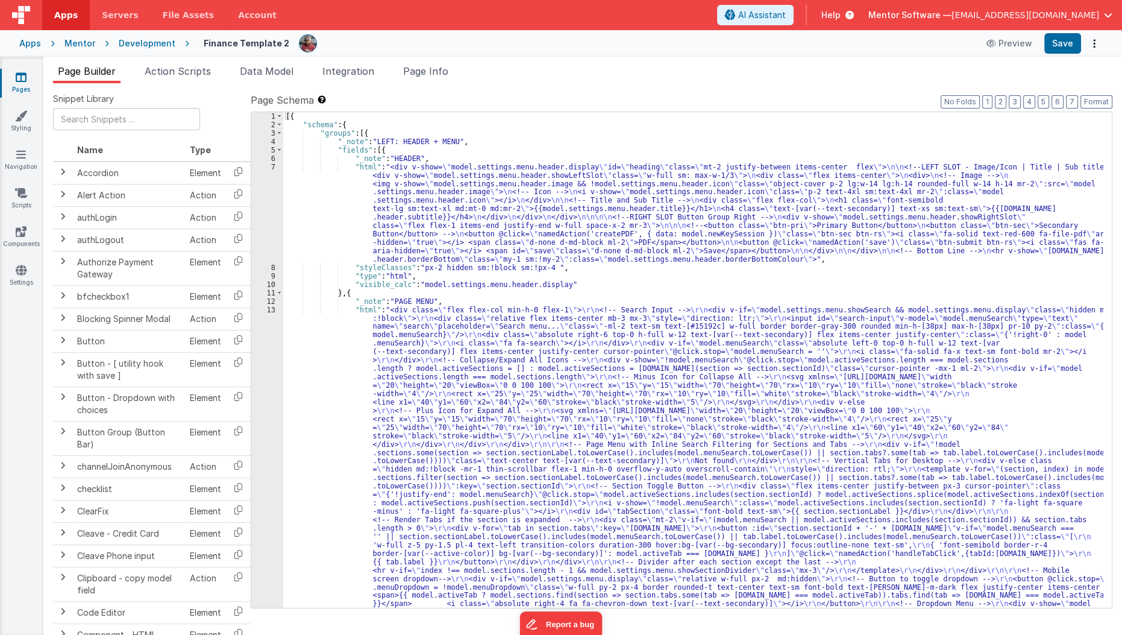
drag, startPoint x: 0, startPoint y: 0, endPoint x: 400, endPoint y: 279, distance: 487.8
click at [400, 279] on div "[{ "schema" : { "groups" : [{ "_note" : "LEFT: HEADER + MENU" , "fields" : [{ "…" at bounding box center [693, 582] width 821 height 941
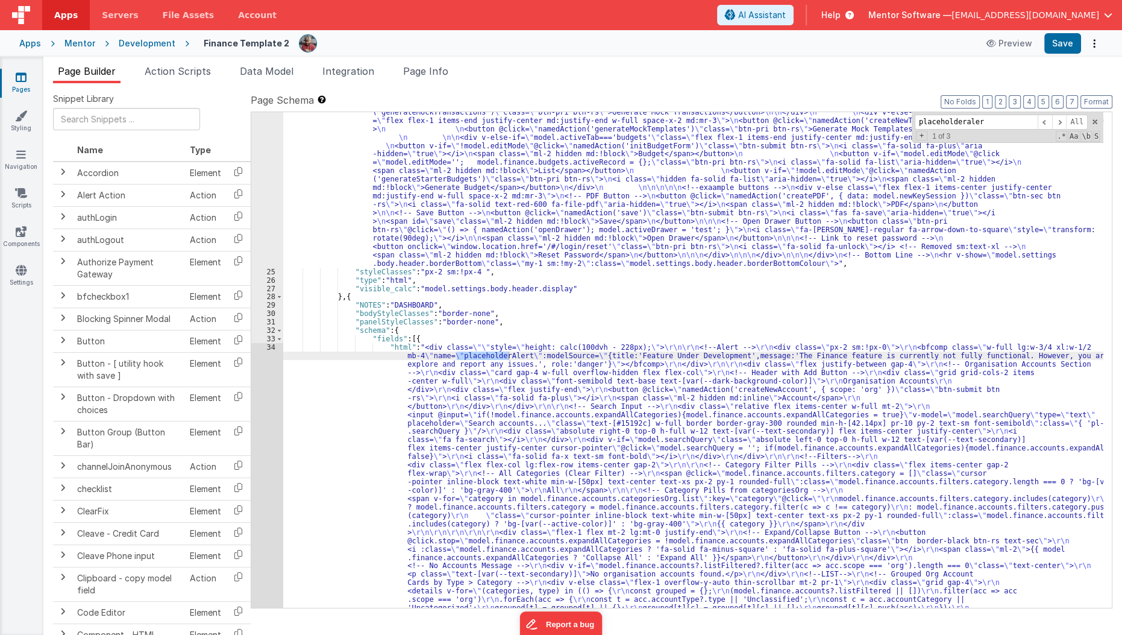
scroll to position [877, 0]
type input "placeholderalert"
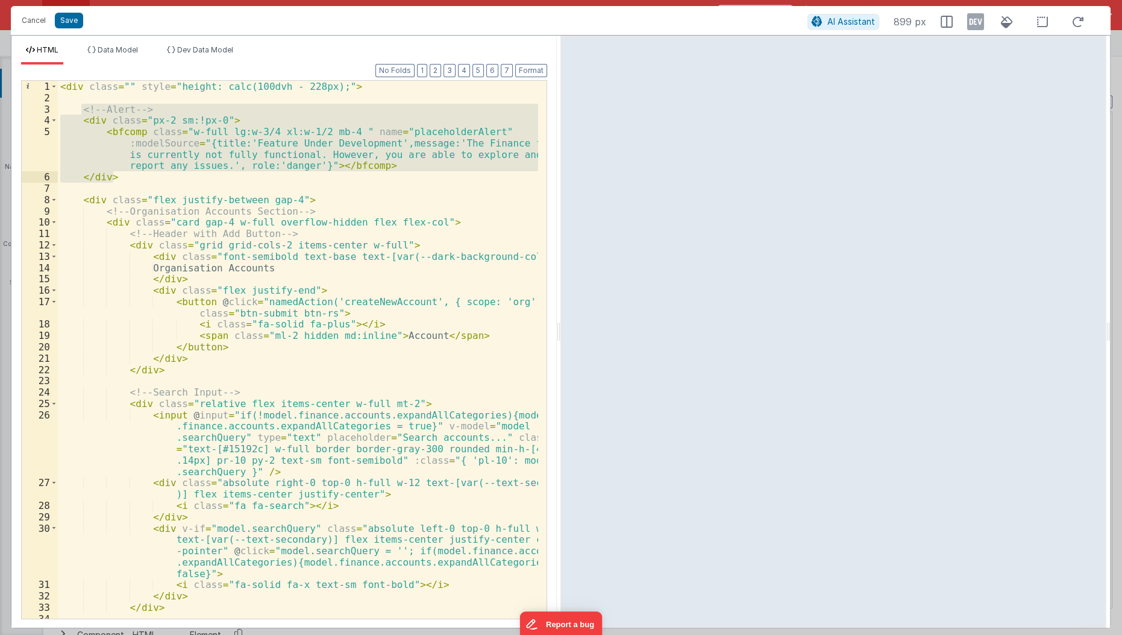
drag, startPoint x: 80, startPoint y: 109, endPoint x: 131, endPoint y: 172, distance: 80.9
click at [131, 172] on div "< div class = "" style = "height: calc(100dvh - 228px);" > <!-- Alert --> < div…" at bounding box center [299, 362] width 482 height 562
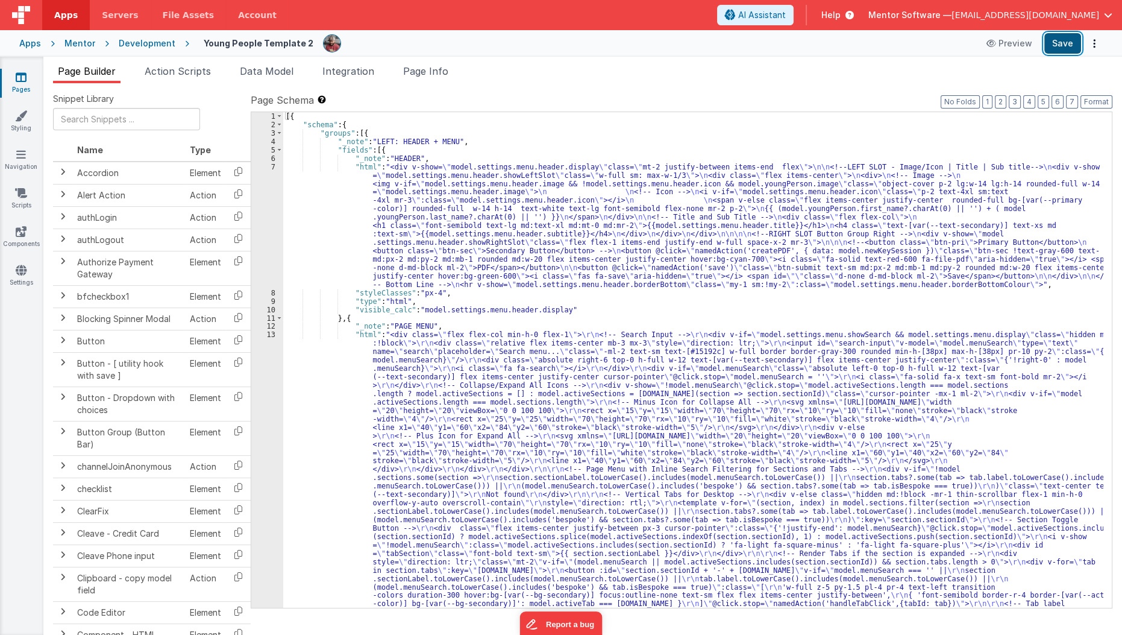
click at [1056, 52] on button "Save" at bounding box center [1062, 43] width 37 height 20
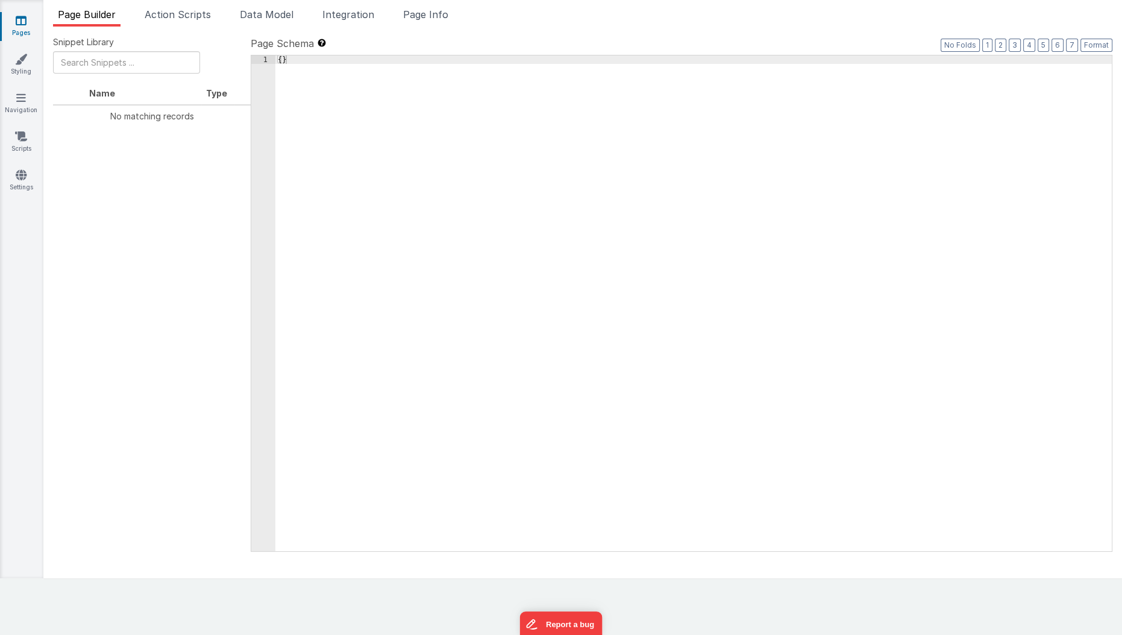
scroll to position [0, 9]
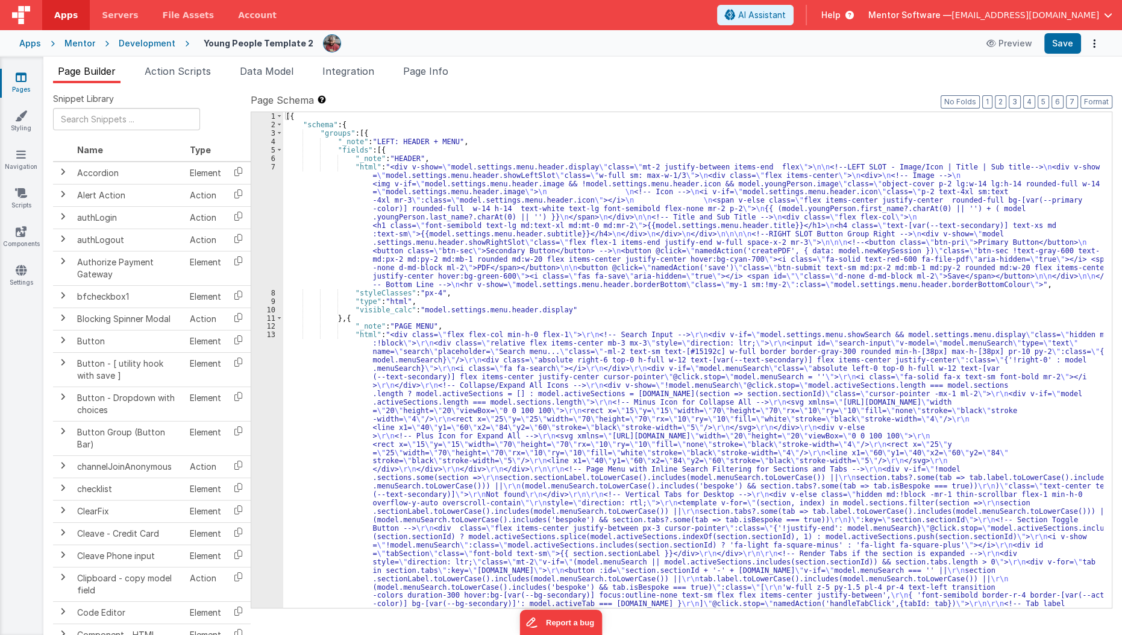
click at [17, 74] on icon at bounding box center [21, 77] width 11 height 12
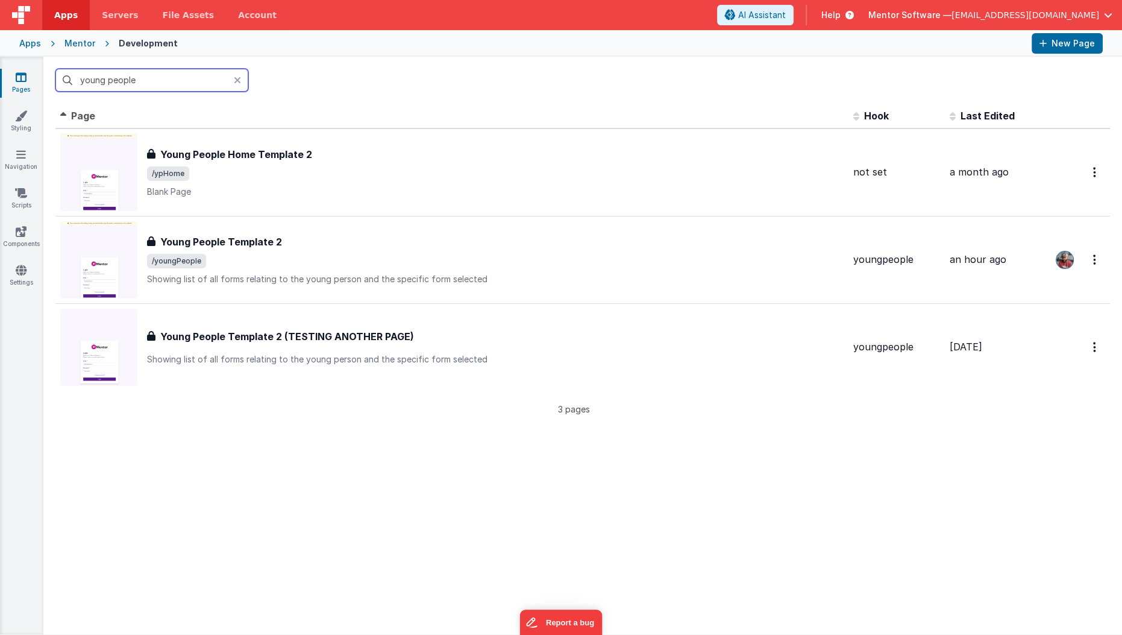
click at [103, 82] on input "young people" at bounding box center [151, 80] width 193 height 23
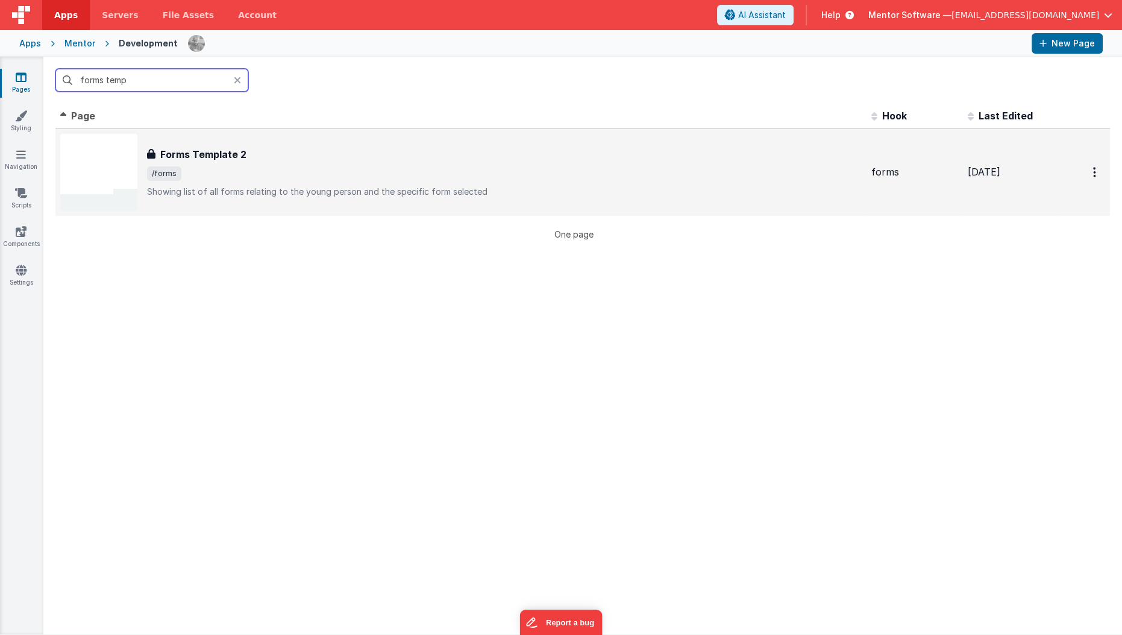
type input "forms temp"
click at [350, 204] on div "Forms Template 2 Forms Template 2 /forms Showing list of all forms relating to …" at bounding box center [461, 172] width 802 height 77
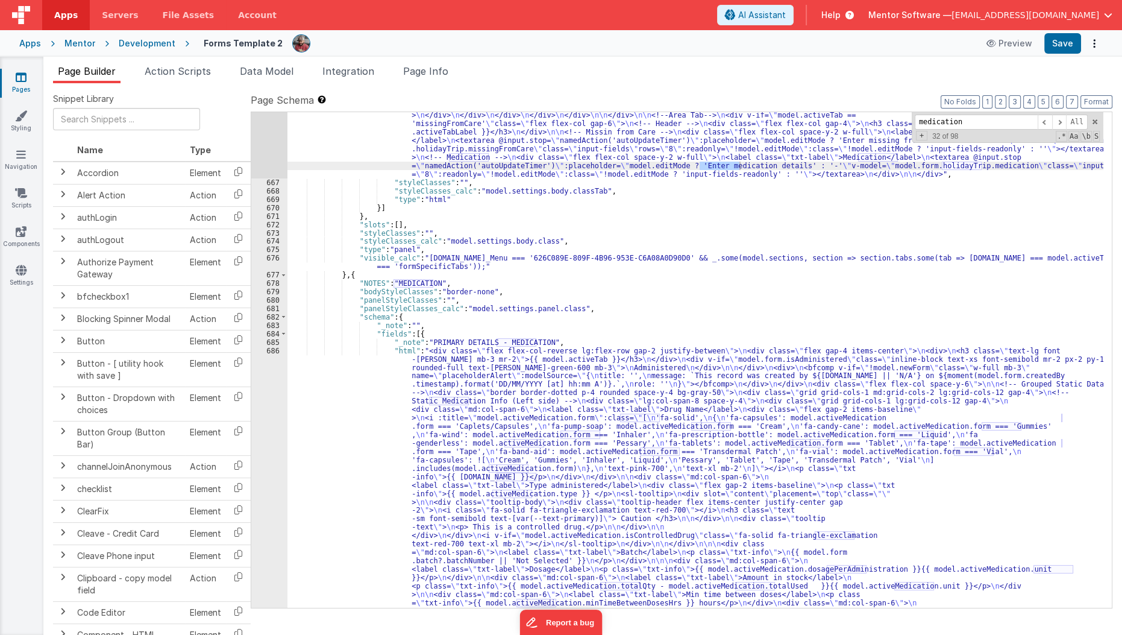
scroll to position [11699, 0]
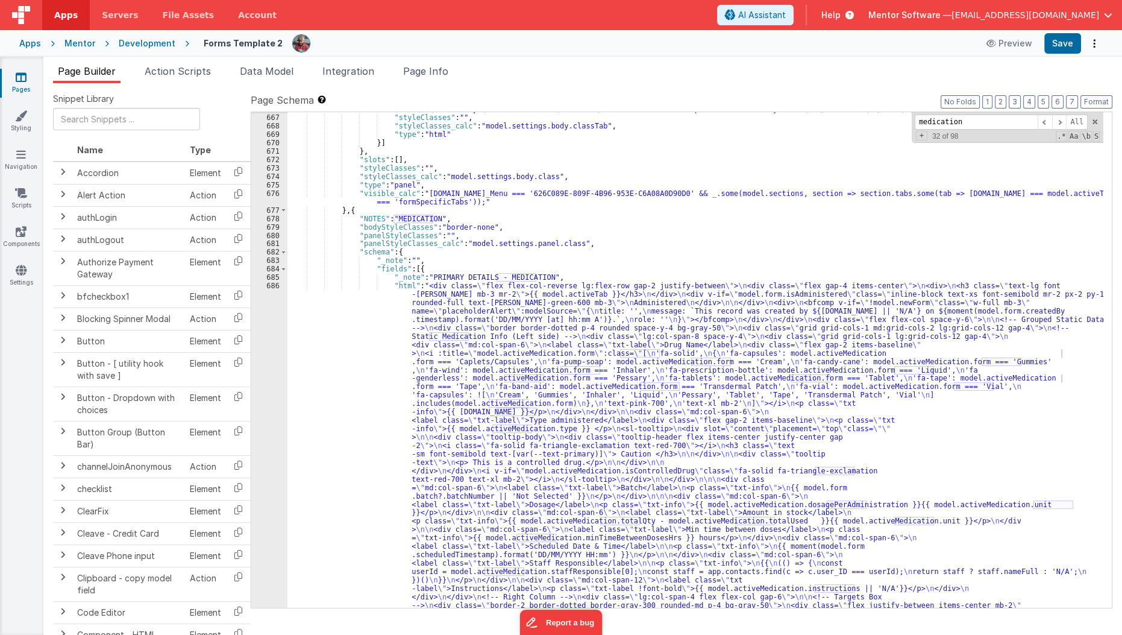
type input "medication"
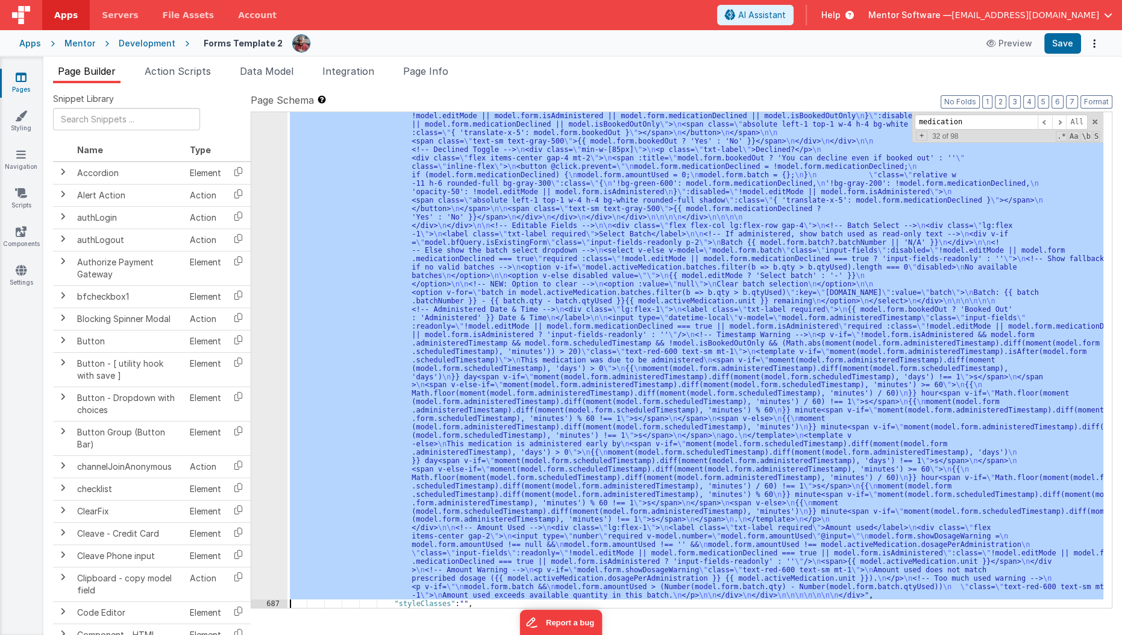
click at [263, 437] on div "686 687 688 689 690 691 692 693 694 695 696 697 698 699 700 701 702 703 704 705…" at bounding box center [269, 359] width 36 height 1487
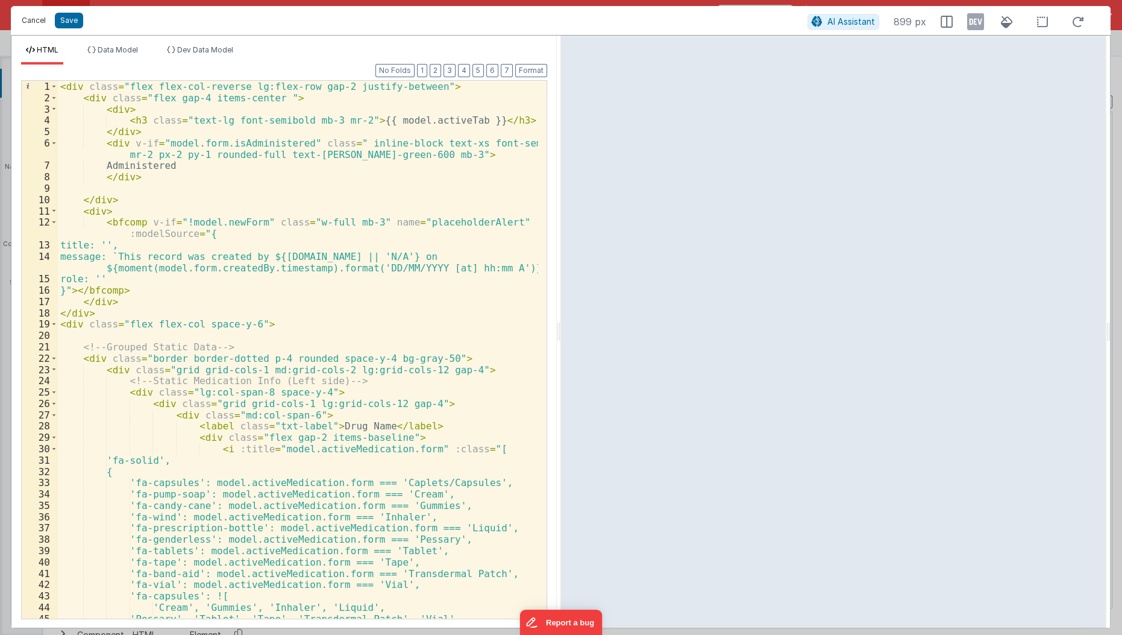
click at [33, 20] on button "Cancel" at bounding box center [34, 20] width 36 height 17
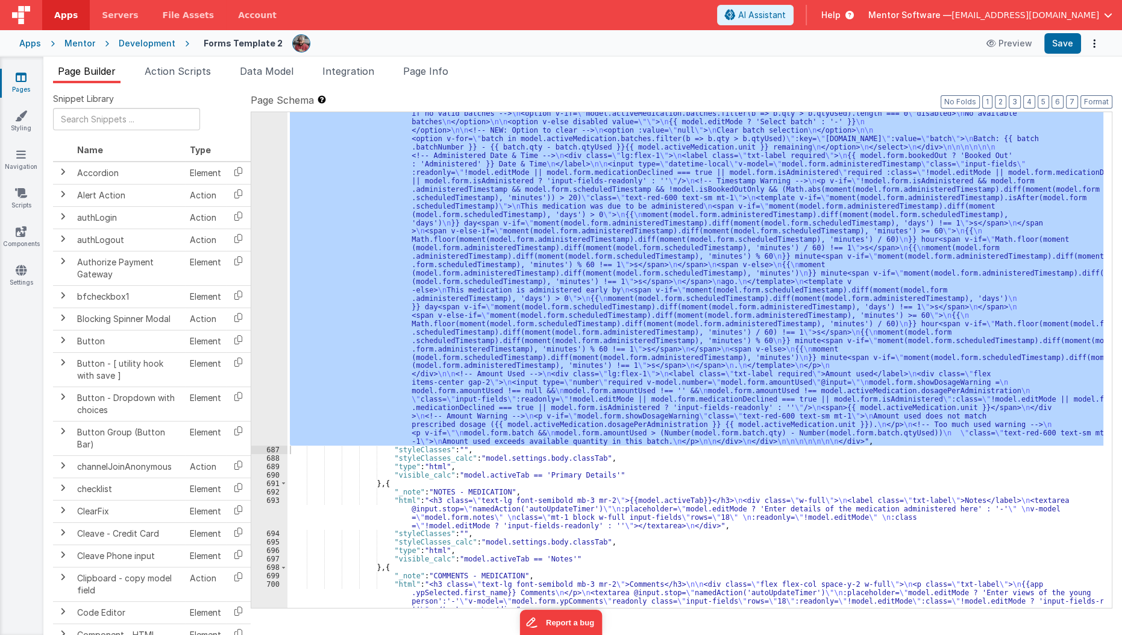
scroll to position [12155, 0]
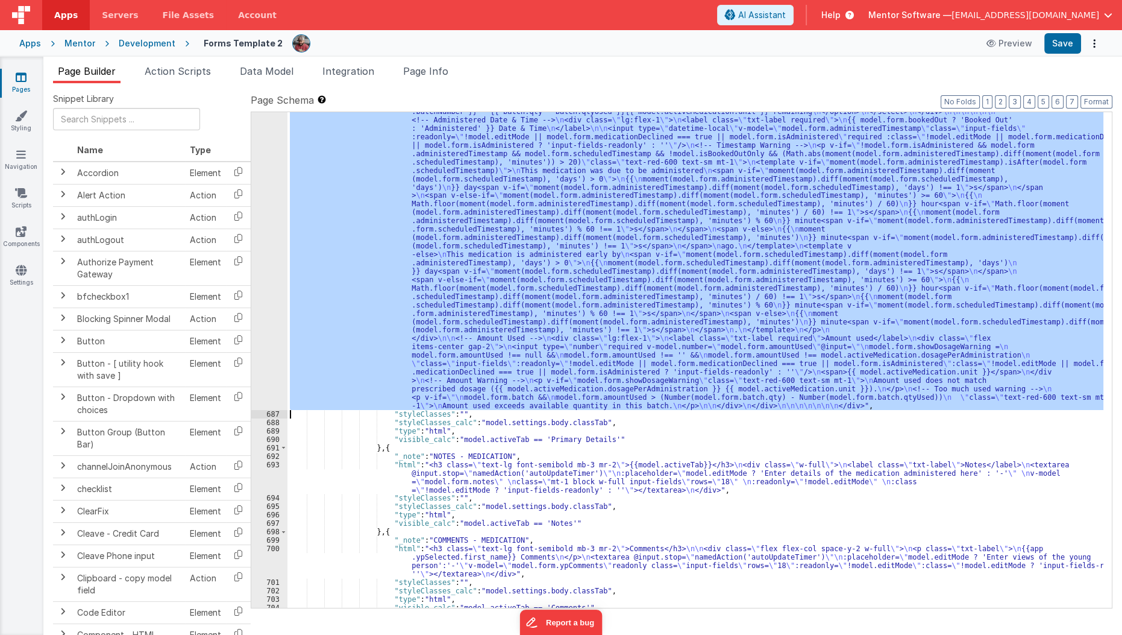
click at [333, 324] on div ""html" : "<div class= \" flex flex-col-reverse lg:flex-row gap-2 justify-betwee…" at bounding box center [695, 359] width 816 height 495
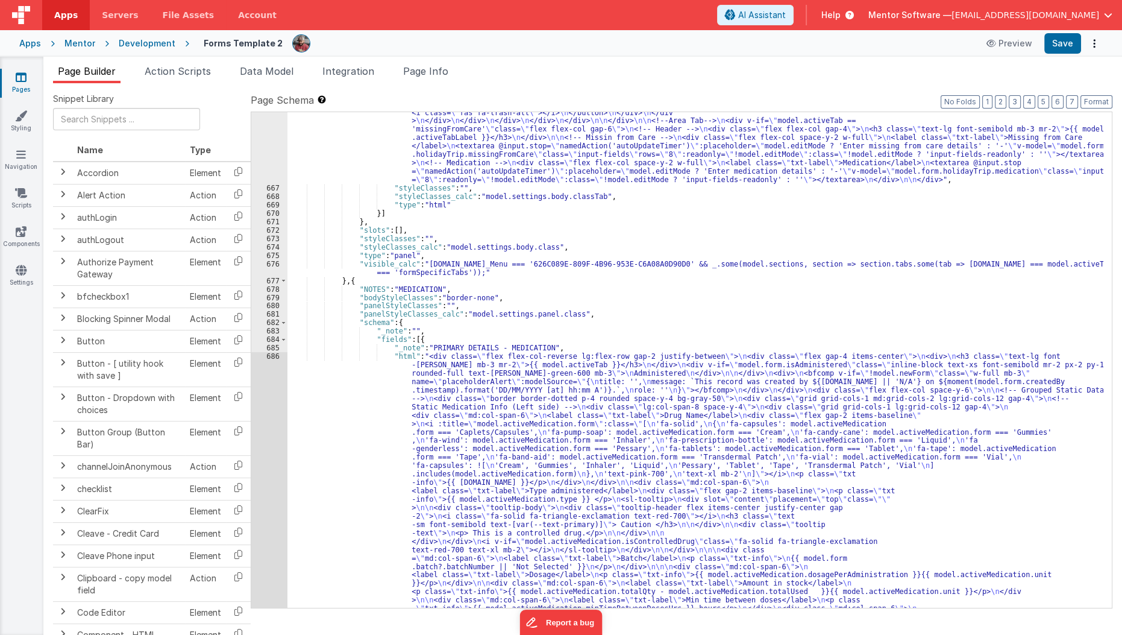
scroll to position [11642, 0]
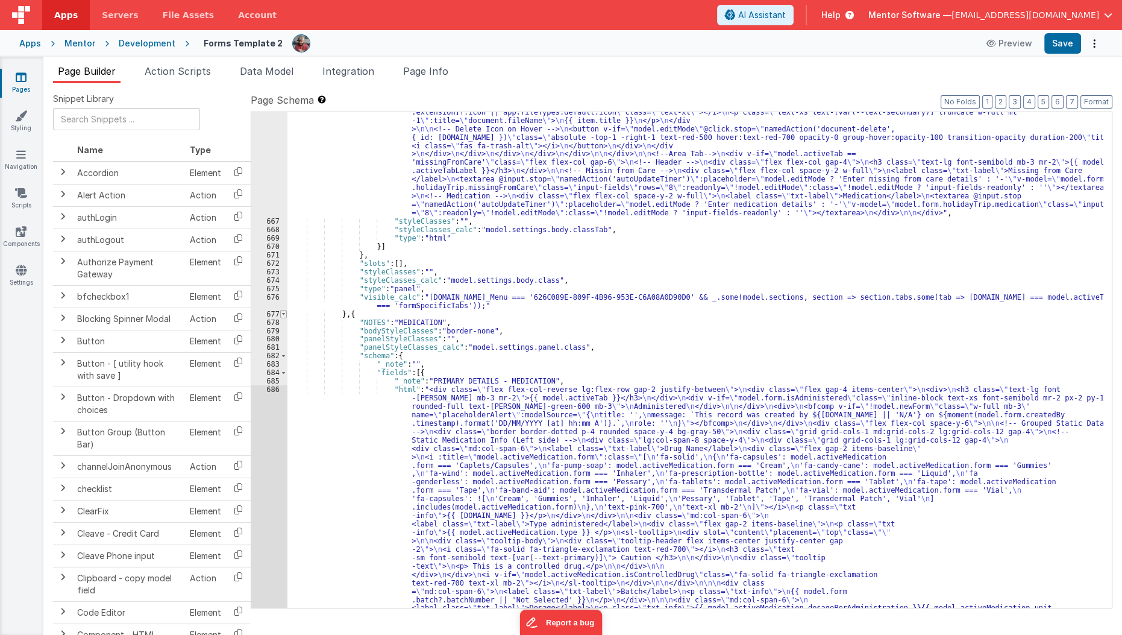
click at [283, 311] on span at bounding box center [283, 314] width 7 height 8
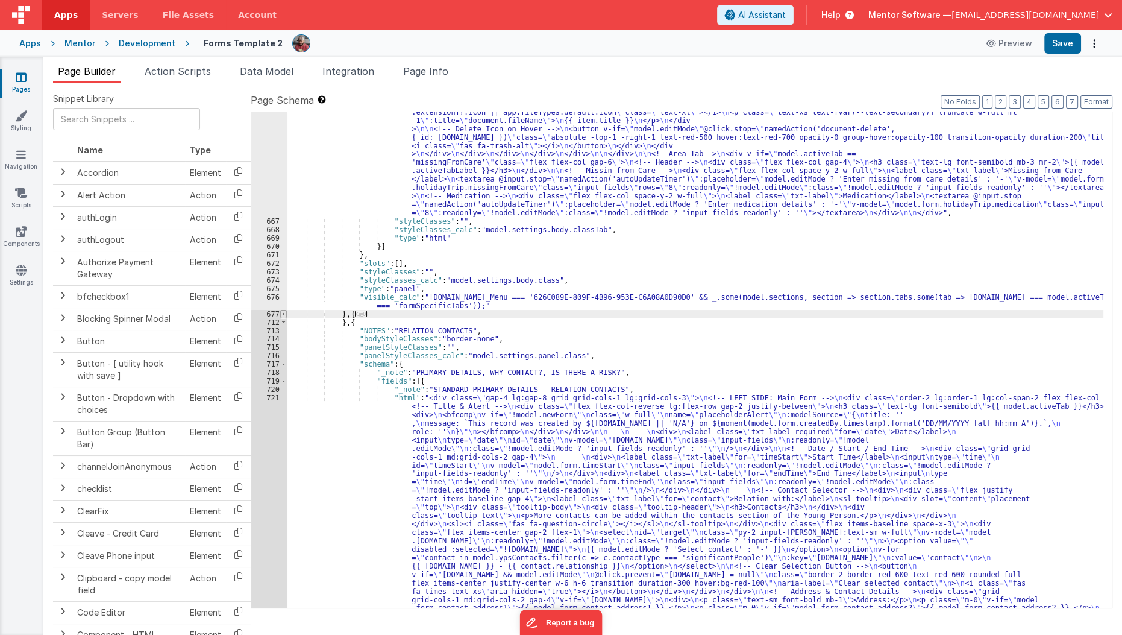
click at [283, 311] on span at bounding box center [283, 314] width 7 height 8
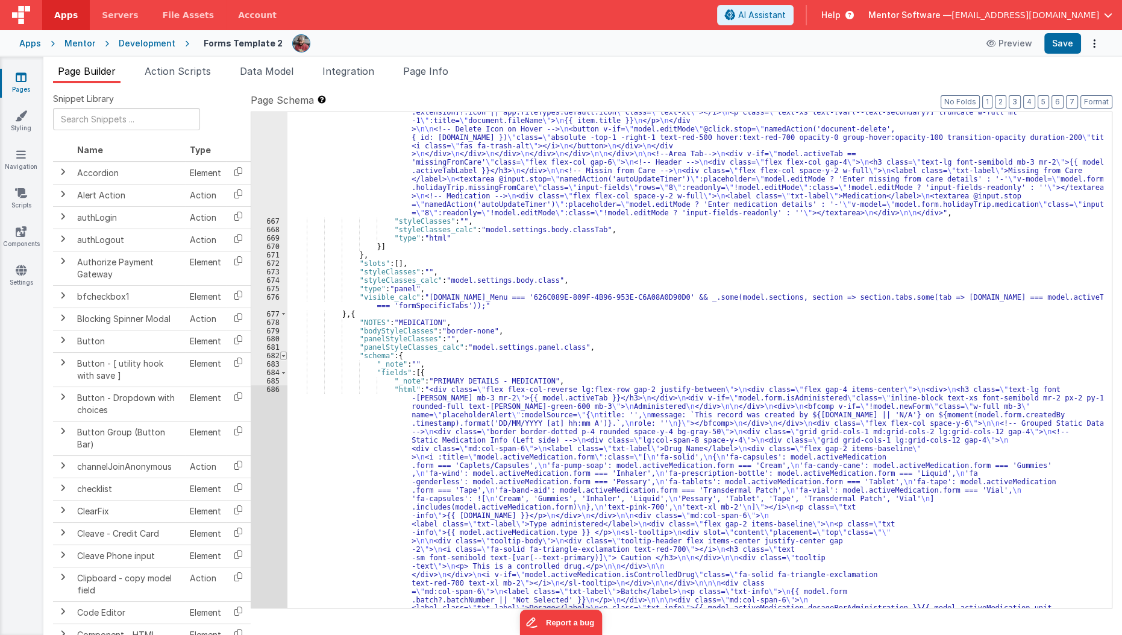
click at [284, 356] on span at bounding box center [283, 355] width 7 height 8
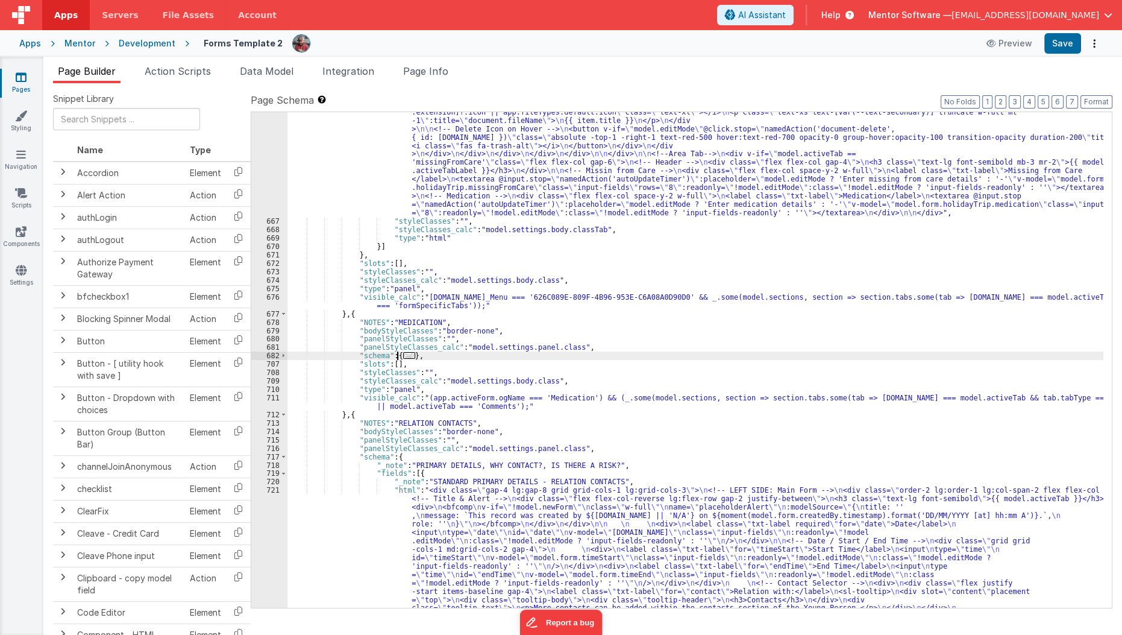
click at [404, 352] on span "..." at bounding box center [409, 355] width 12 height 7
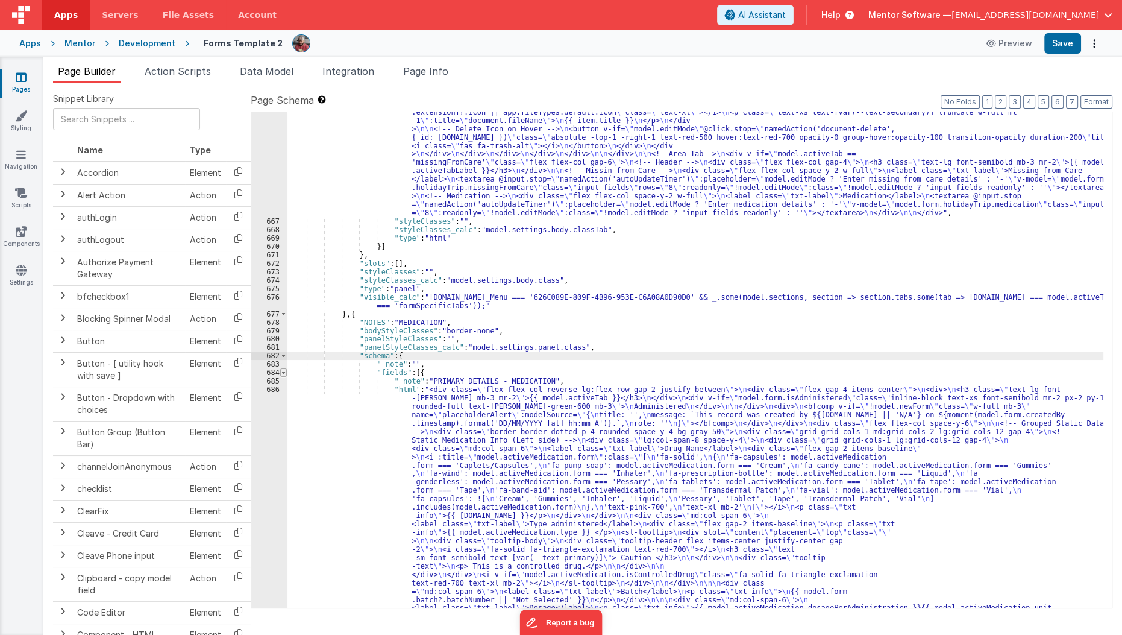
click at [283, 374] on span at bounding box center [283, 372] width 7 height 8
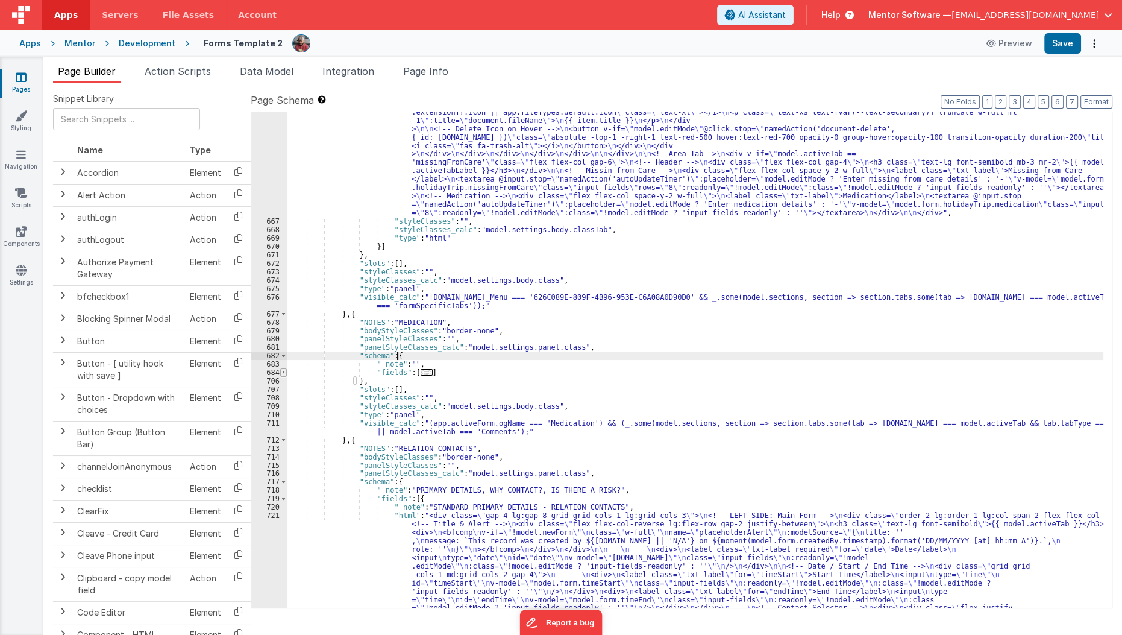
click at [283, 374] on span at bounding box center [283, 372] width 7 height 8
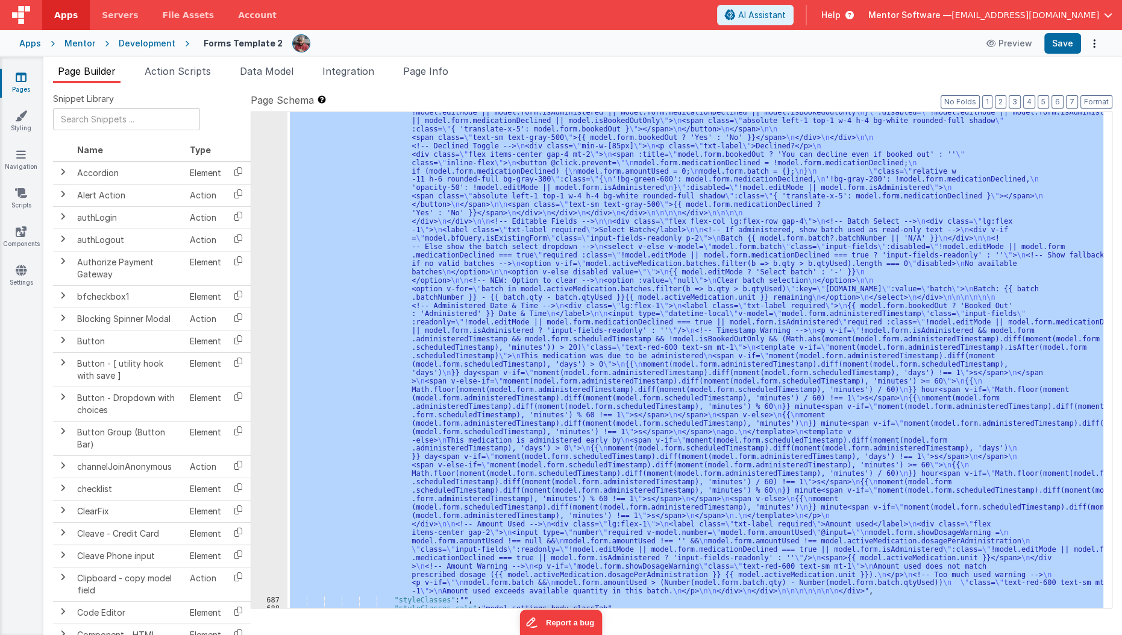
scroll to position [12075, 0]
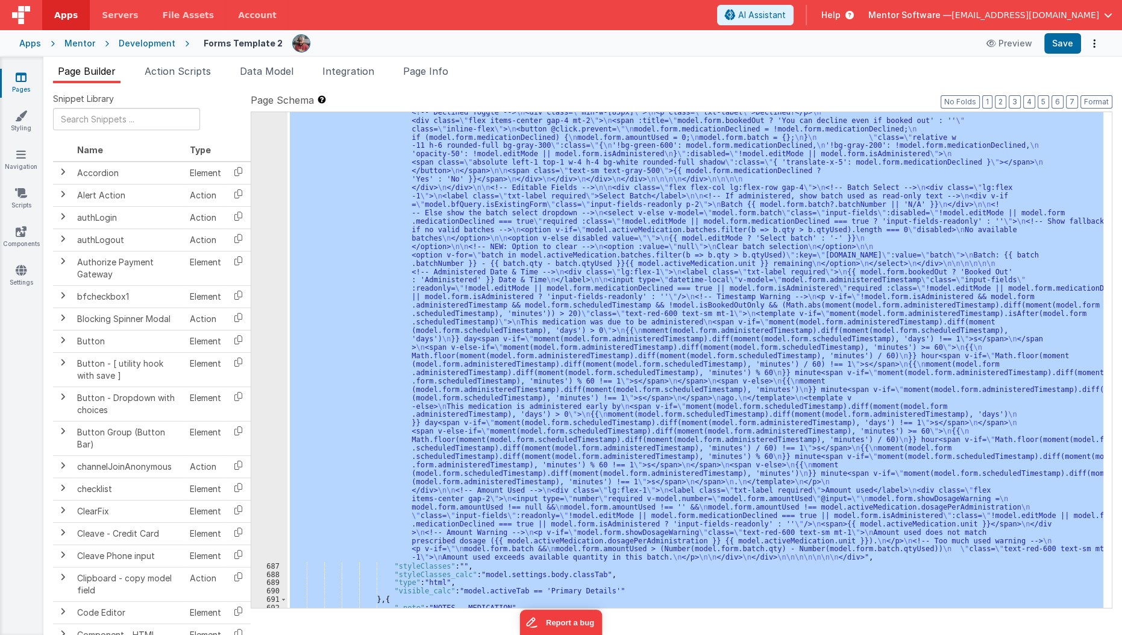
click at [413, 372] on div ""html" : "<div class= \" flex flex-col-reverse lg:flex-row gap-2 justify-betwee…" at bounding box center [695, 359] width 816 height 495
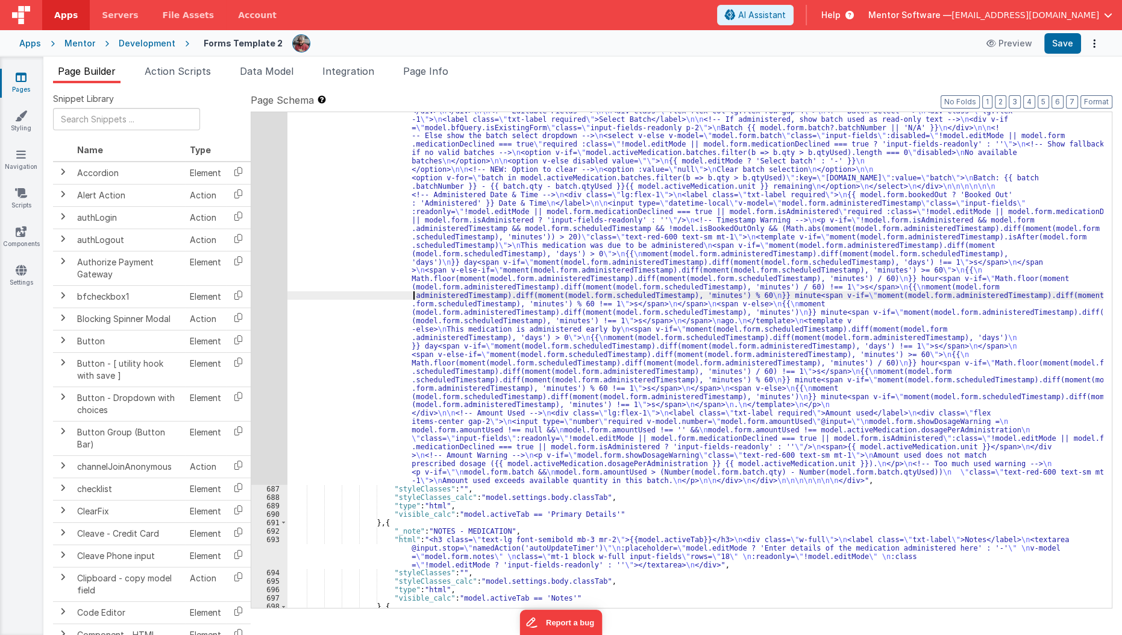
scroll to position [12136, 0]
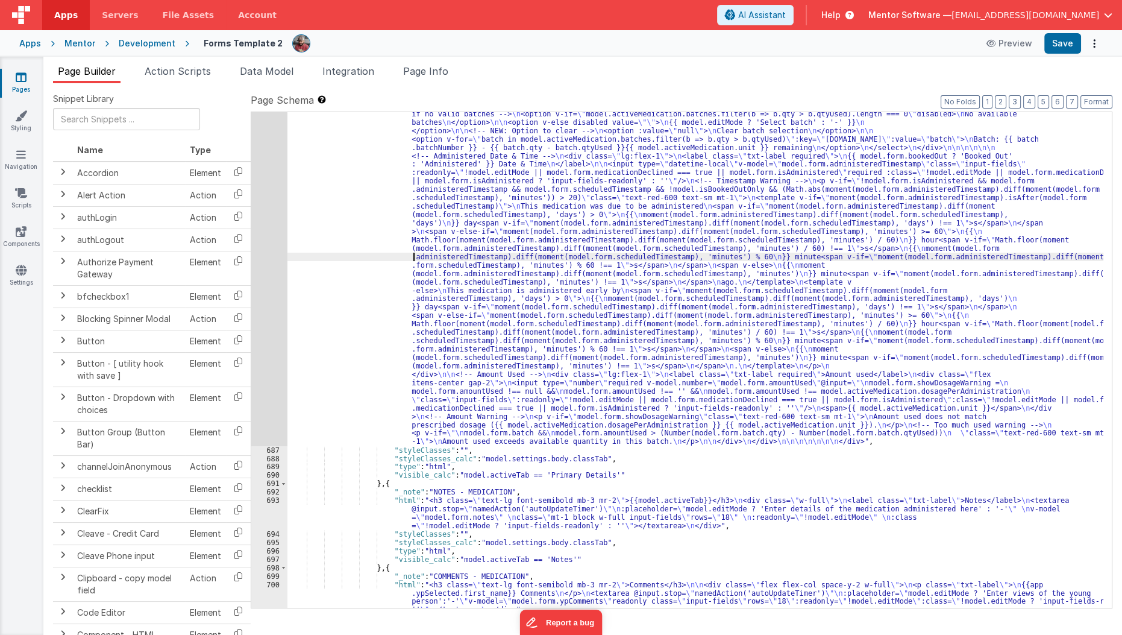
click at [381, 485] on div ""html" : "<div class= \" flex flex-col-reverse lg:flex-row gap-2 justify-betwee…" at bounding box center [695, 219] width 817 height 1512
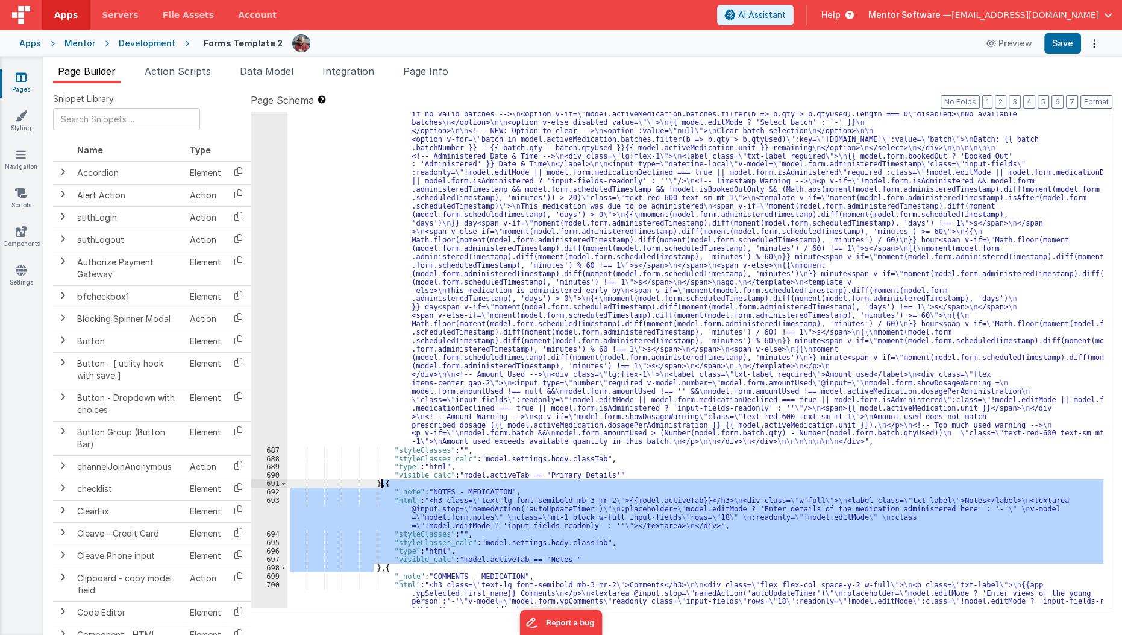
click at [381, 485] on div ""html" : "<div class= \" flex flex-col-reverse lg:flex-row gap-2 justify-betwee…" at bounding box center [695, 219] width 817 height 1512
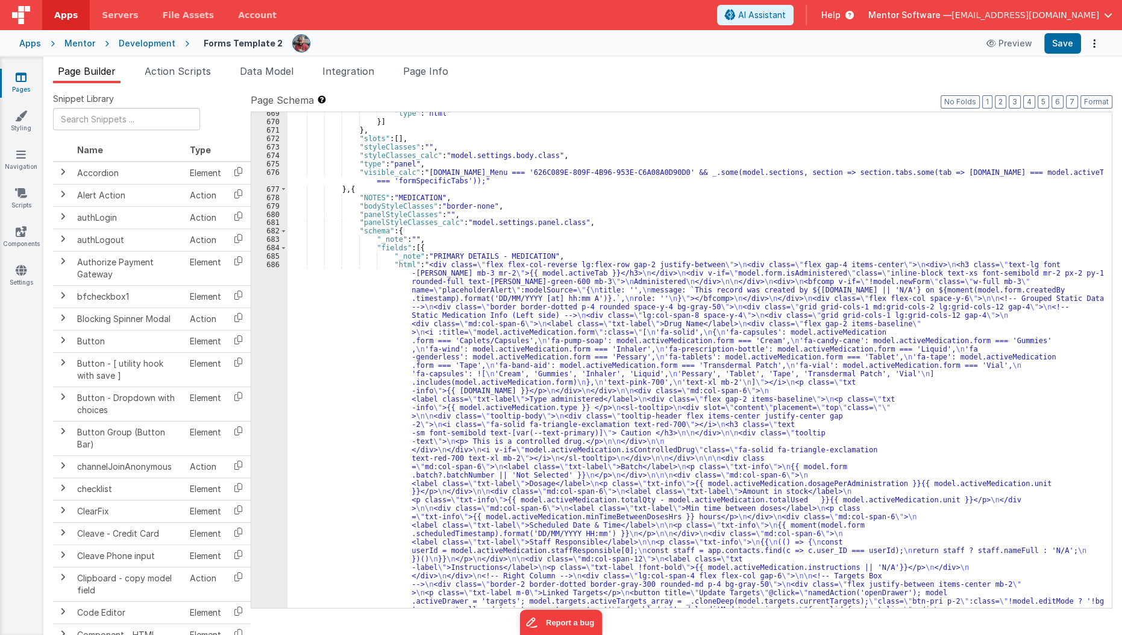
scroll to position [11708, 0]
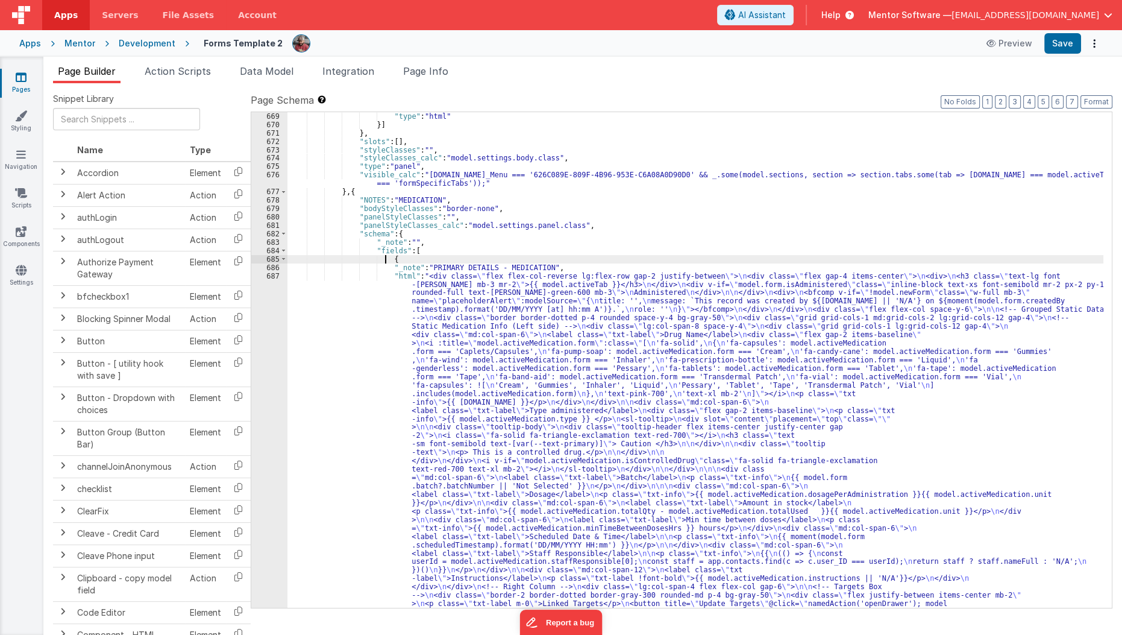
paste textarea
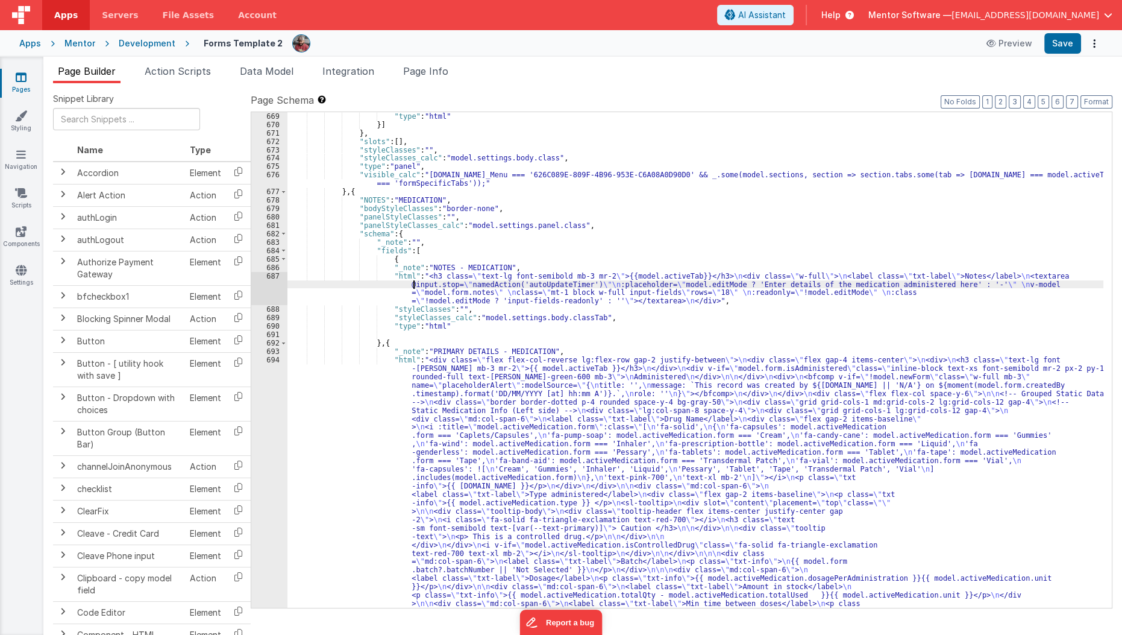
click at [266, 295] on div "687" at bounding box center [269, 289] width 36 height 34
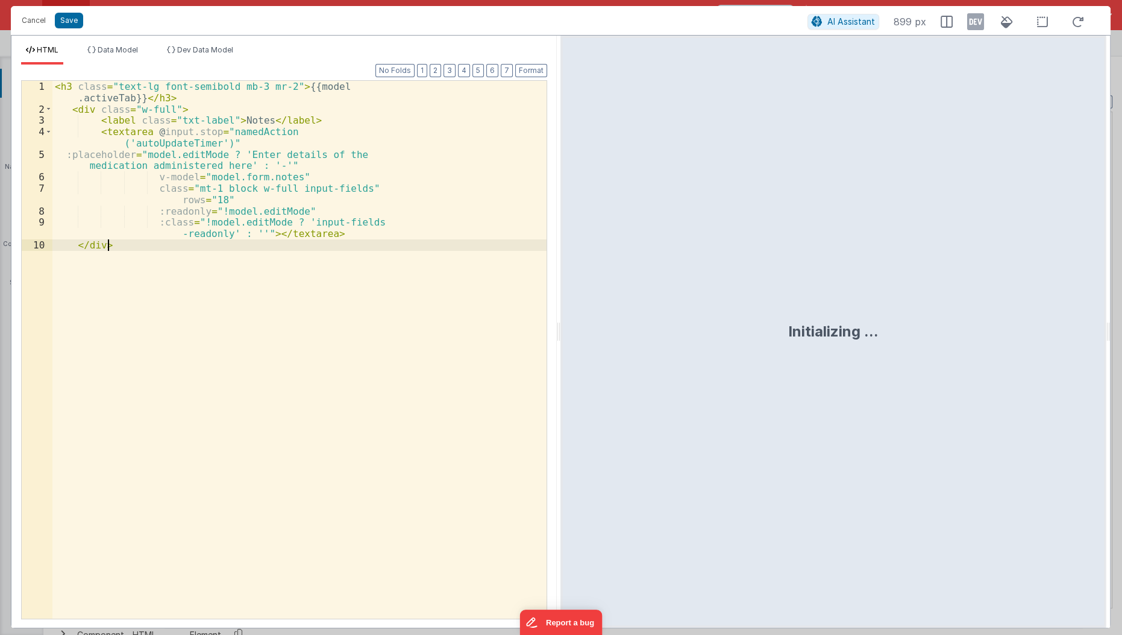
click at [266, 295] on div "< h3 class = "text-lg font-semibold mb-3 mr-2" > {{model .activeTab}} </ h3 > <…" at bounding box center [299, 367] width 494 height 573
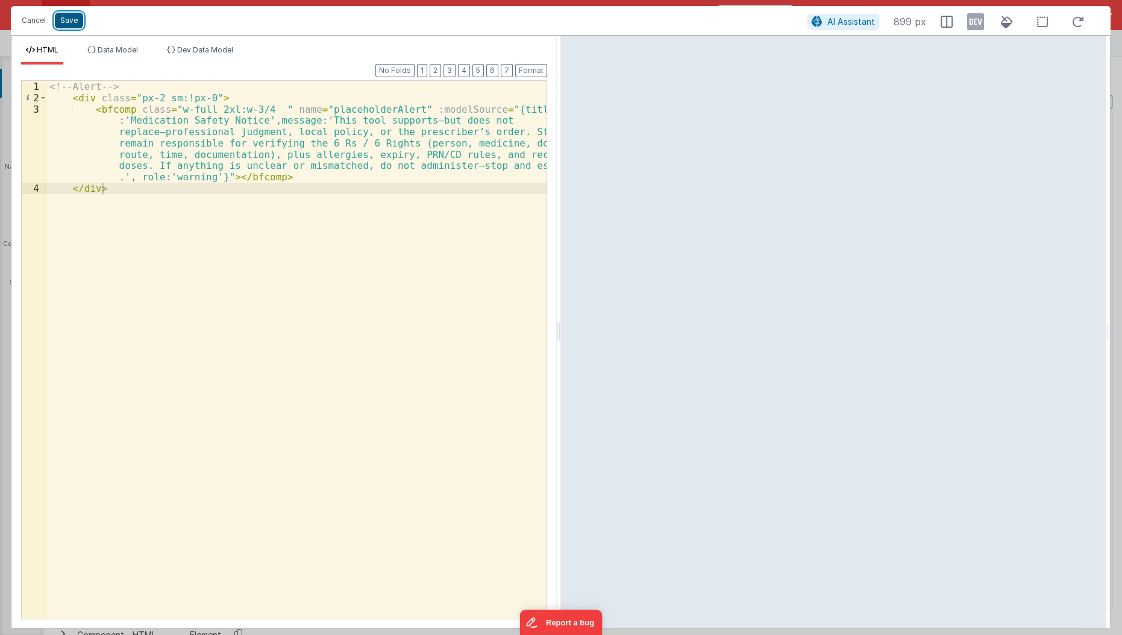
click at [71, 22] on button "Save" at bounding box center [69, 21] width 28 height 16
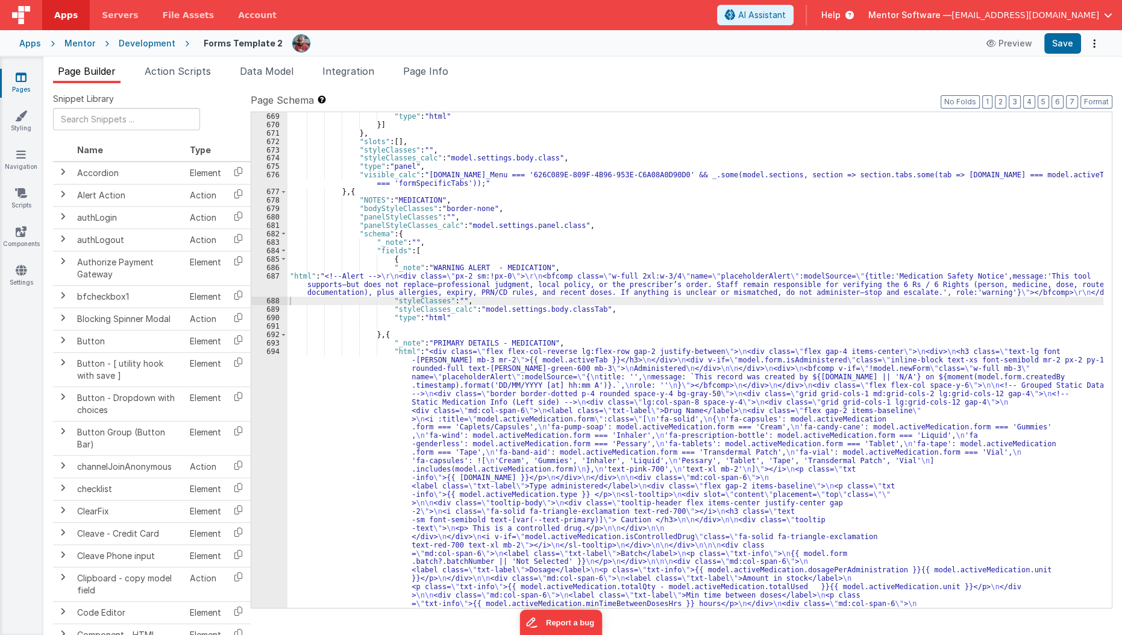
scroll to position [11682, 0]
click at [1073, 39] on button "Save" at bounding box center [1062, 43] width 37 height 20
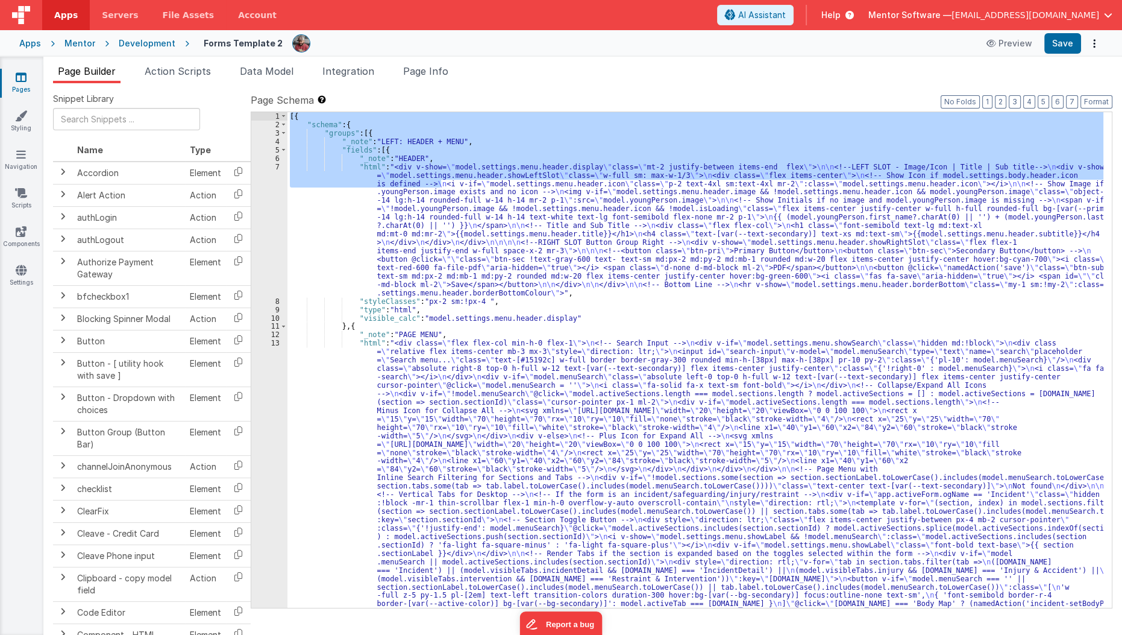
drag, startPoint x: 440, startPoint y: 182, endPoint x: 557, endPoint y: 186, distance: 117.6
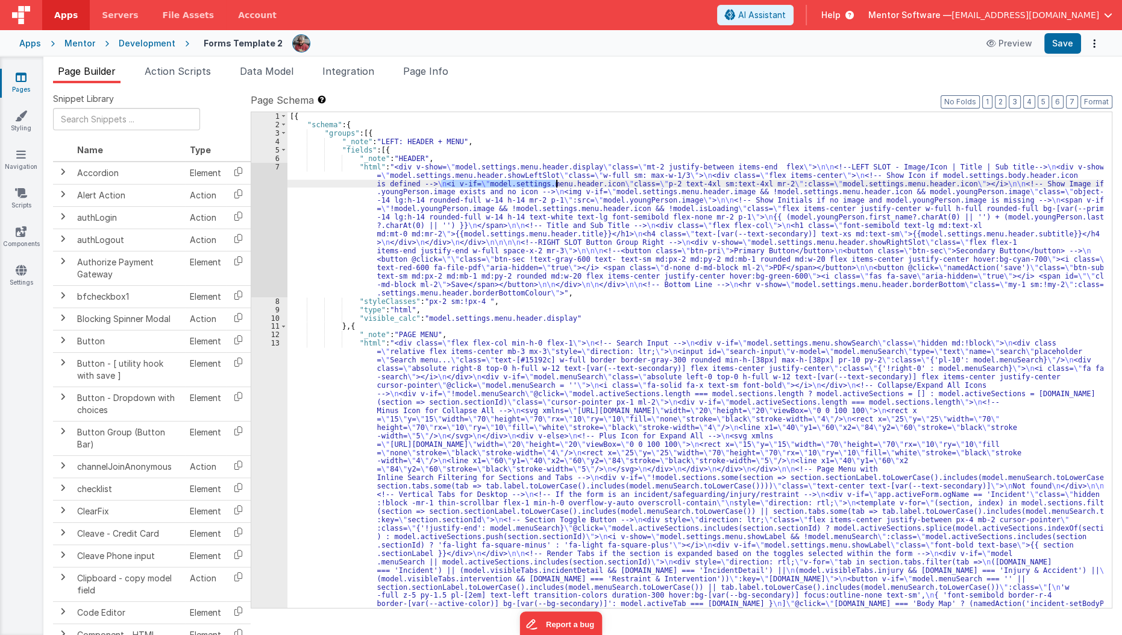
click at [557, 186] on div "[{ "schema" : { "groups" : [{ "_note" : "LEFT: HEADER + MENU" , "fields" : [{ "…" at bounding box center [695, 359] width 816 height 495
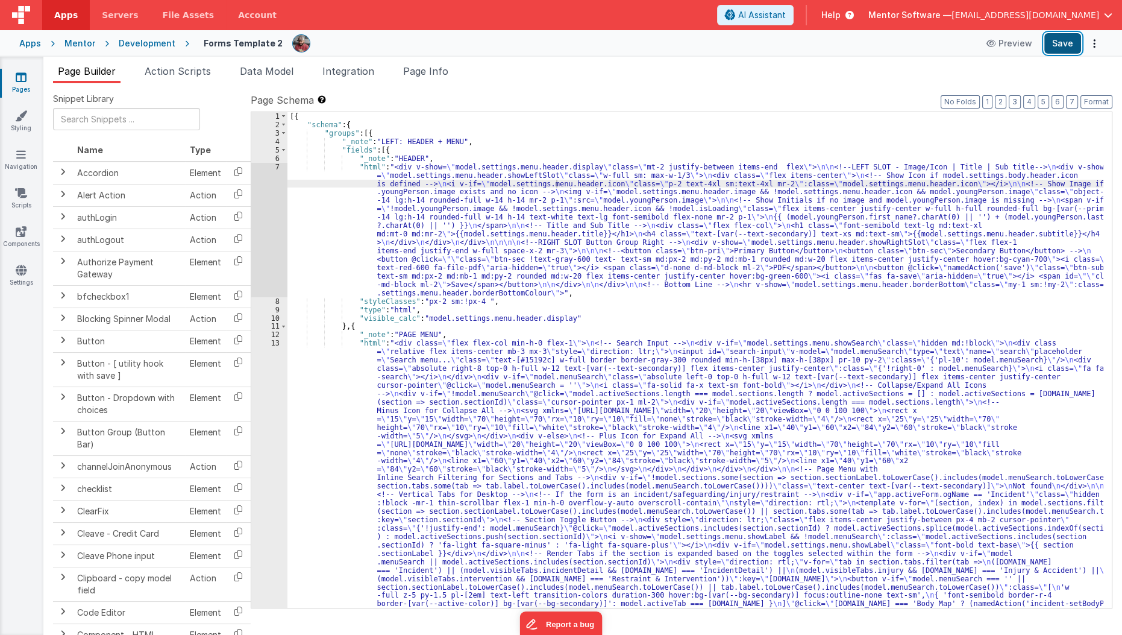
click at [1077, 46] on button "Save" at bounding box center [1062, 43] width 37 height 20
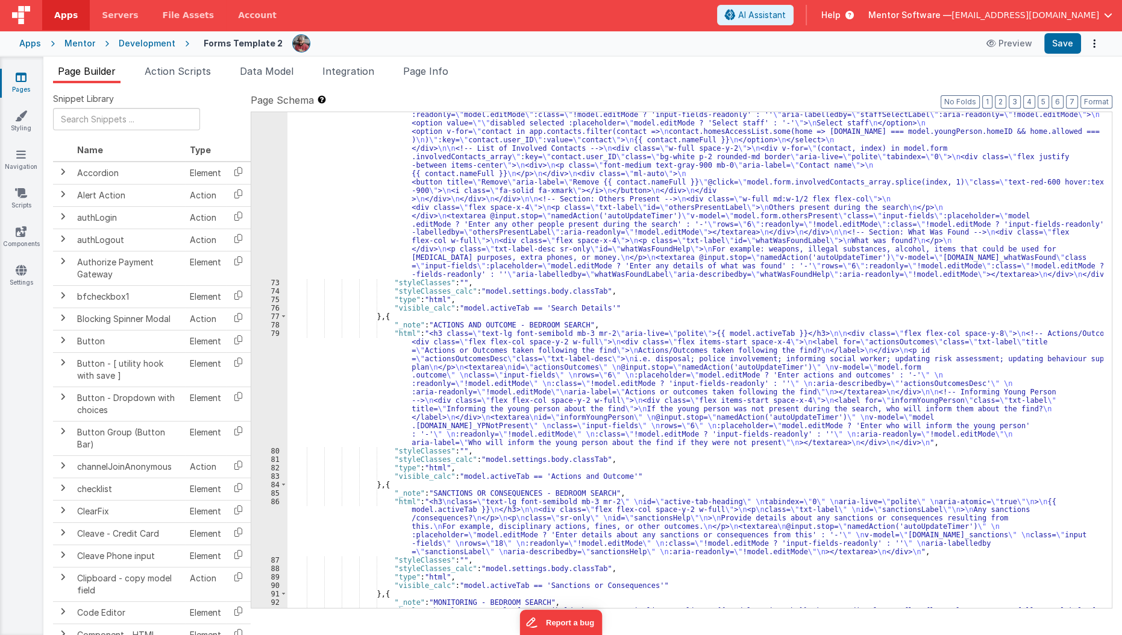
scroll to position [1580, 0]
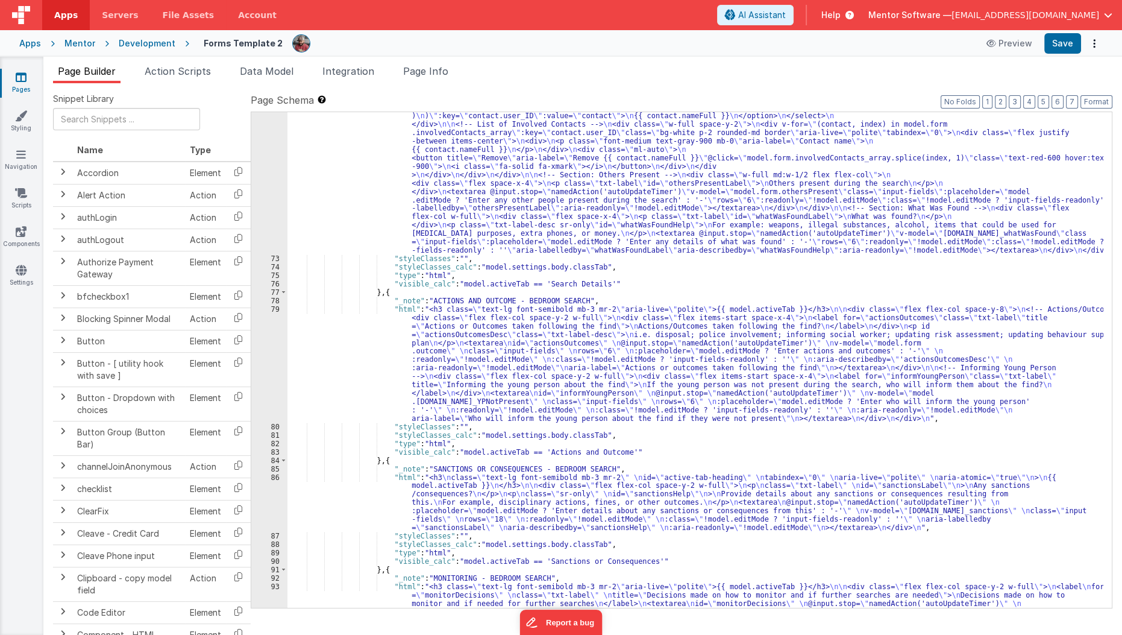
click at [673, 381] on div ""html" : "<h3 class= \" text-lg font-semibold mb-3 mr-2 \" id= \" active-tab-he…" at bounding box center [695, 423] width 817 height 756
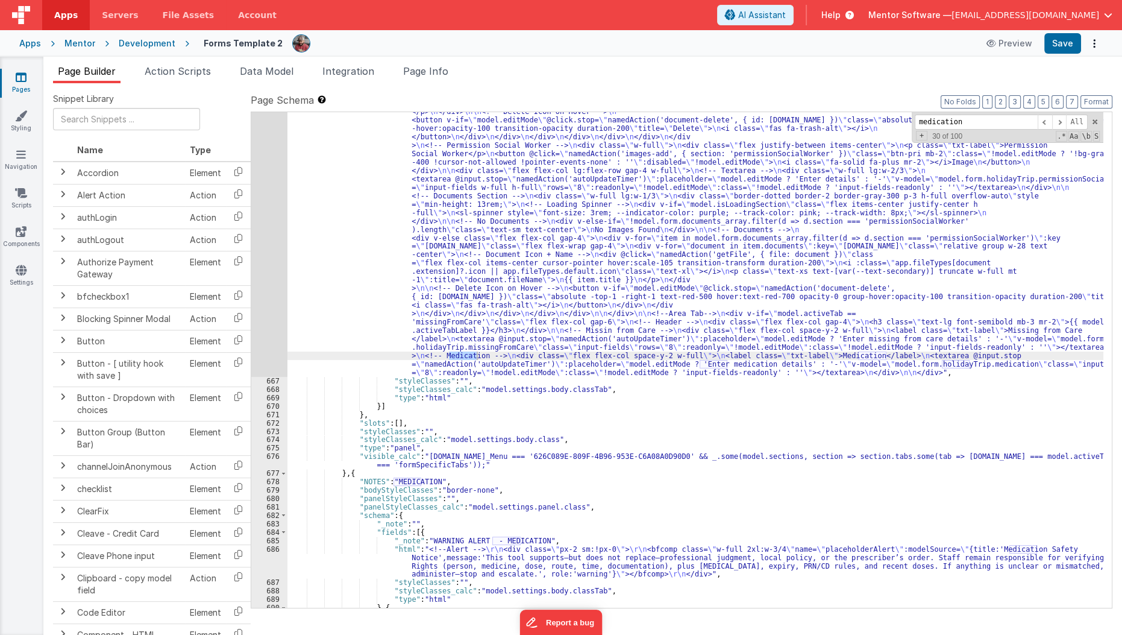
scroll to position [11533, 0]
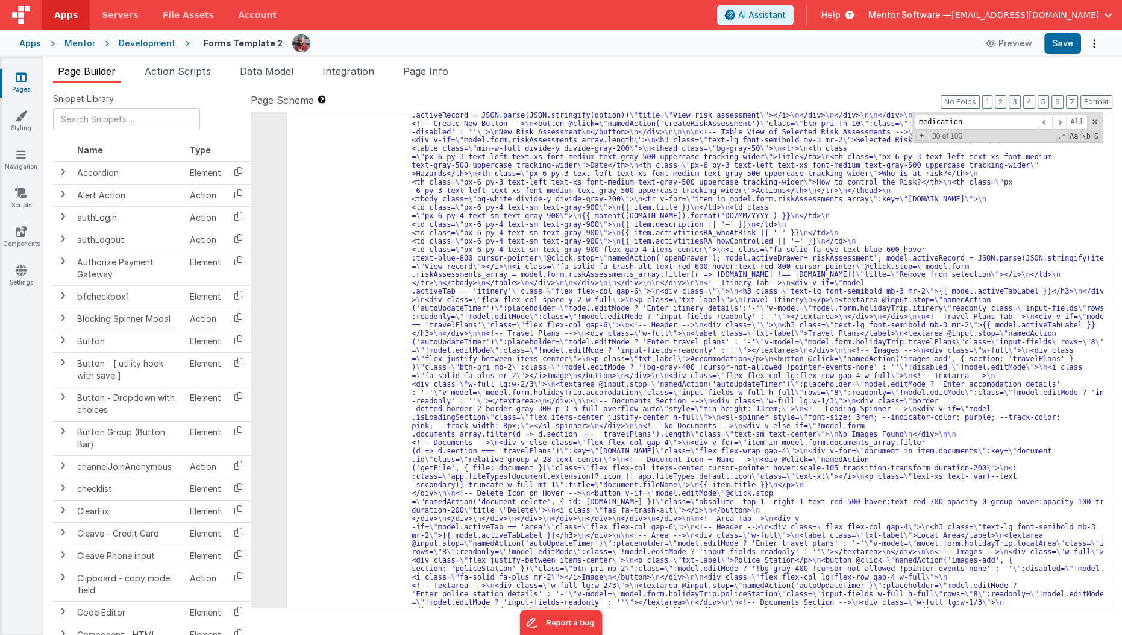
scroll to position [10904, 0]
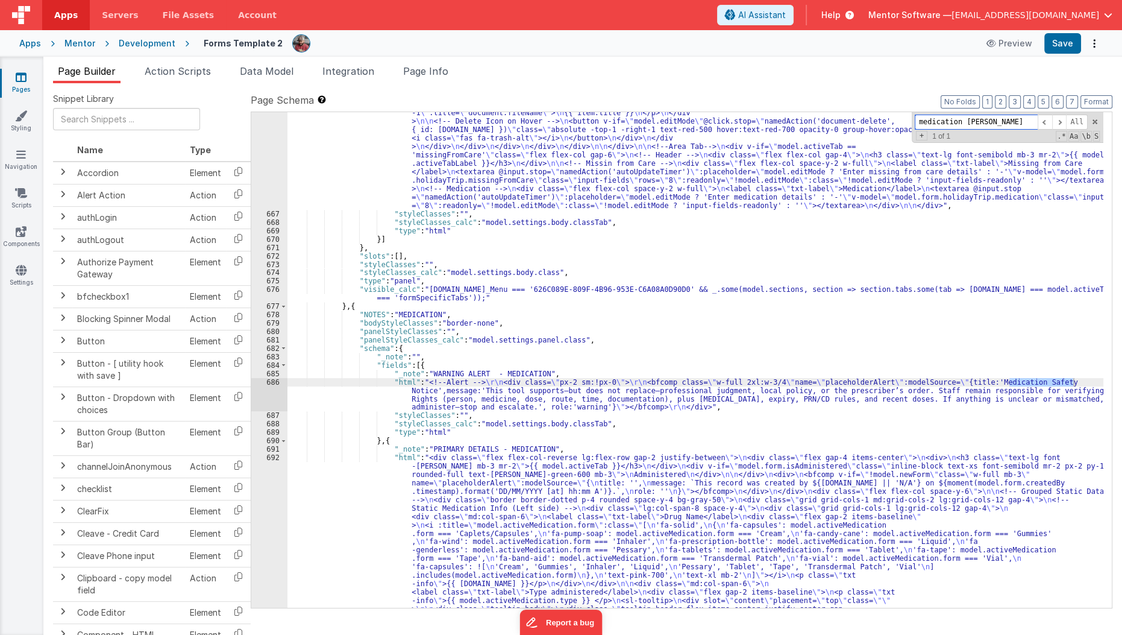
scroll to position [11623, 0]
type input "medication [PERSON_NAME]"
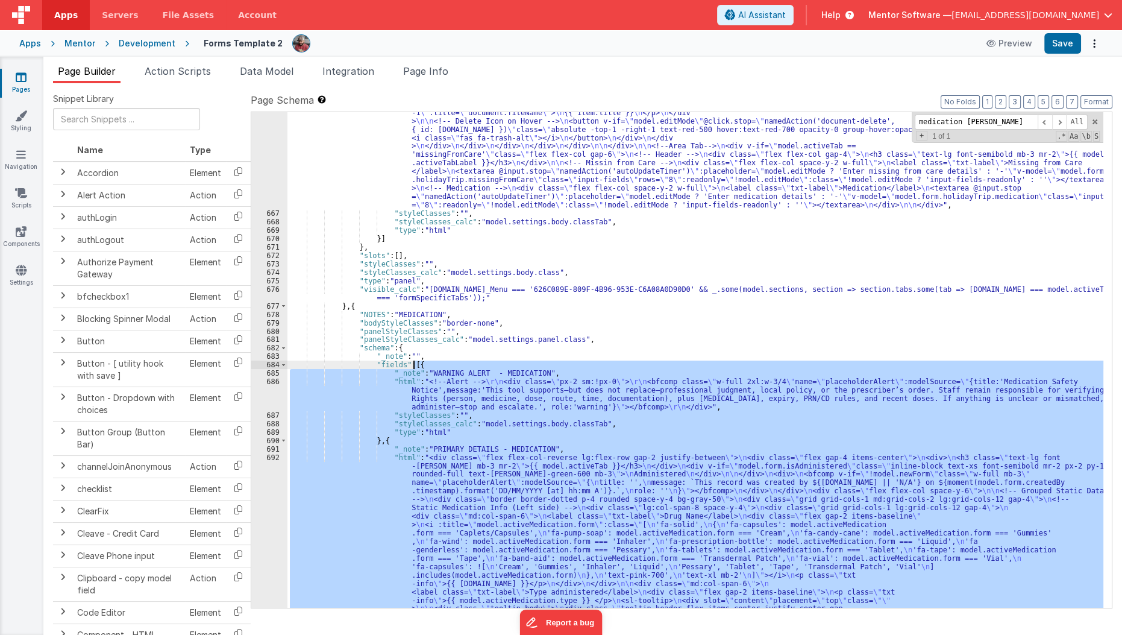
click at [414, 364] on div ""html" : "<div v-if= \" model.activeTab == 'staff' \" class= \" gap-4 lg:gap-8 …" at bounding box center [695, 359] width 816 height 495
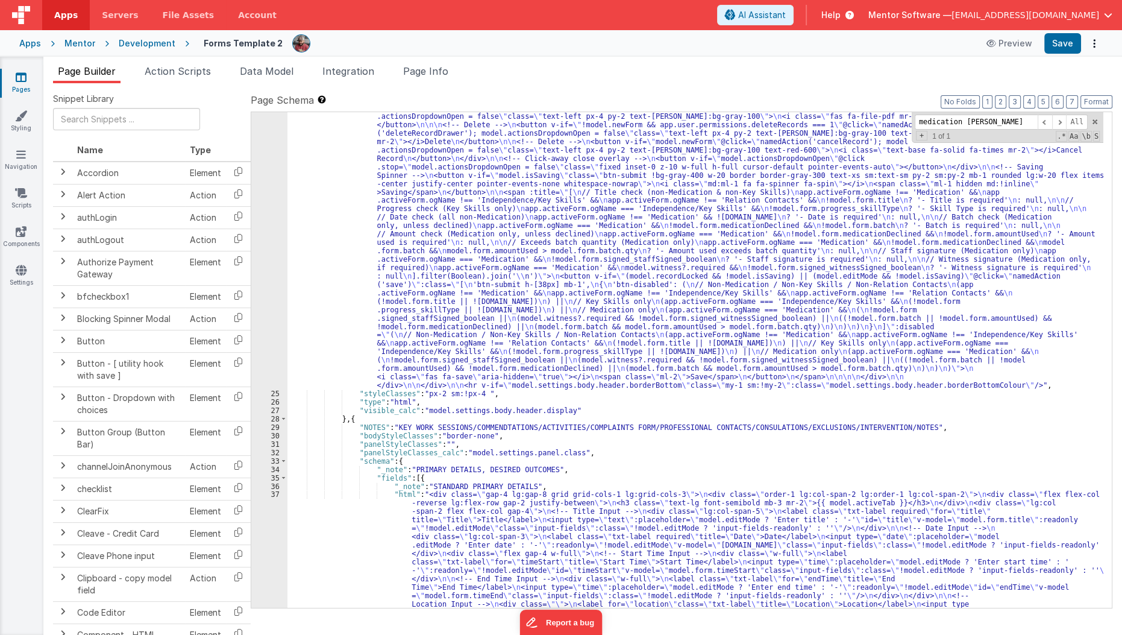
scroll to position [761, 0]
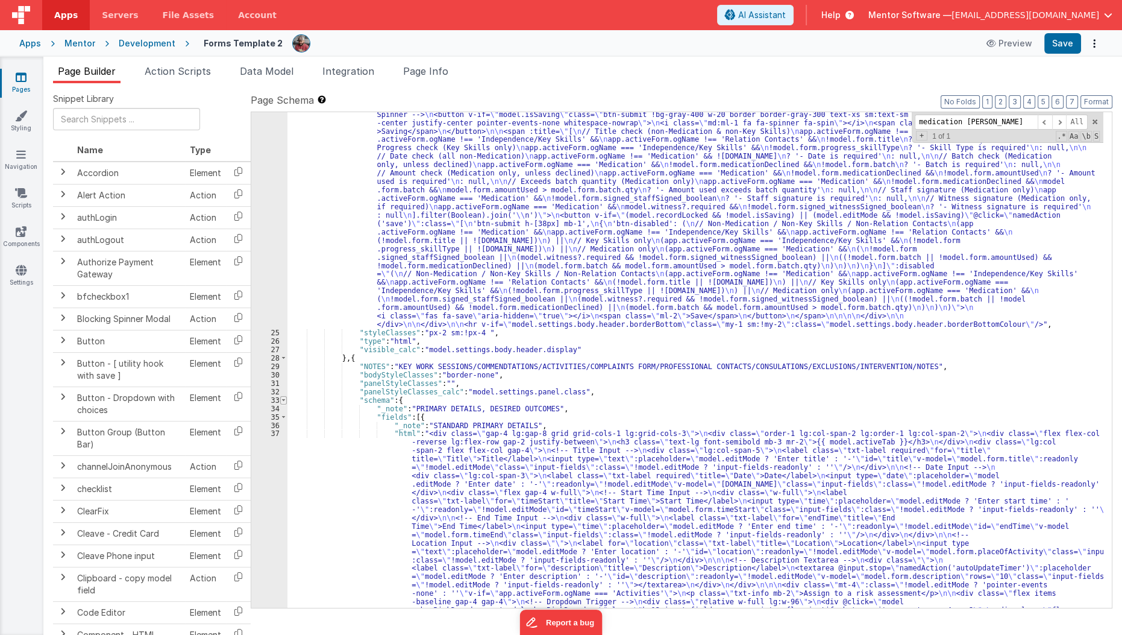
click at [283, 399] on span at bounding box center [283, 400] width 7 height 8
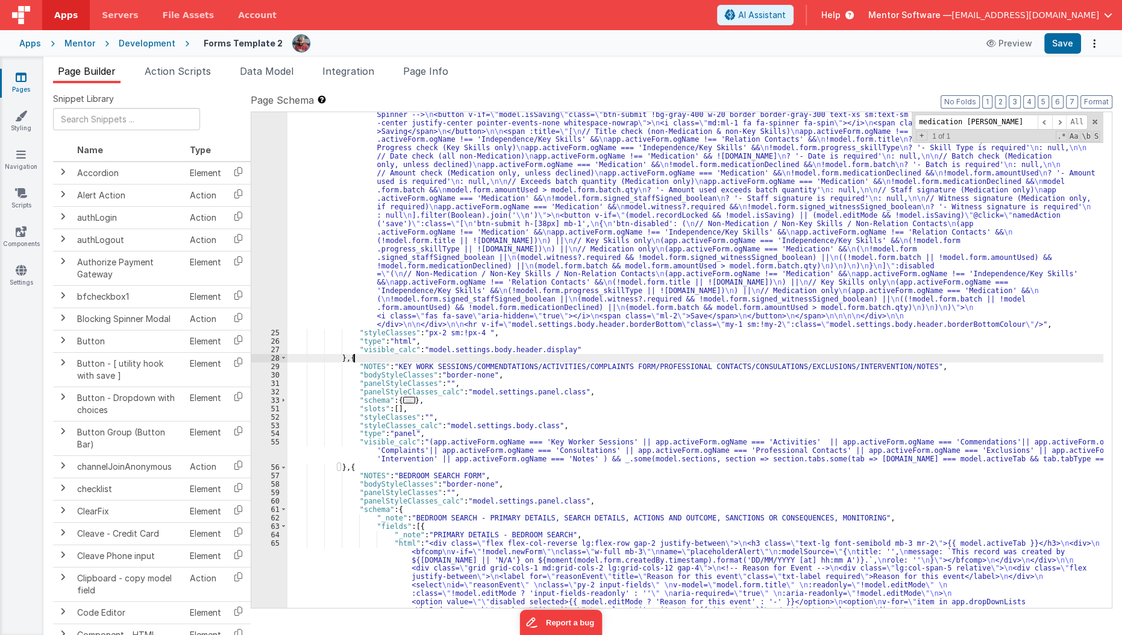
click at [354, 360] on div ""html" : "<div v-show= \" model.settings.body.header.display \" class= \" mt-2 …" at bounding box center [695, 323] width 817 height 1453
click at [351, 362] on div ""html" : "<div v-show= \" model.settings.body.header.display \" class= \" mt-2 …" at bounding box center [695, 323] width 817 height 1453
click at [347, 358] on div ""html" : "<div v-show= \" model.settings.body.header.display \" class= \" mt-2 …" at bounding box center [695, 323] width 817 height 1453
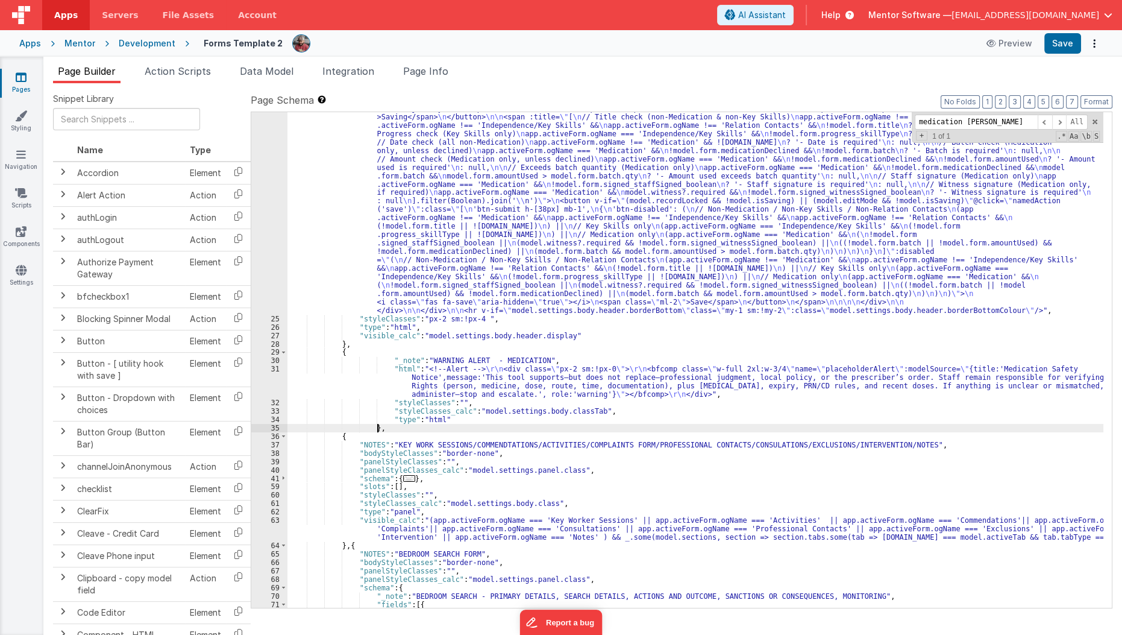
scroll to position [794, 0]
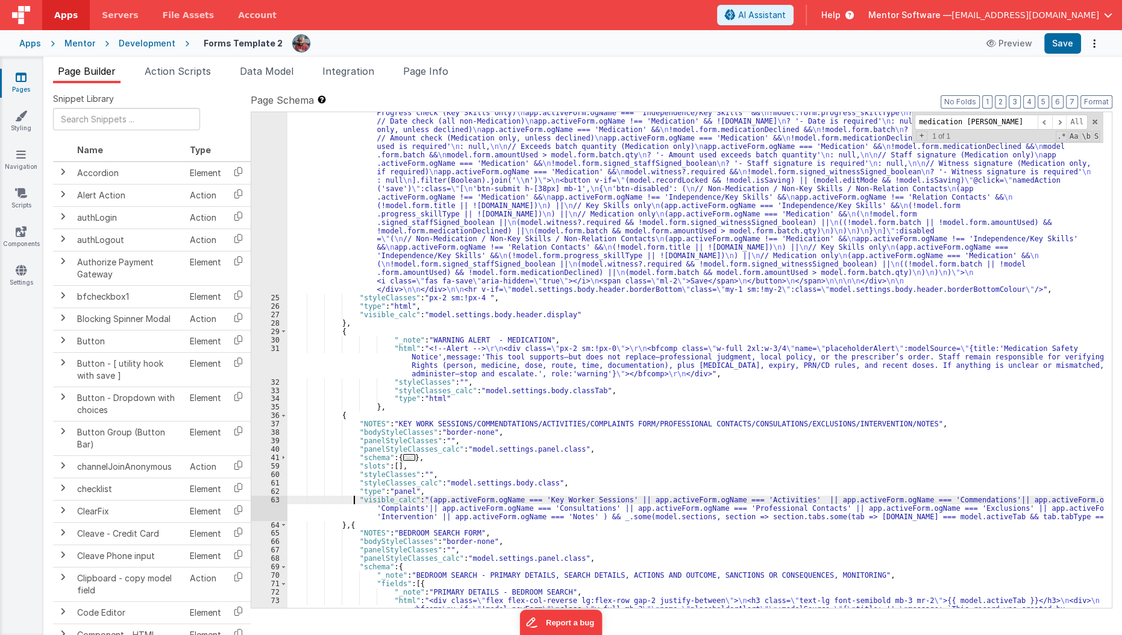
click at [354, 500] on div ""html" : "<div v-show= \" model.settings.body.header.display \" class= \" mt-2 …" at bounding box center [695, 288] width 817 height 1453
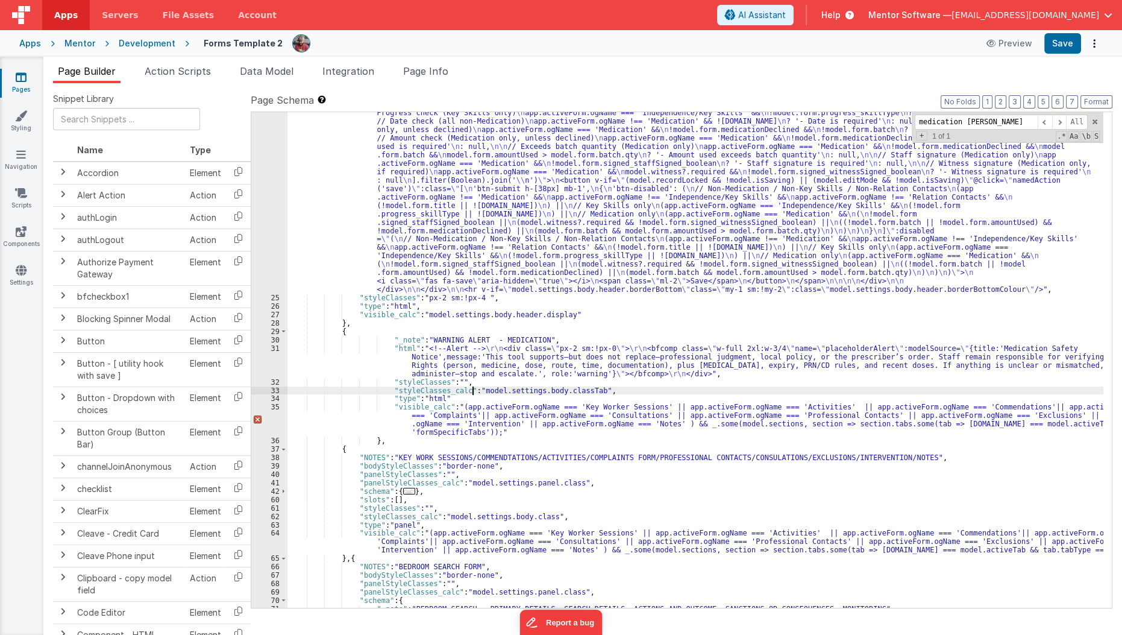
click at [472, 391] on div ""html" : "<div v-show= \" model.settings.body.header.display \" class= \" mt-2 …" at bounding box center [695, 179] width 817 height 1235
click at [455, 396] on div ""html" : "<div v-show= \" model.settings.body.header.display \" class= \" mt-2 …" at bounding box center [695, 179] width 817 height 1235
click at [452, 409] on div ""html" : "<div v-show= \" model.settings.body.header.display \" class= \" mt-2 …" at bounding box center [695, 179] width 817 height 1235
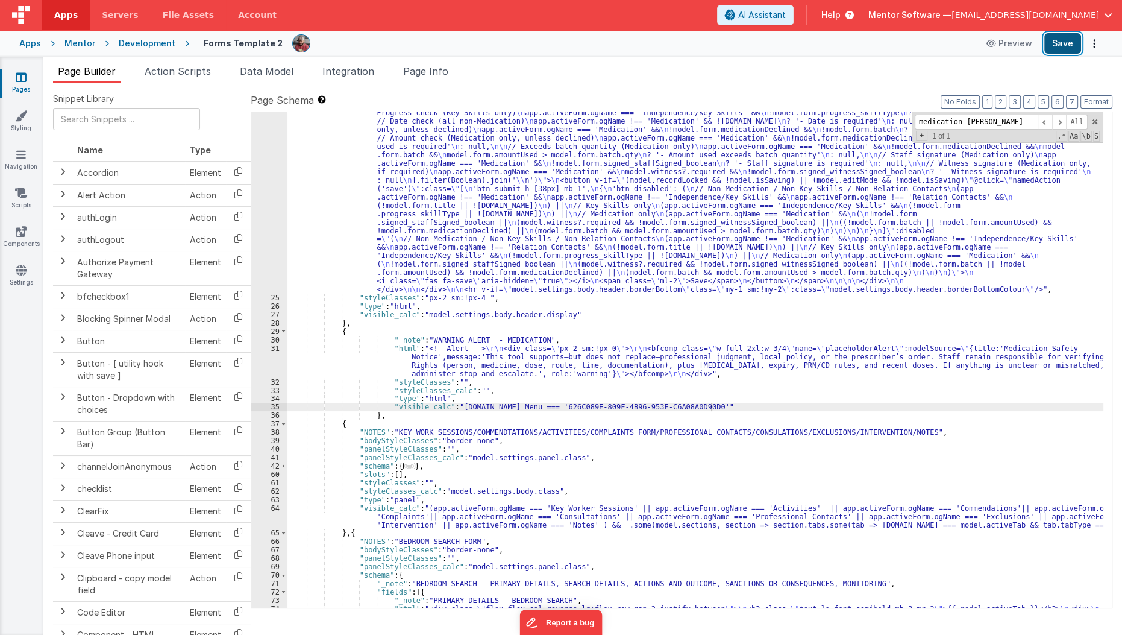
click at [1052, 48] on button "Save" at bounding box center [1062, 43] width 37 height 20
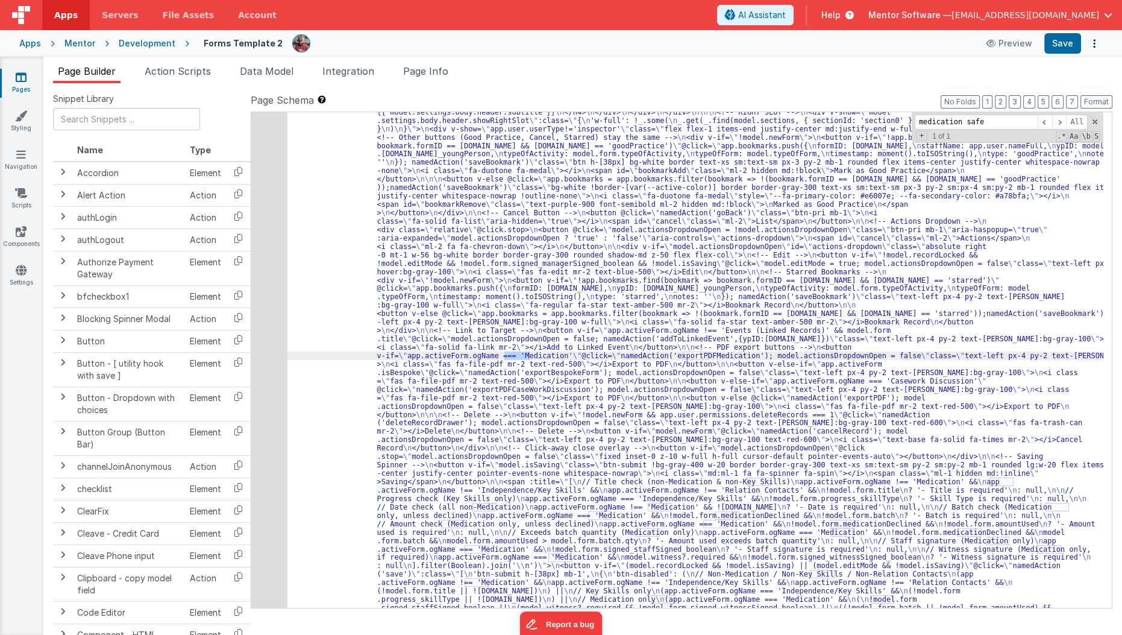
scroll to position [769, 0]
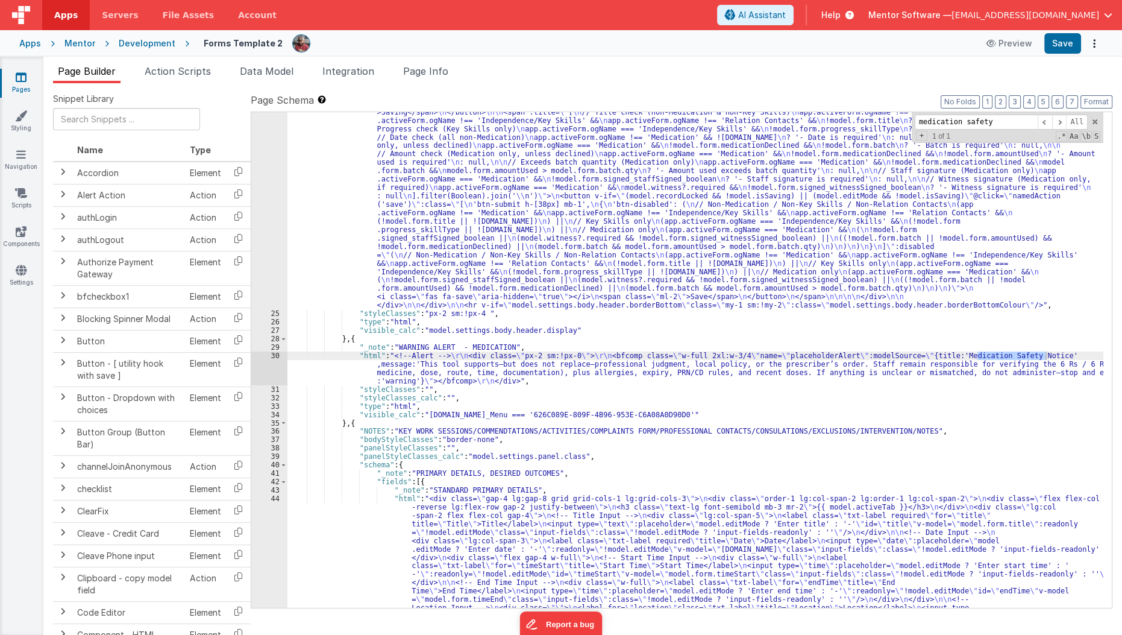
type input "medication safety"
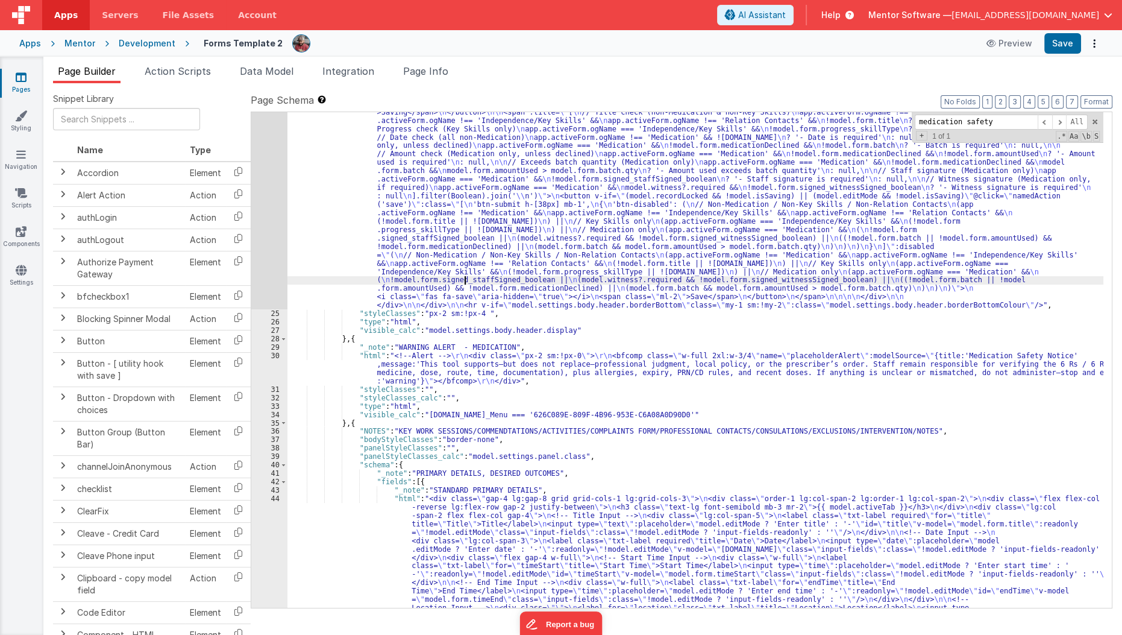
click at [466, 283] on div ""html" : "<div v-show= \" model.settings.body.header.display \" class= \" mt-2 …" at bounding box center [695, 473] width 817 height 1789
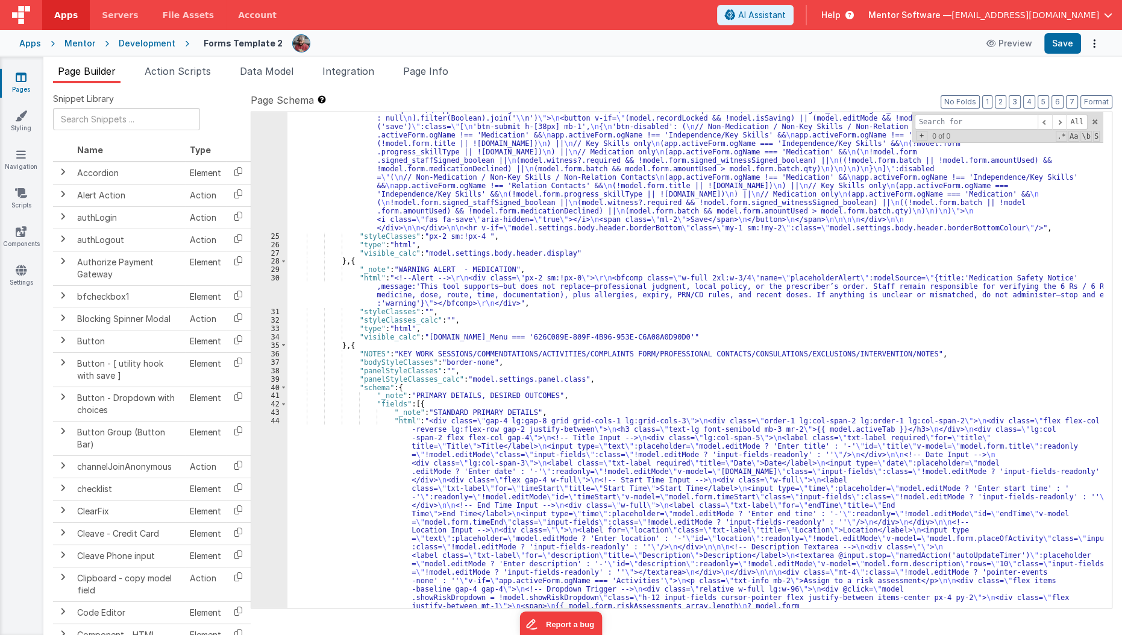
scroll to position [811, 0]
click at [350, 344] on div ""html" : "<div v-show= \" model.settings.body.header.display \" class= \" mt-2 …" at bounding box center [695, 395] width 817 height 1789
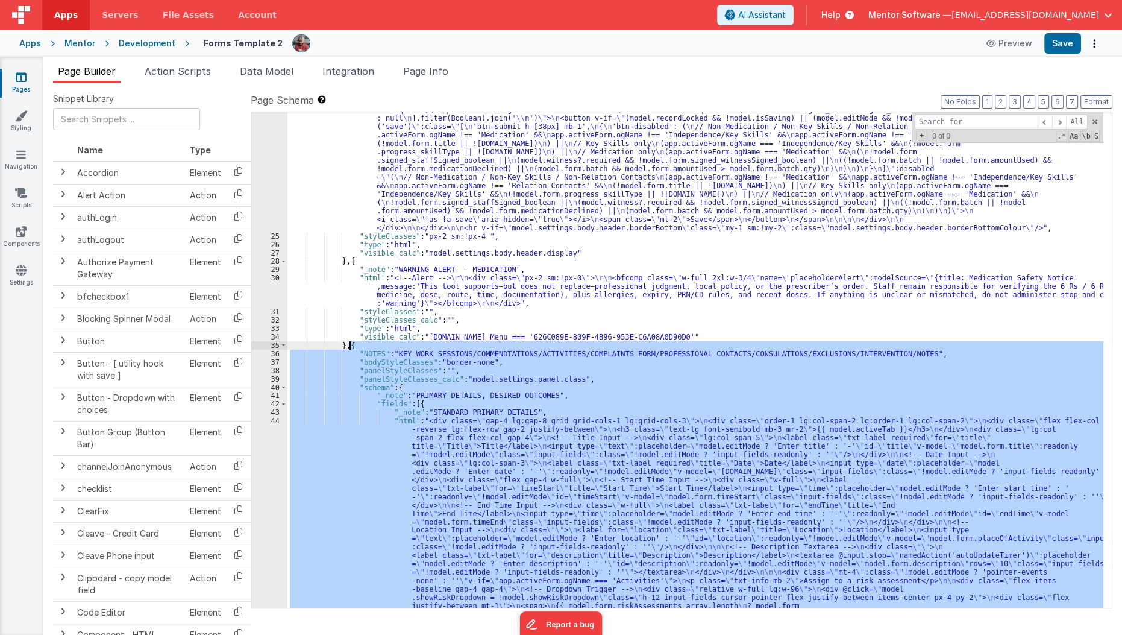
click at [350, 344] on div ""html" : "<div v-show= \" model.settings.body.header.display \" class= \" mt-2 …" at bounding box center [695, 395] width 817 height 1789
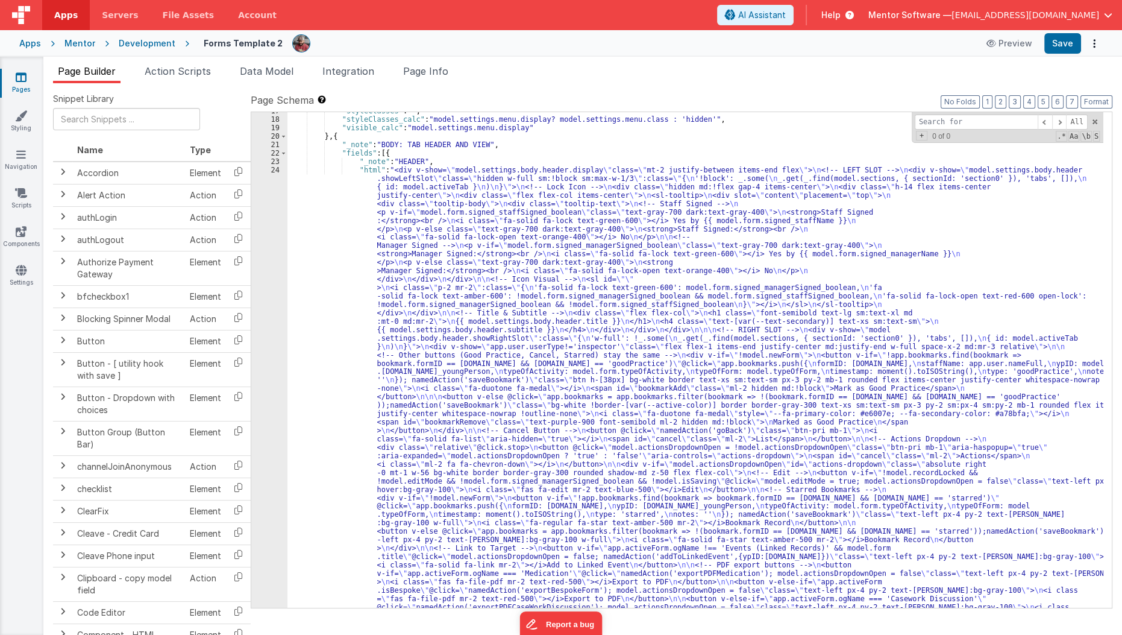
scroll to position [456, 0]
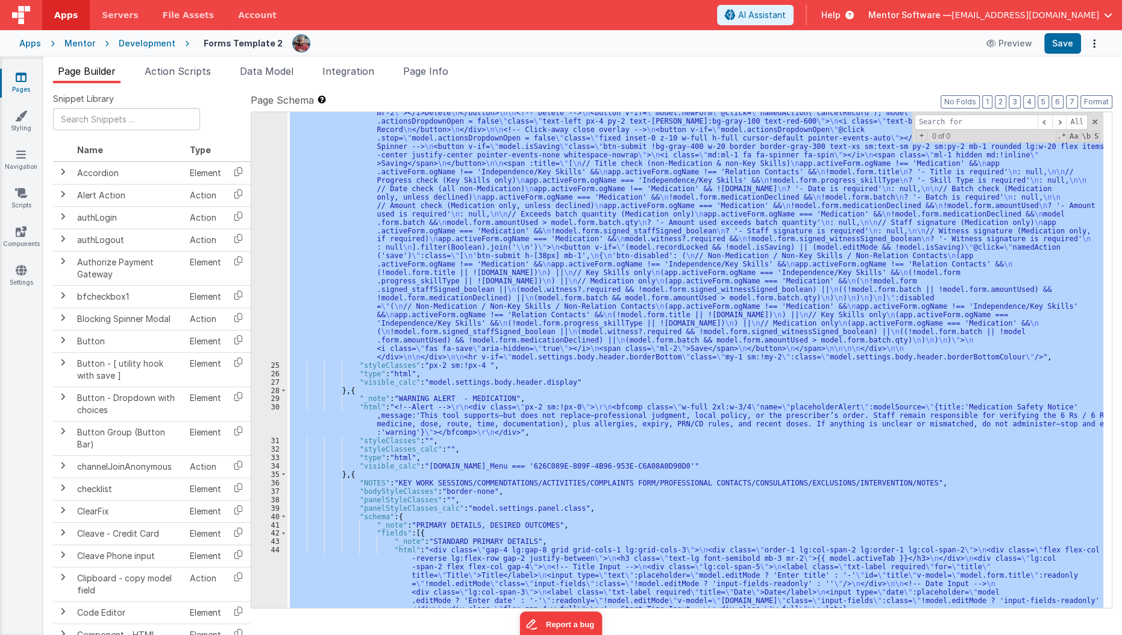
scroll to position [741, 0]
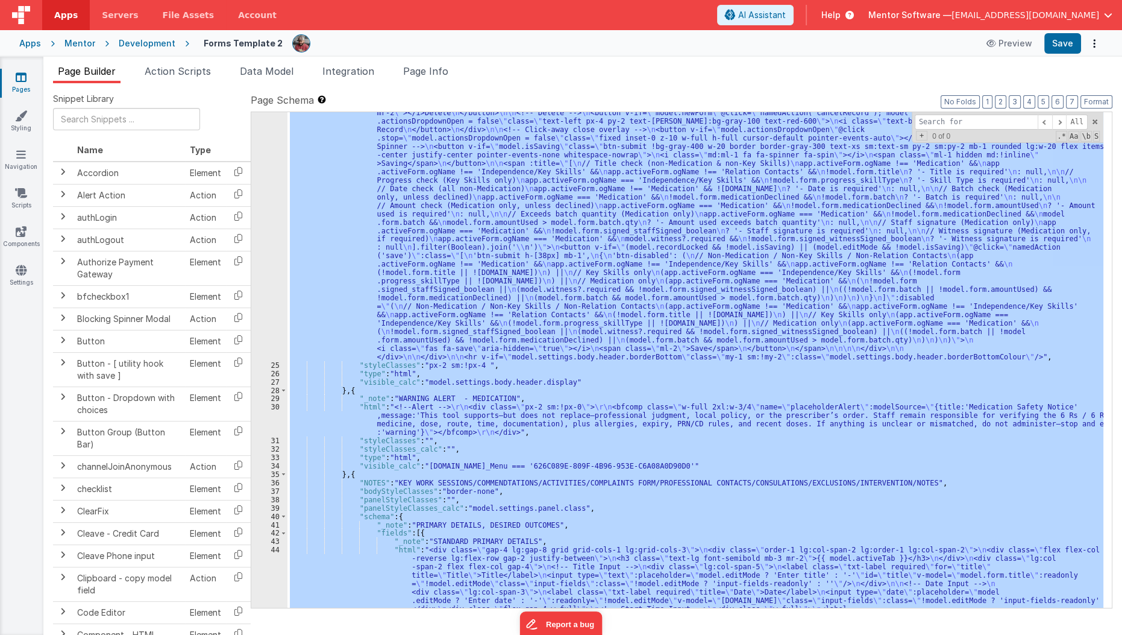
click at [381, 418] on div ""html" : "<div v-show= \" model.settings.body.header.display \" class= \" mt-2 …" at bounding box center [695, 359] width 816 height 495
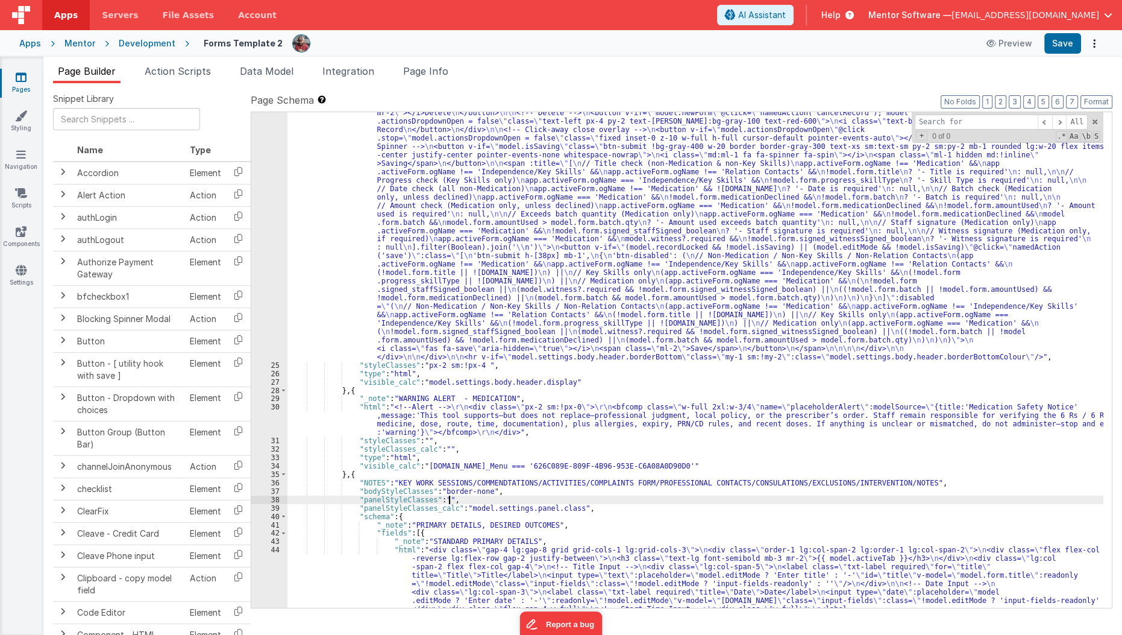
click at [478, 502] on div ""html" : "<div v-show= \" model.settings.body.header.display \" class= \" mt-2 …" at bounding box center [695, 524] width 817 height 1789
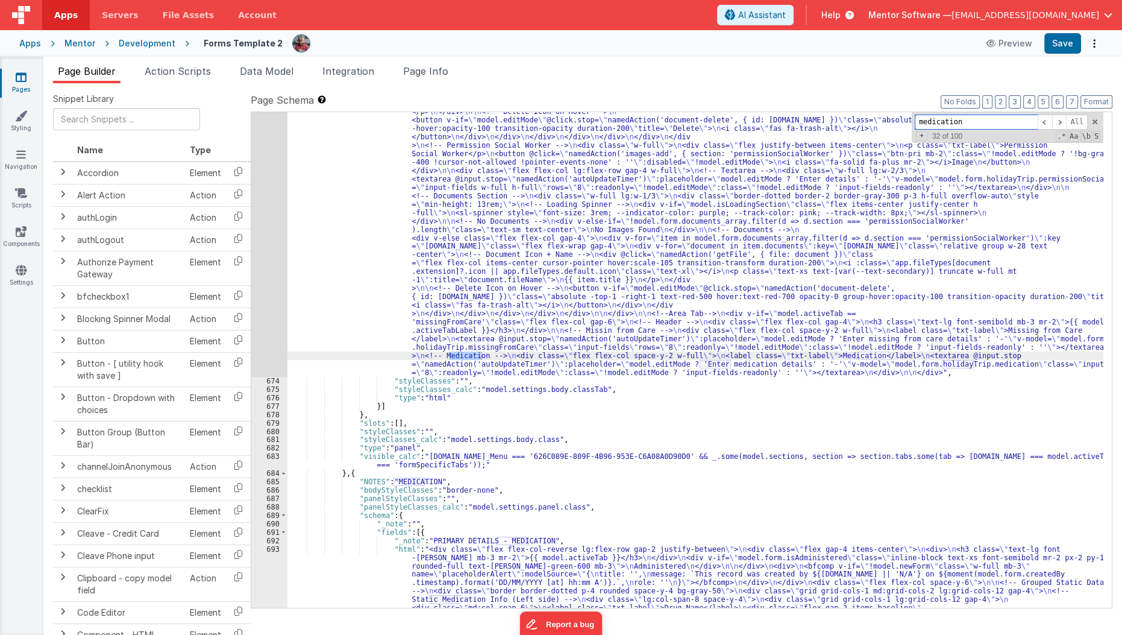
scroll to position [11576, 0]
click at [283, 518] on span at bounding box center [283, 515] width 7 height 8
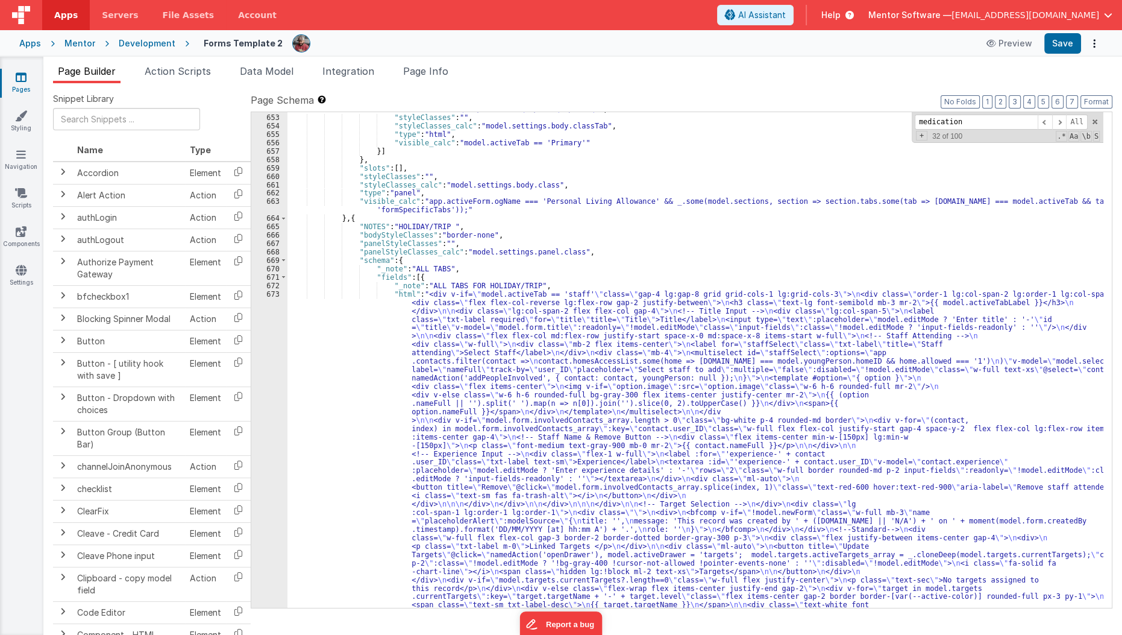
scroll to position [10958, 0]
click at [1018, 123] on input "medication" at bounding box center [976, 122] width 123 height 15
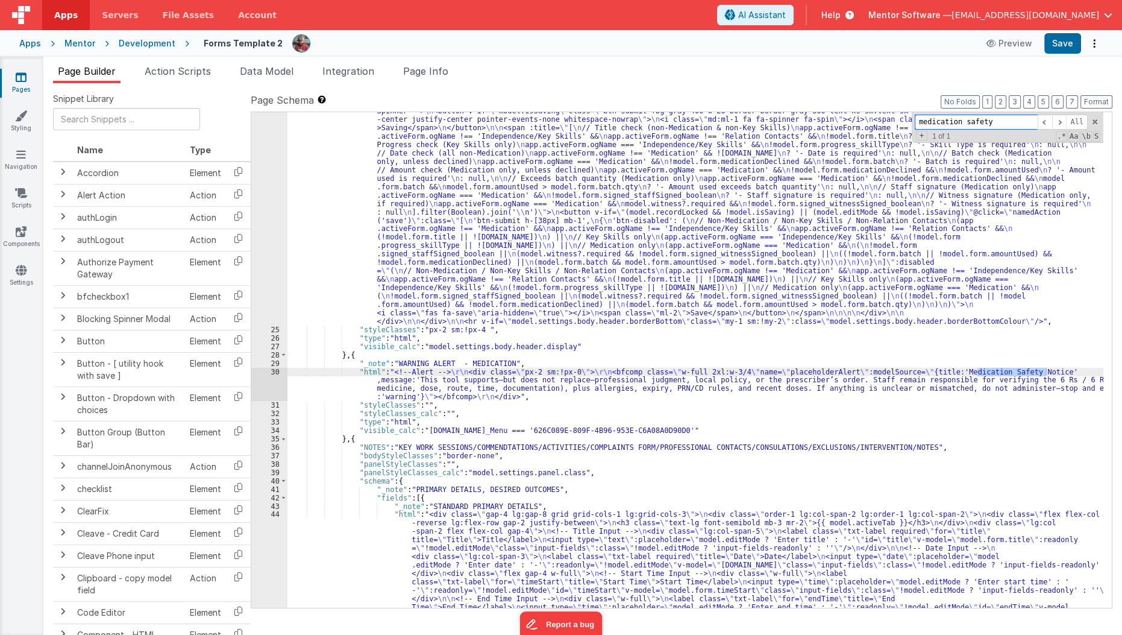
scroll to position [790, 0]
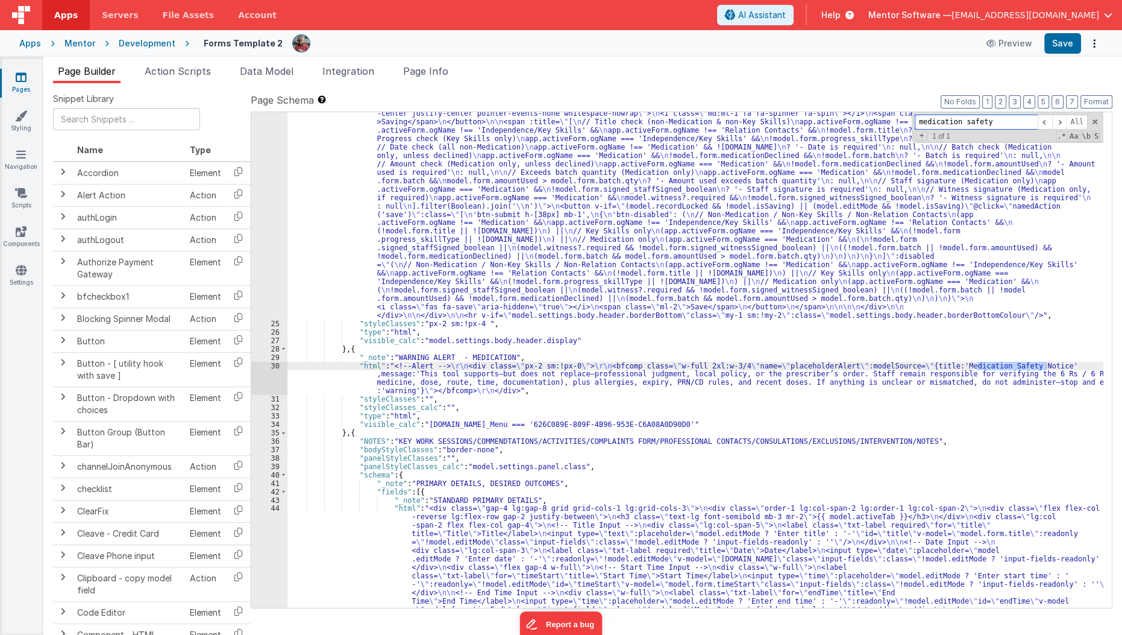
type input "medication safety"
click at [424, 420] on div ""html" : "<div v-show= \" model.settings.body.header.display \" class= \" mt-2 …" at bounding box center [695, 482] width 817 height 1789
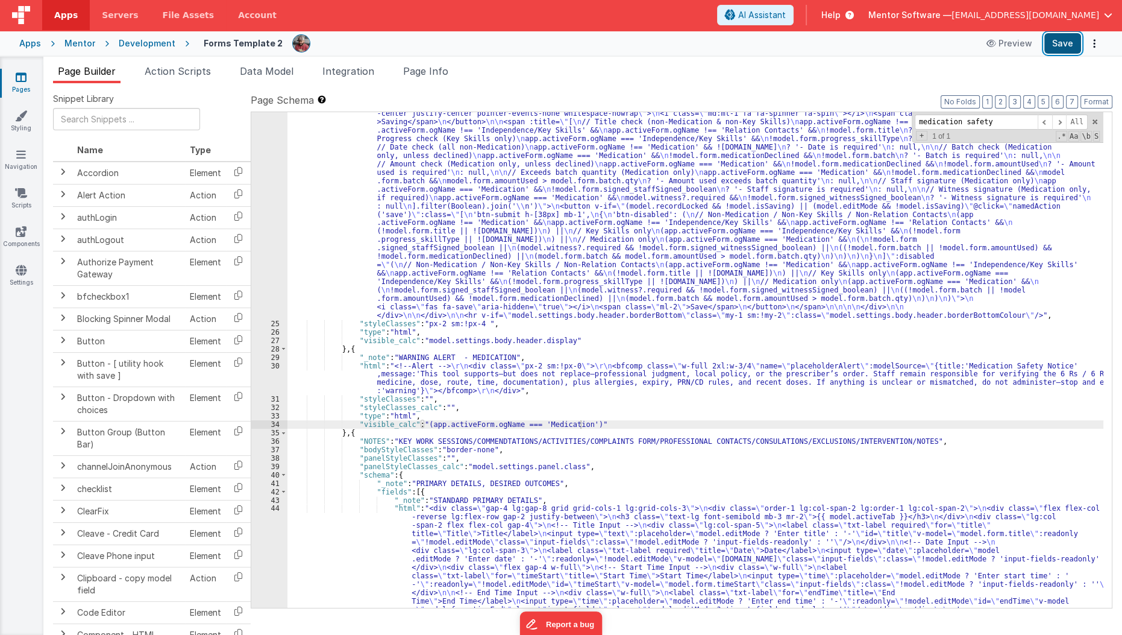
click at [1054, 53] on button "Save" at bounding box center [1062, 43] width 37 height 20
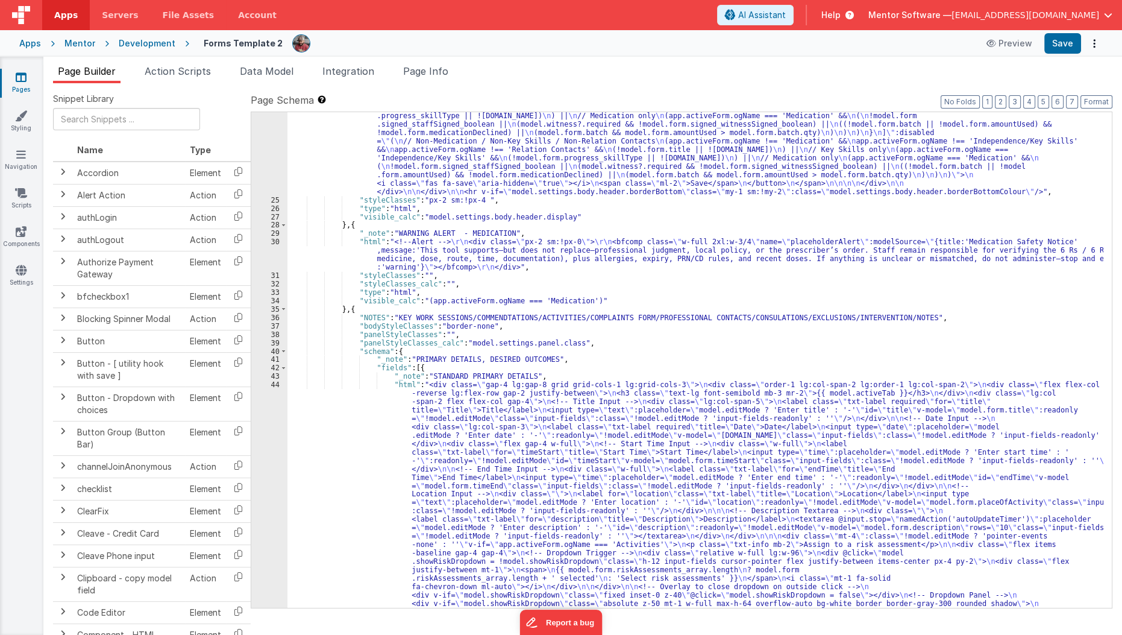
scroll to position [800, 0]
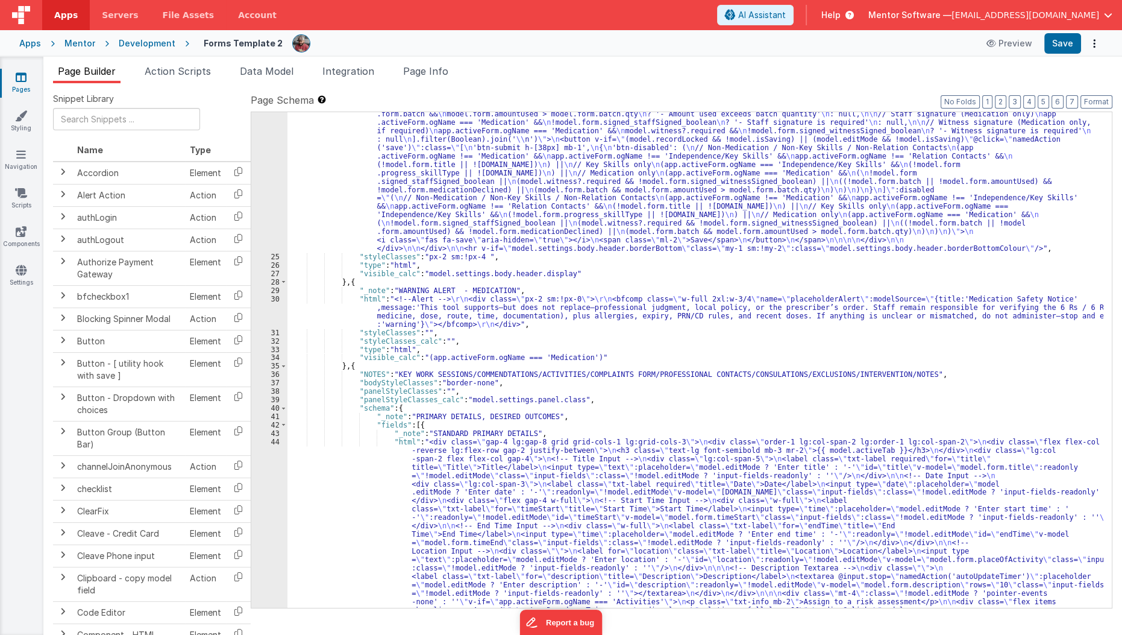
click at [442, 340] on div ""html" : "<div v-show= \" model.settings.body.header.display \" class= \" mt-2 …" at bounding box center [695, 416] width 817 height 1789
click at [1063, 51] on button "Save" at bounding box center [1062, 43] width 37 height 20
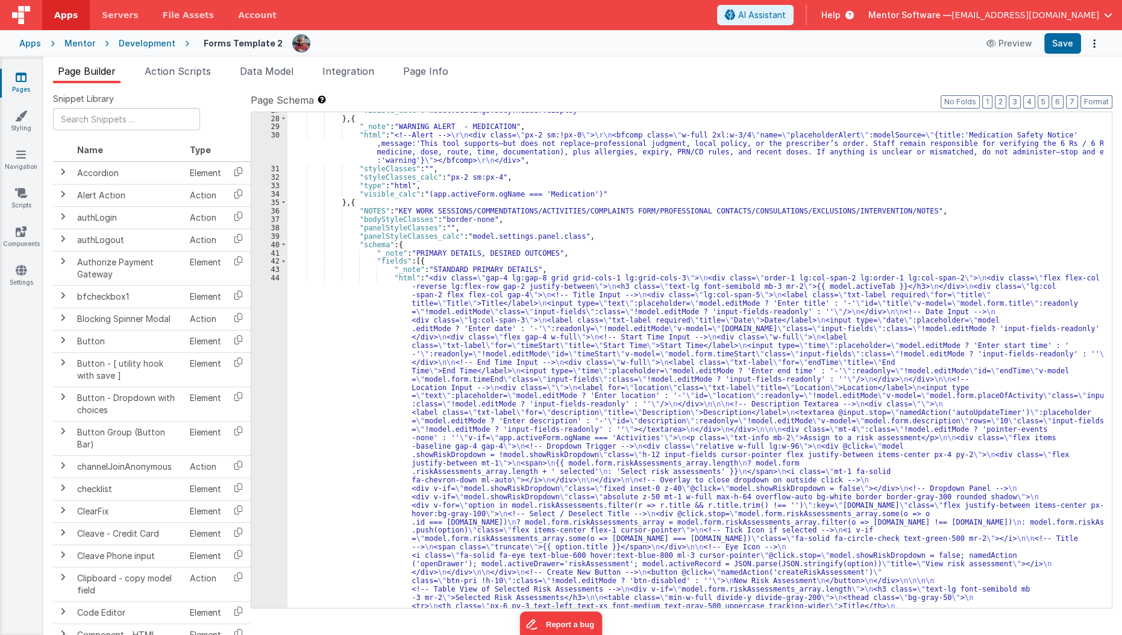
scroll to position [887, 0]
click at [426, 180] on div ""visible_calc" : "model.settings.body.header.display" } , { "_note" : "WARNING …" at bounding box center [695, 639] width 817 height 1067
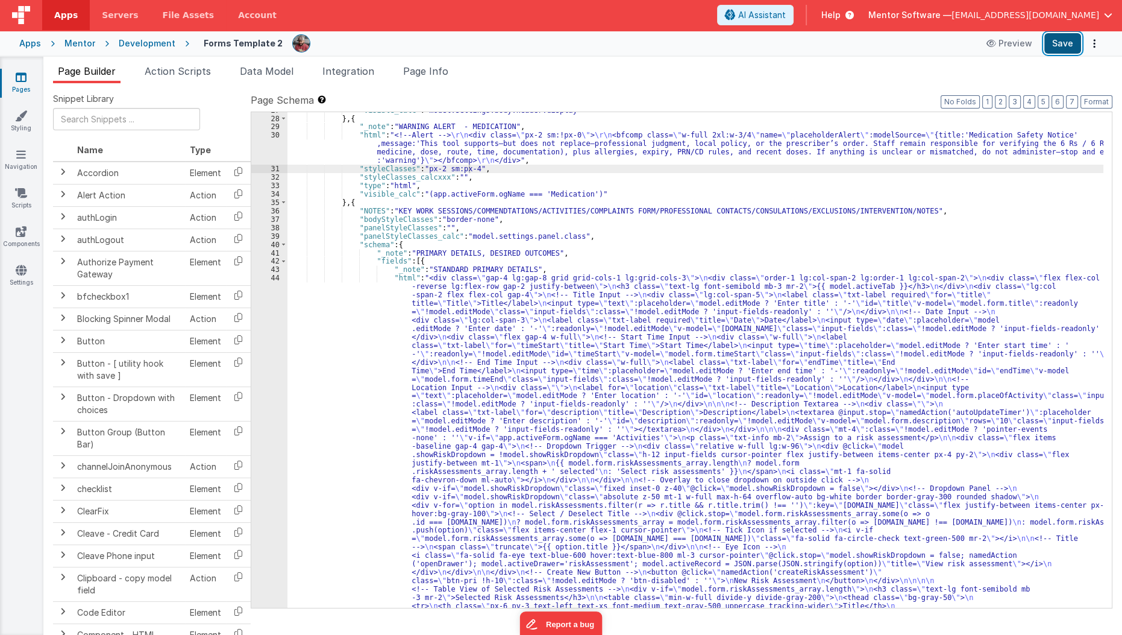
click at [1064, 40] on button "Save" at bounding box center [1062, 43] width 37 height 20
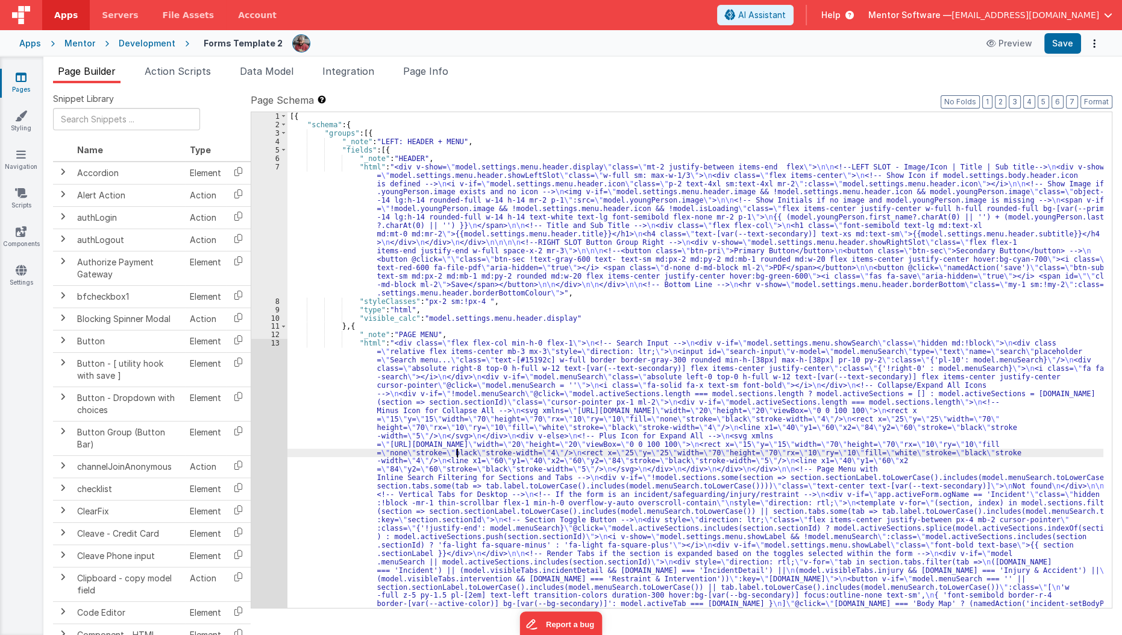
drag, startPoint x: 503, startPoint y: 406, endPoint x: 455, endPoint y: 450, distance: 64.9
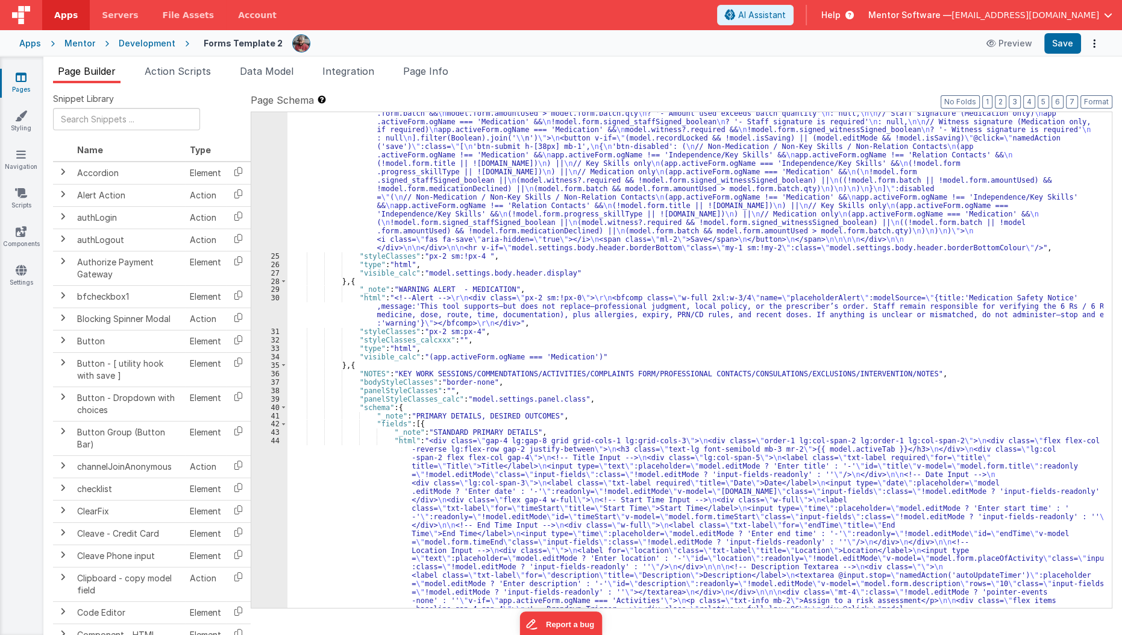
scroll to position [799, 0]
click at [429, 363] on div ""html" : "<div v-show= \" model.settings.body.header.display \" class= \" mt-2 …" at bounding box center [695, 416] width 817 height 1789
